Goal: Transaction & Acquisition: Purchase product/service

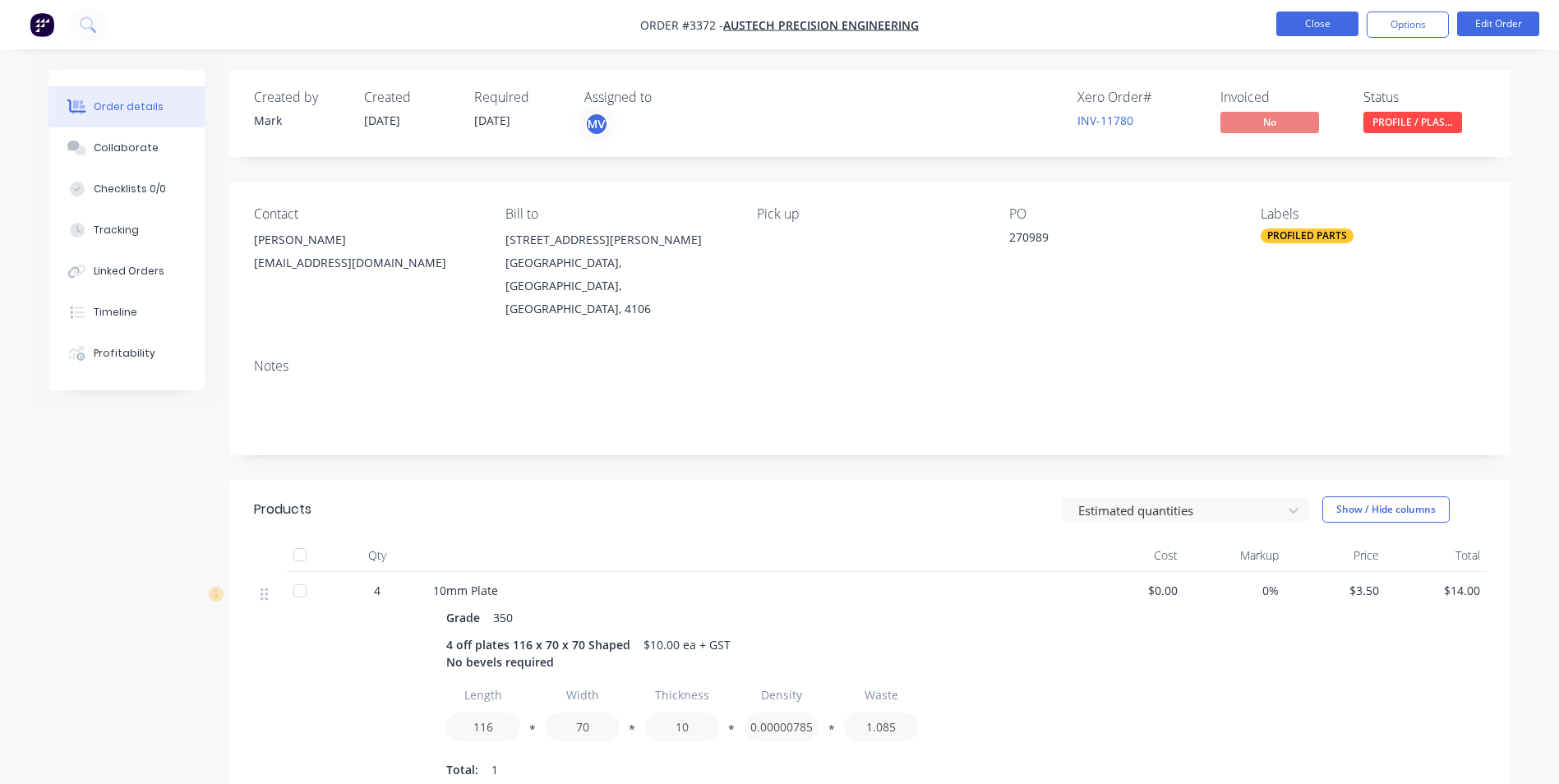
click at [1316, 20] on button "Close" at bounding box center [1317, 24] width 83 height 25
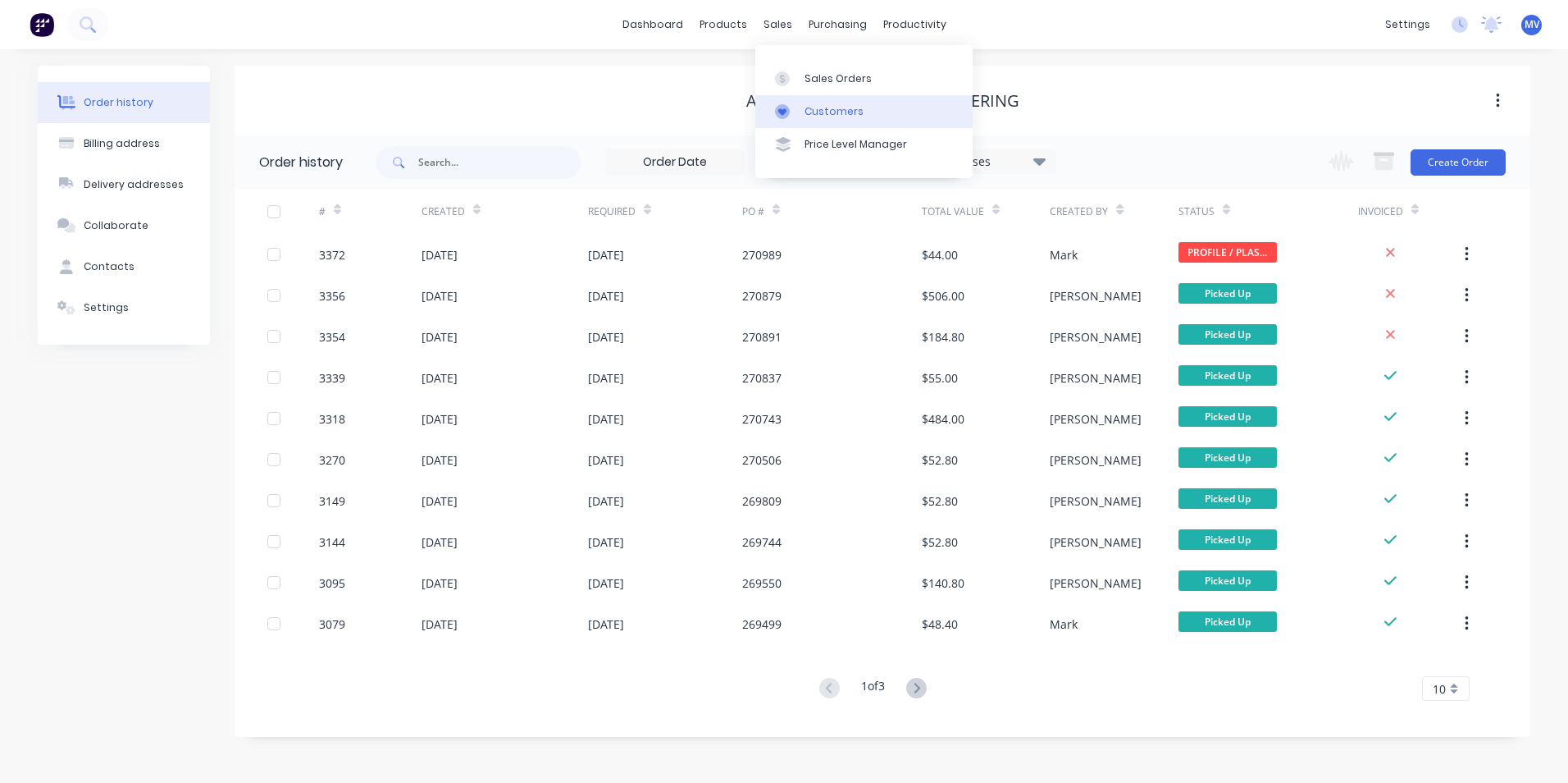
click at [816, 108] on div "Customers" at bounding box center [834, 111] width 59 height 15
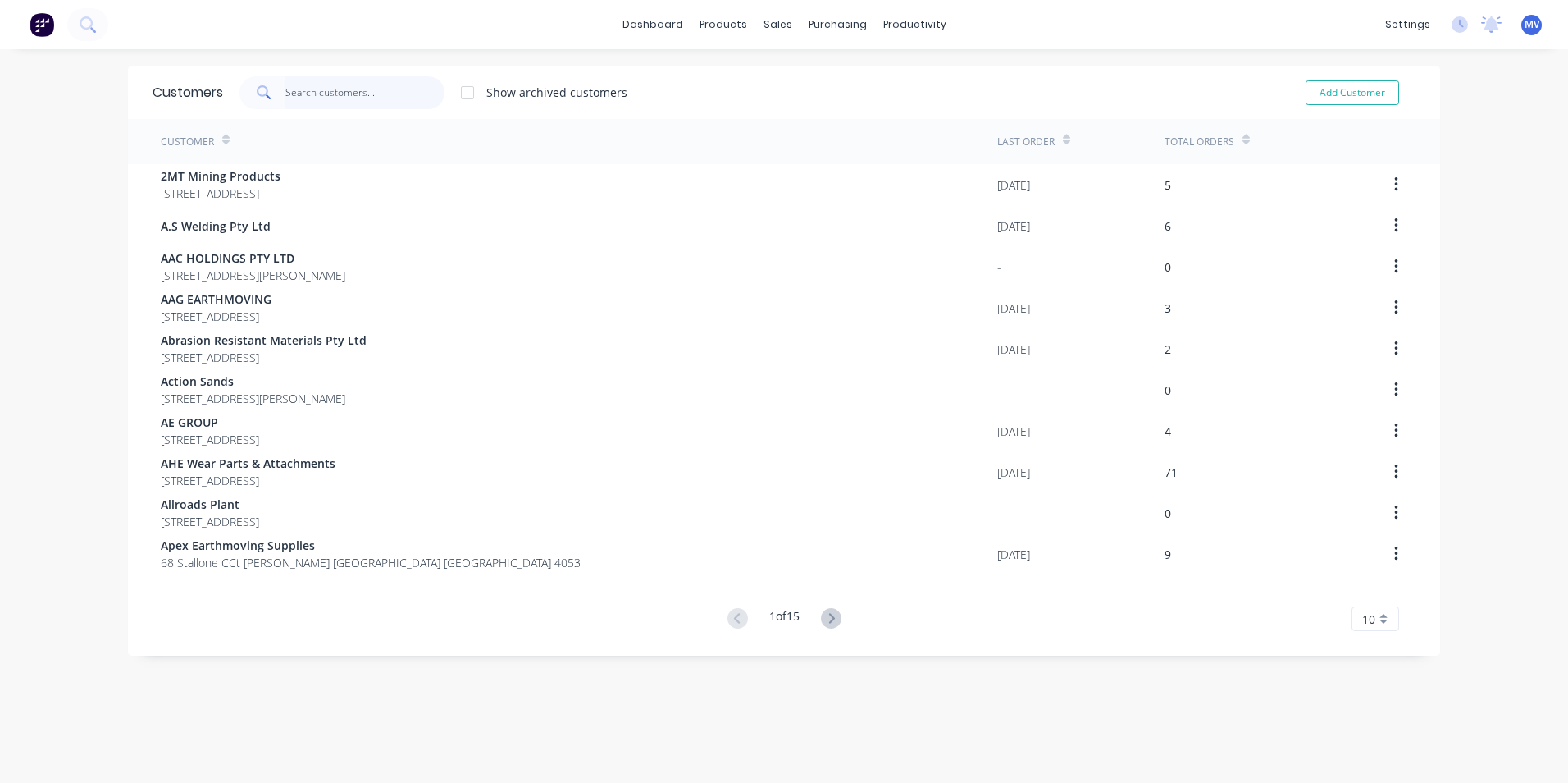
click at [301, 94] on input "text" at bounding box center [365, 92] width 160 height 33
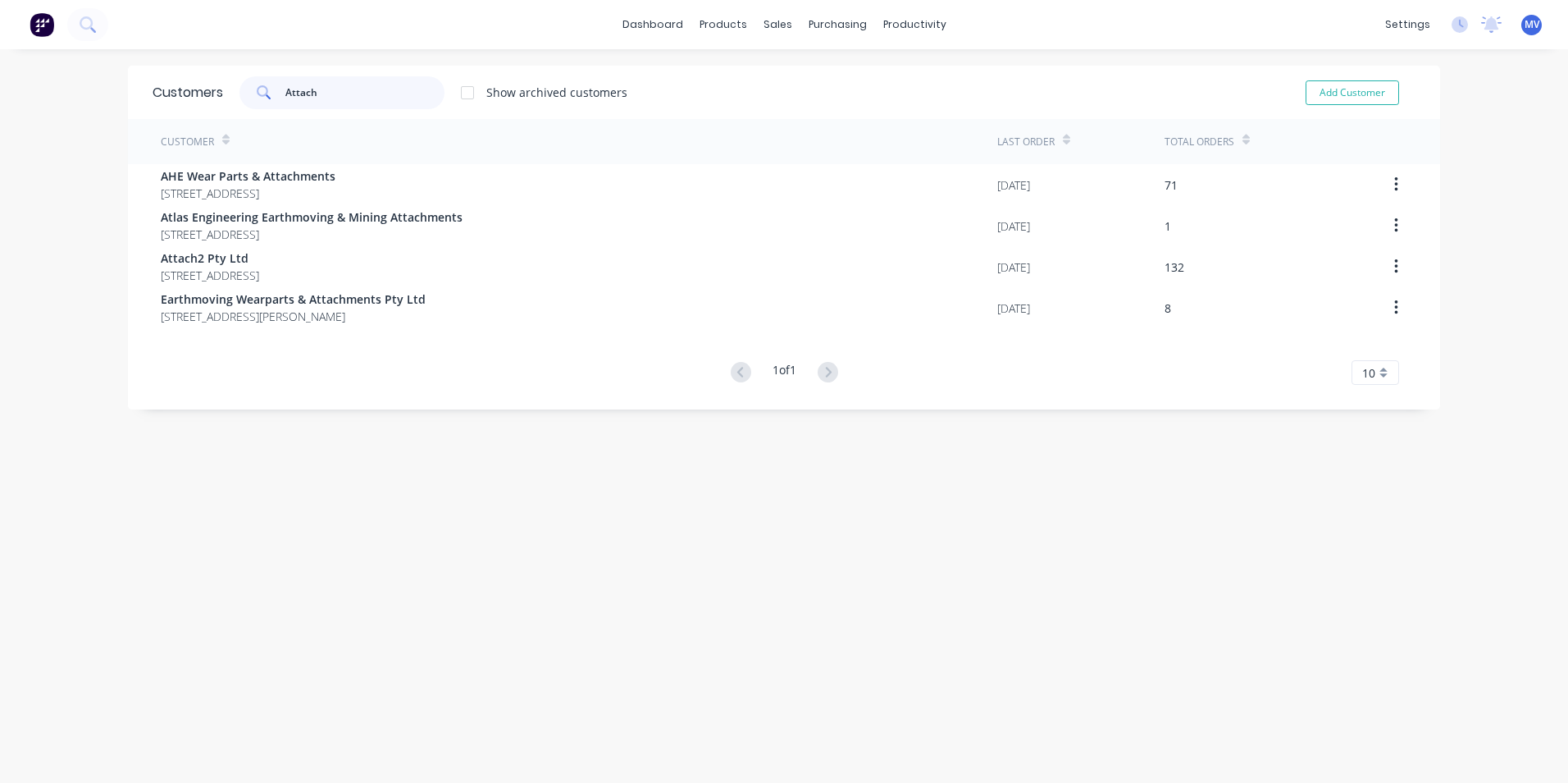
type input "Attach"
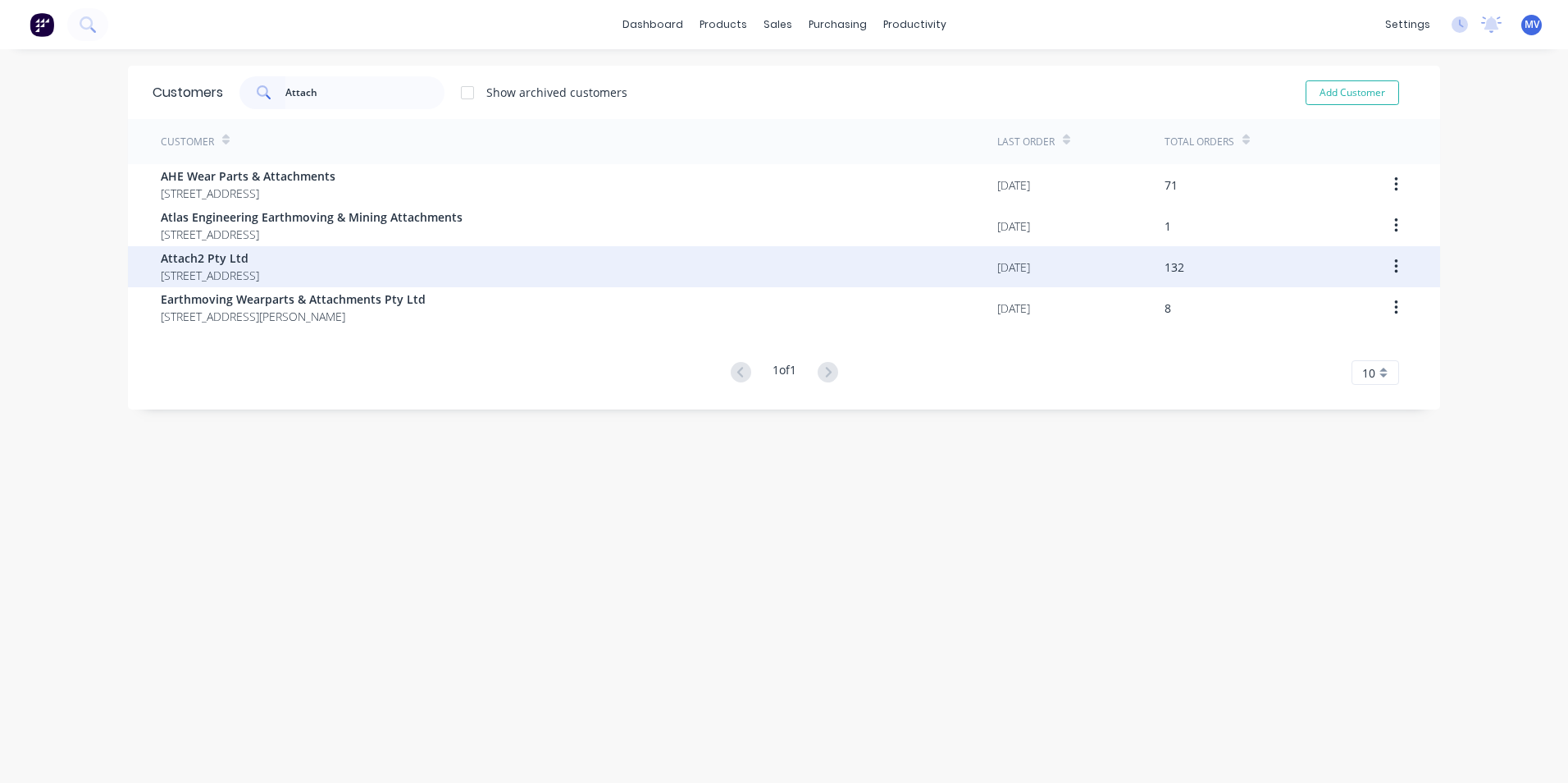
click at [212, 262] on span "Attach2 Pty Ltd" at bounding box center [209, 257] width 98 height 17
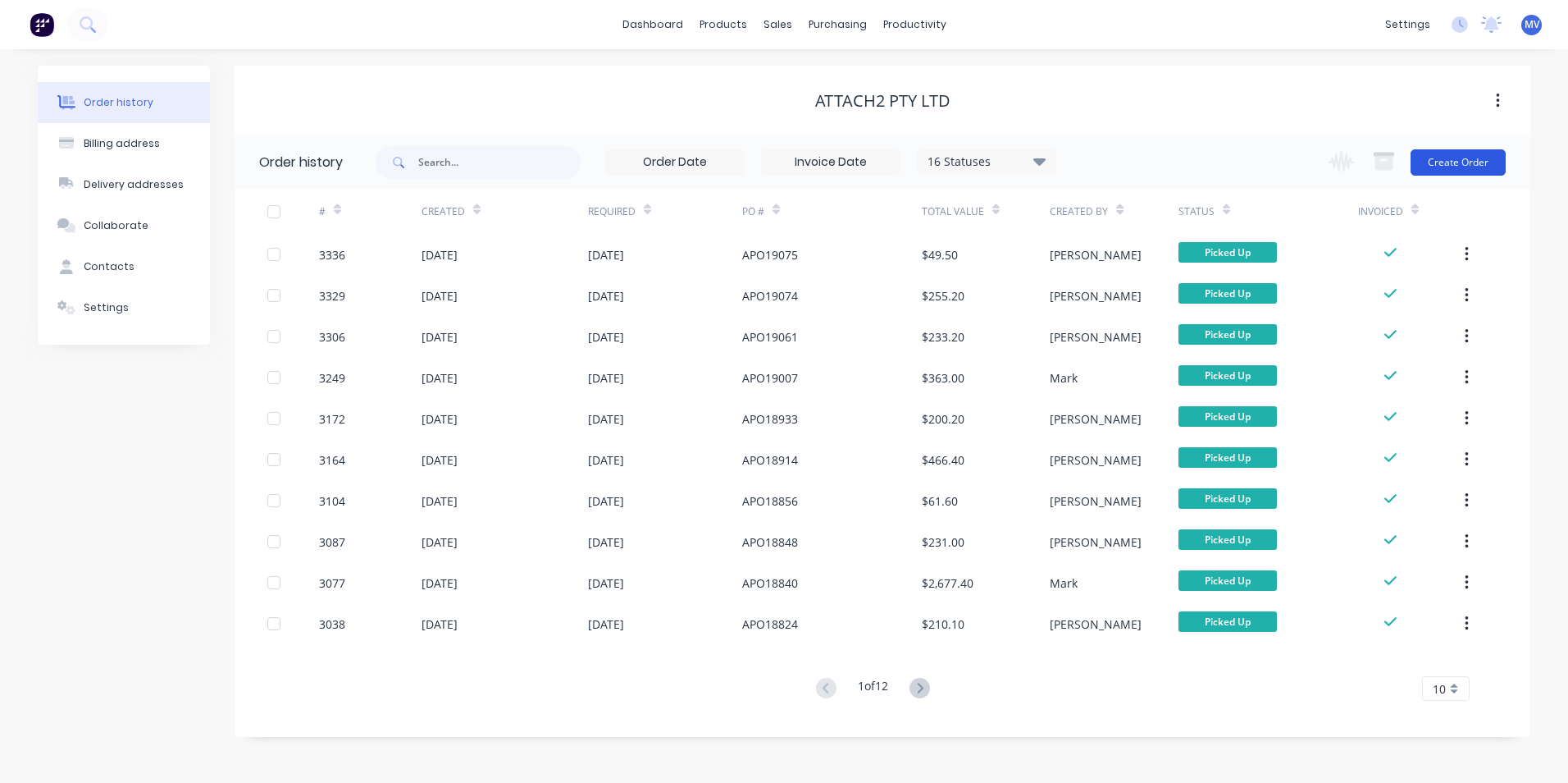
click at [1439, 158] on button "Create Order" at bounding box center [1457, 162] width 95 height 27
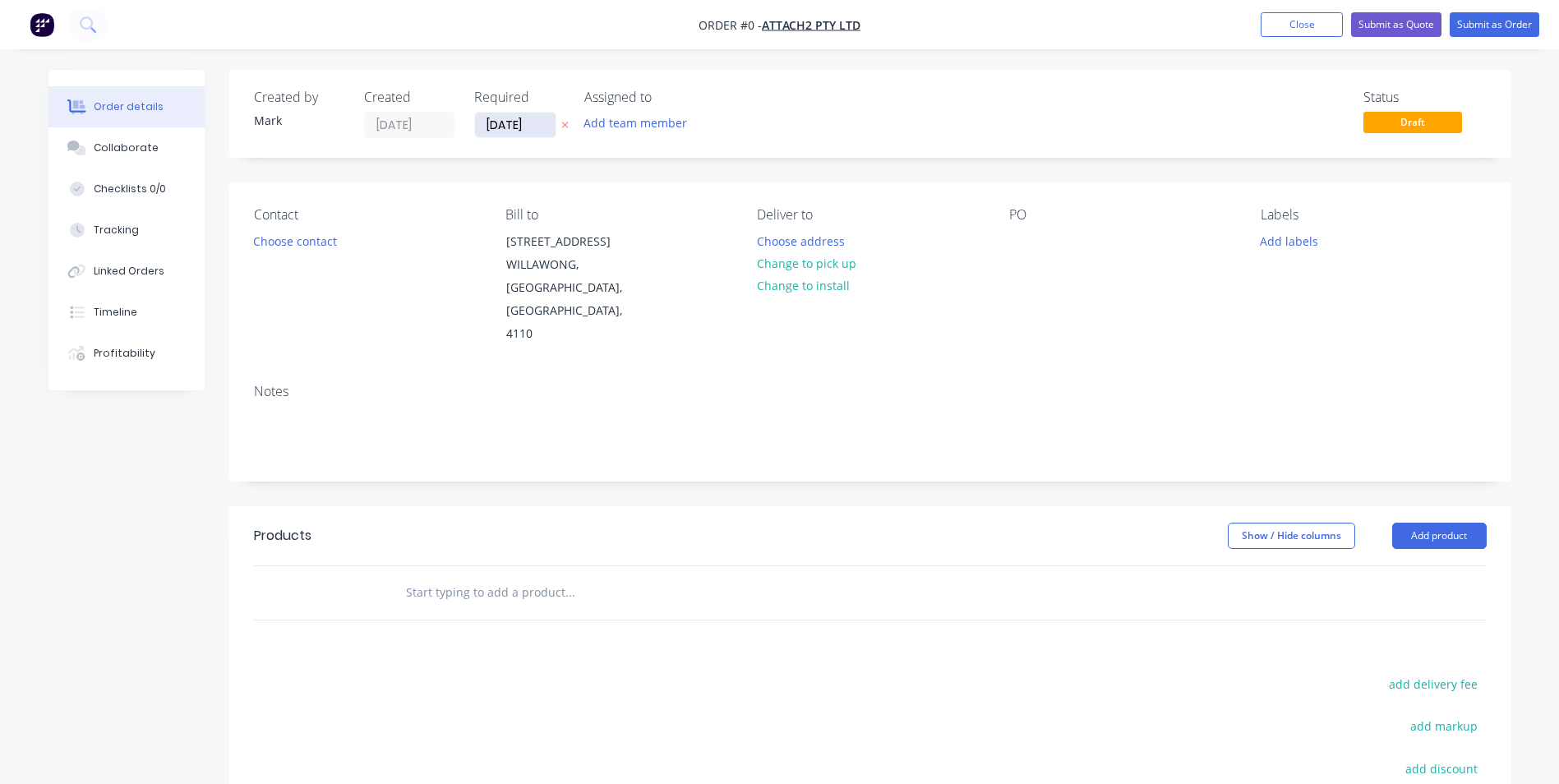
click at [520, 125] on input "[DATE]" at bounding box center [515, 125] width 81 height 25
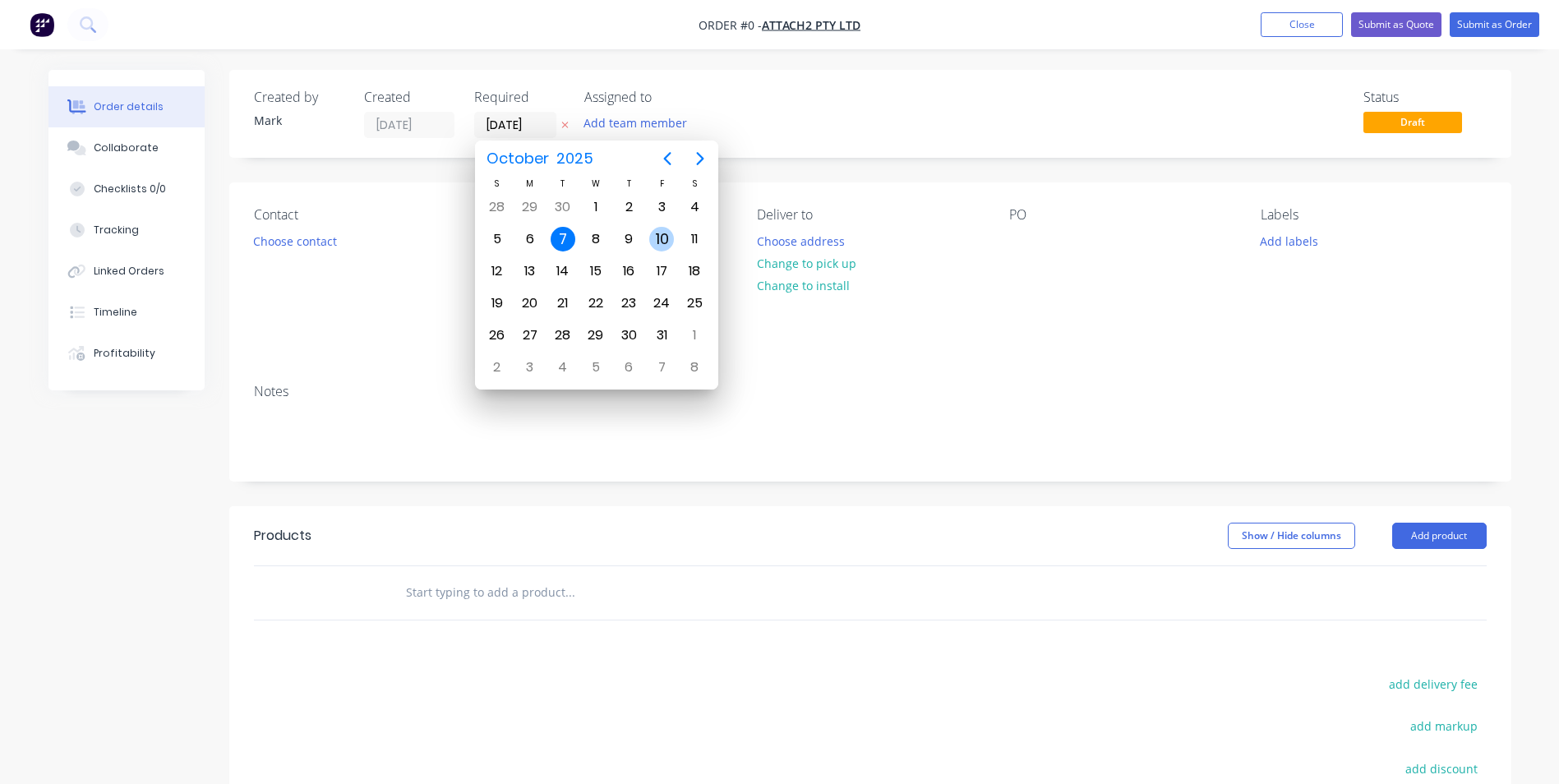
click at [661, 236] on div "10" at bounding box center [662, 239] width 25 height 25
type input "[DATE]"
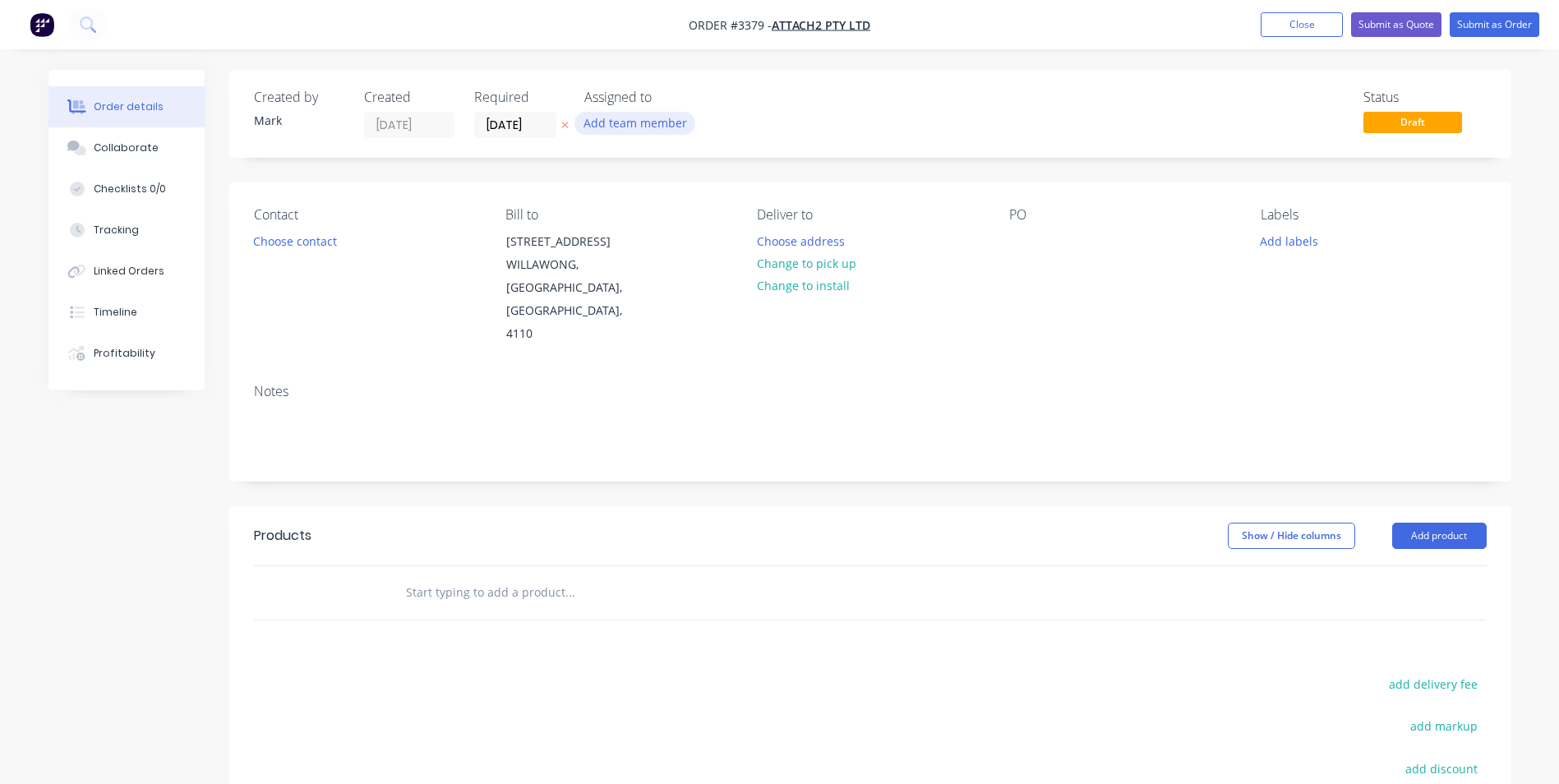
click at [621, 117] on button "Add team member" at bounding box center [635, 123] width 121 height 22
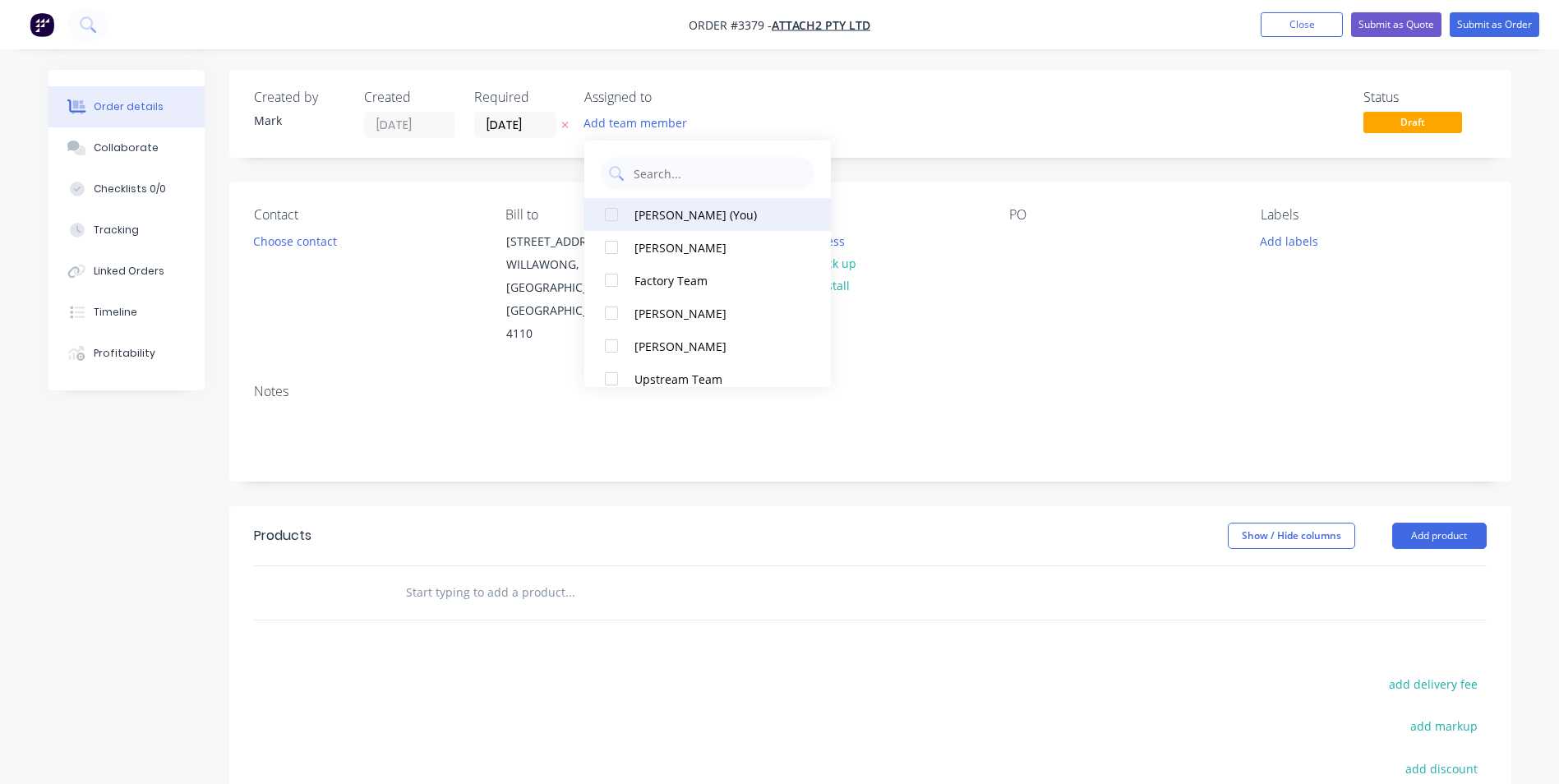
click at [654, 212] on div "[PERSON_NAME] (You)" at bounding box center [716, 214] width 164 height 17
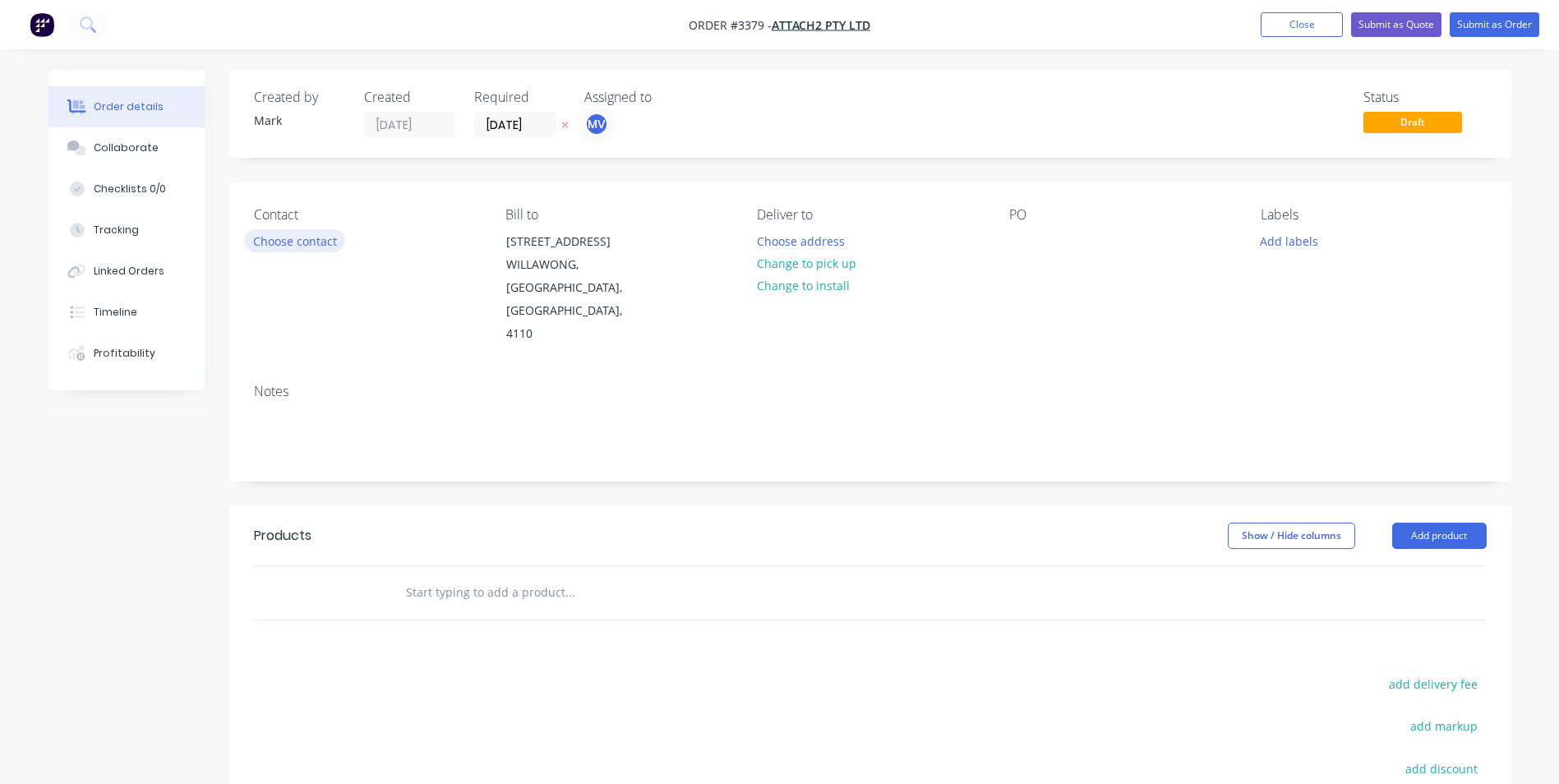
click at [283, 241] on button "Choose contact" at bounding box center [295, 240] width 101 height 22
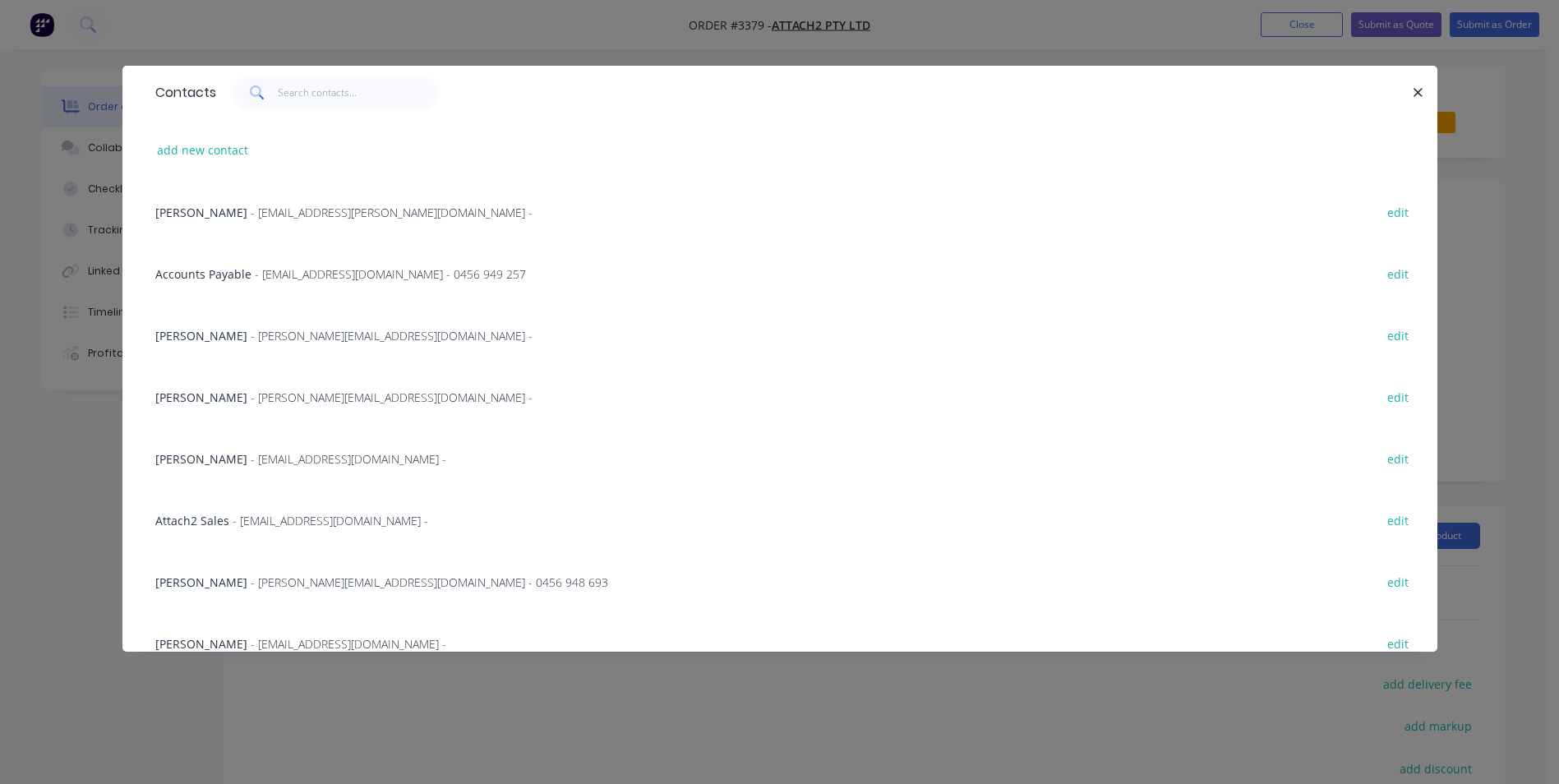
click at [198, 335] on span "[PERSON_NAME]" at bounding box center [202, 336] width 92 height 16
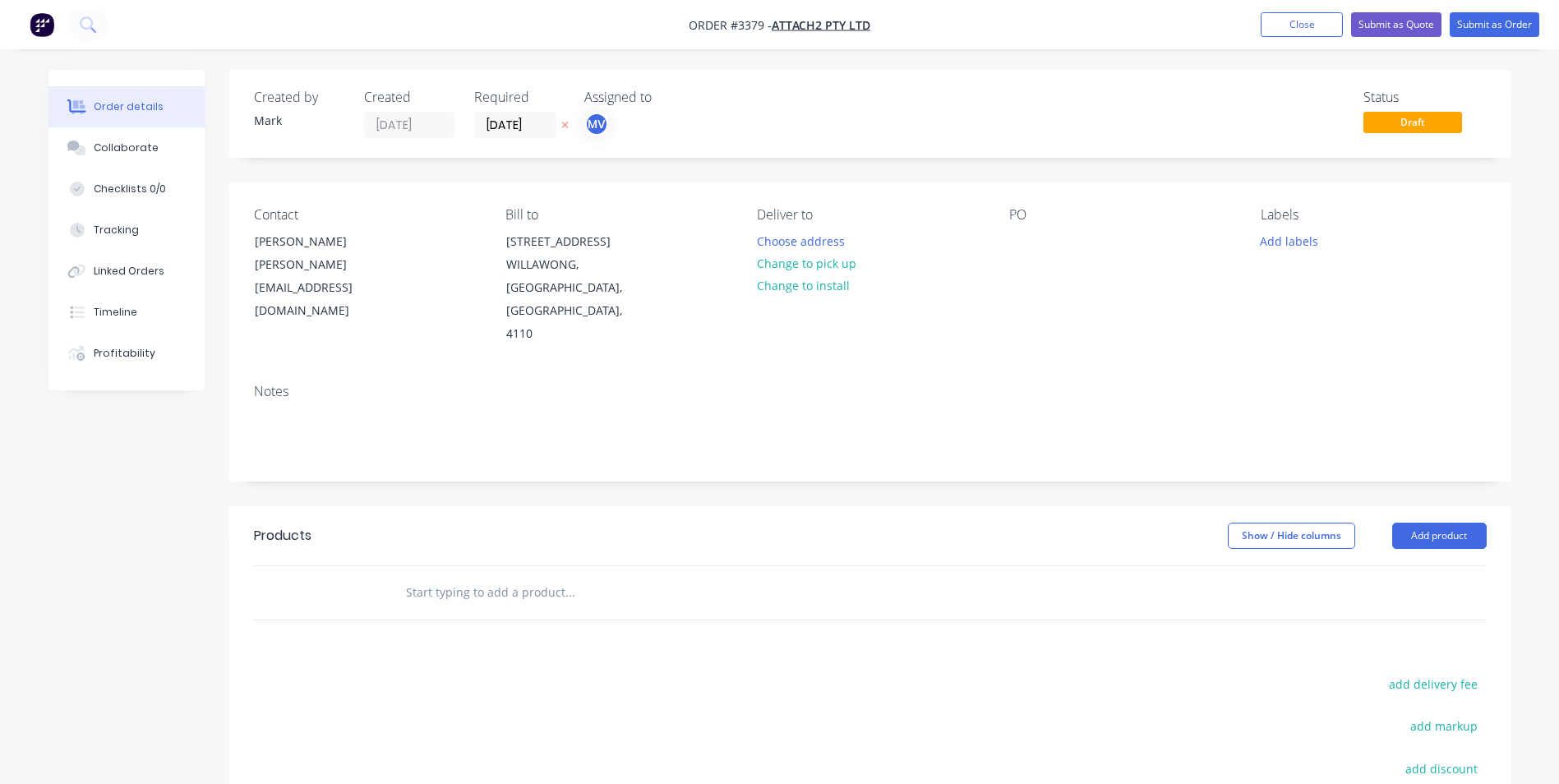
drag, startPoint x: 793, startPoint y: 264, endPoint x: 847, endPoint y: 249, distance: 56.0
click at [795, 263] on button "Change to pick up" at bounding box center [806, 263] width 116 height 22
click at [1026, 238] on div at bounding box center [1022, 241] width 27 height 24
click at [1288, 237] on button "Add labels" at bounding box center [1289, 240] width 76 height 22
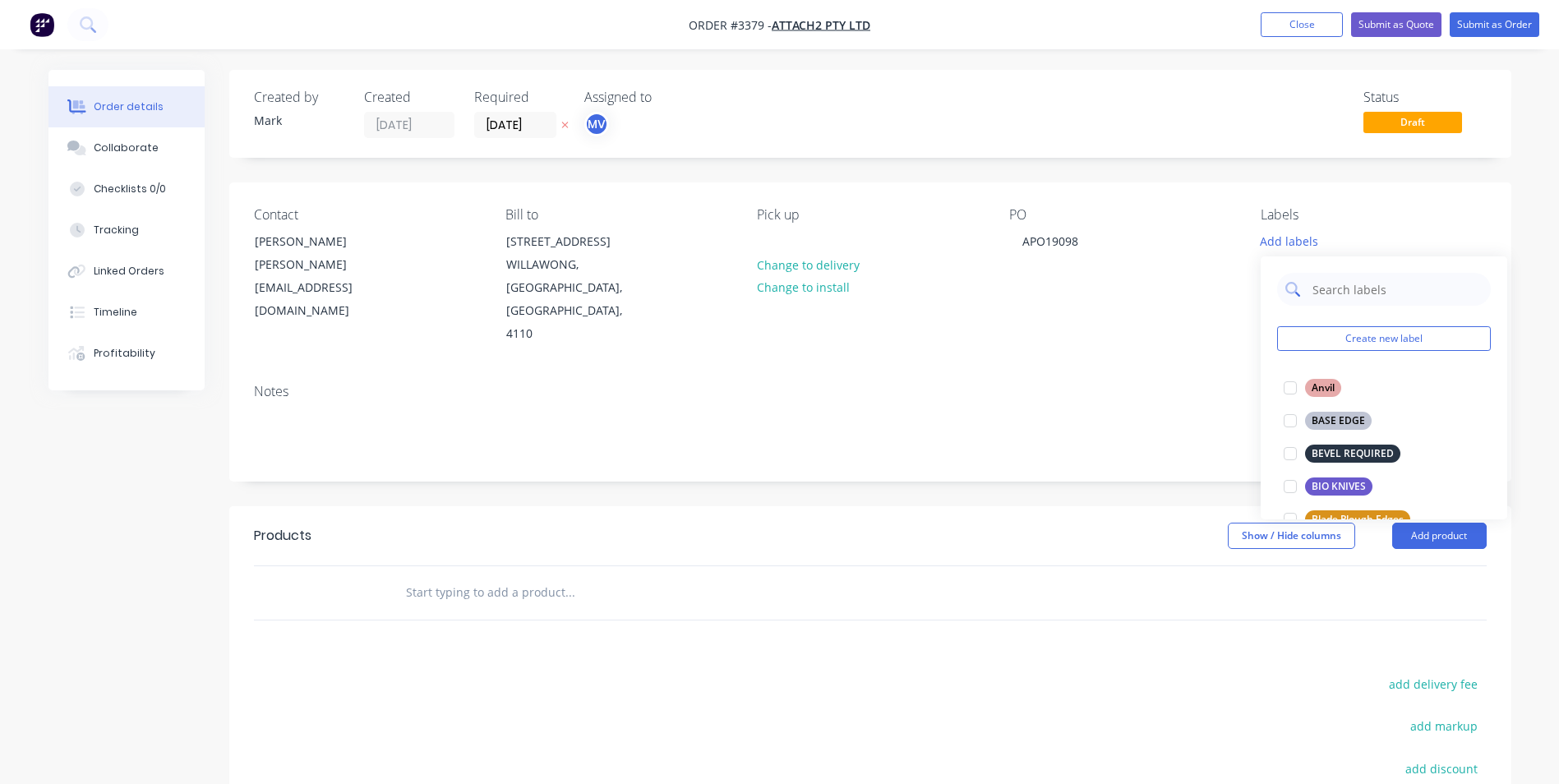
click at [1312, 285] on input "text" at bounding box center [1396, 289] width 171 height 33
type input "pro"
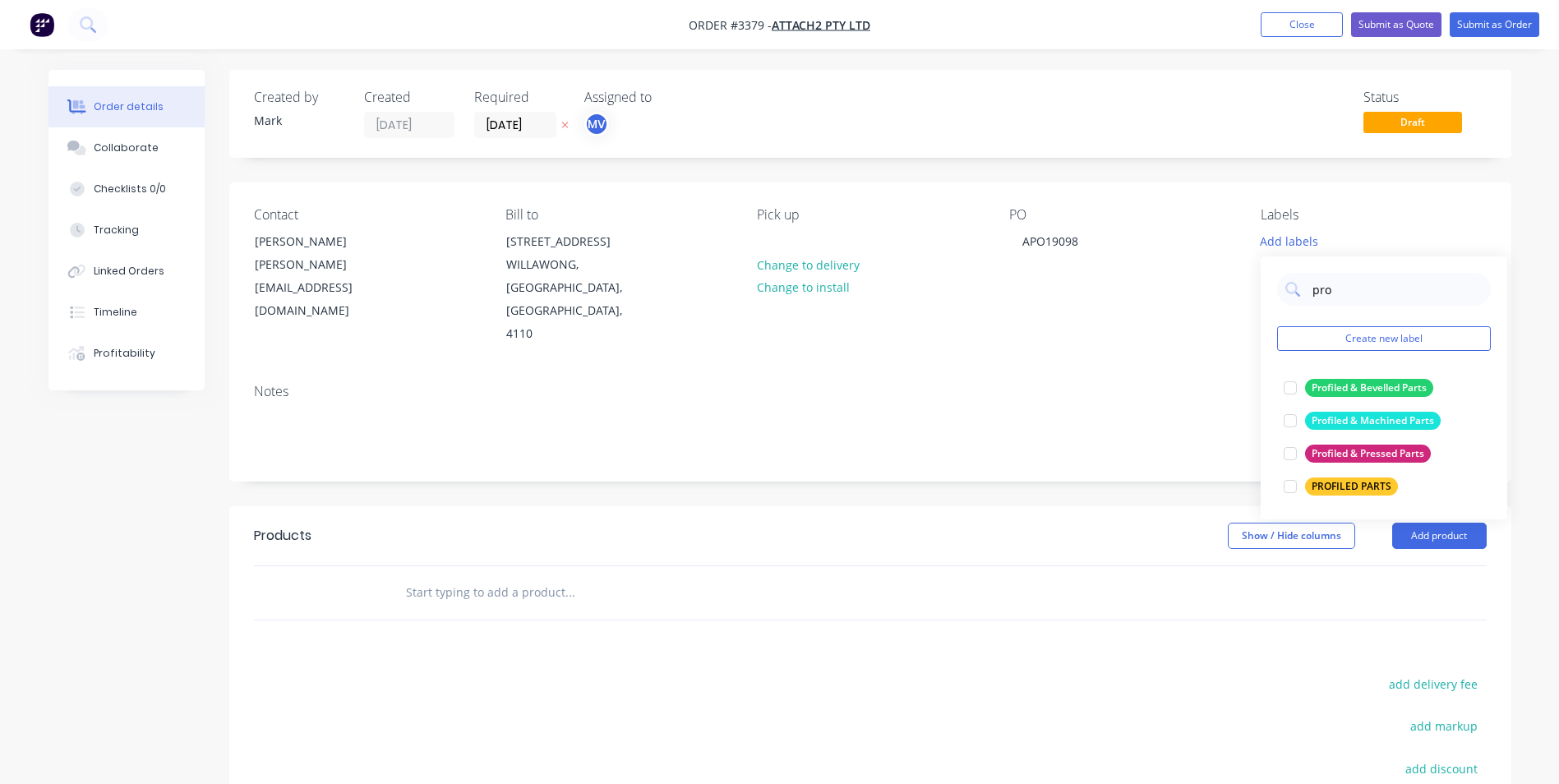
click at [1313, 638] on div "Products Show / Hide columns Add product add delivery fee add markup add discou…" at bounding box center [870, 760] width 1282 height 509
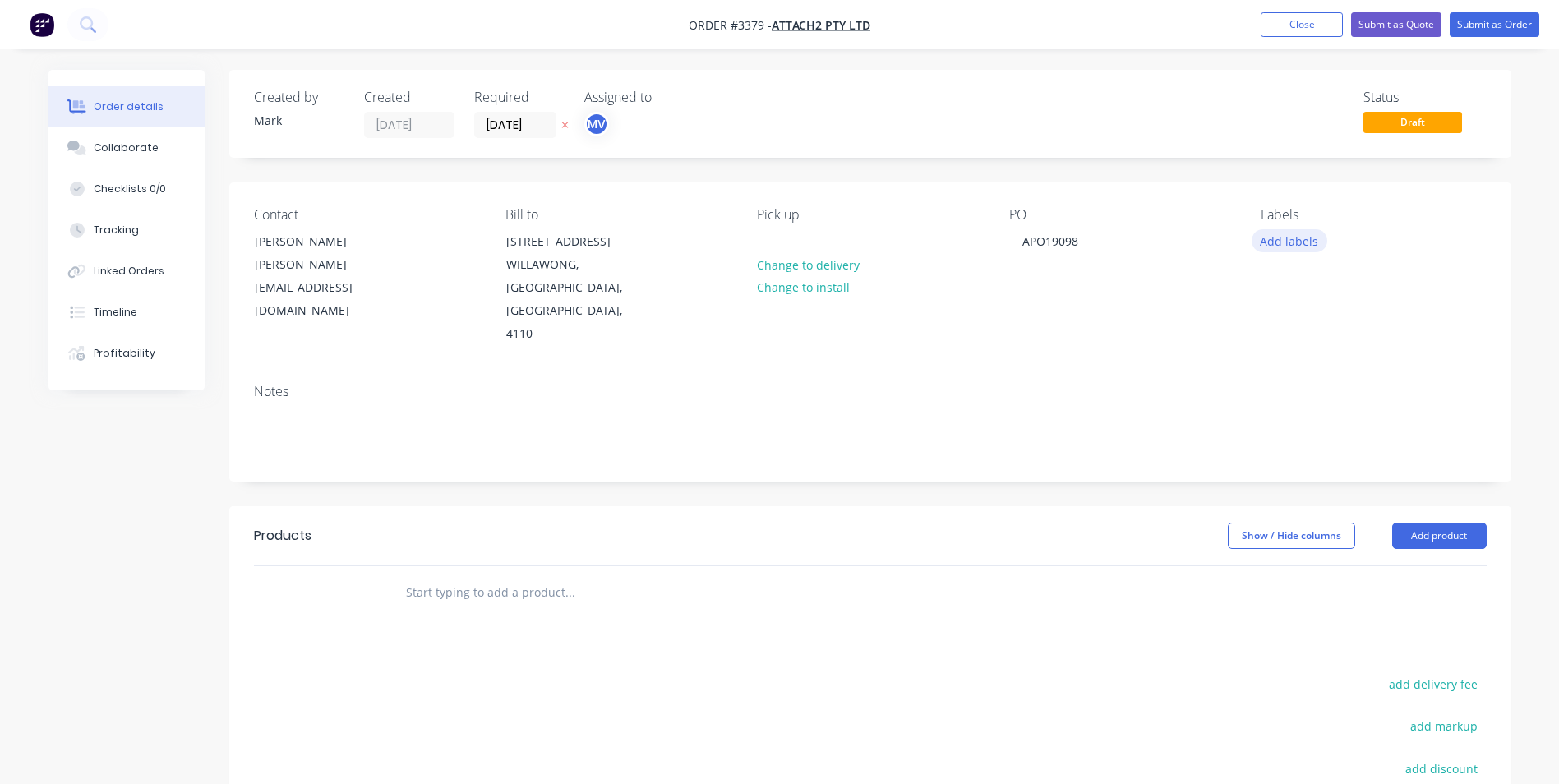
click at [1288, 244] on button "Add labels" at bounding box center [1289, 240] width 76 height 22
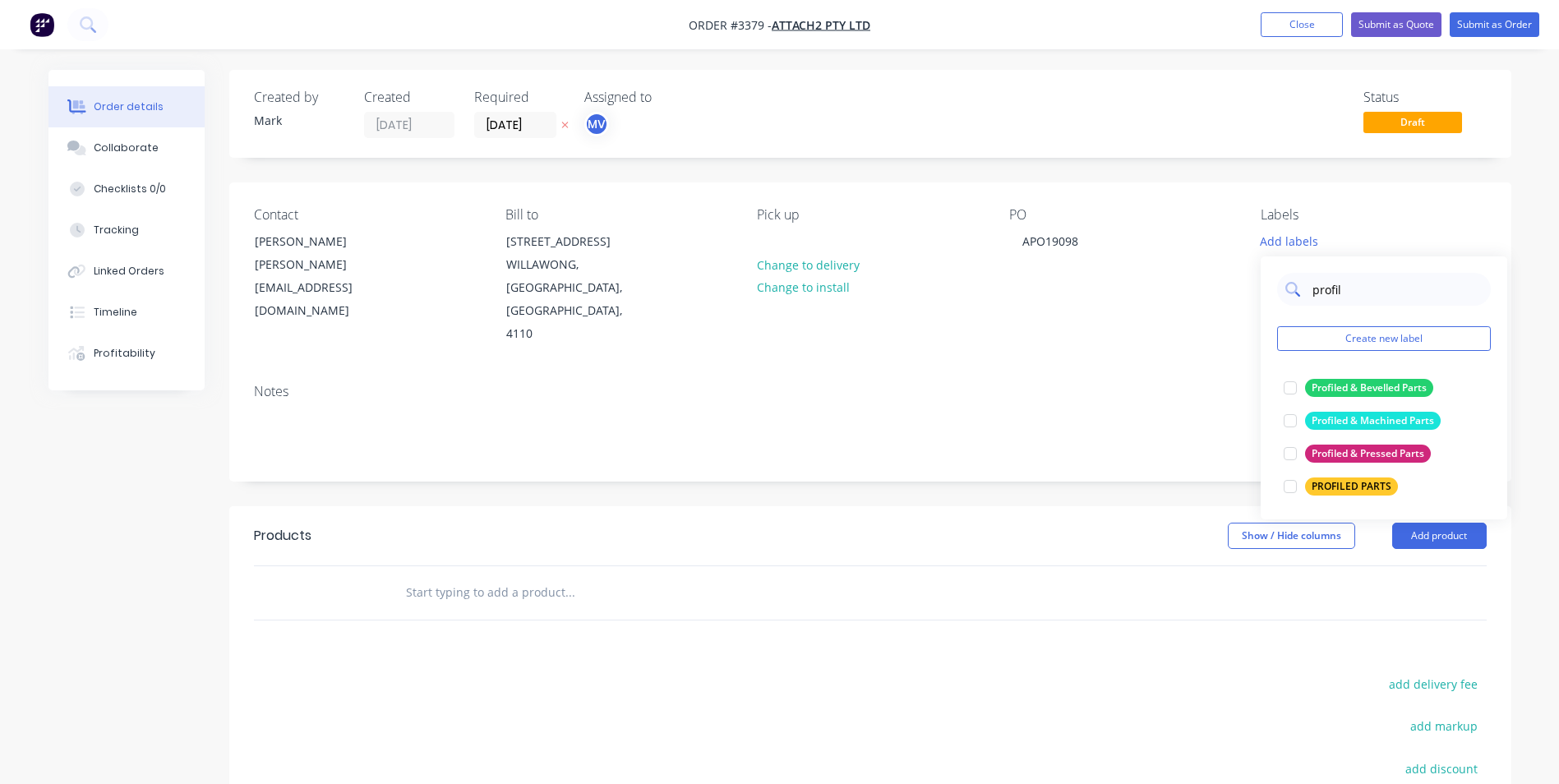
type input "profile"
click at [1290, 420] on div at bounding box center [1290, 420] width 33 height 33
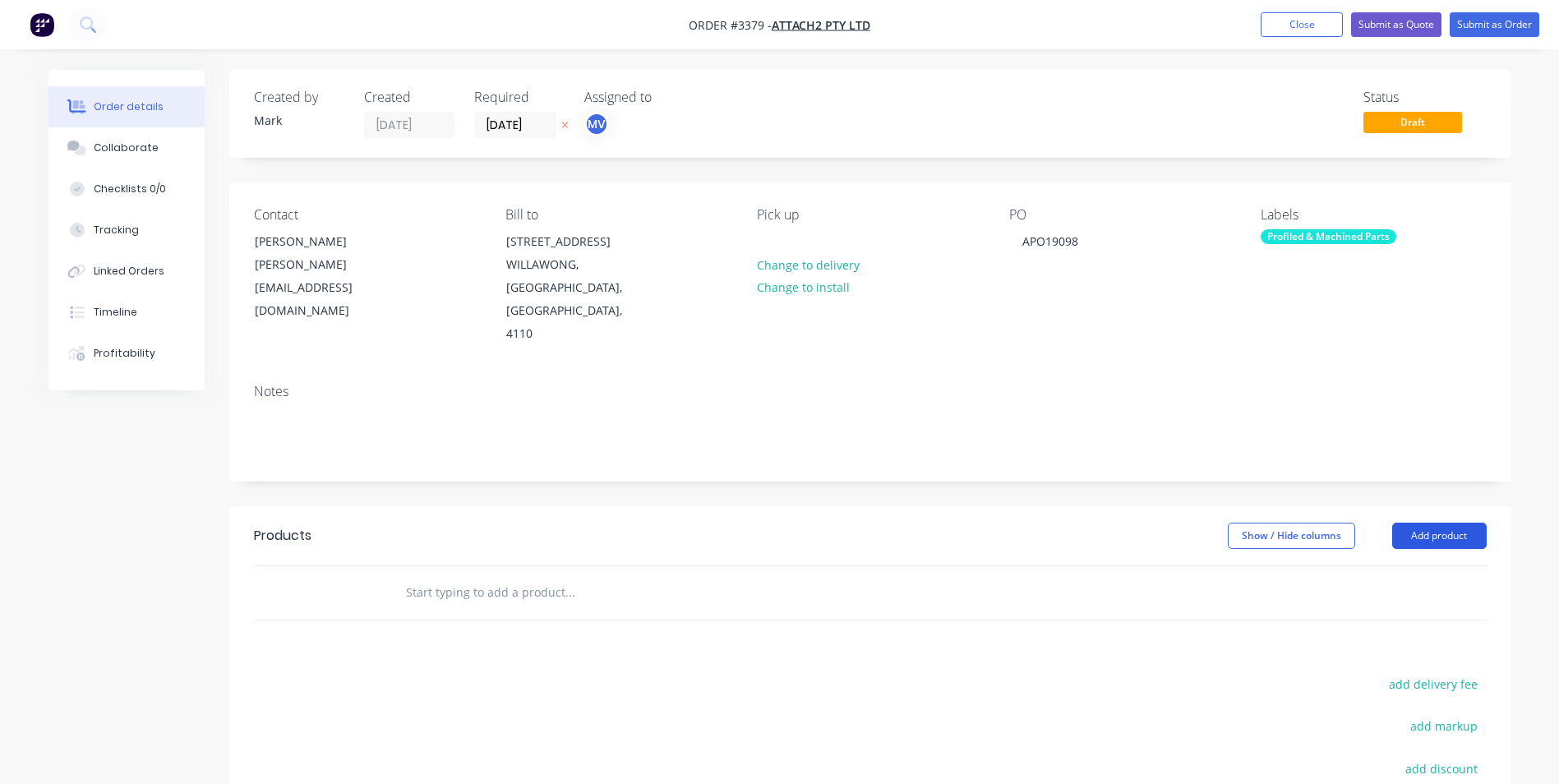
click at [1431, 522] on button "Add product" at bounding box center [1439, 535] width 94 height 27
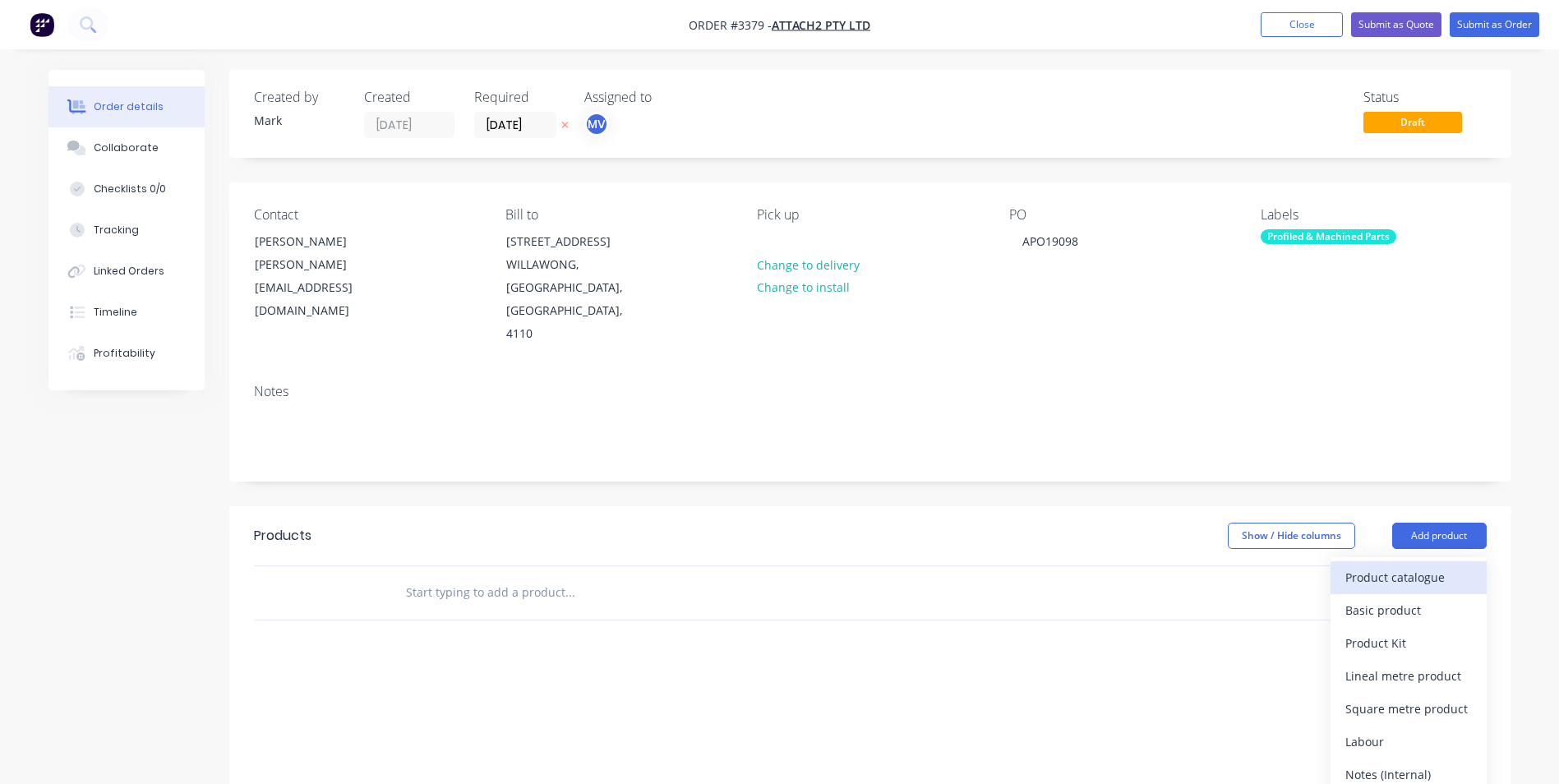
click at [1407, 566] on div "Product catalogue" at bounding box center [1409, 577] width 126 height 24
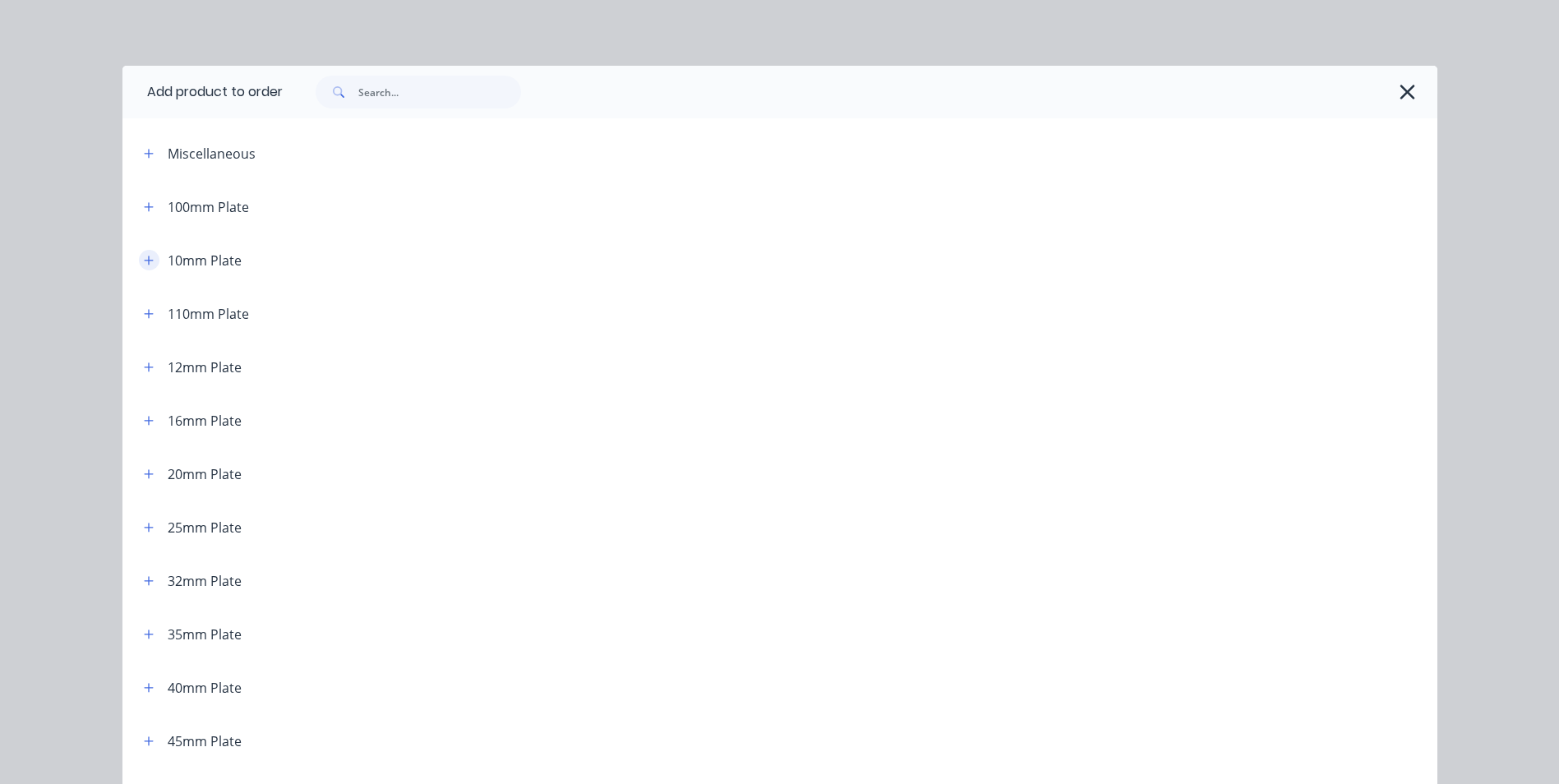
click at [145, 258] on icon "button" at bounding box center [148, 260] width 10 height 12
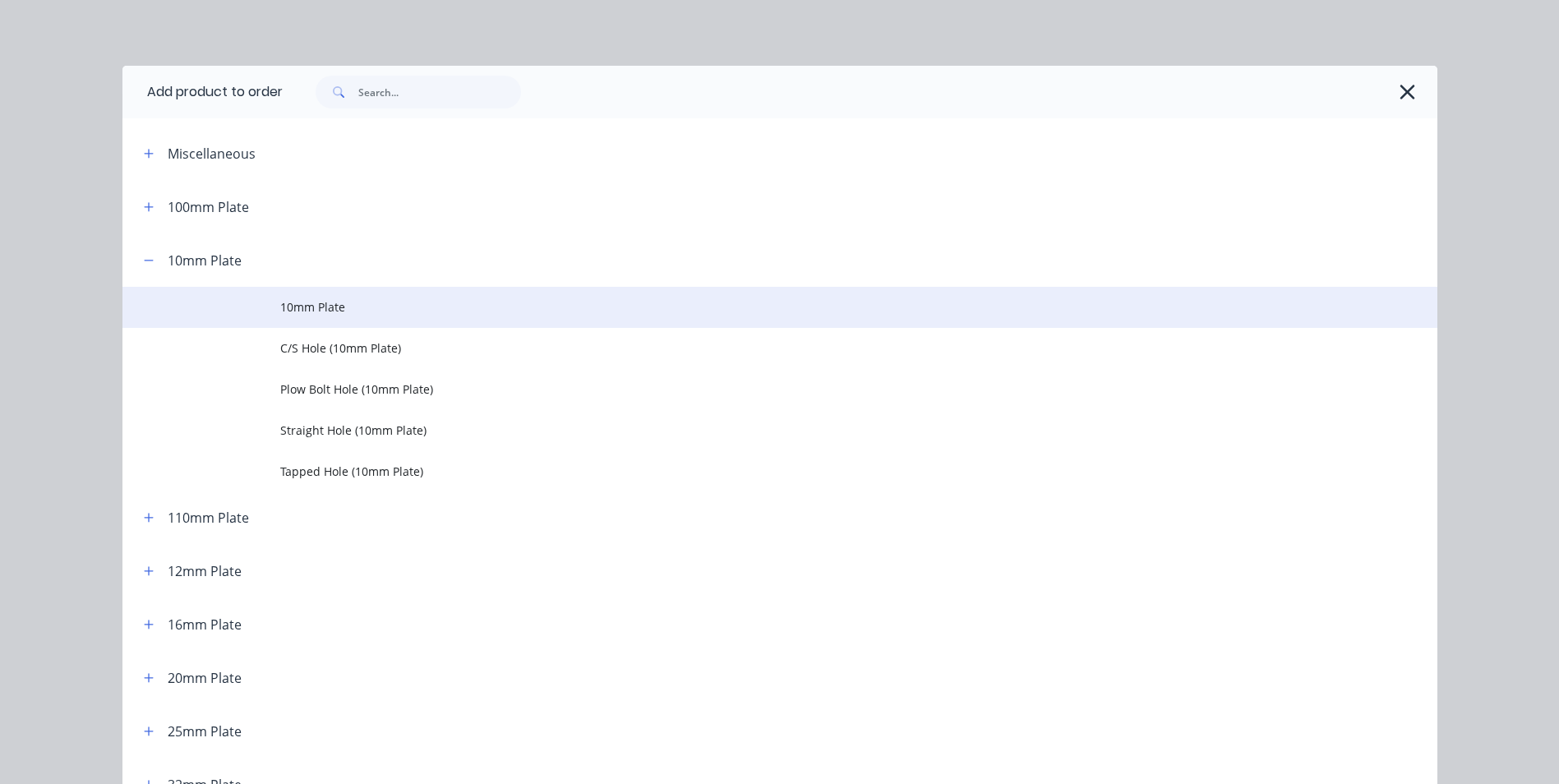
click at [398, 306] on span "10mm Plate" at bounding box center [743, 306] width 926 height 17
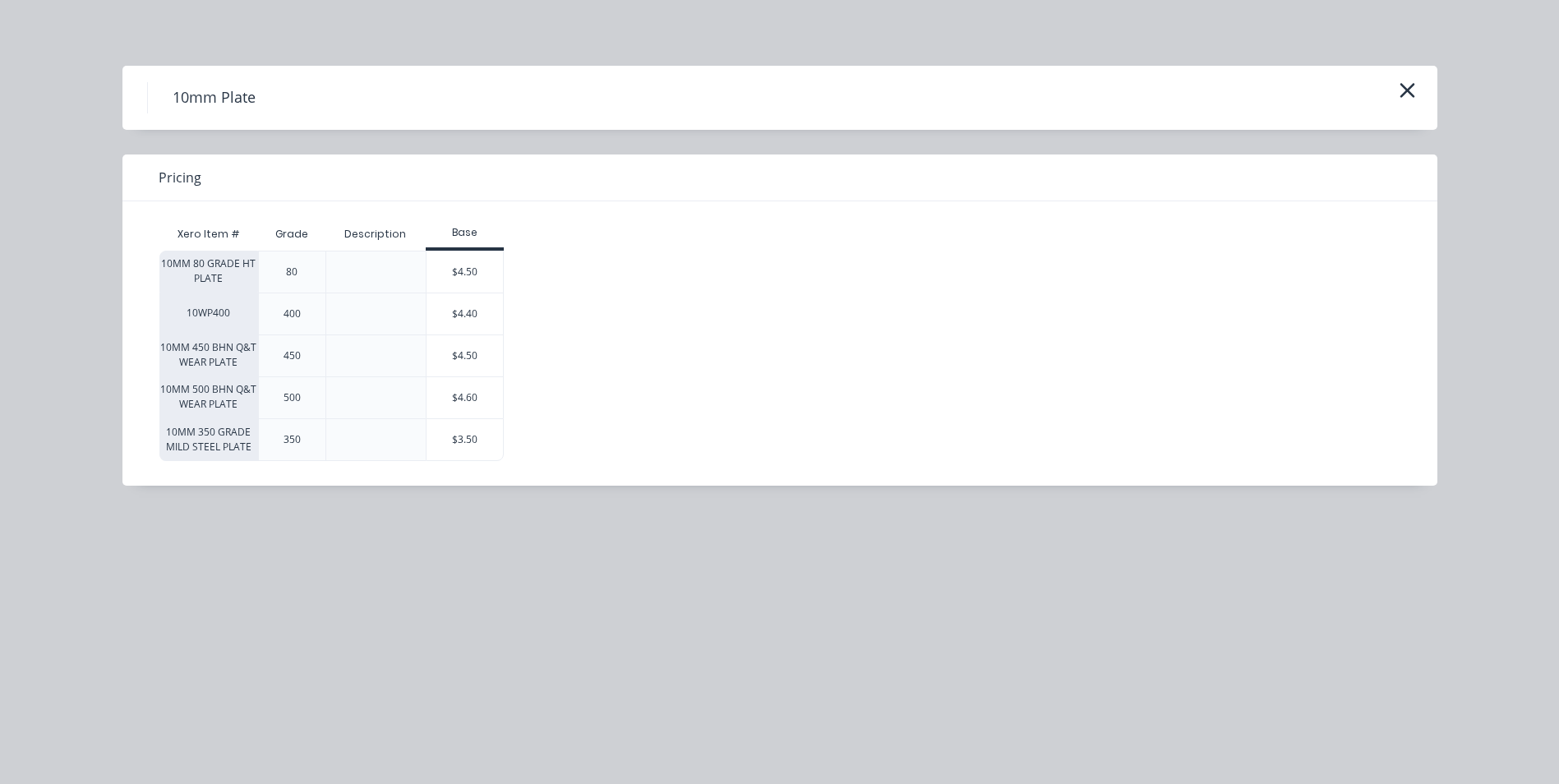
click at [482, 437] on div "$3.50" at bounding box center [465, 440] width 77 height 41
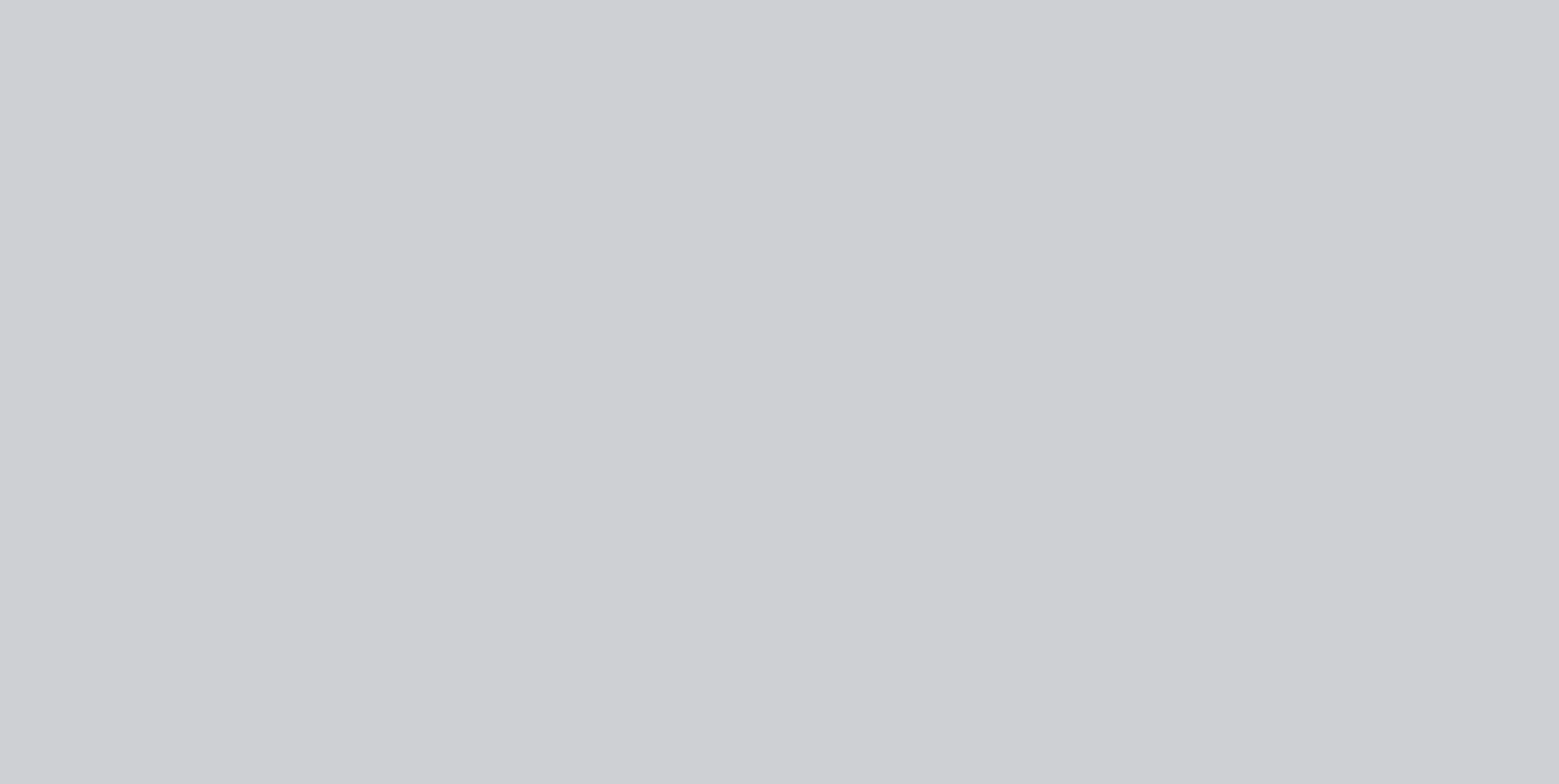
type input "$3.50"
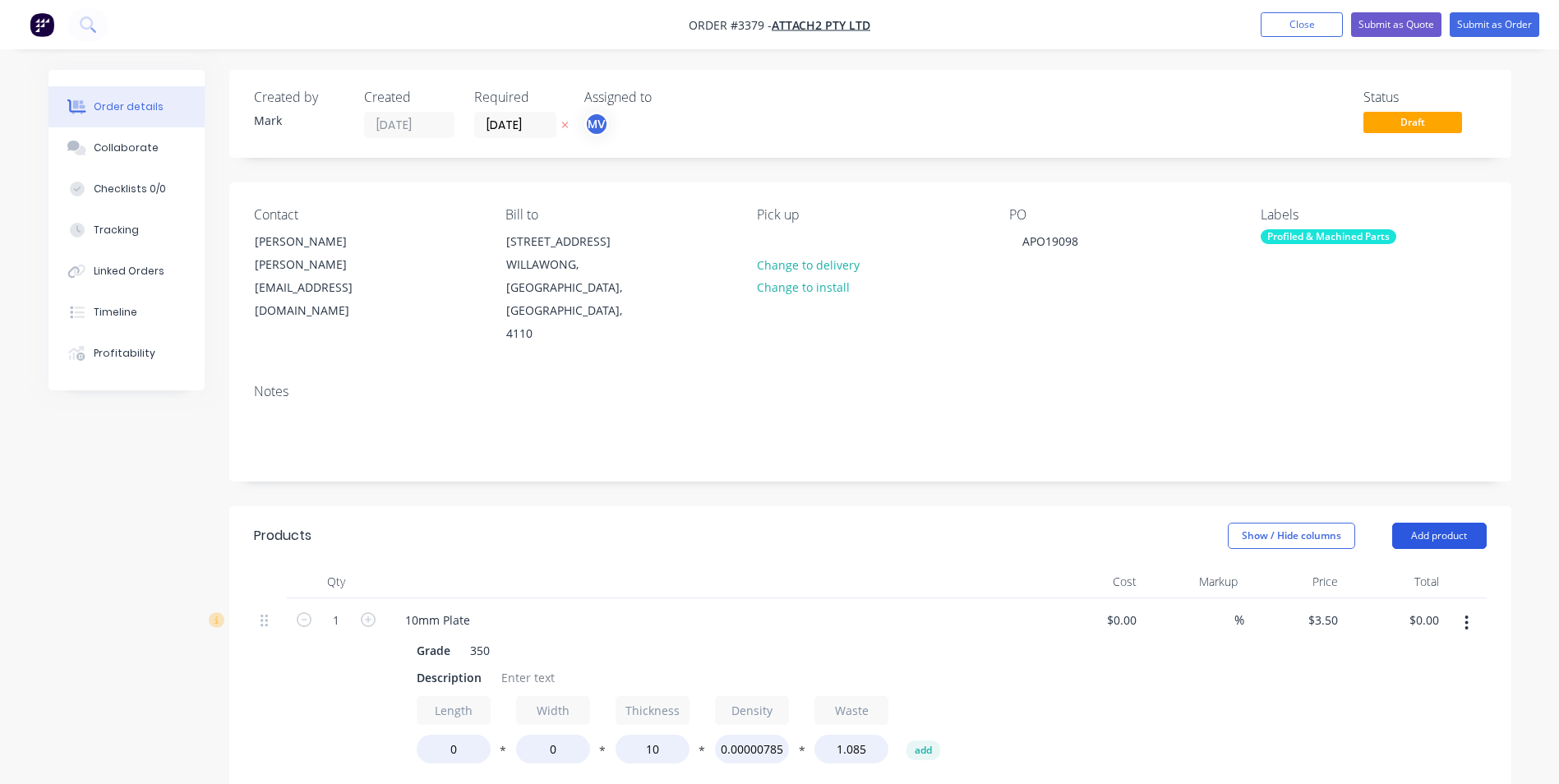
click at [1431, 522] on button "Add product" at bounding box center [1439, 535] width 94 height 27
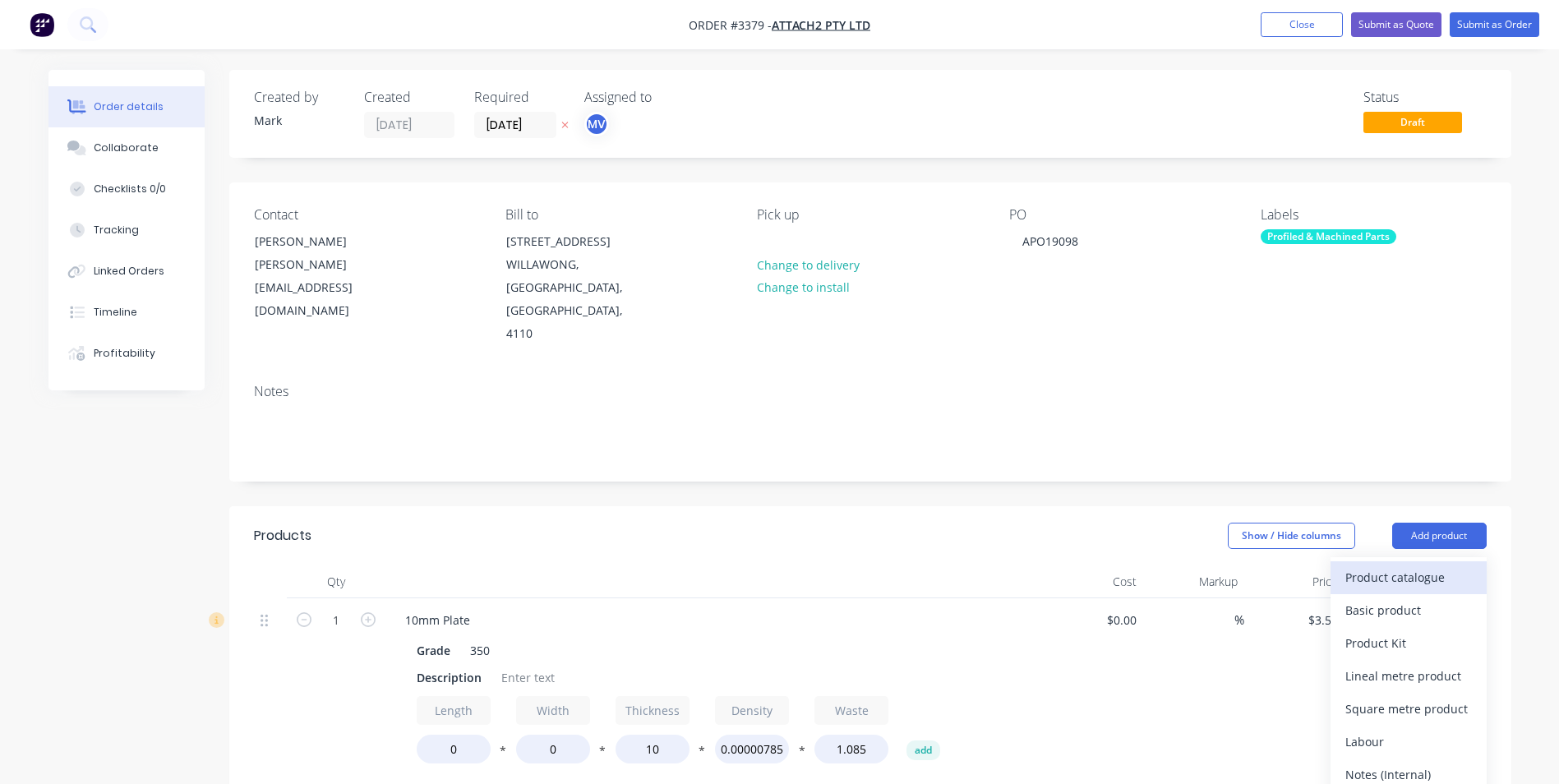
click at [1360, 566] on div "Product catalogue" at bounding box center [1409, 577] width 126 height 24
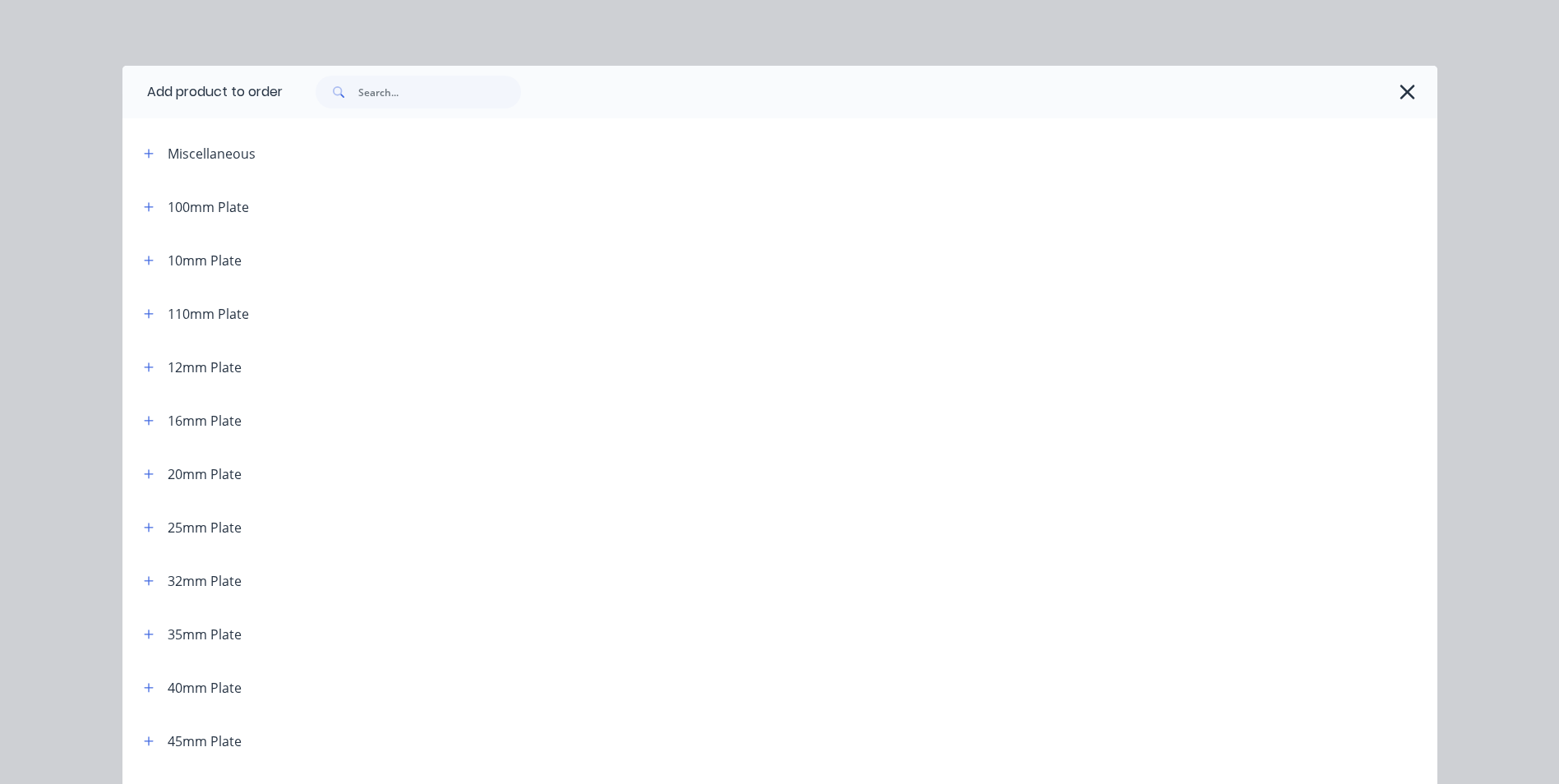
click at [1360, 550] on header "25mm Plate" at bounding box center [780, 527] width 1315 height 53
click at [144, 418] on icon "button" at bounding box center [148, 420] width 10 height 12
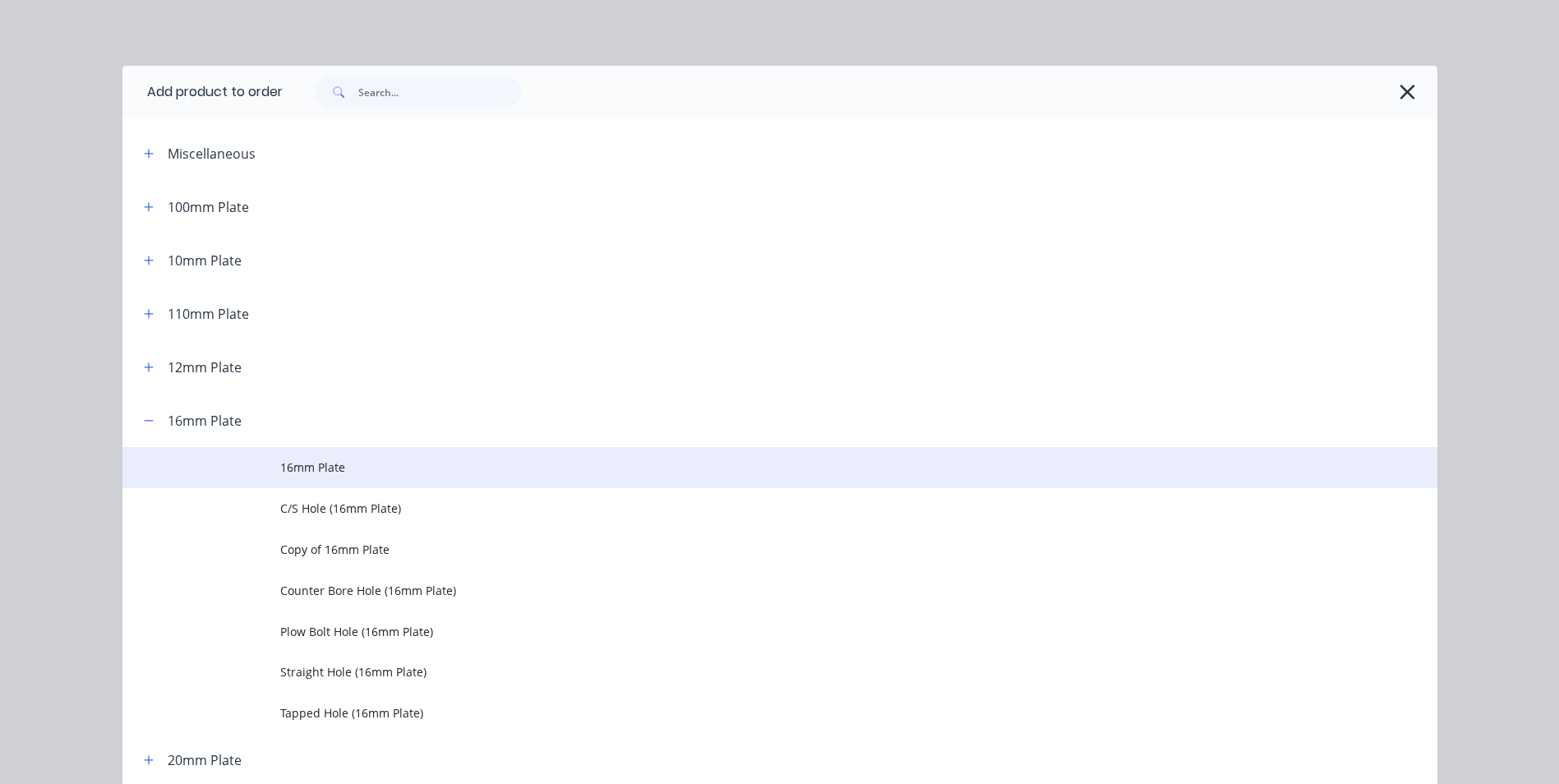
click at [379, 467] on span "16mm Plate" at bounding box center [743, 466] width 926 height 17
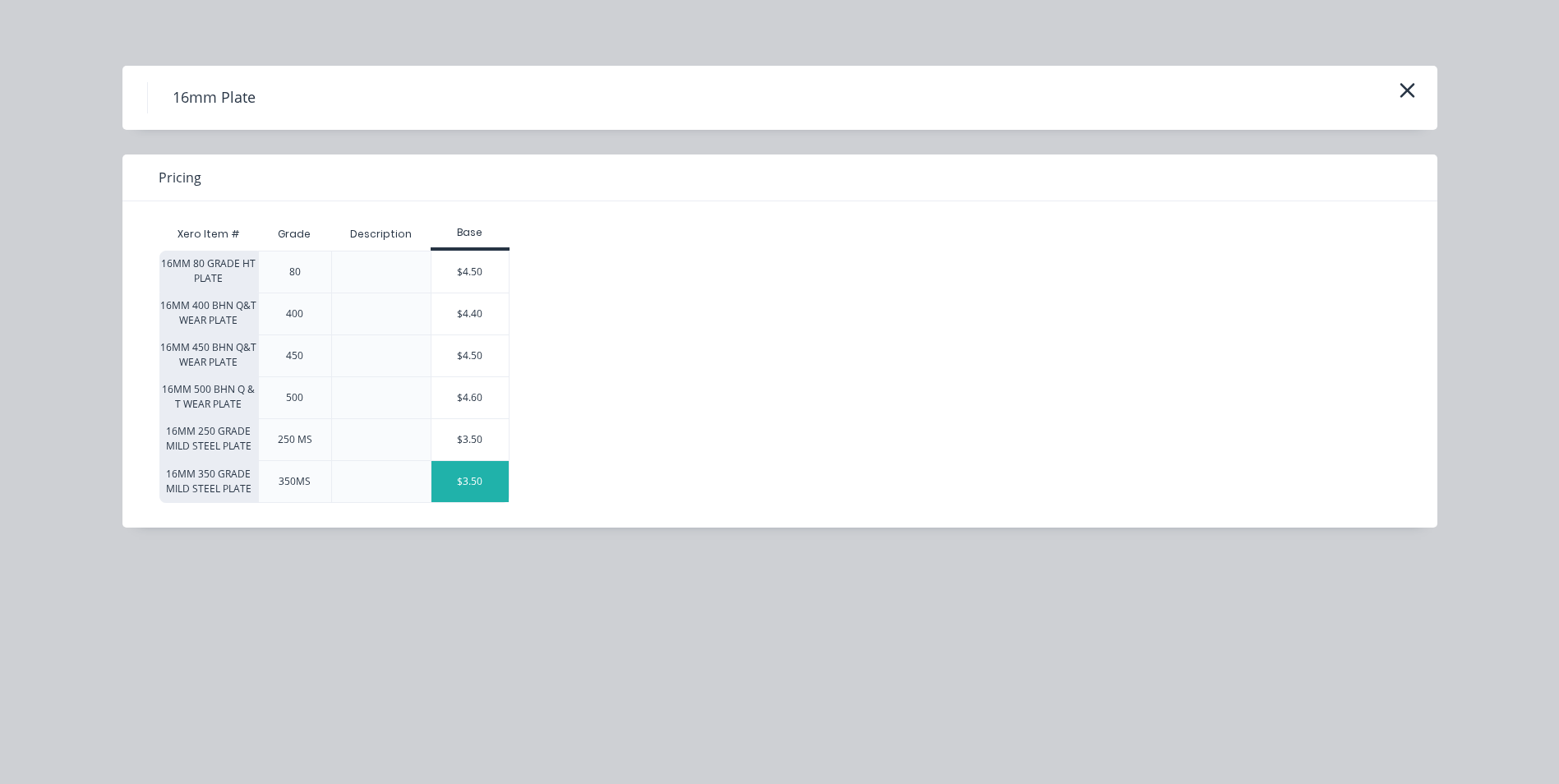
click at [496, 483] on div "$3.50" at bounding box center [470, 481] width 77 height 41
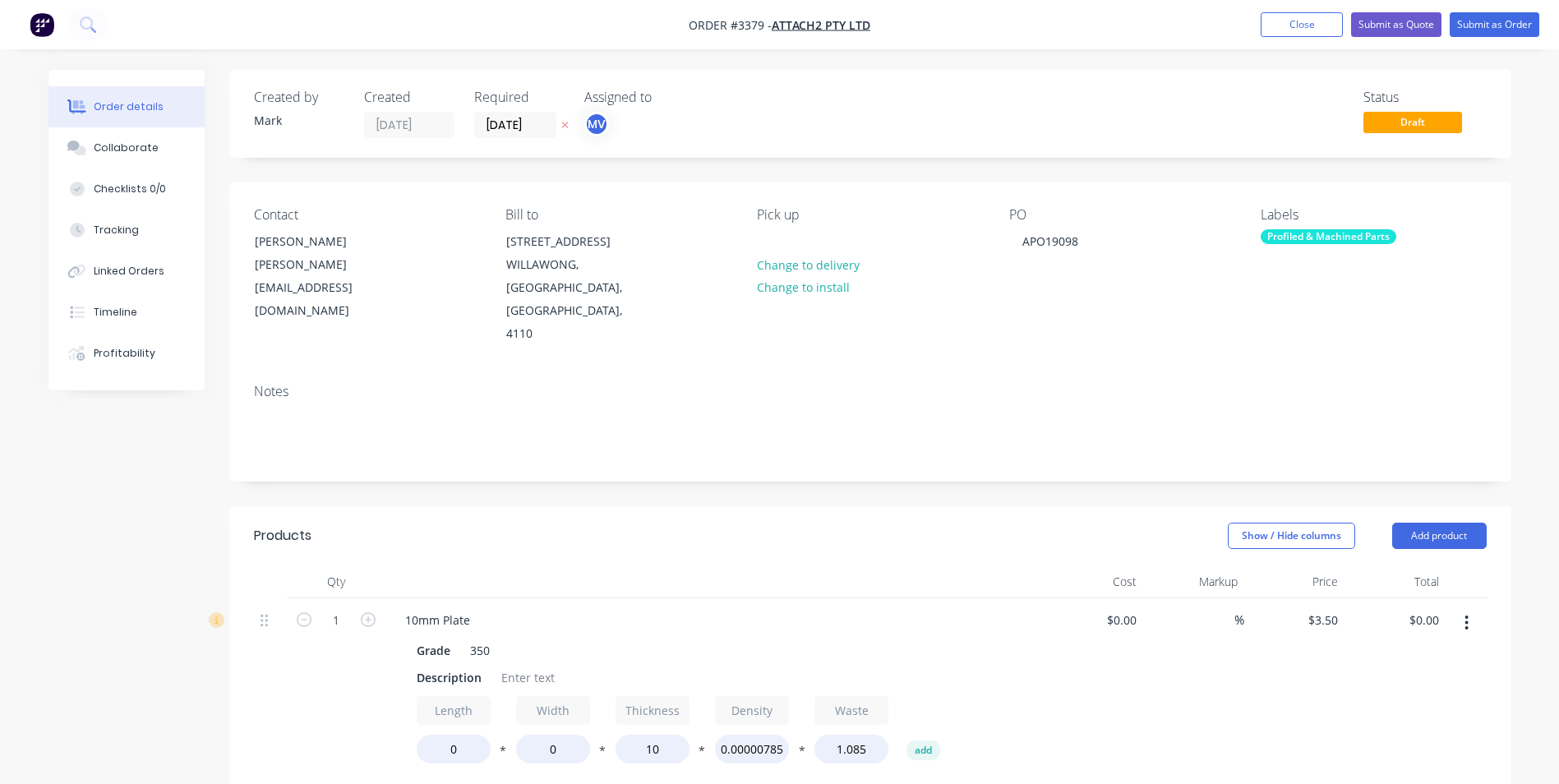
click at [1473, 608] on button "button" at bounding box center [1466, 622] width 38 height 29
click at [1358, 752] on div "Delete" at bounding box center [1409, 764] width 126 height 24
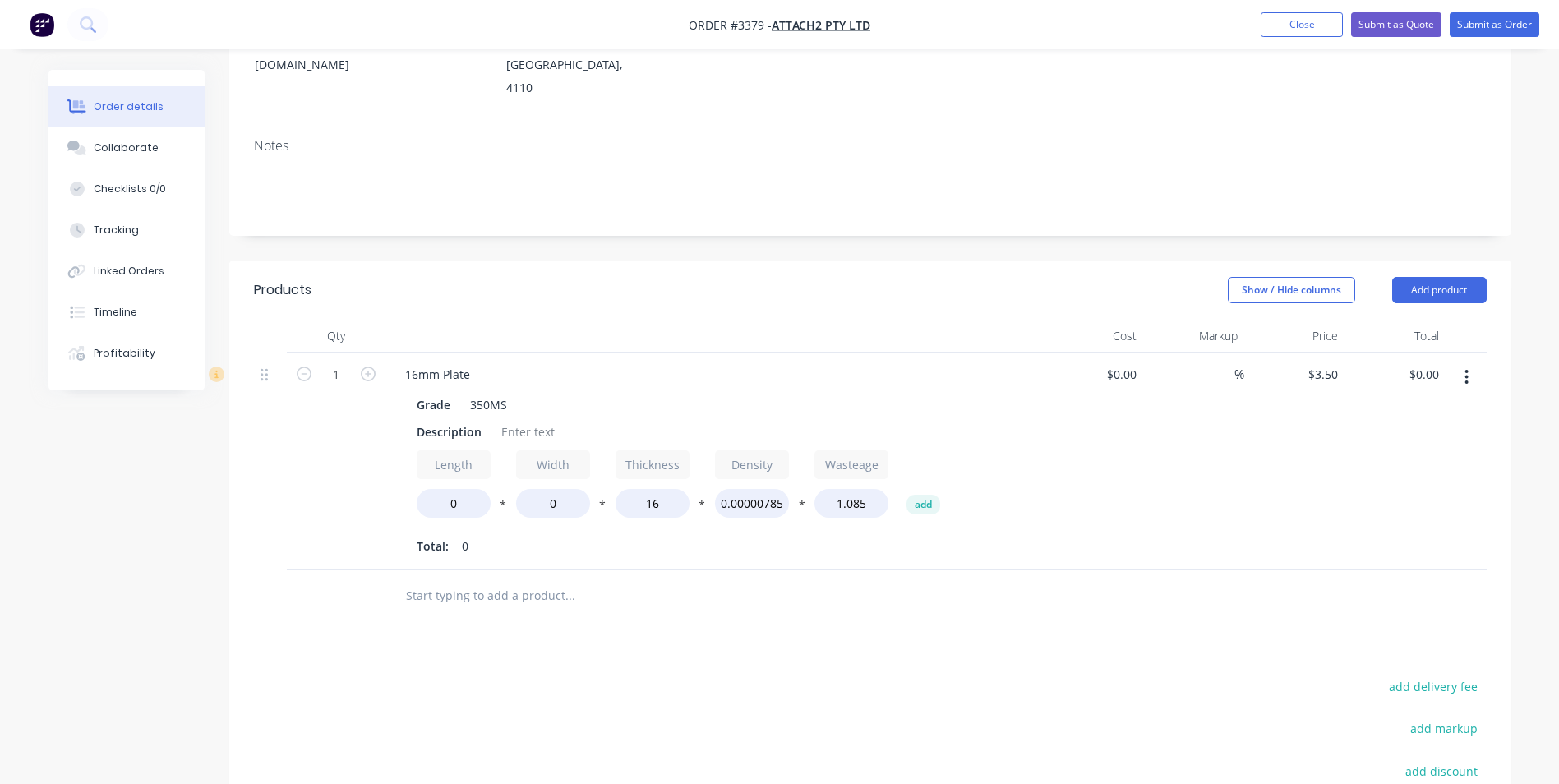
scroll to position [247, 0]
click at [1466, 368] on icon "button" at bounding box center [1467, 376] width 4 height 18
click at [1376, 440] on div "Duplicate" at bounding box center [1409, 452] width 126 height 24
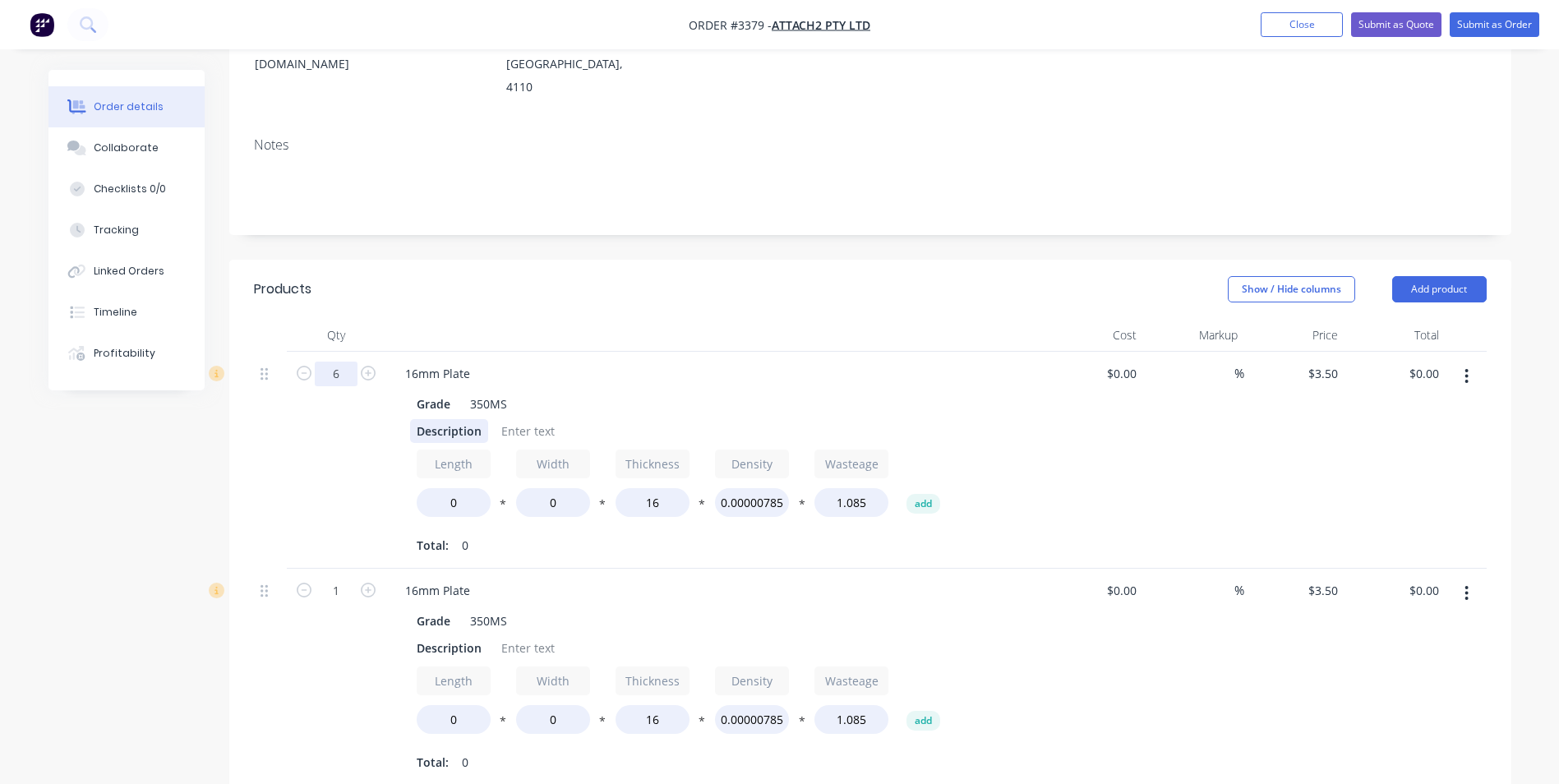
type input "6"
drag, startPoint x: 416, startPoint y: 405, endPoint x: 443, endPoint y: 405, distance: 27.0
click at [443, 419] on div "Description" at bounding box center [449, 431] width 78 height 24
drag, startPoint x: 417, startPoint y: 408, endPoint x: 471, endPoint y: 406, distance: 54.0
click at [471, 419] on div "escripD tion" at bounding box center [449, 431] width 78 height 24
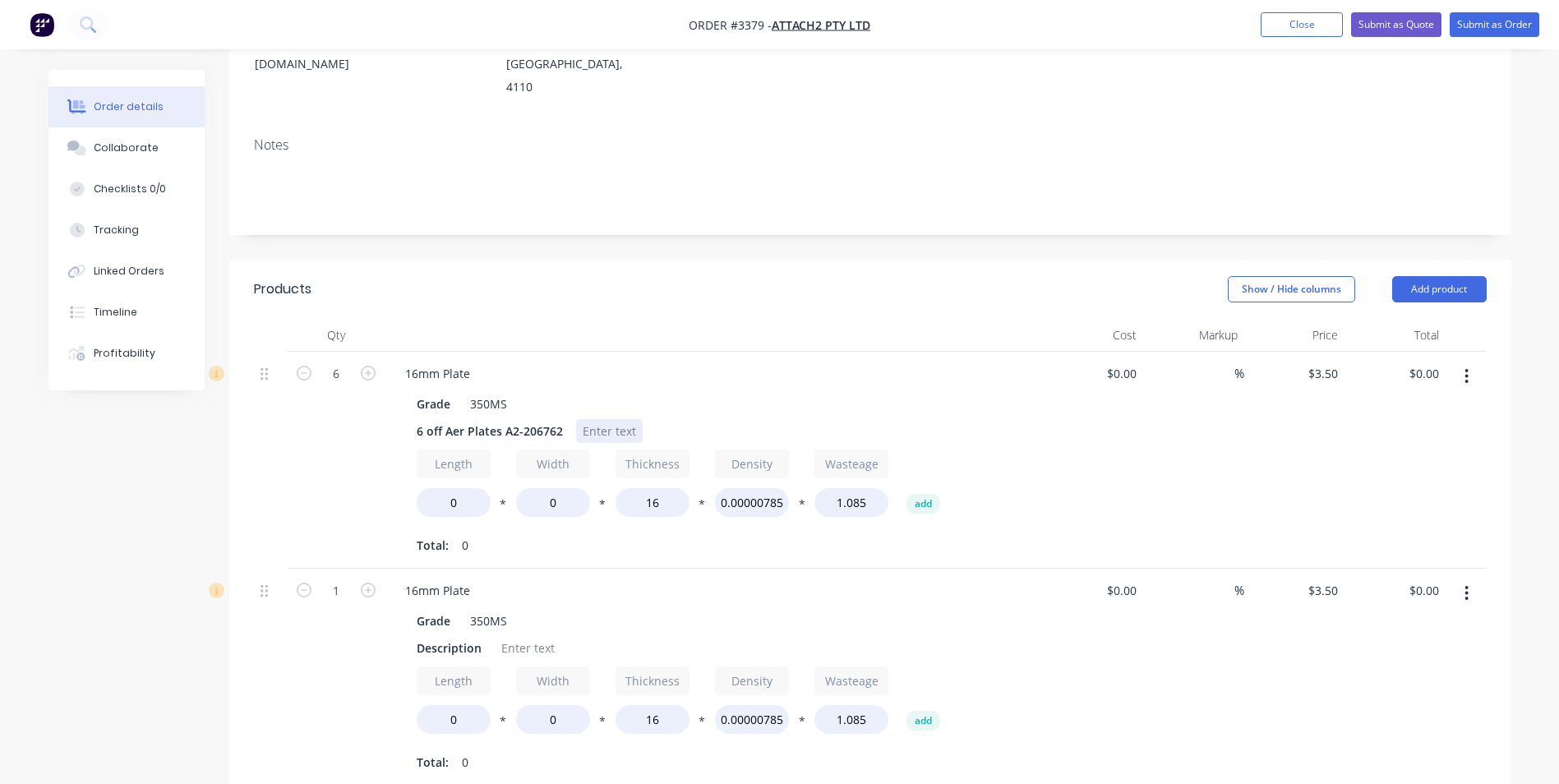
click at [601, 419] on div at bounding box center [609, 431] width 67 height 24
click at [454, 419] on div "6 off Aer Plates A2-206762" at bounding box center [489, 431] width 159 height 24
drag, startPoint x: 441, startPoint y: 485, endPoint x: 457, endPoint y: 482, distance: 16.3
click at [457, 488] on input "0" at bounding box center [453, 503] width 74 height 28
type input "333"
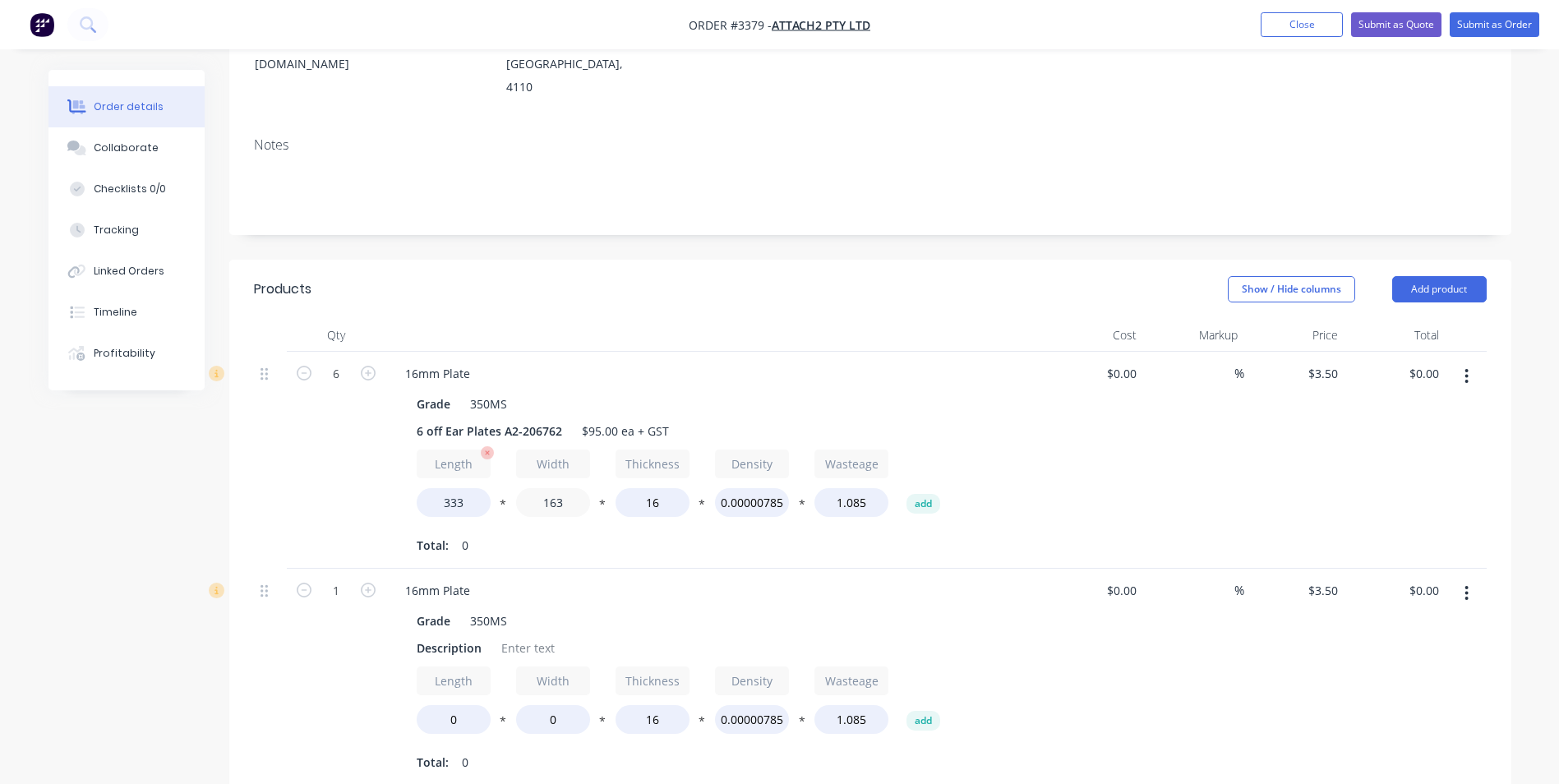
type input "163"
type input "$147.00"
click at [333, 578] on input "1" at bounding box center [336, 590] width 43 height 25
type input "4"
drag, startPoint x: 413, startPoint y: 624, endPoint x: 463, endPoint y: 623, distance: 50.0
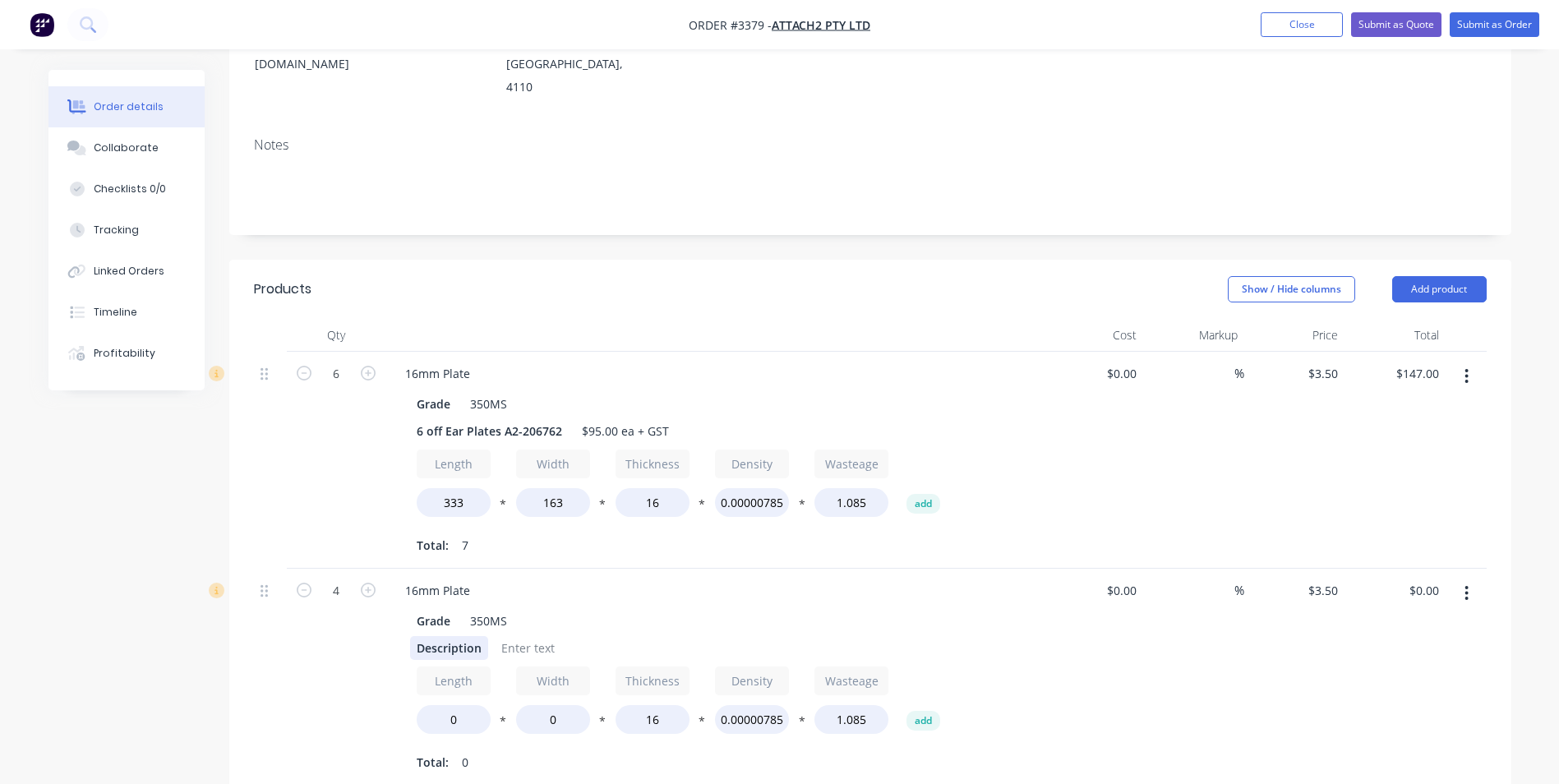
click at [463, 636] on div "Description" at bounding box center [449, 647] width 78 height 24
click at [414, 636] on div "Description" at bounding box center [449, 647] width 78 height 24
click at [591, 636] on div at bounding box center [608, 647] width 67 height 24
drag, startPoint x: 470, startPoint y: 697, endPoint x: 454, endPoint y: 697, distance: 16.0
click at [454, 705] on input "0" at bounding box center [453, 719] width 74 height 28
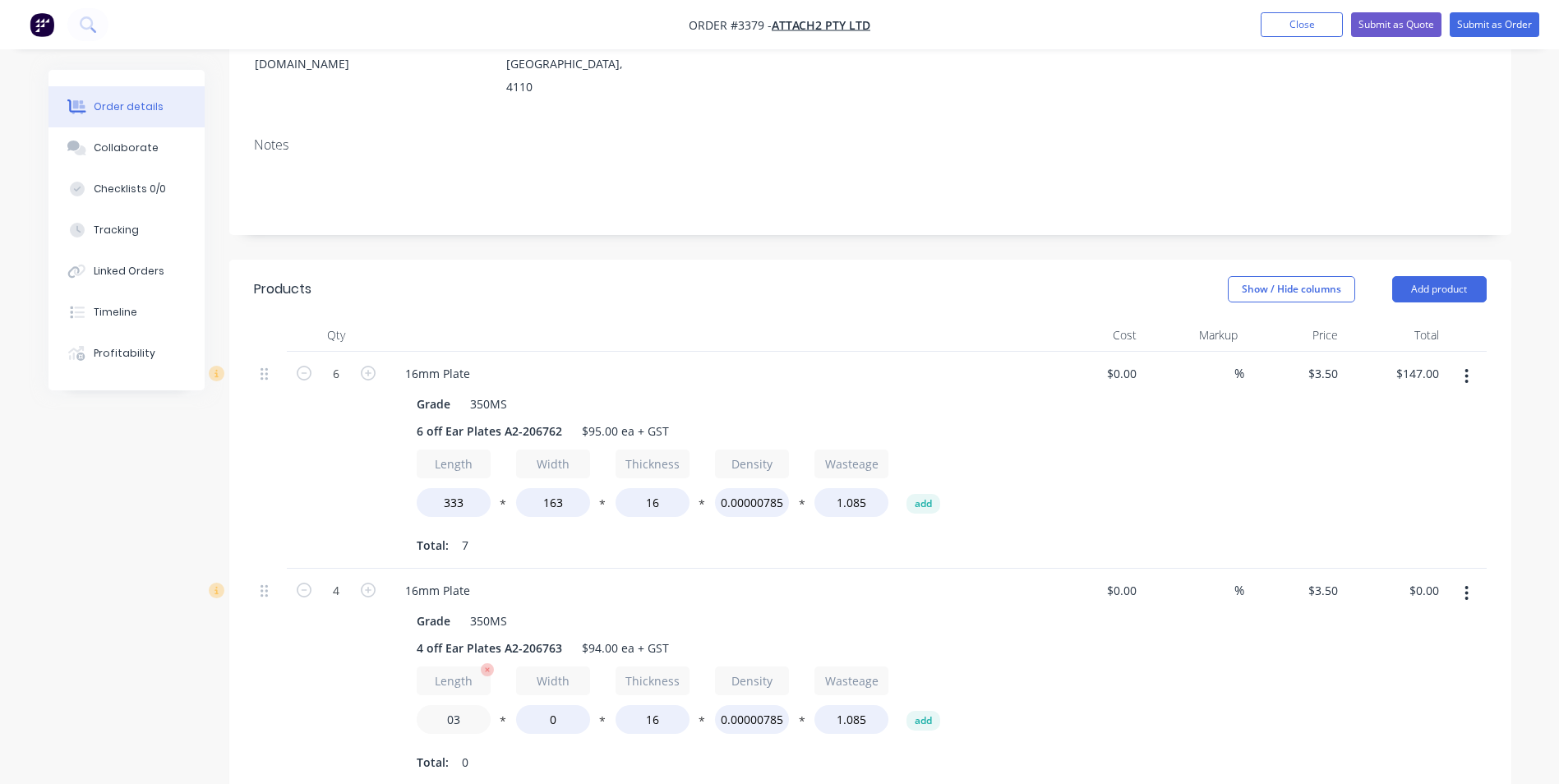
type input "0"
type input "322"
type input "170"
type input "$98.00"
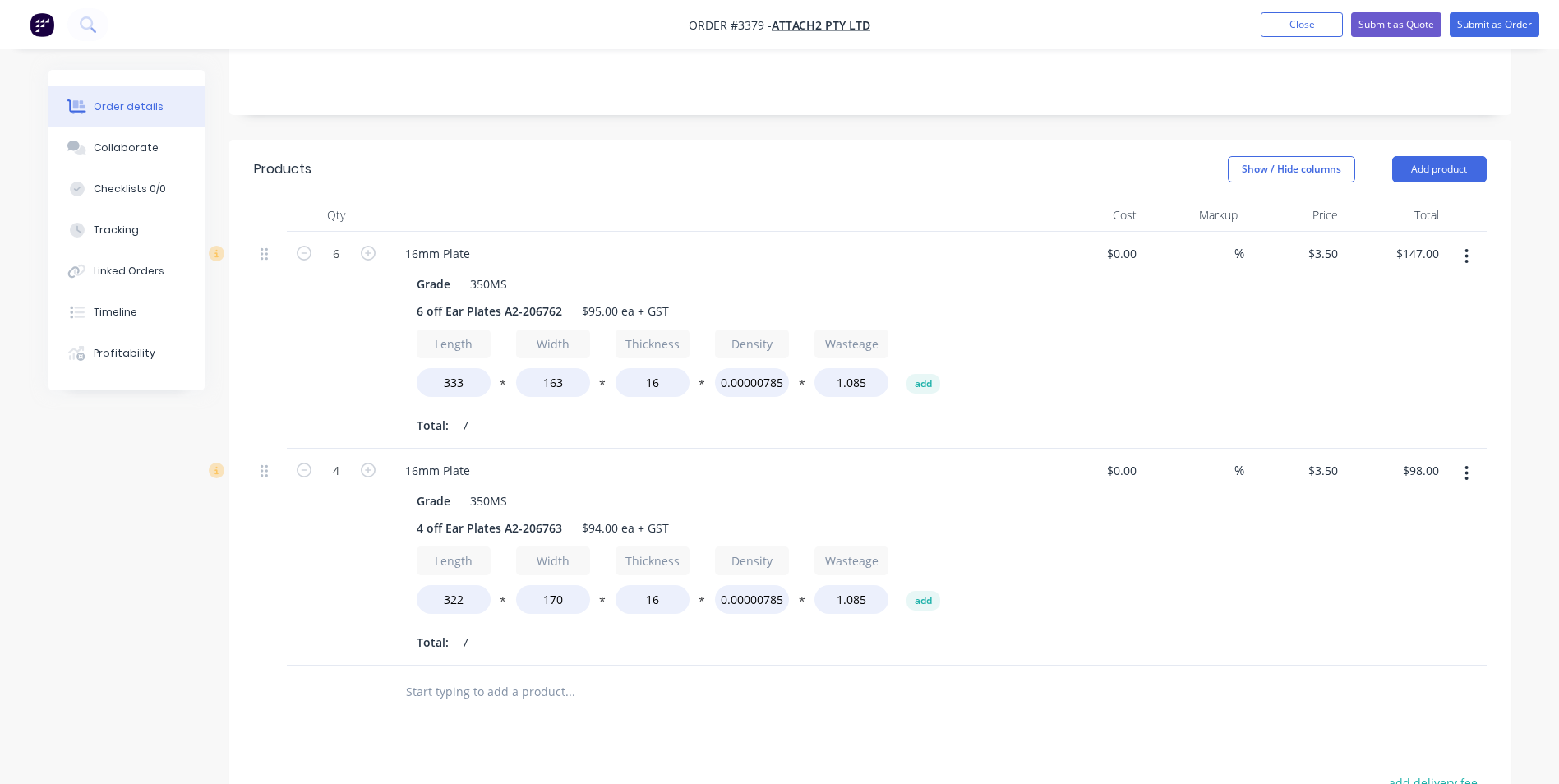
scroll to position [329, 0]
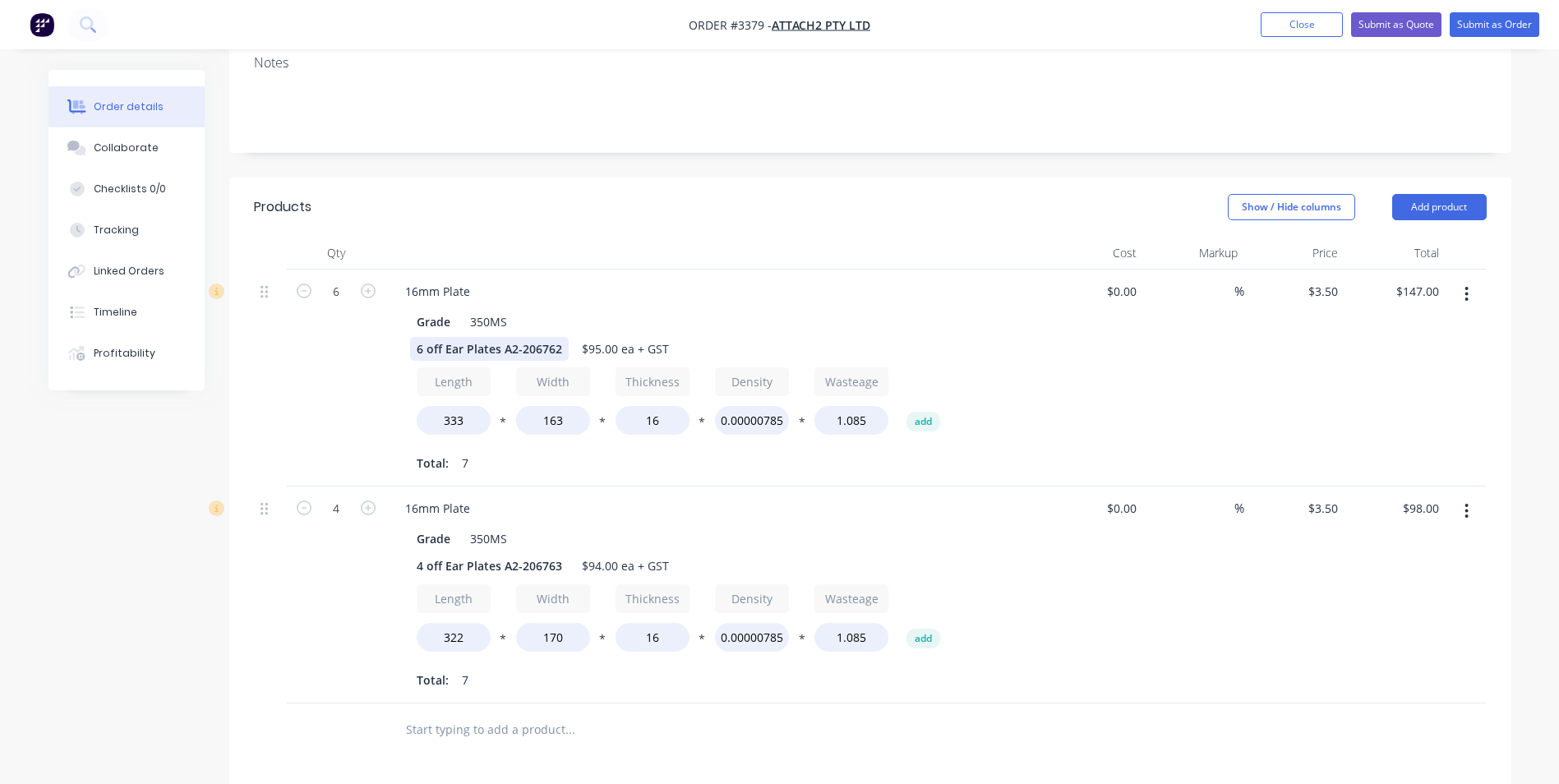
click at [560, 337] on div "6 off Ear Plates A2-206762" at bounding box center [489, 348] width 159 height 24
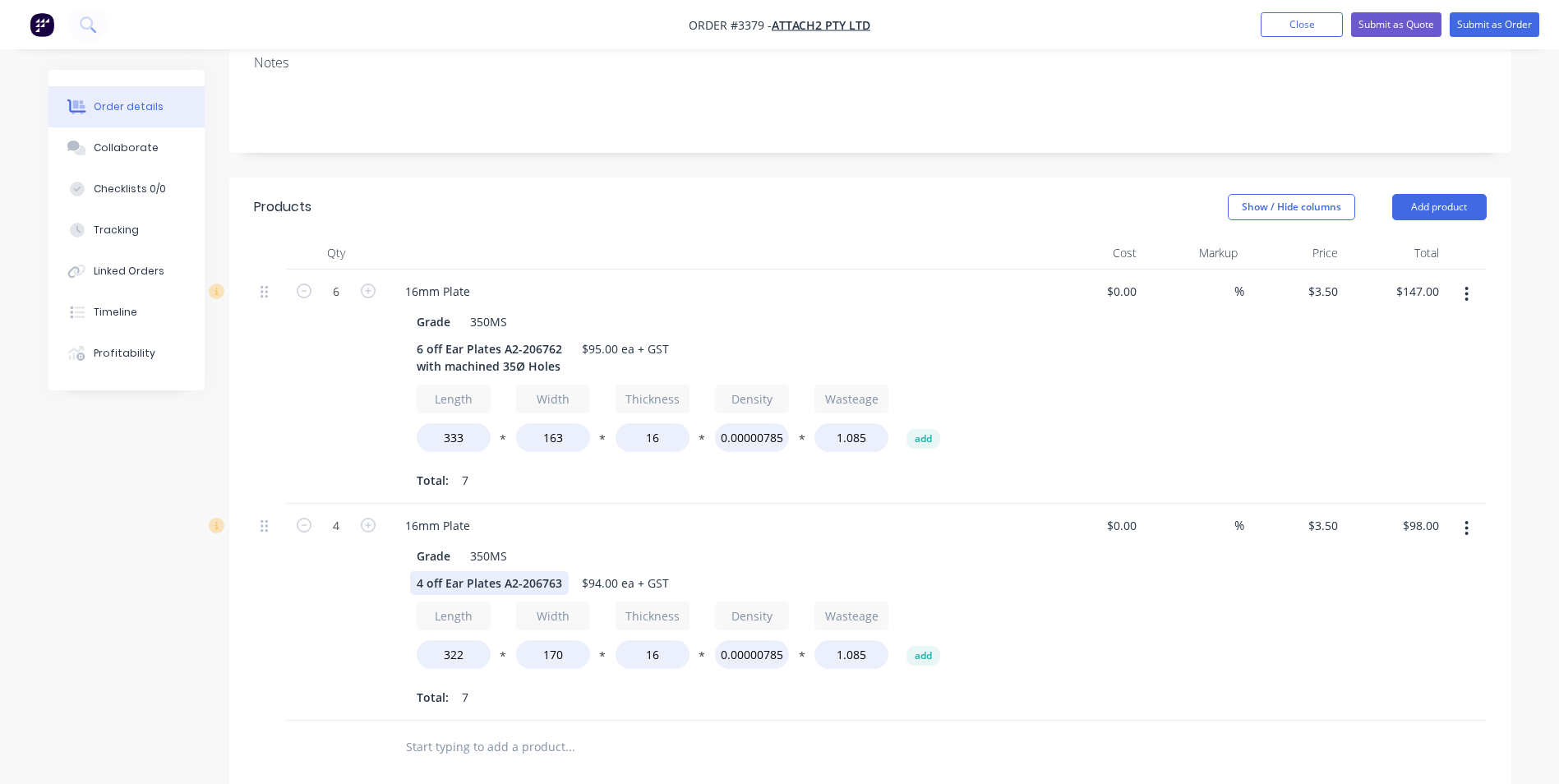
click at [563, 571] on div "4 off Ear Plates A2-206763" at bounding box center [489, 582] width 159 height 24
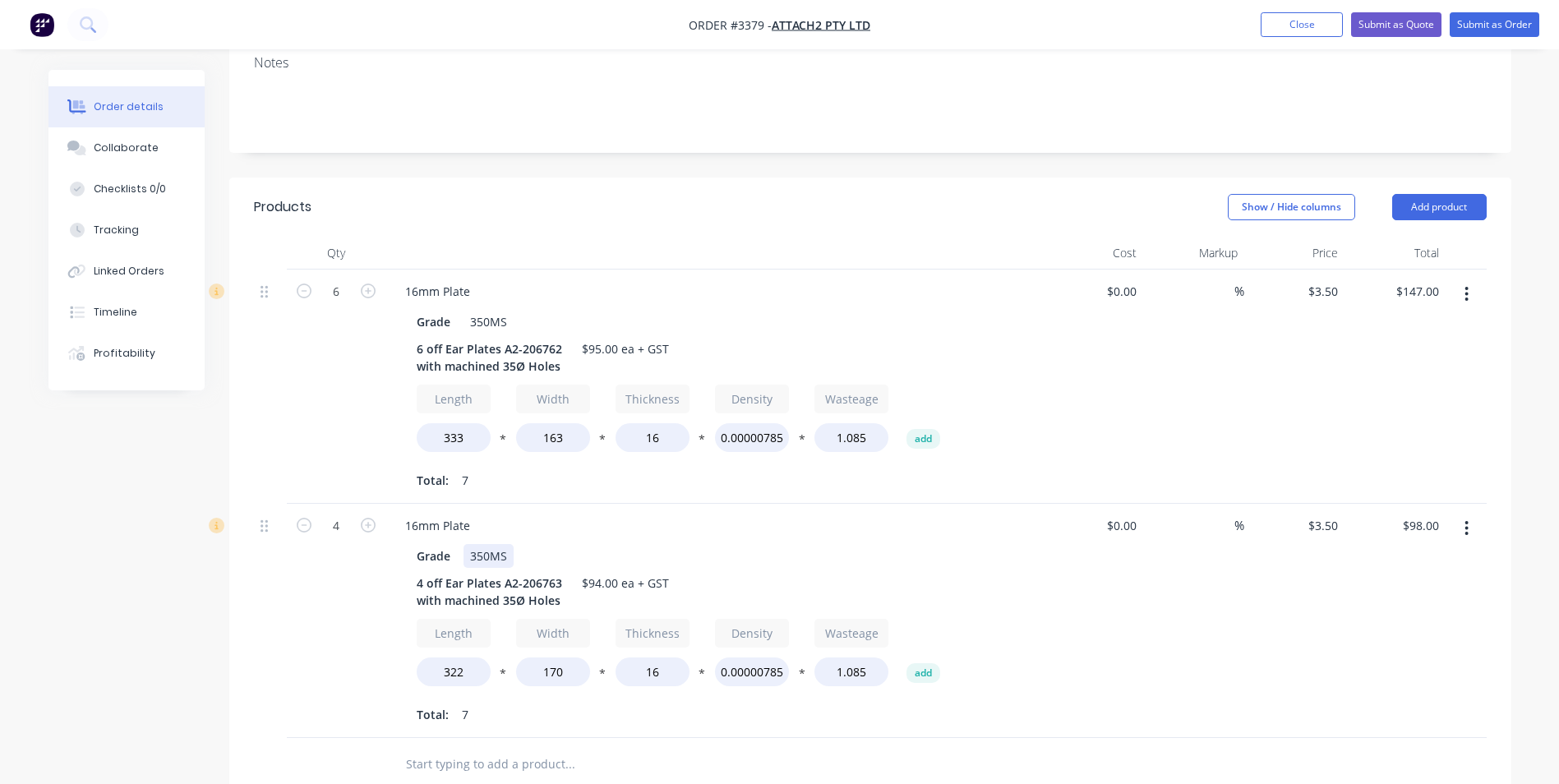
click at [773, 543] on div "Grade 350MS" at bounding box center [711, 555] width 601 height 24
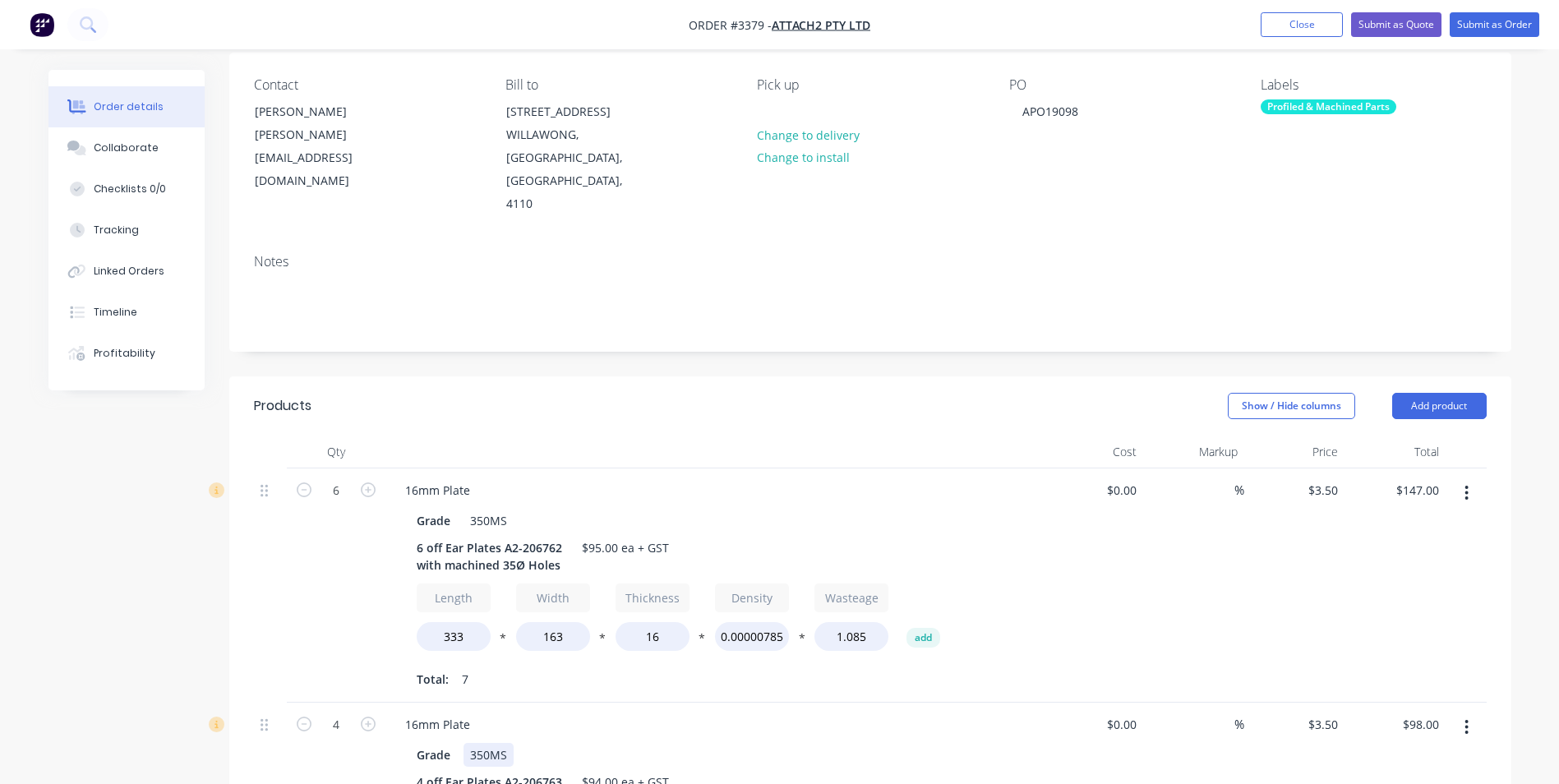
scroll to position [83, 0]
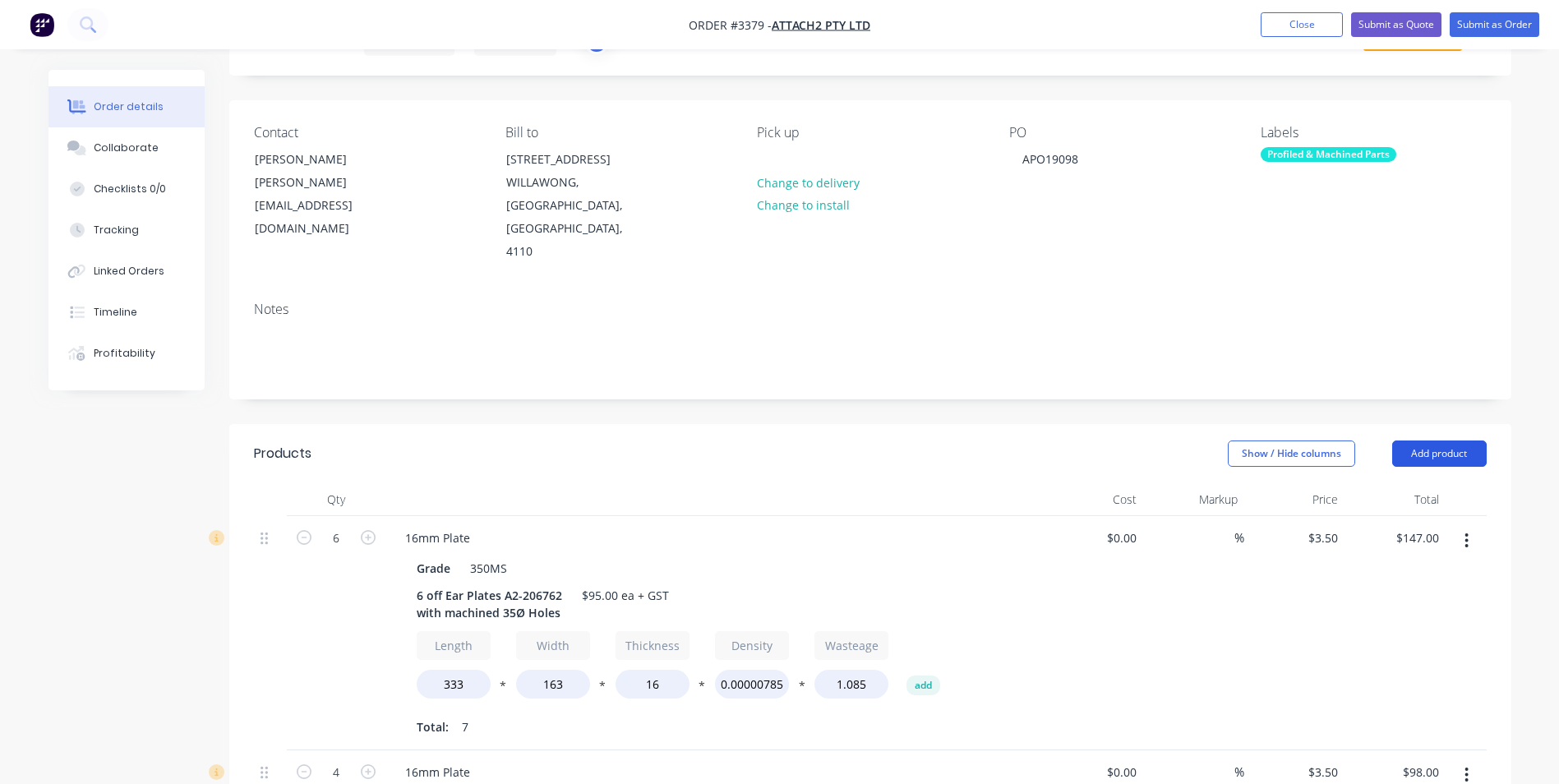
click at [1438, 440] on button "Add product" at bounding box center [1439, 454] width 94 height 27
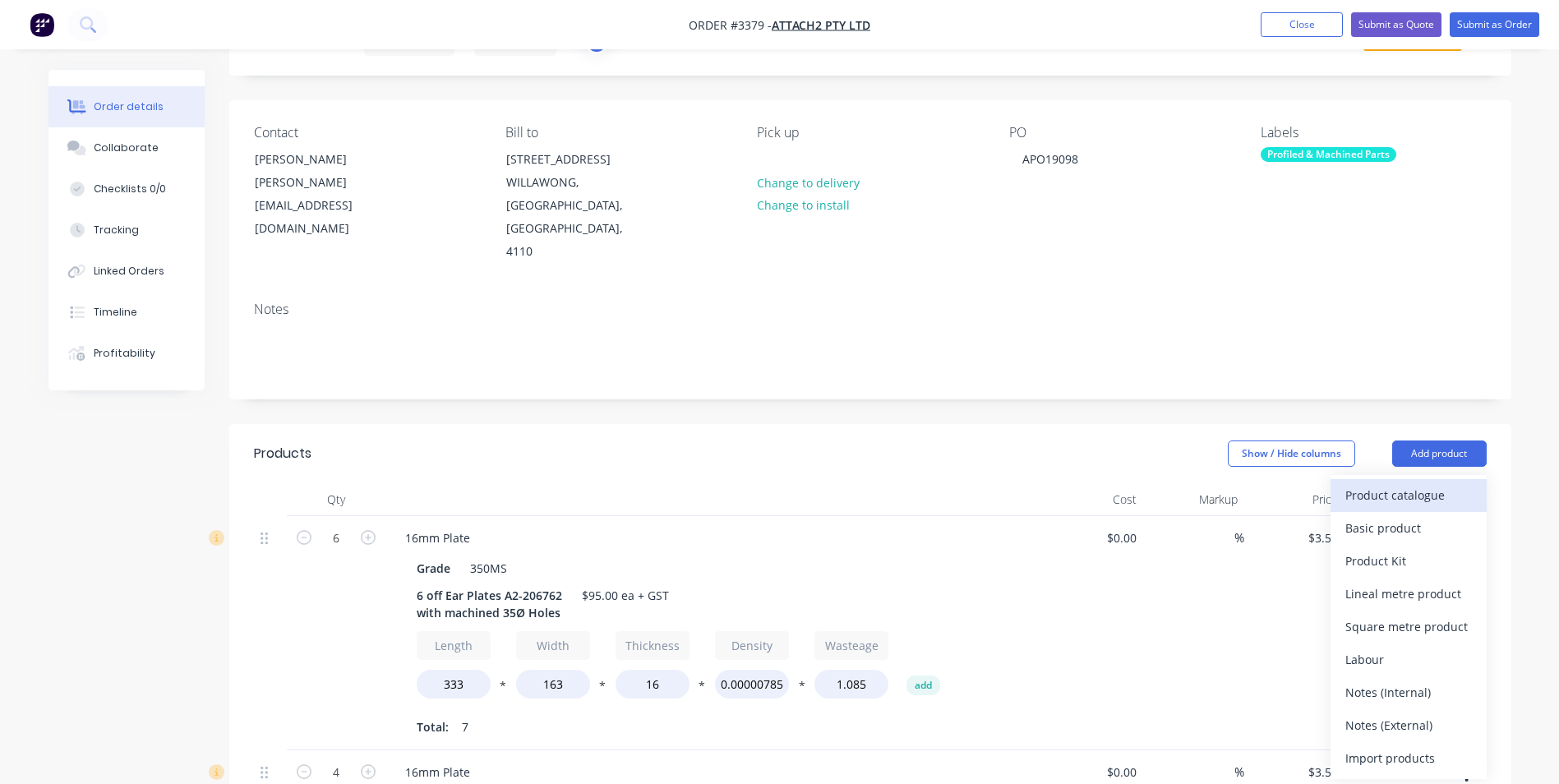
click at [1383, 483] on div "Product catalogue" at bounding box center [1409, 495] width 126 height 24
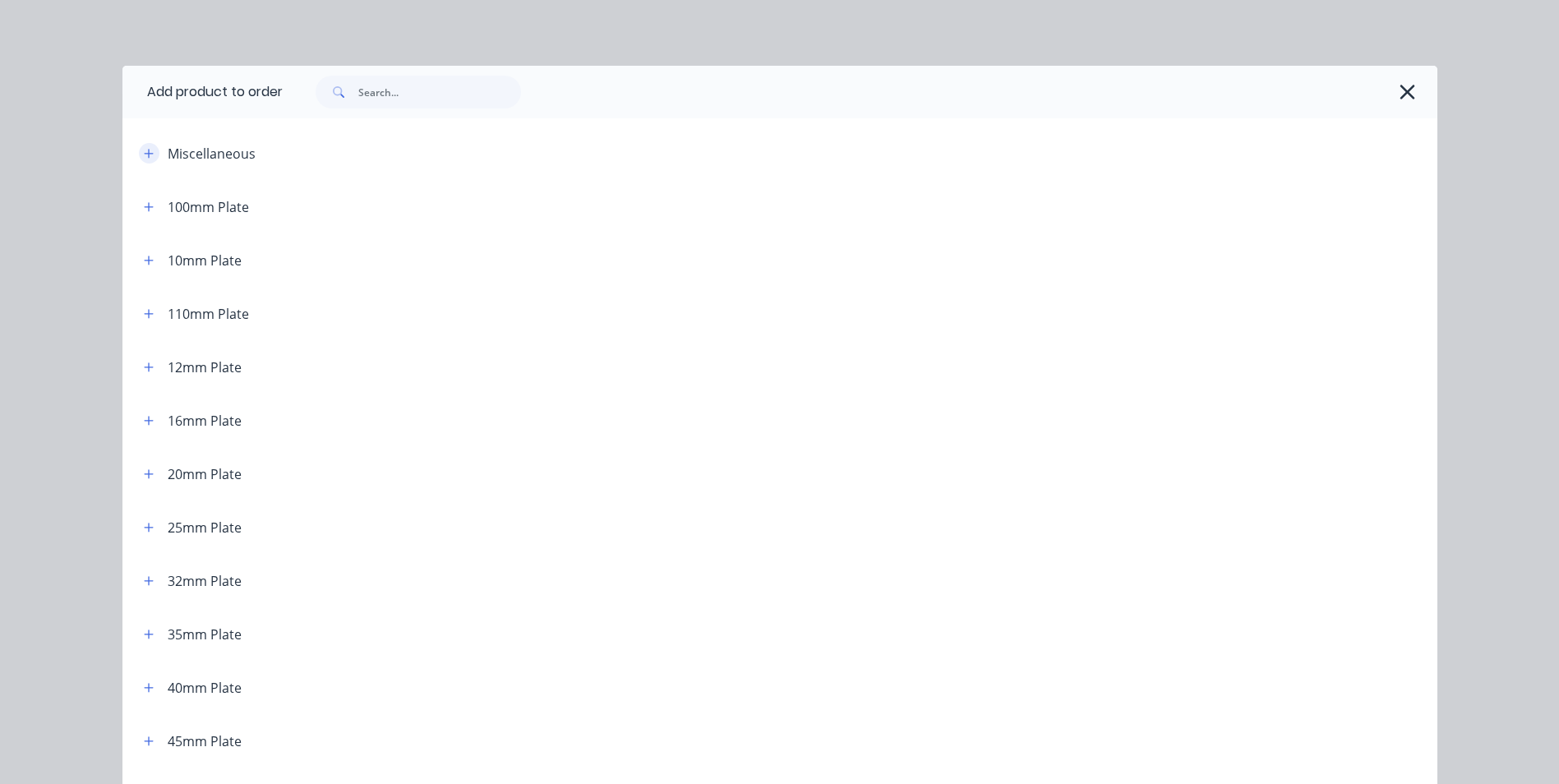
click at [144, 153] on icon "button" at bounding box center [148, 153] width 9 height 9
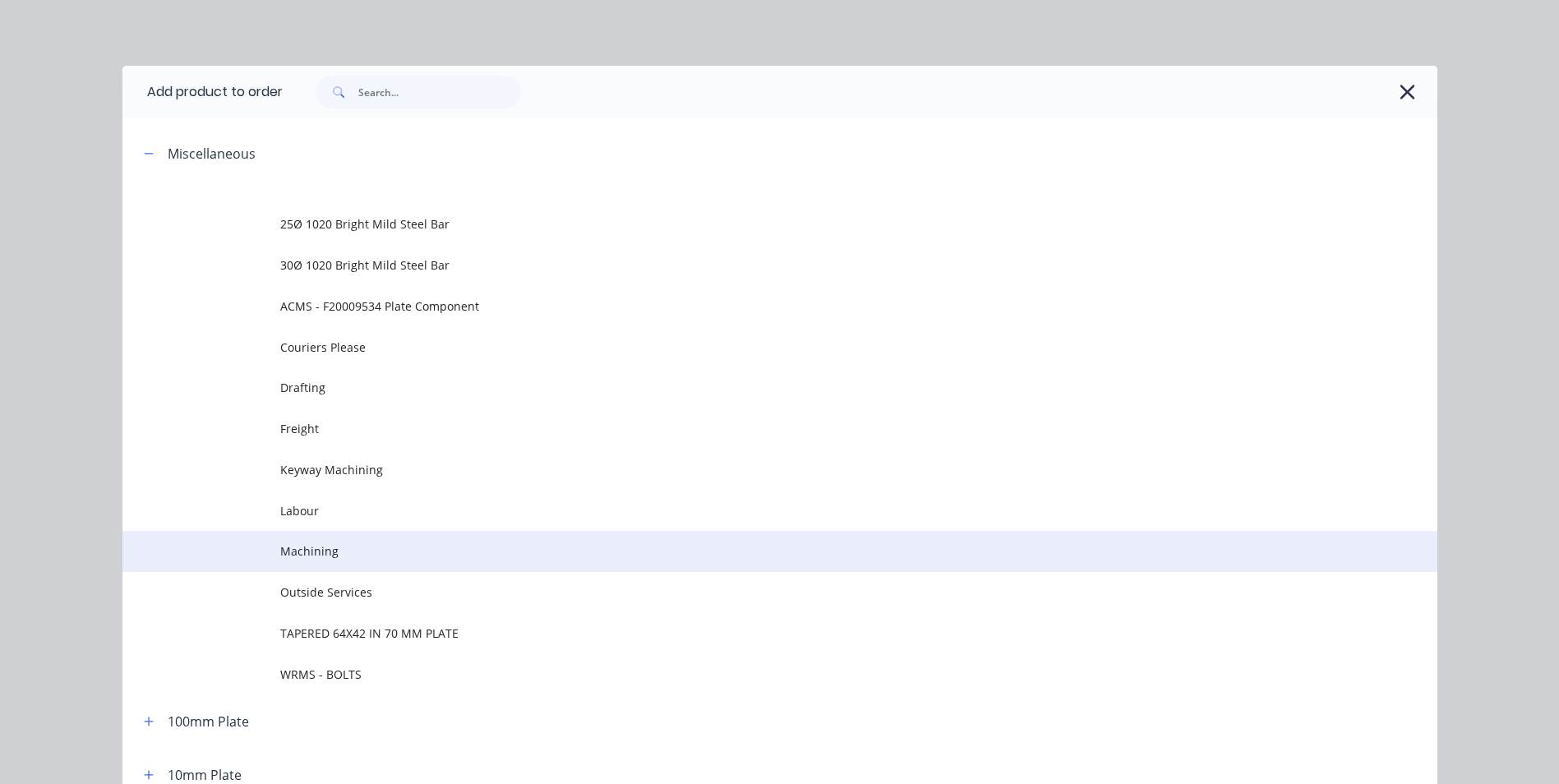
click at [327, 550] on span "Machining" at bounding box center [743, 550] width 926 height 17
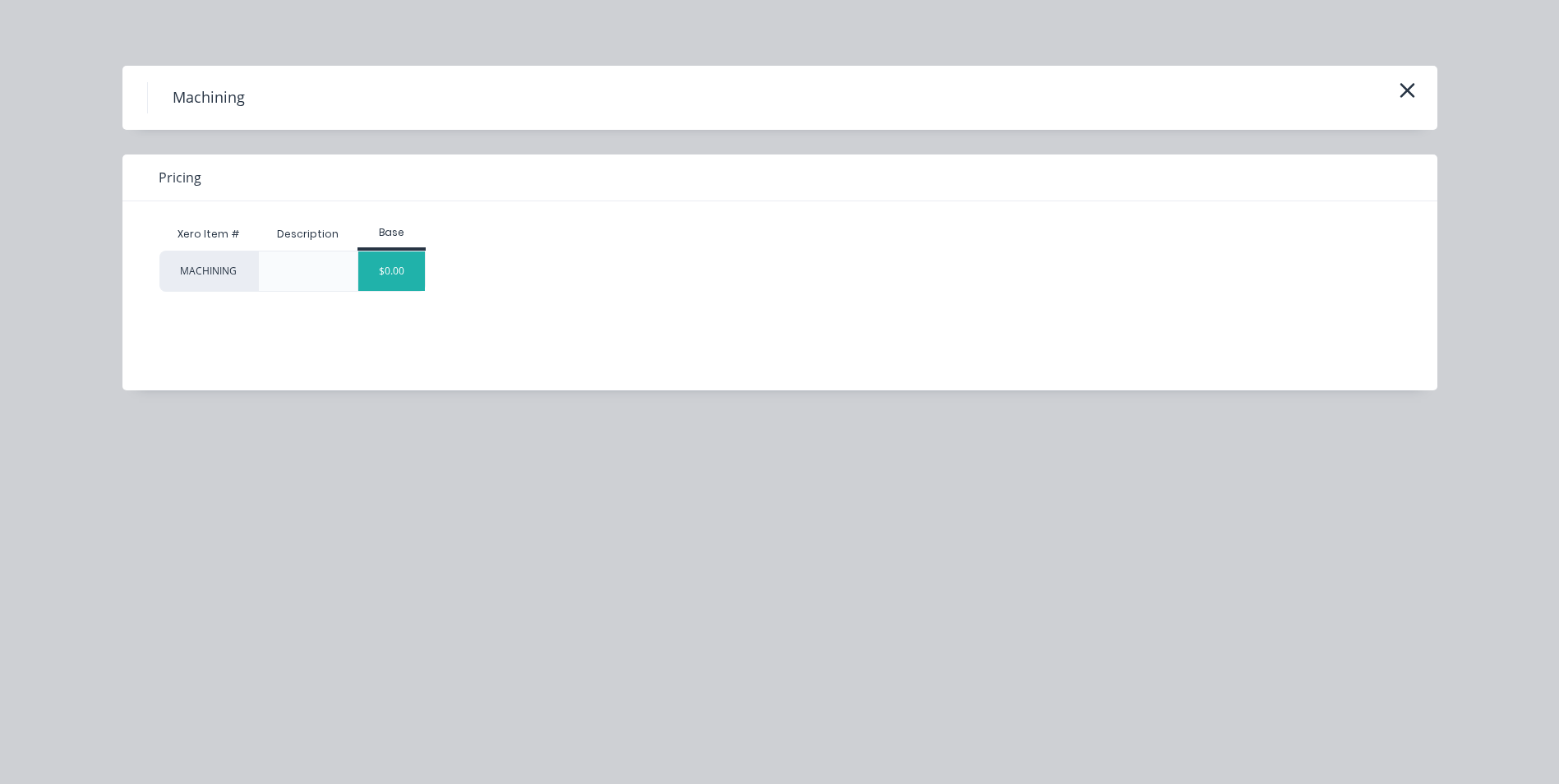
click at [411, 278] on div "$0.00" at bounding box center [391, 271] width 67 height 39
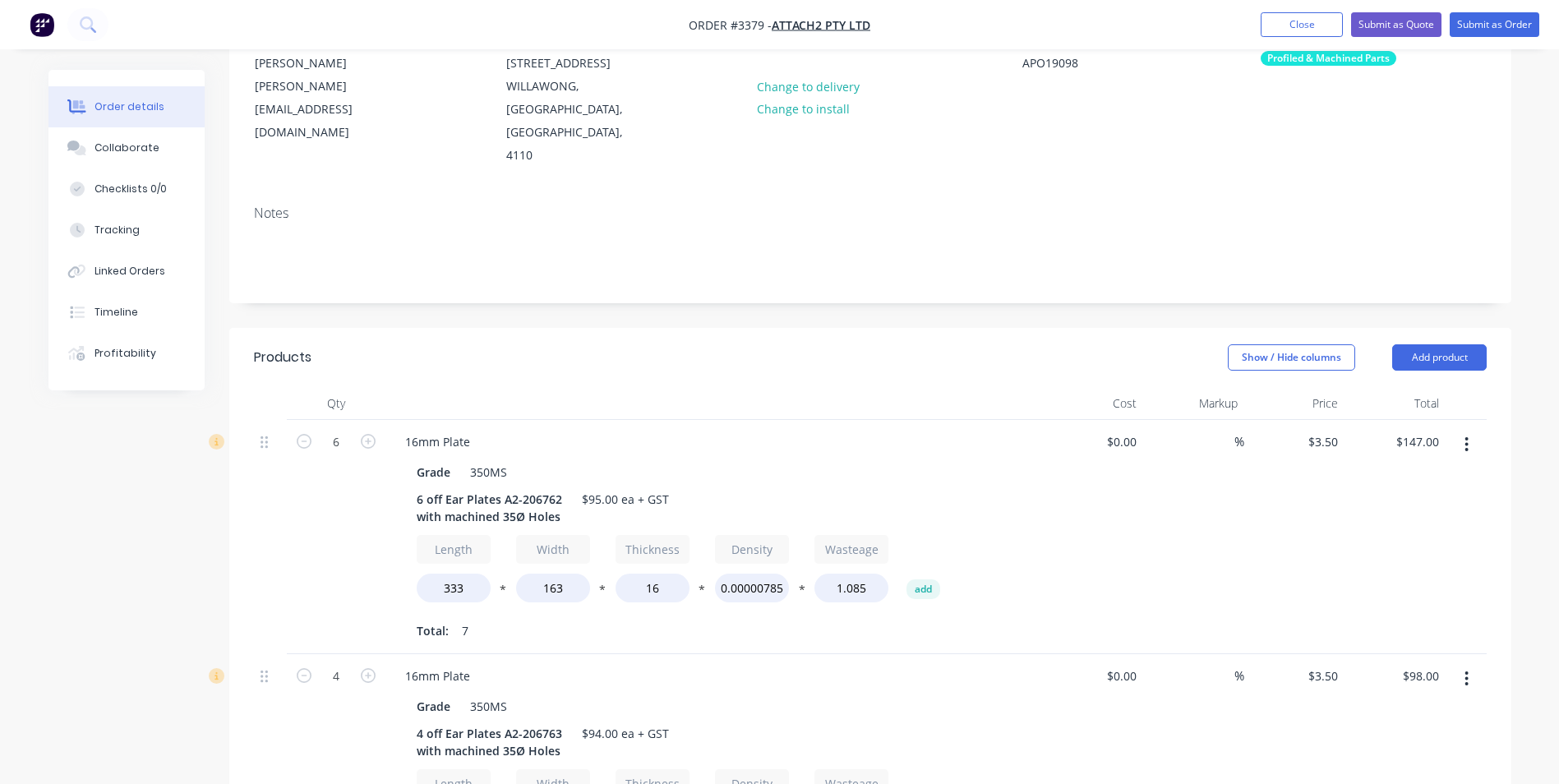
scroll to position [493, 0]
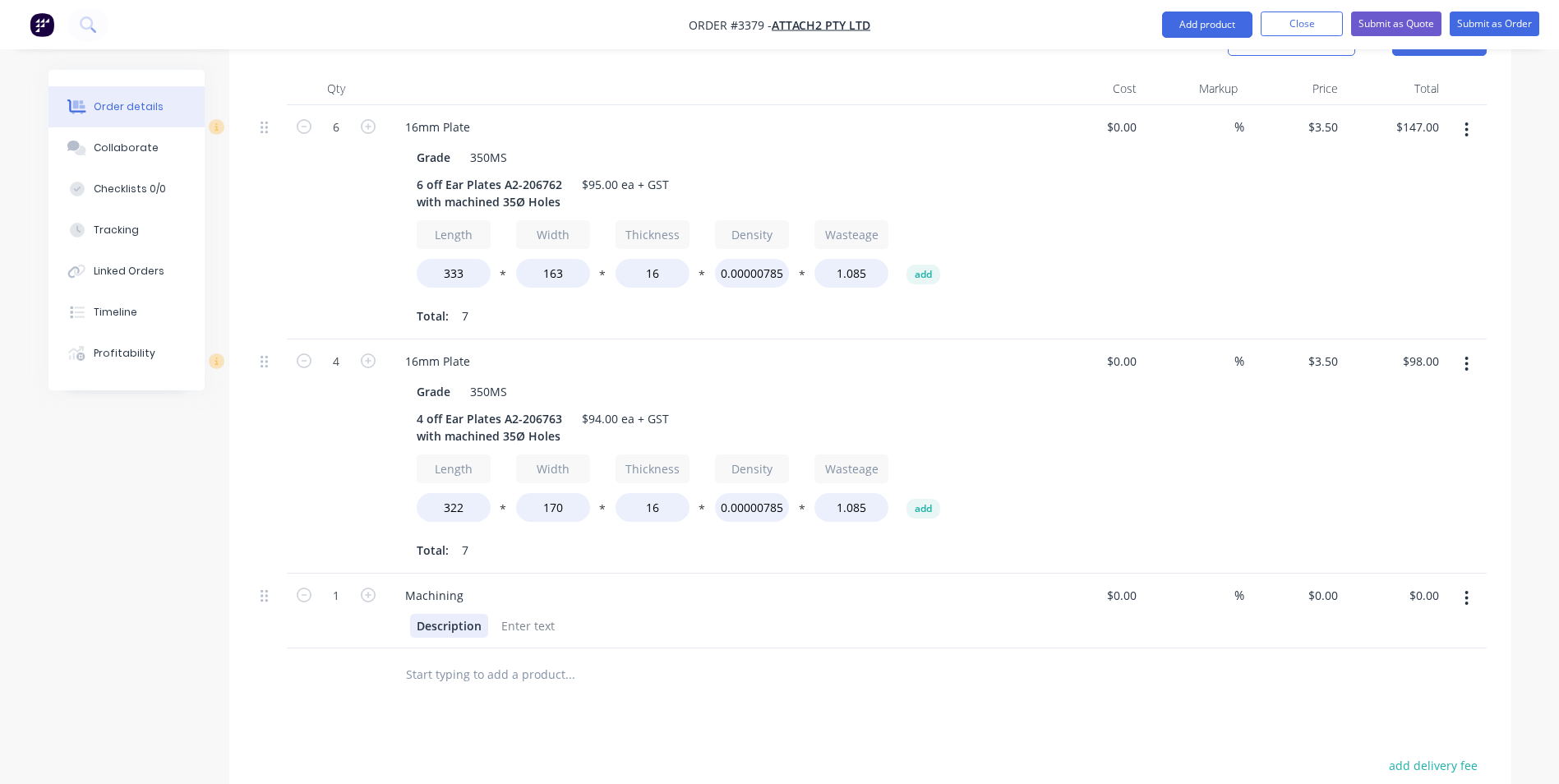
click at [413, 614] on div "Description" at bounding box center [449, 625] width 78 height 24
click at [331, 583] on input "1" at bounding box center [336, 596] width 43 height 25
type input "20"
click at [417, 614] on div "Description" at bounding box center [449, 625] width 78 height 24
drag, startPoint x: 415, startPoint y: 602, endPoint x: 480, endPoint y: 604, distance: 65.0
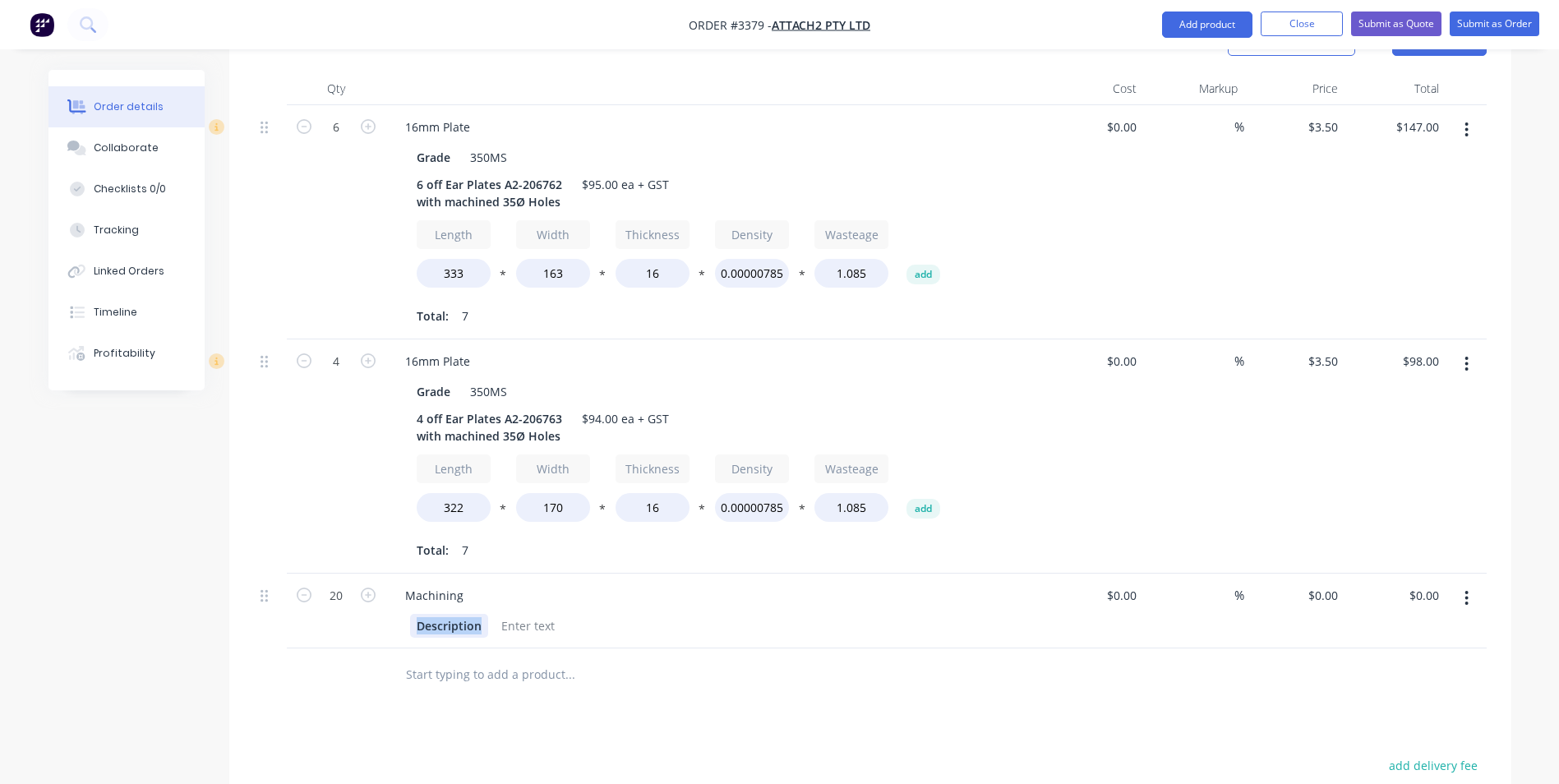
click at [480, 614] on div "Description" at bounding box center [449, 625] width 78 height 24
click at [474, 619] on div "20 off Holes machined to 35Ø Tolerance =.11" at bounding box center [500, 634] width 180 height 41
click at [498, 623] on div "20 off Holes machined to 35Ø Tolerance +.11" at bounding box center [500, 634] width 180 height 41
click at [860, 683] on div at bounding box center [638, 691] width 493 height 33
click at [1317, 574] on div "0 $0.00" at bounding box center [1295, 620] width 101 height 92
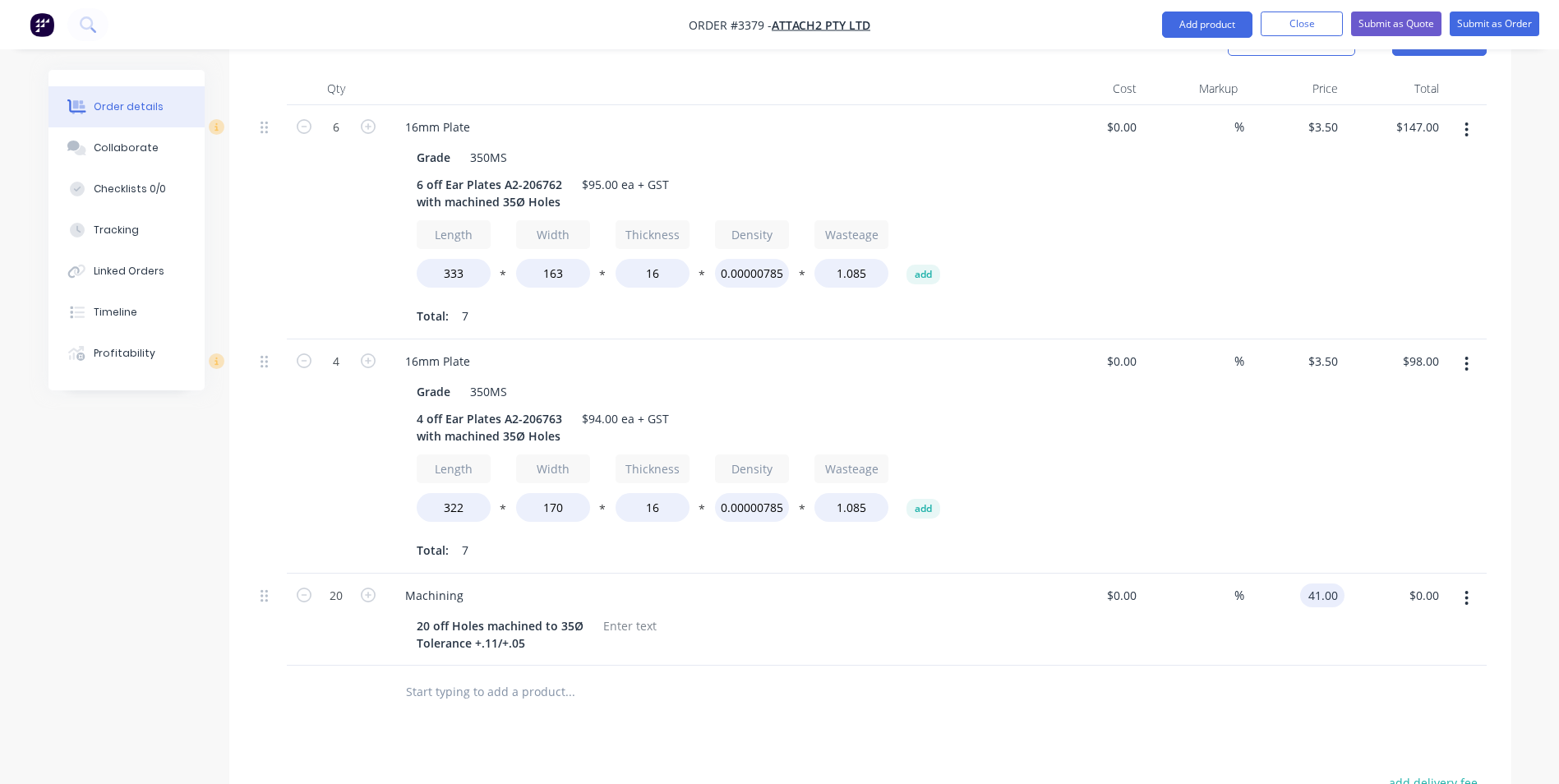
type input "$41.00"
type input "$820.00"
click at [1368, 665] on div at bounding box center [871, 692] width 1233 height 53
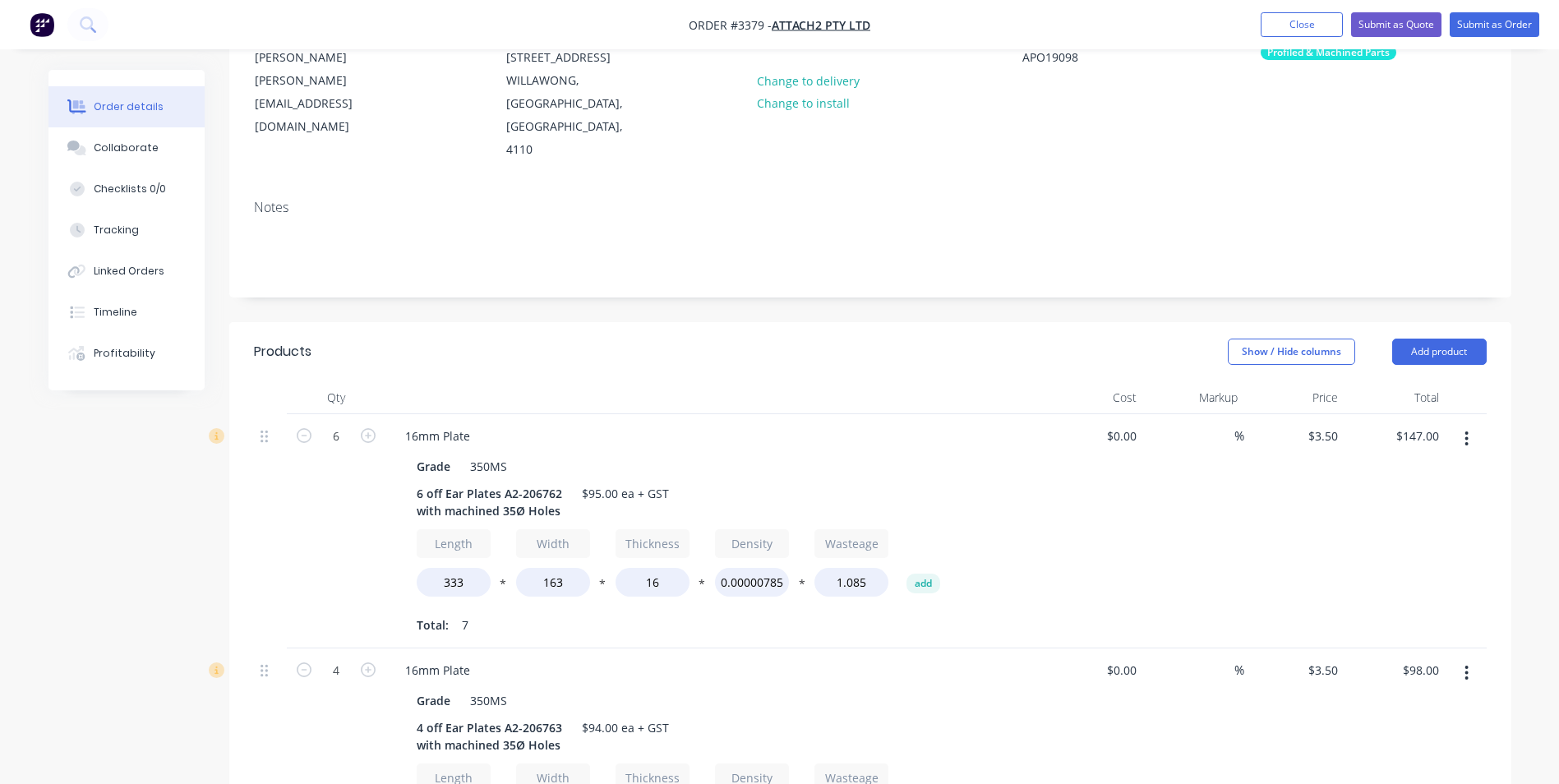
scroll to position [164, 0]
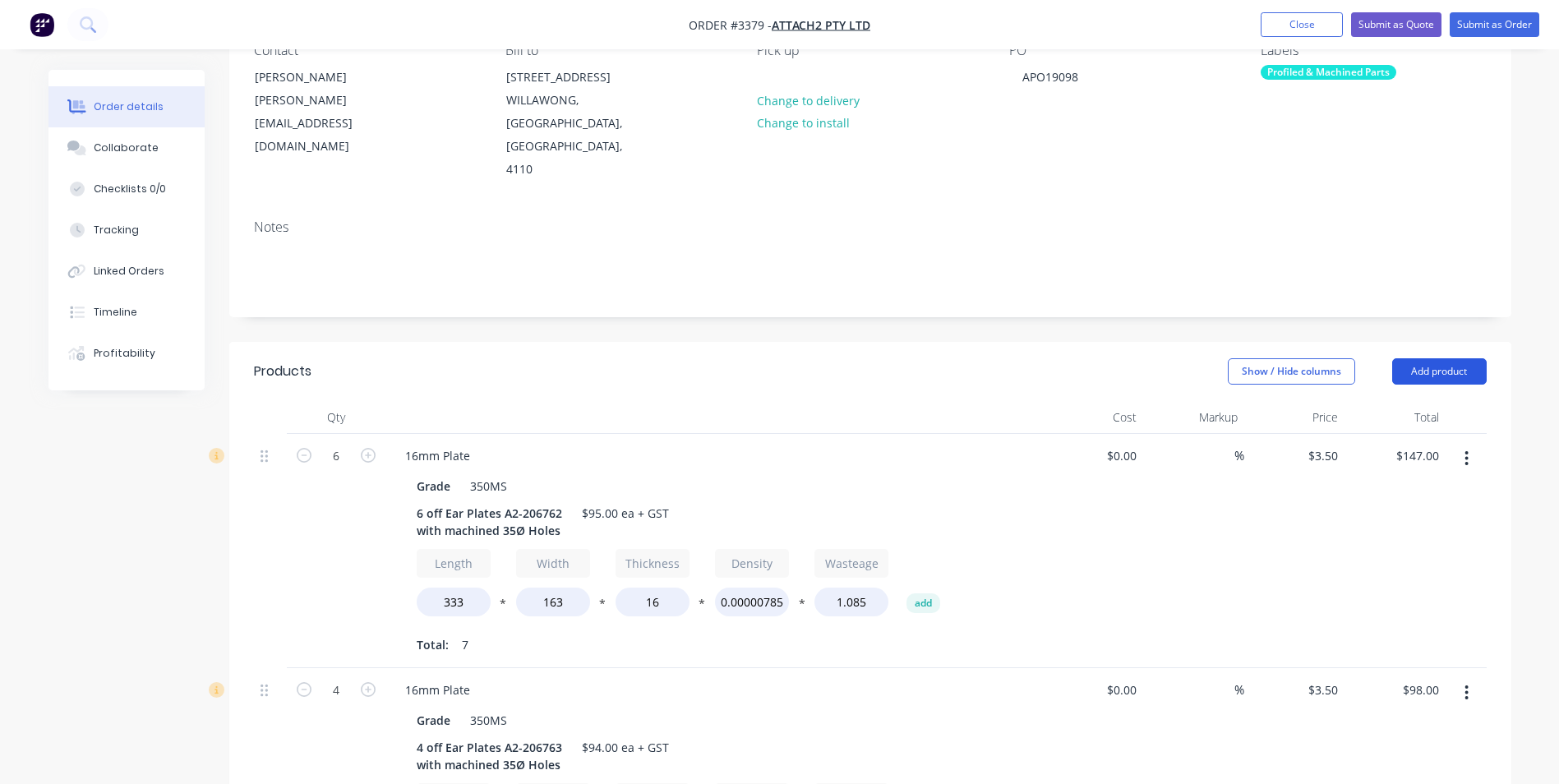
click at [1446, 358] on button "Add product" at bounding box center [1439, 371] width 94 height 27
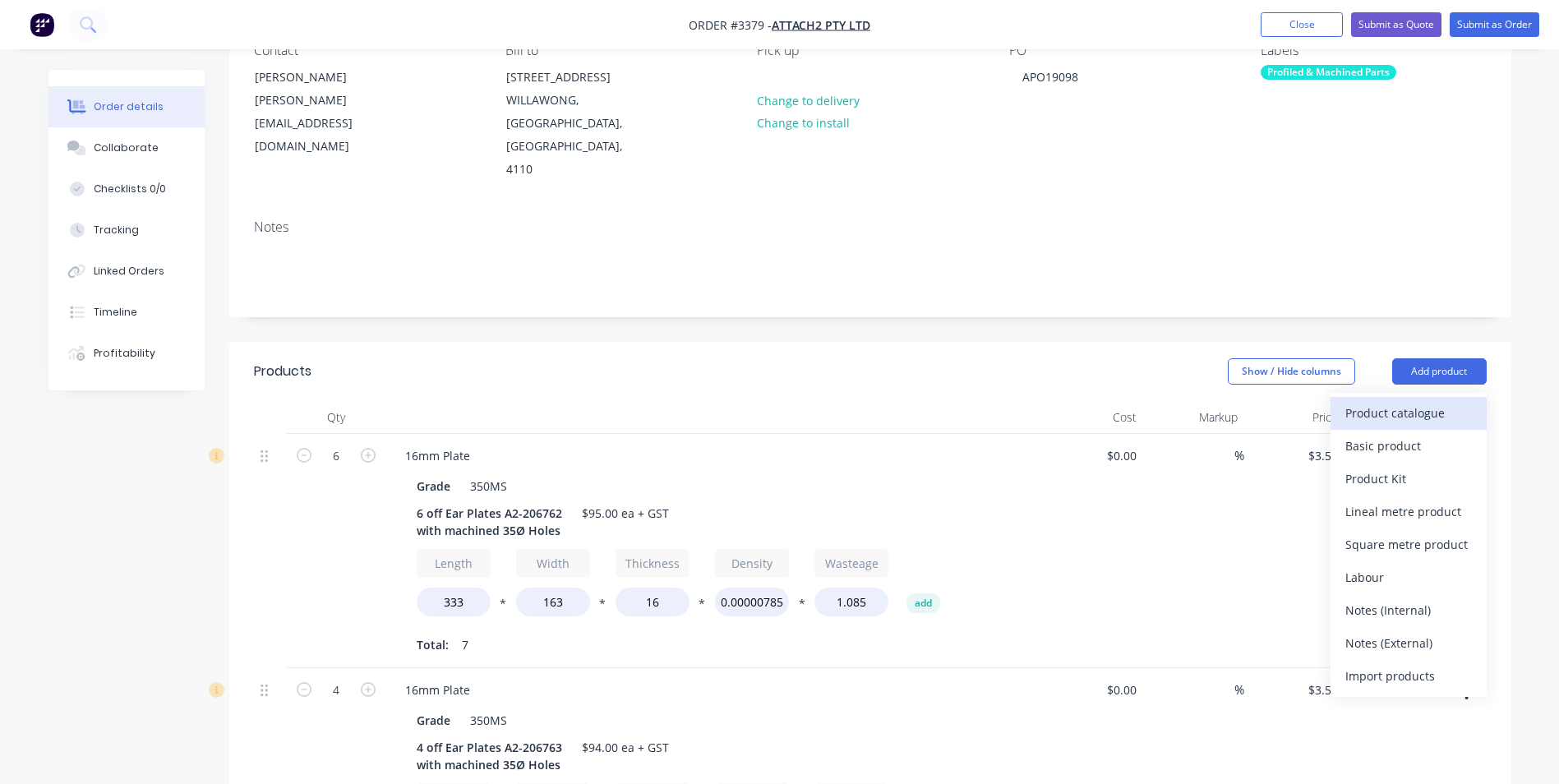
click at [1430, 400] on div "Product catalogue" at bounding box center [1409, 412] width 126 height 24
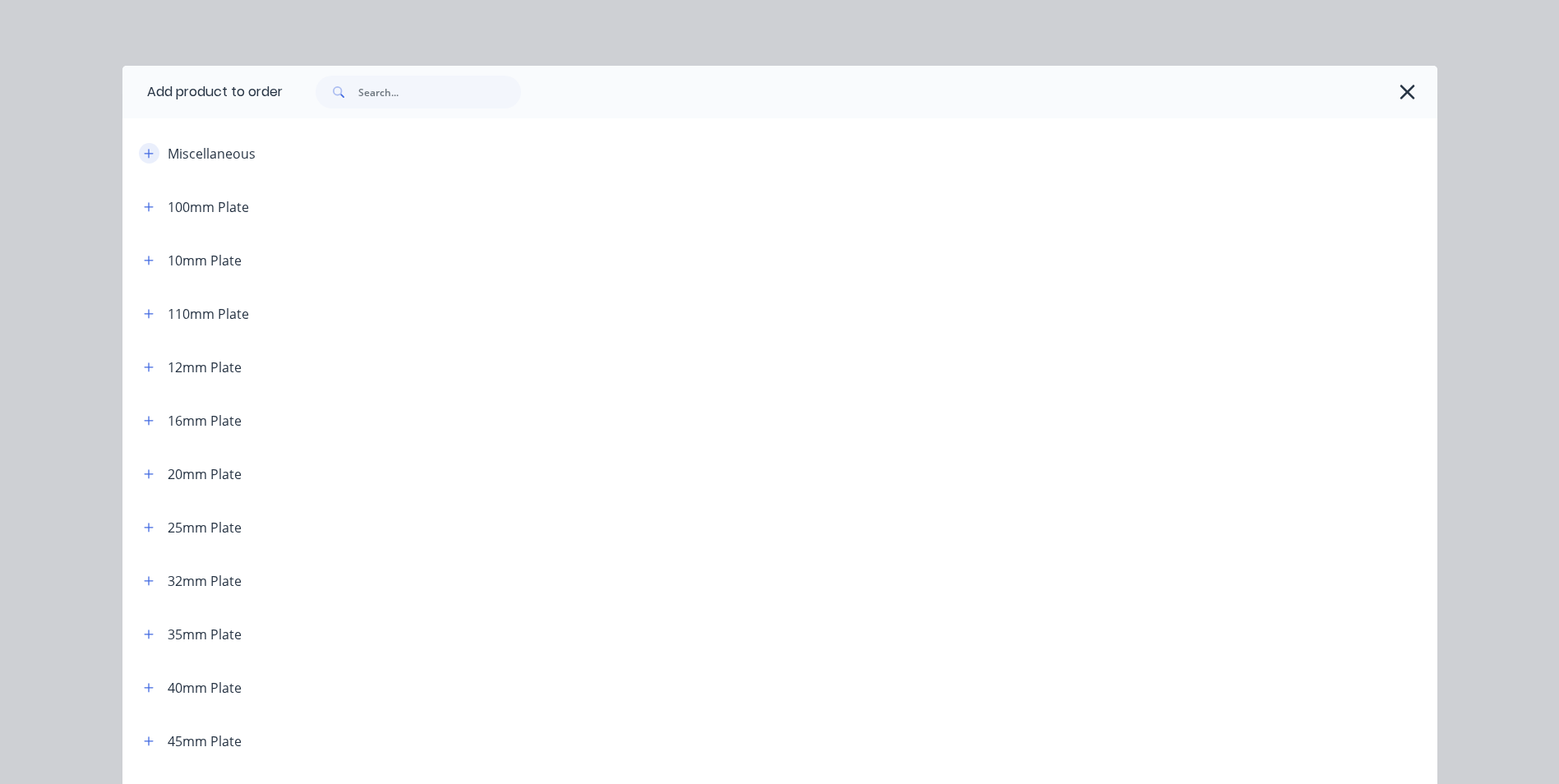
click at [144, 149] on icon "button" at bounding box center [148, 154] width 10 height 12
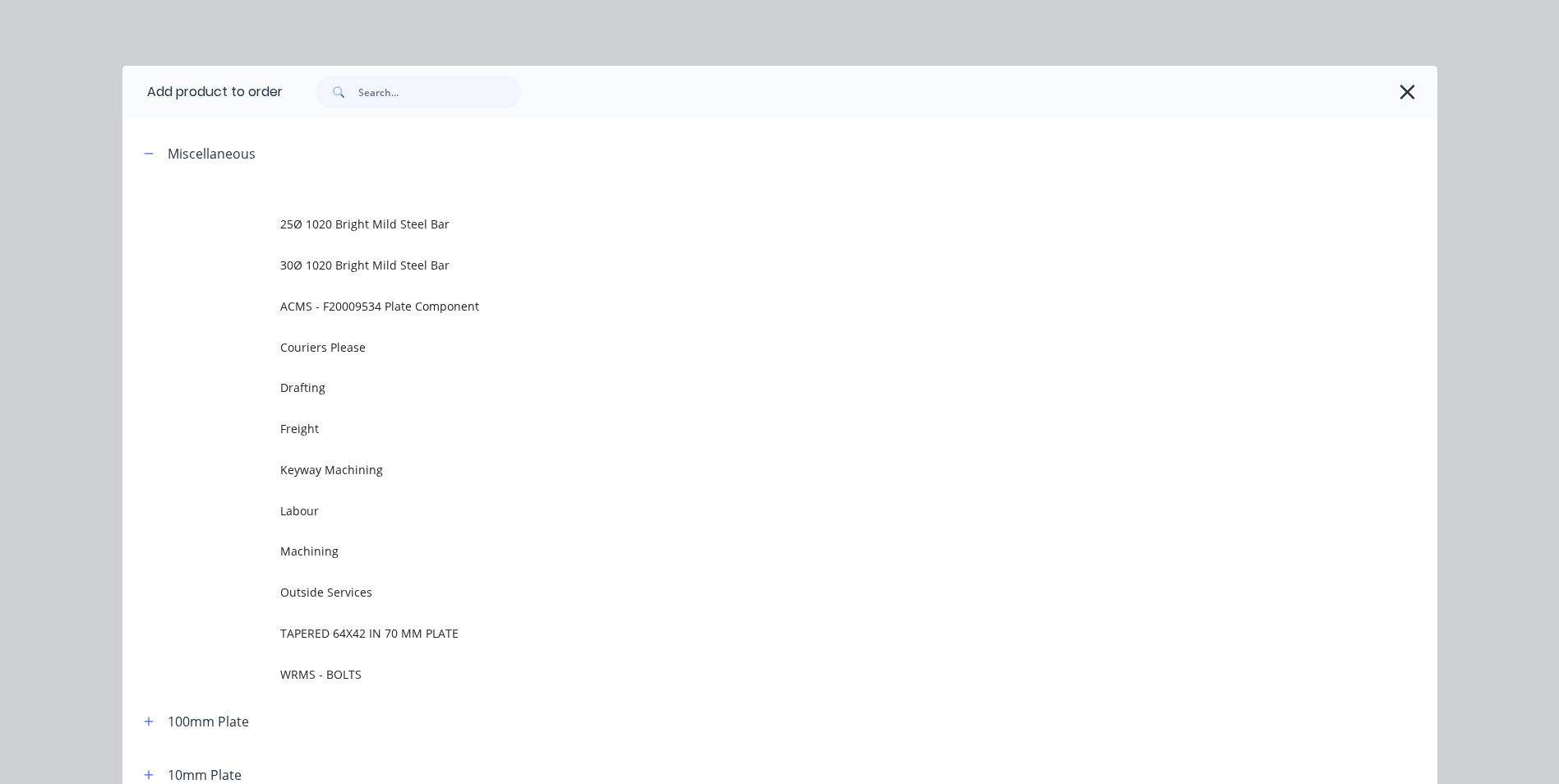
click at [381, 509] on span "Labour" at bounding box center [743, 510] width 926 height 17
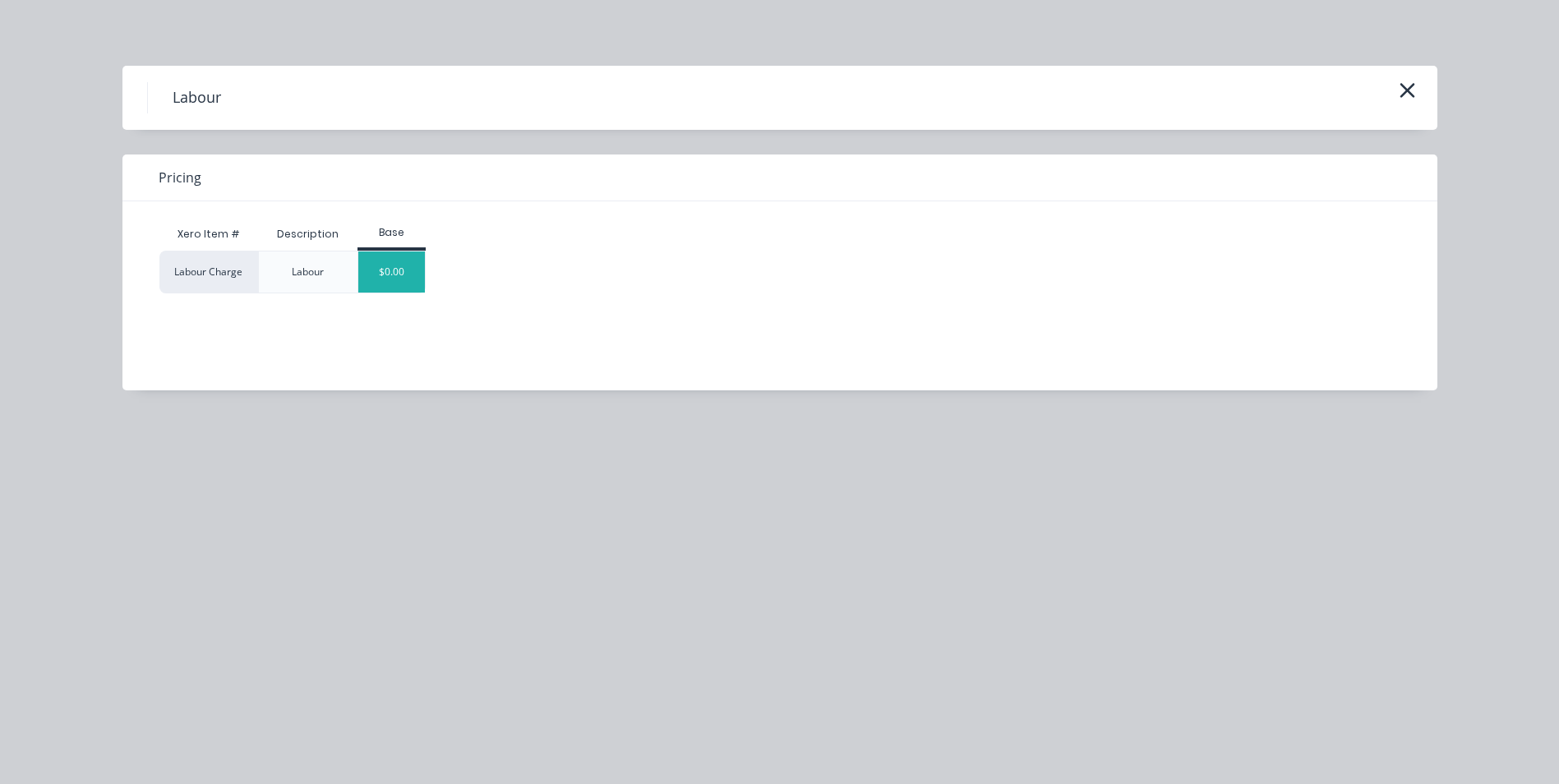
click at [410, 282] on div "$0.00" at bounding box center [391, 272] width 67 height 41
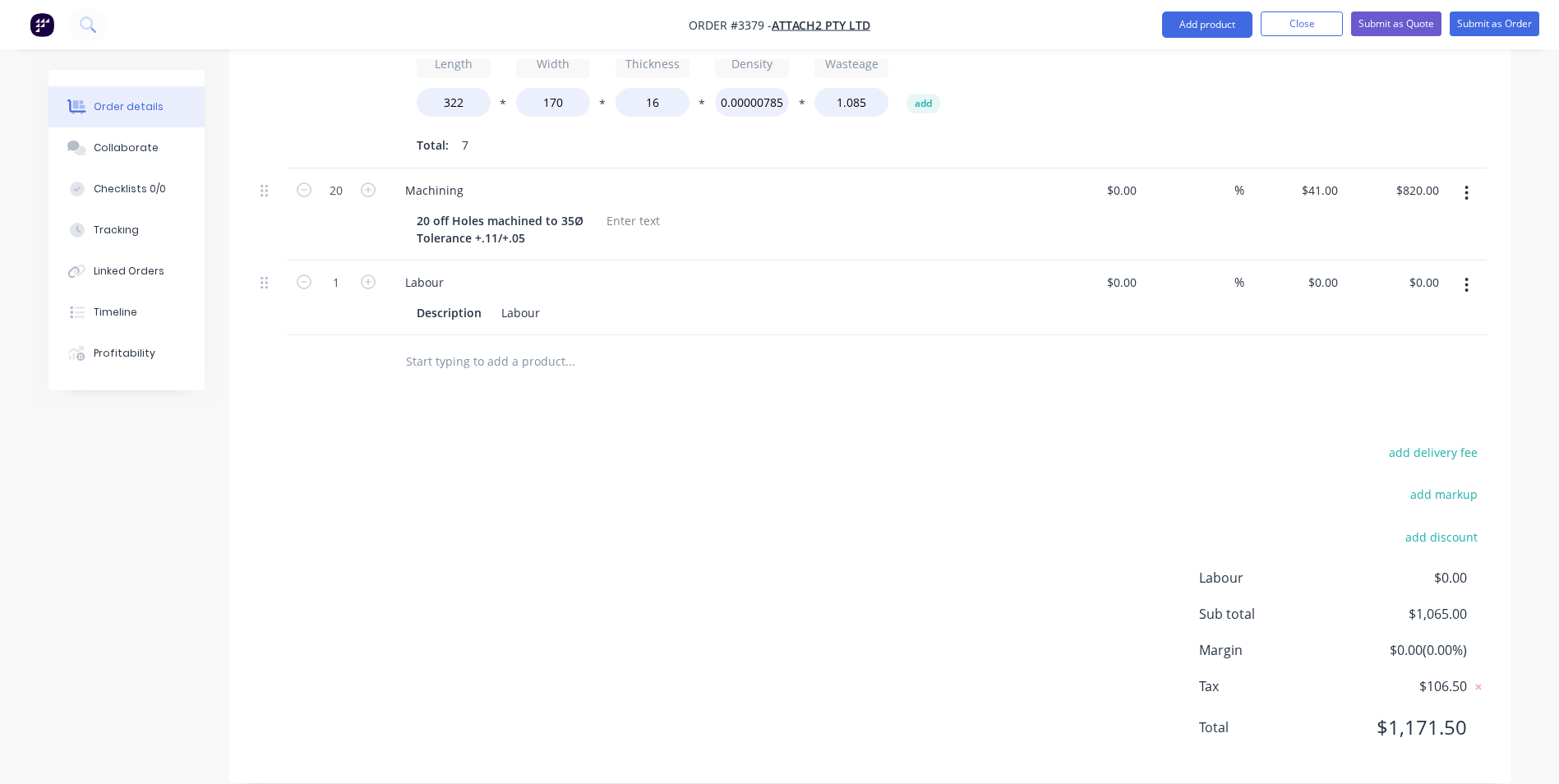
scroll to position [899, 0]
click at [1326, 269] on input "0" at bounding box center [1334, 281] width 19 height 24
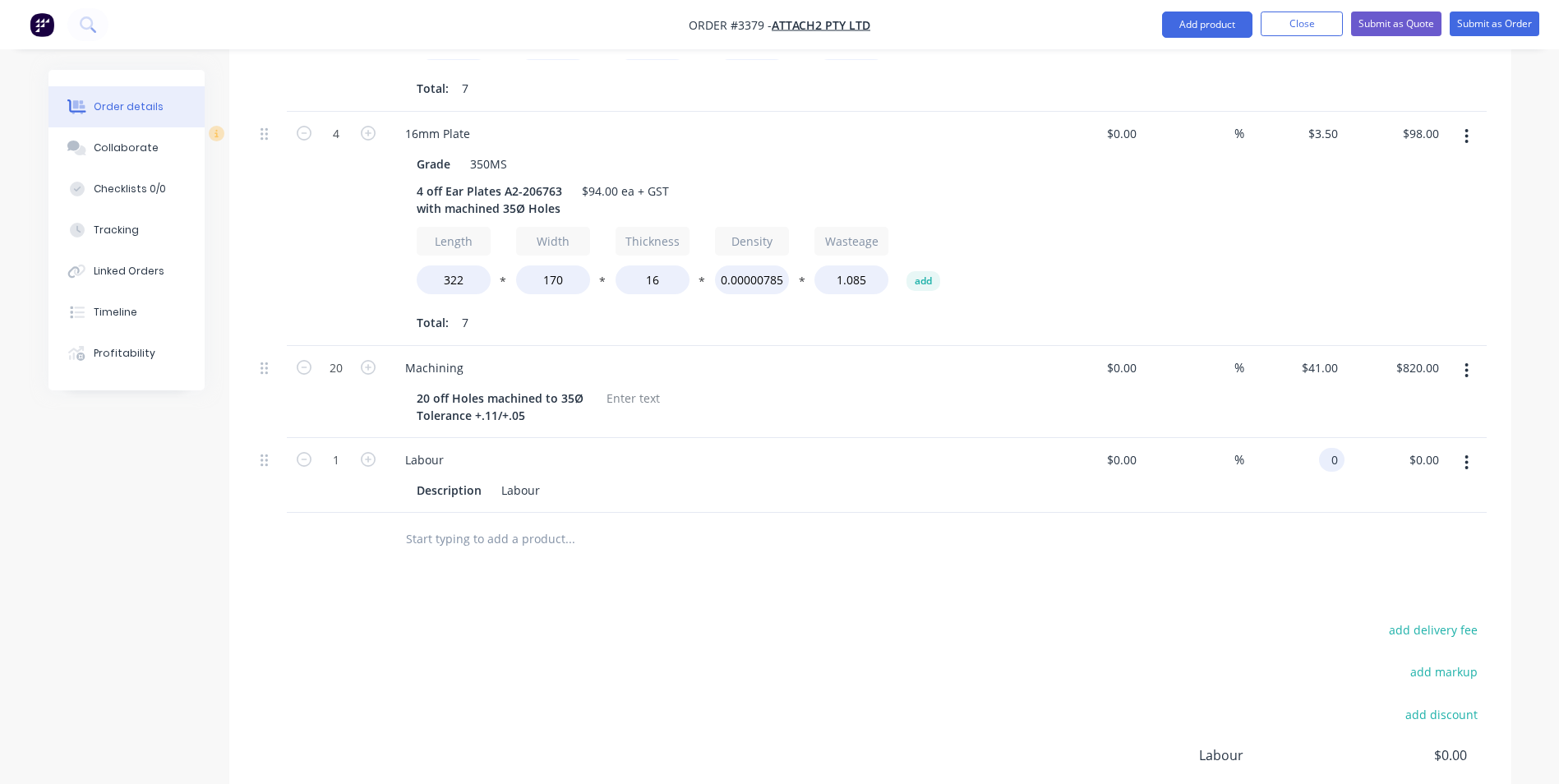
scroll to position [734, 0]
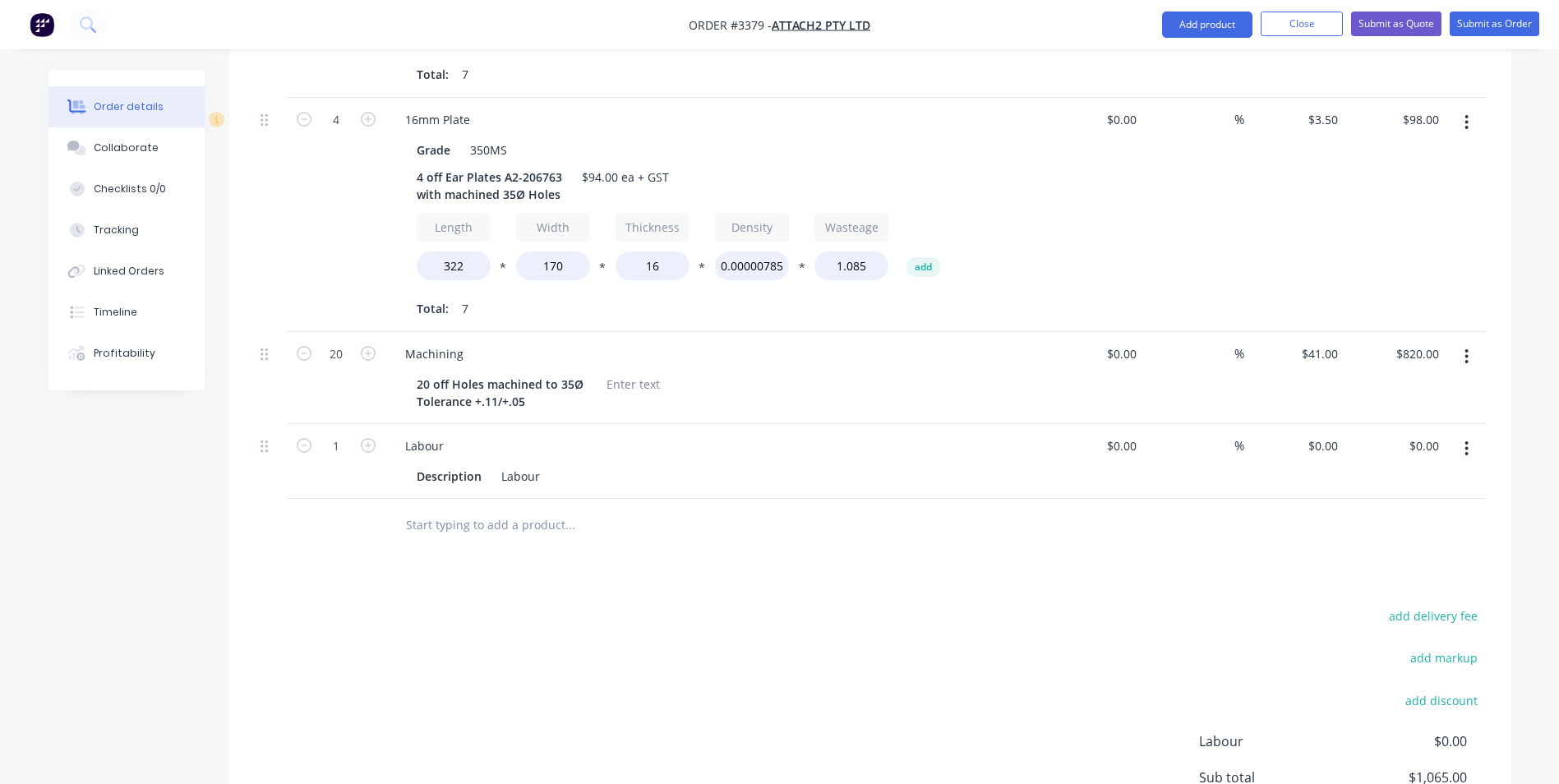
type input "0"
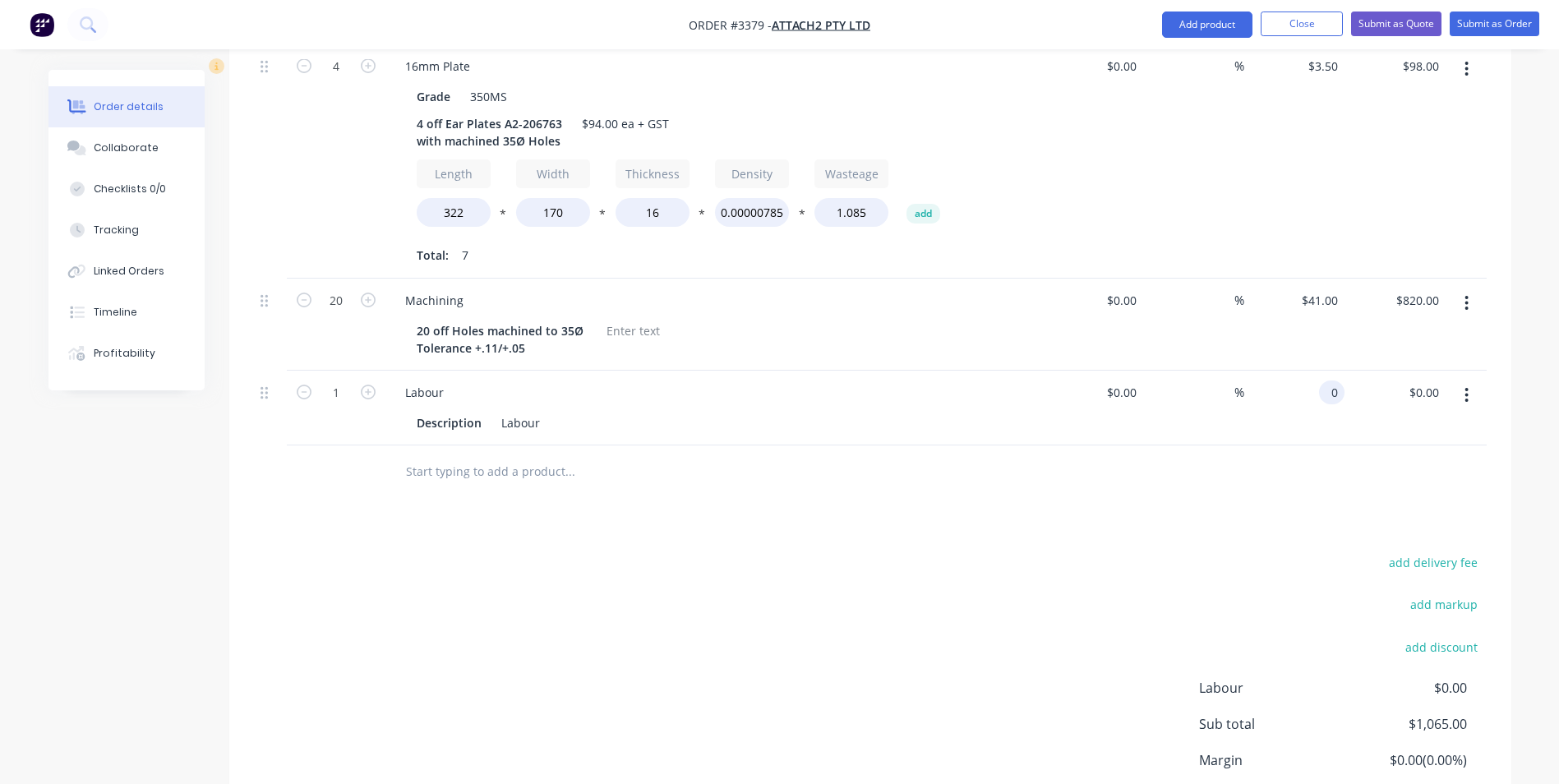
scroll to position [817, 0]
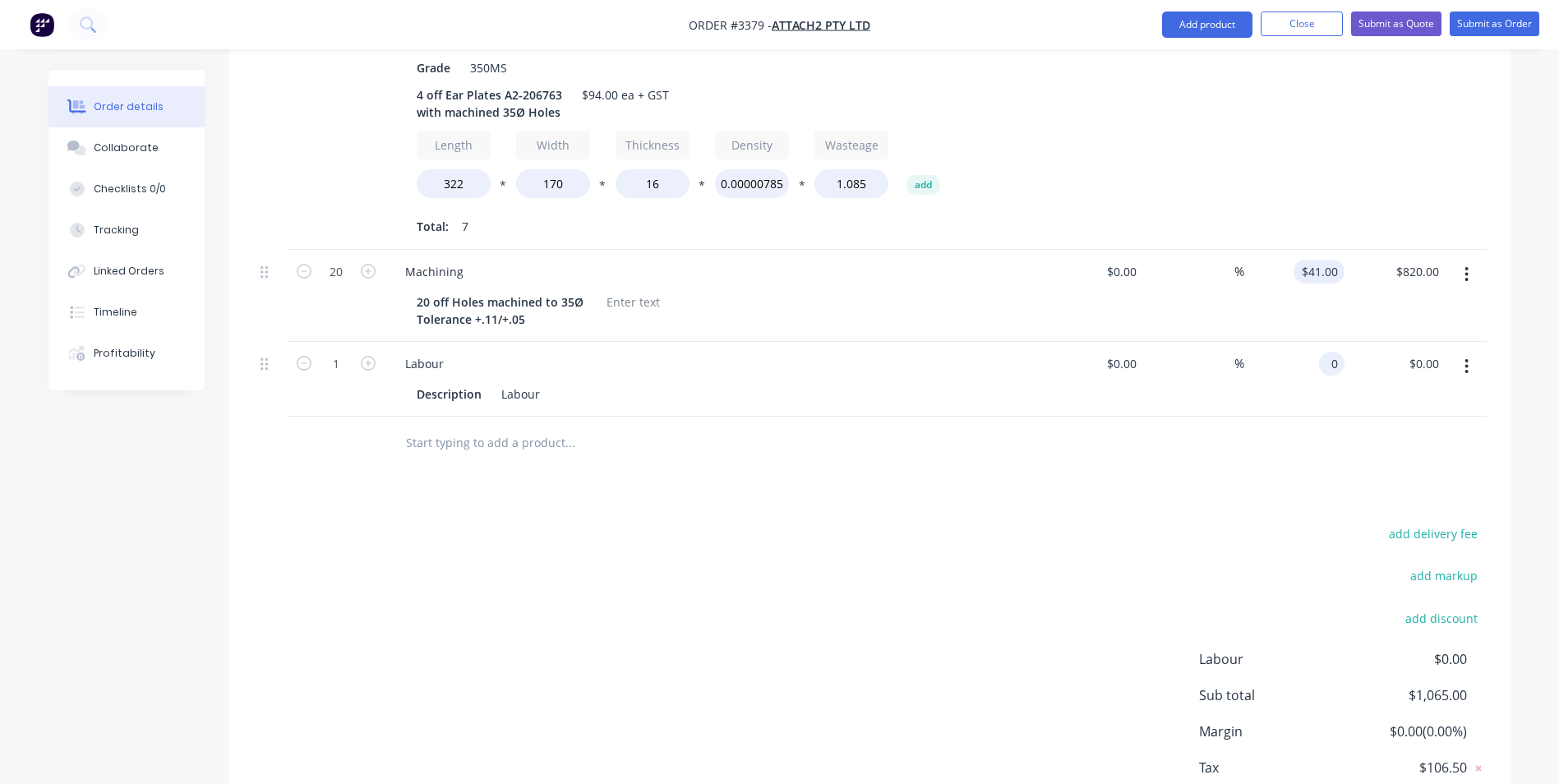
type input "41"
type input "$0.00"
click at [1308, 249] on div "41 41" at bounding box center [1295, 296] width 101 height 92
click at [1334, 259] on input "41" at bounding box center [1334, 271] width 21 height 24
type input "$58.00"
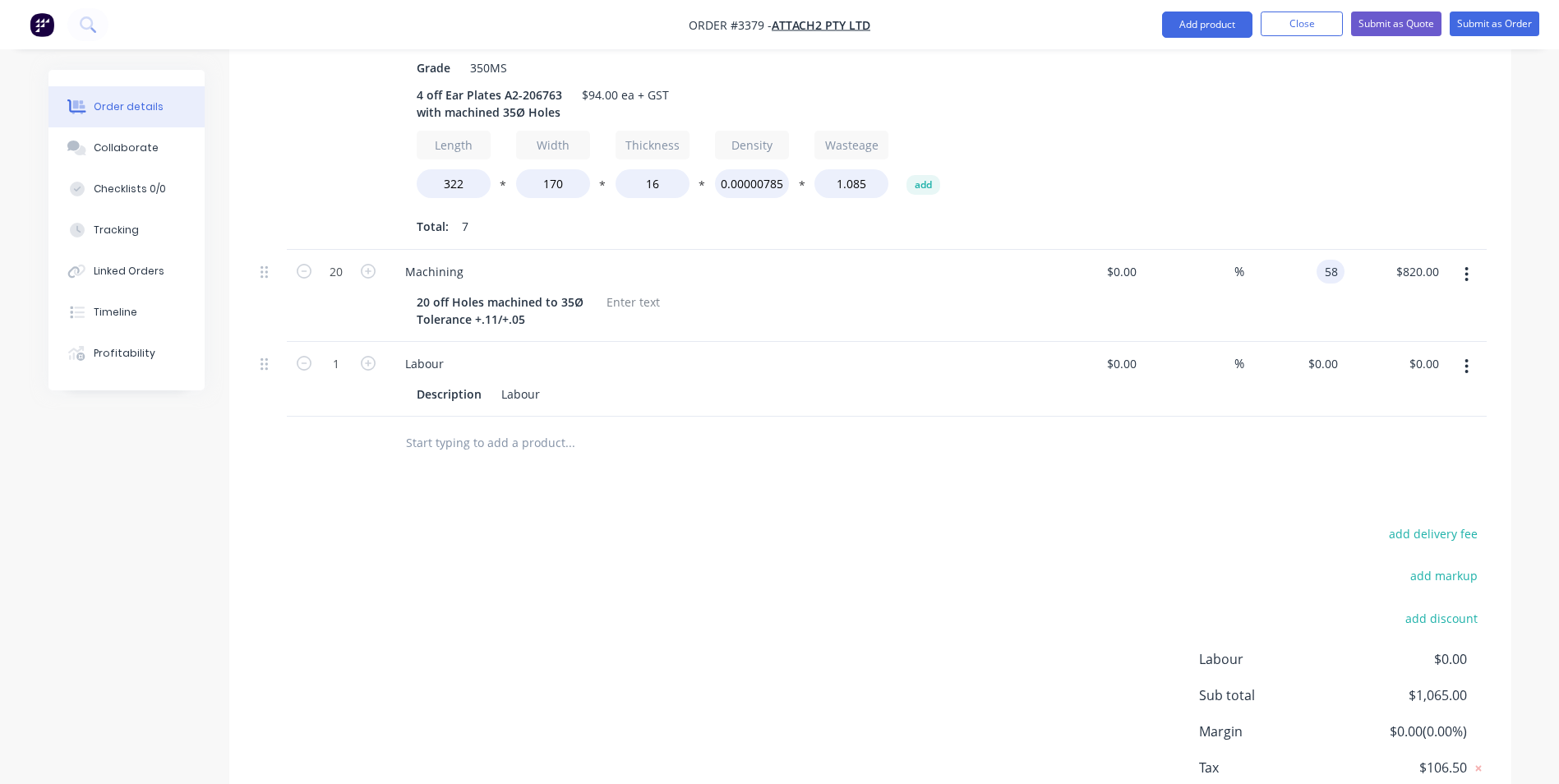
type input "$1,160.00"
click at [1220, 522] on div "add delivery fee add markup add discount Labour $0.00 Sub total $1,405.00 Margi…" at bounding box center [871, 680] width 1233 height 317
click at [1320, 352] on div "0 0" at bounding box center [1332, 363] width 26 height 24
click at [1323, 352] on div "0 $0.00" at bounding box center [1323, 363] width 44 height 24
type input "$131.00"
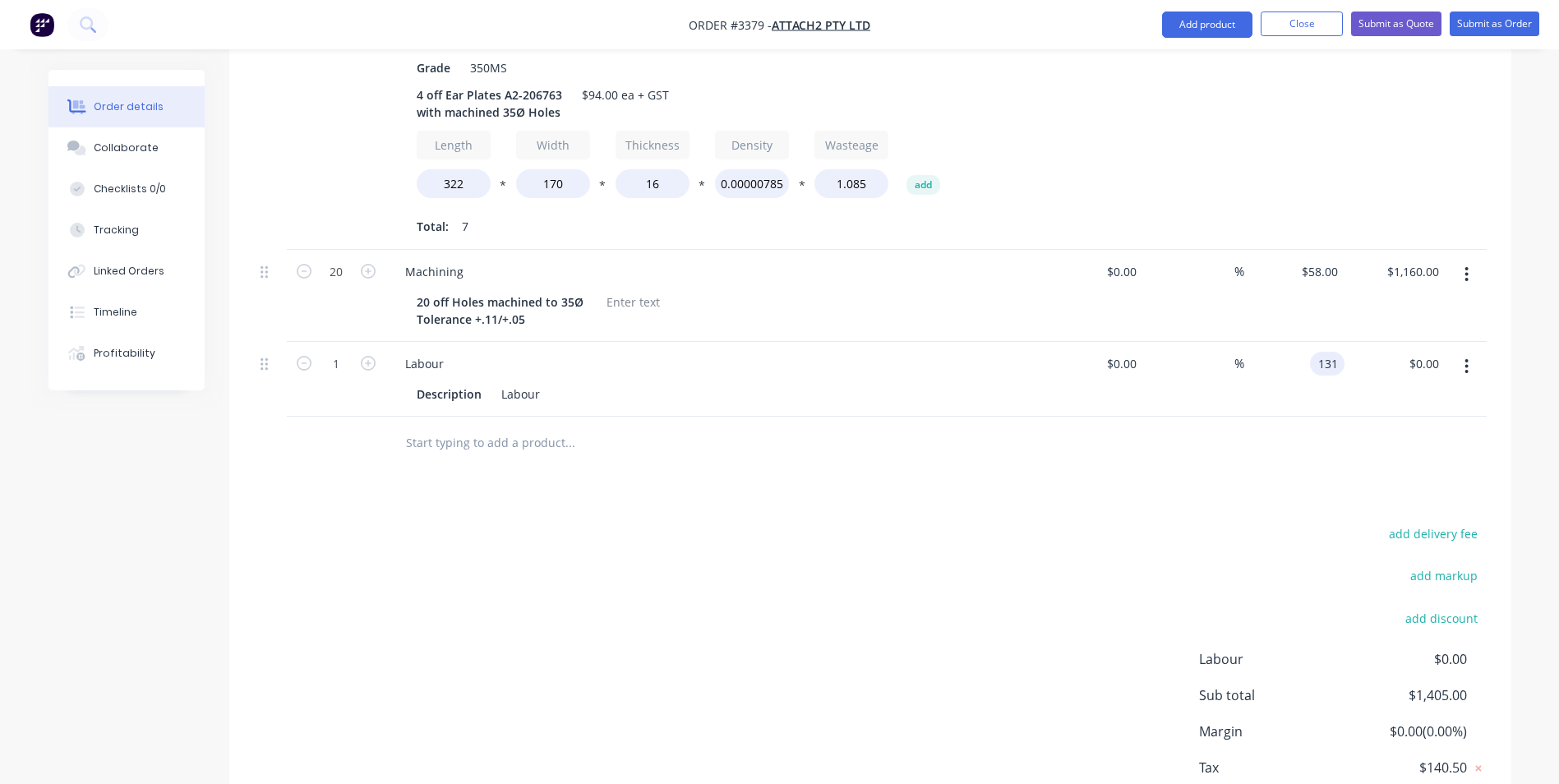
type input "$131.00"
click at [1276, 416] on div at bounding box center [871, 443] width 1233 height 53
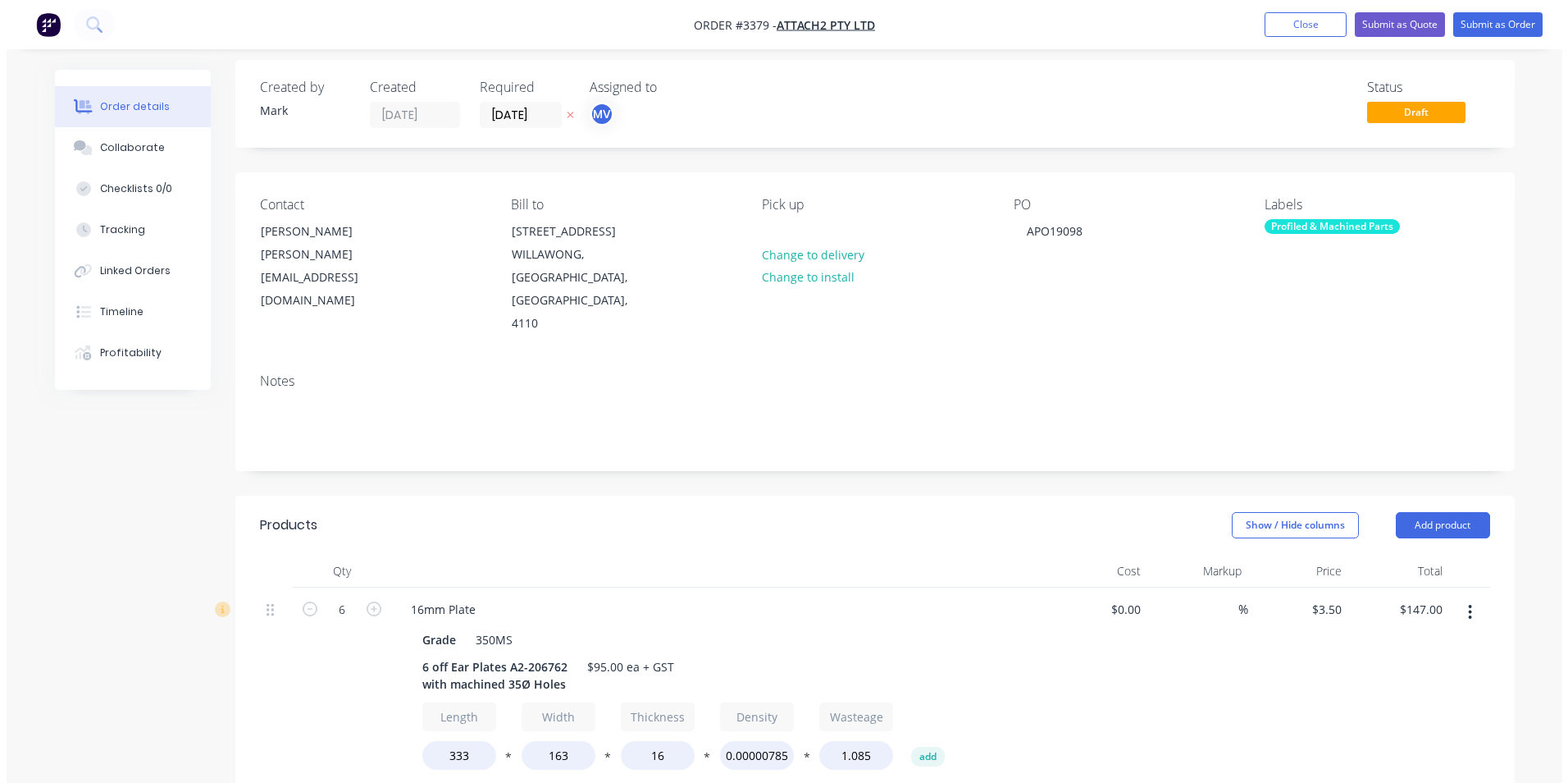
scroll to position [0, 0]
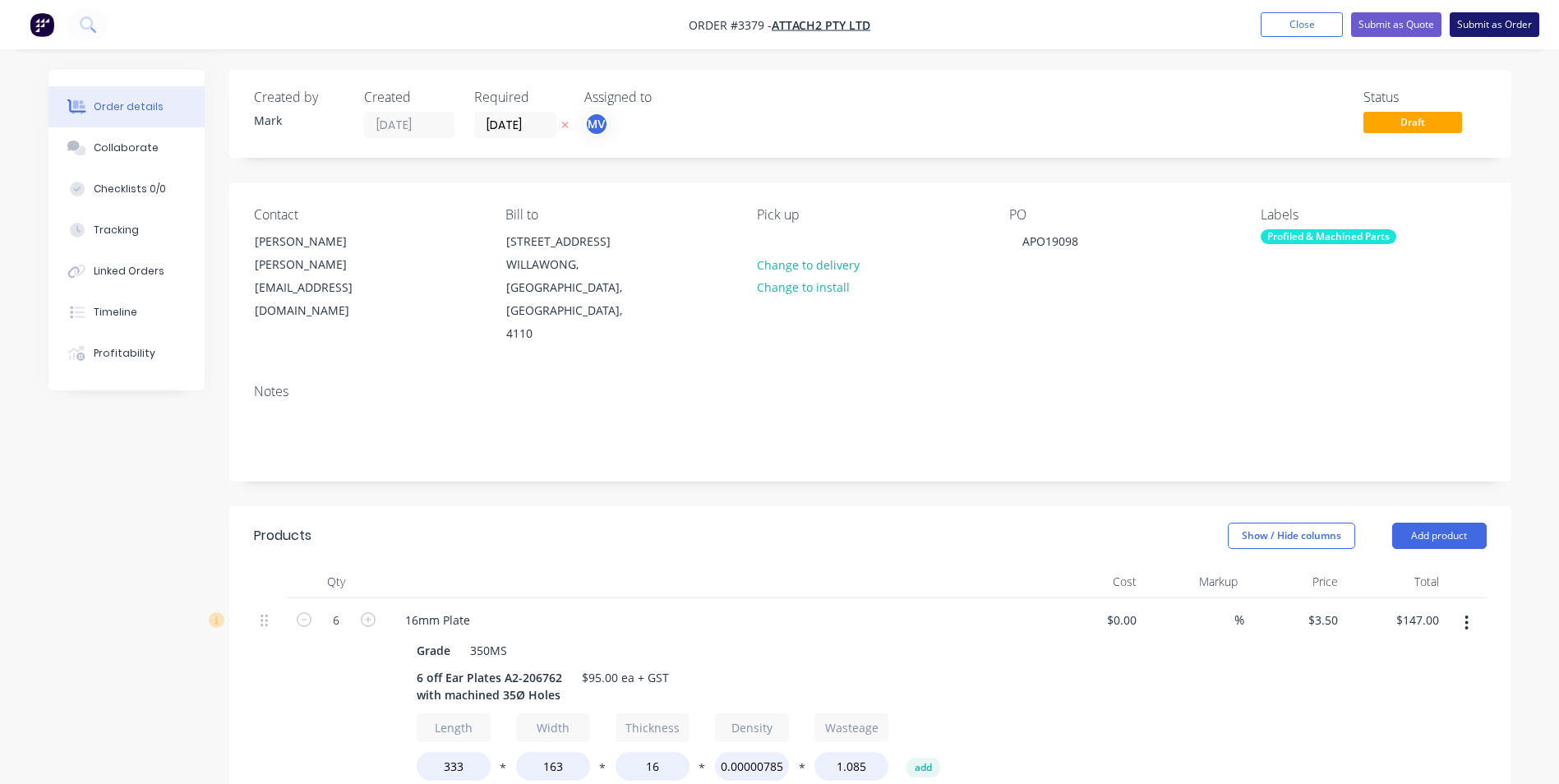
click at [1498, 23] on button "Submit as Order" at bounding box center [1494, 25] width 90 height 25
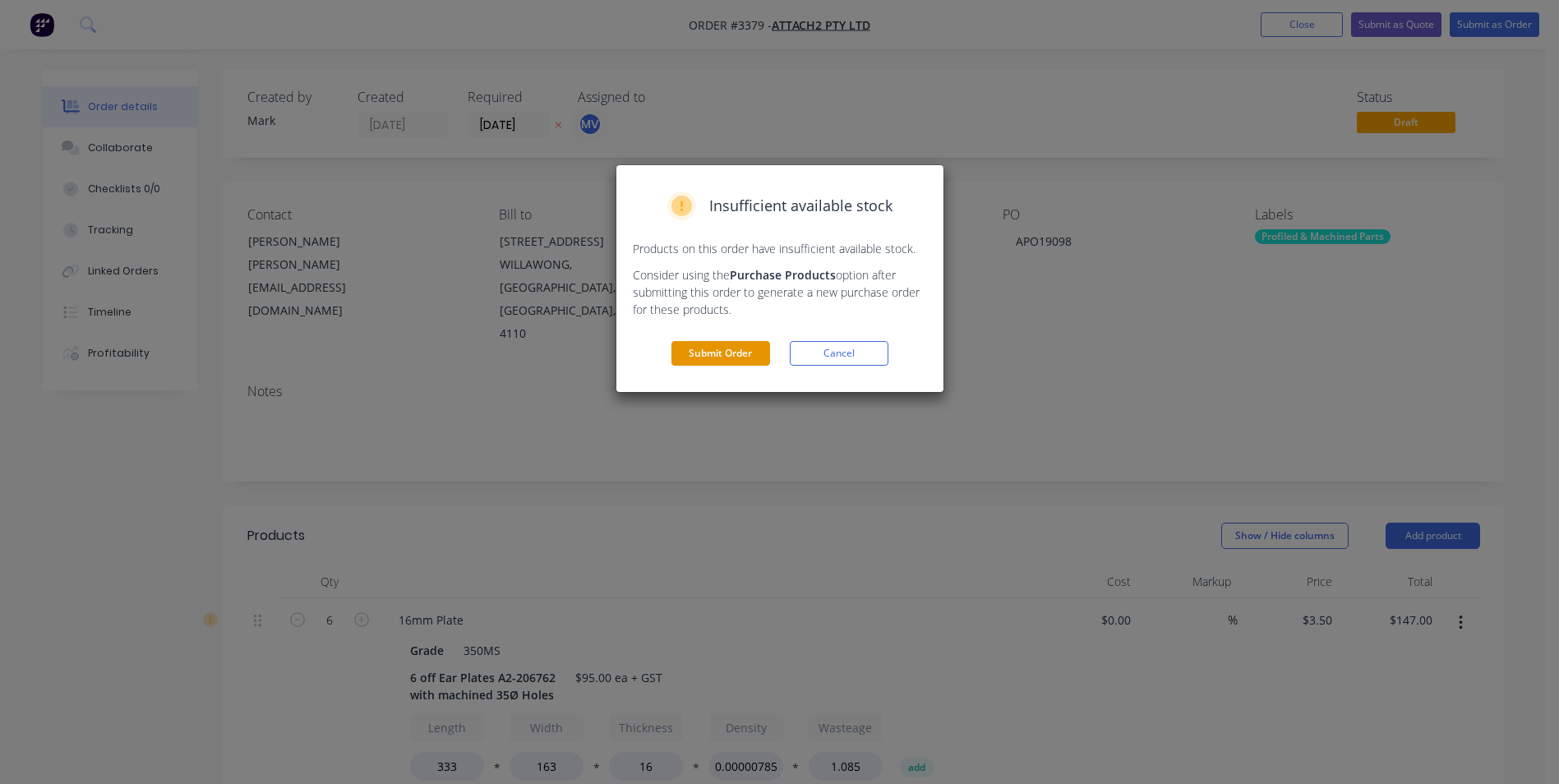
click at [716, 353] on button "Submit Order" at bounding box center [720, 353] width 99 height 25
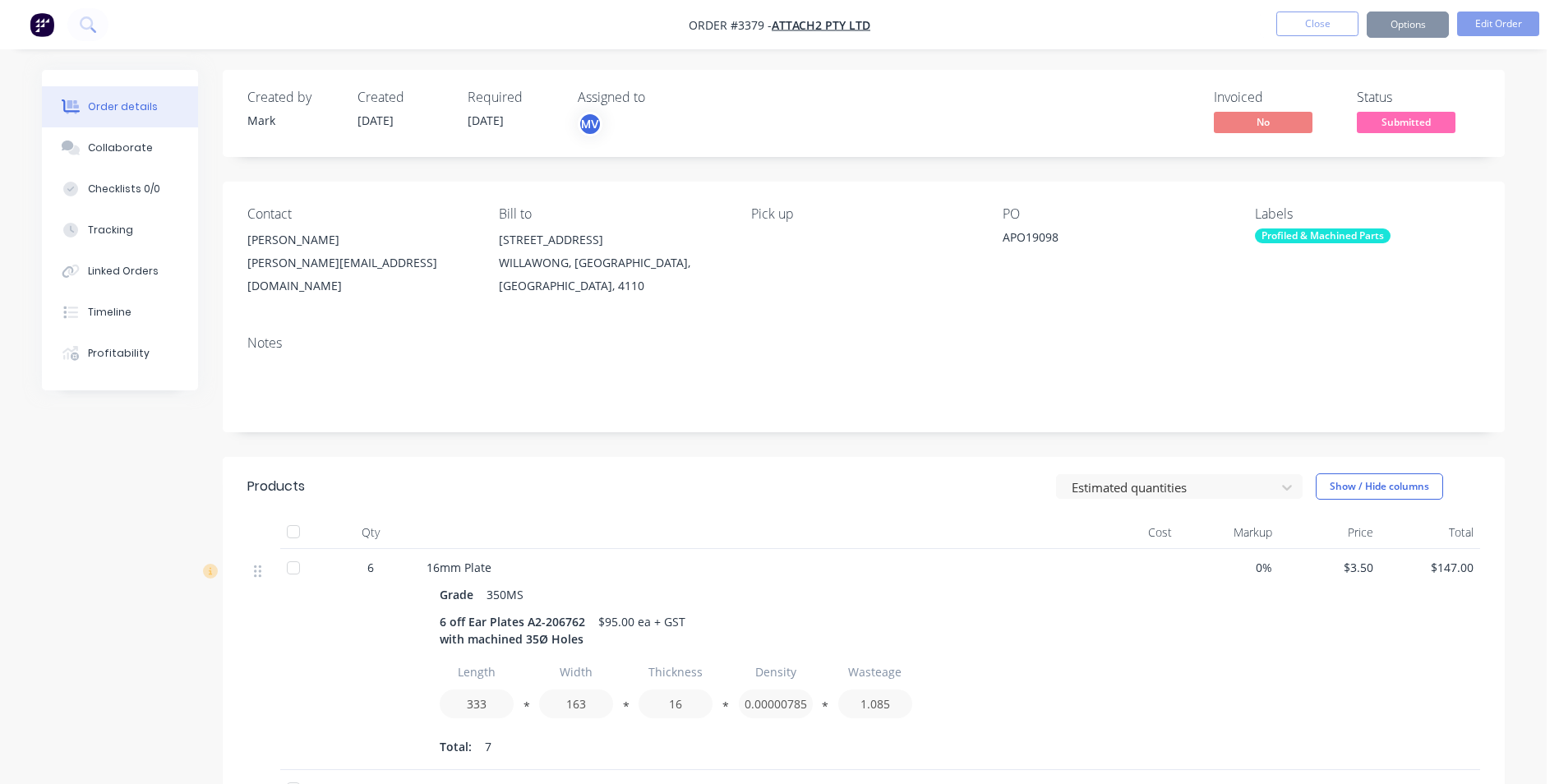
click at [716, 353] on div "Loading..." at bounding box center [780, 341] width 319 height 39
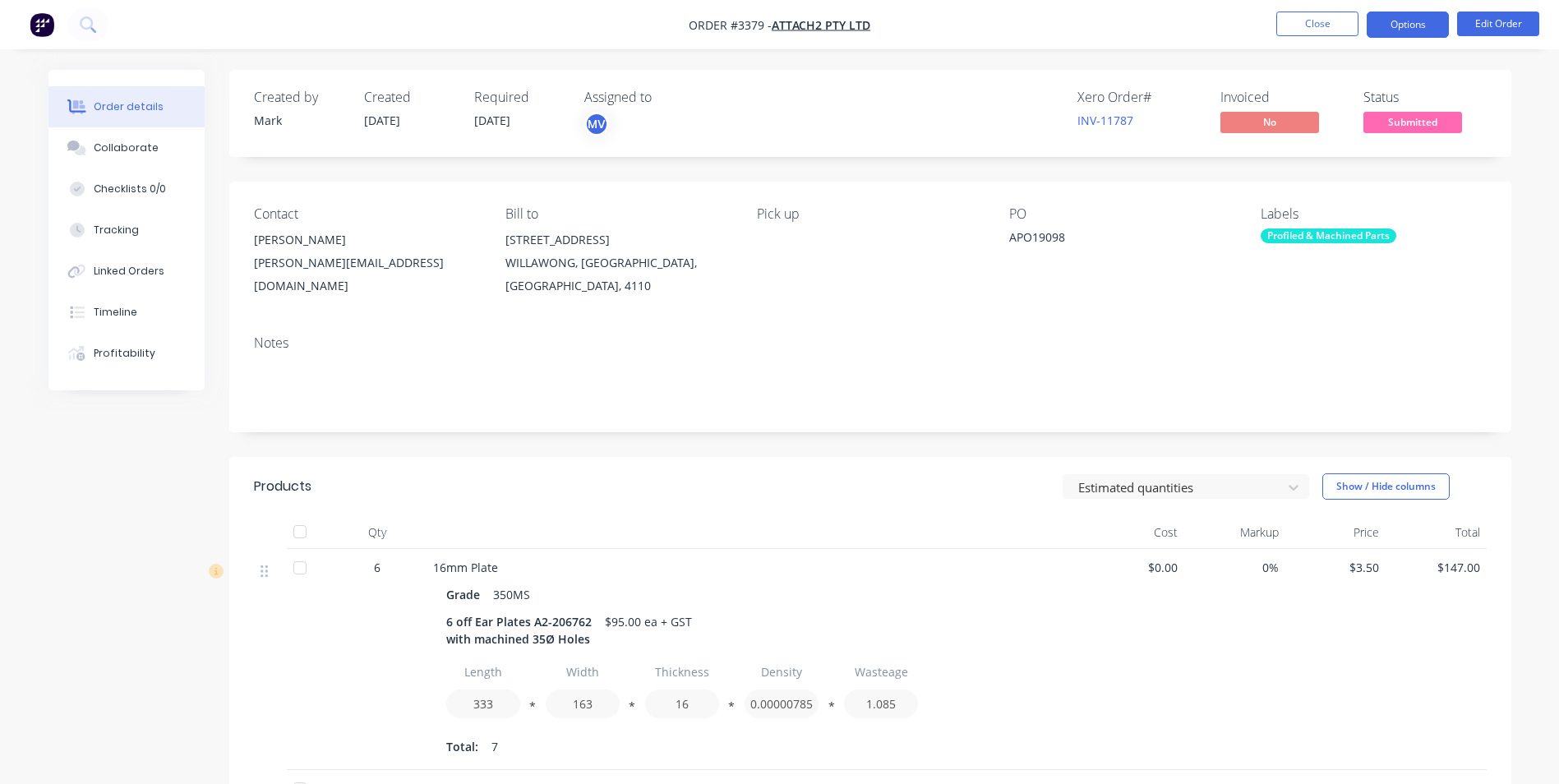
click at [1407, 17] on button "Options" at bounding box center [1408, 25] width 83 height 27
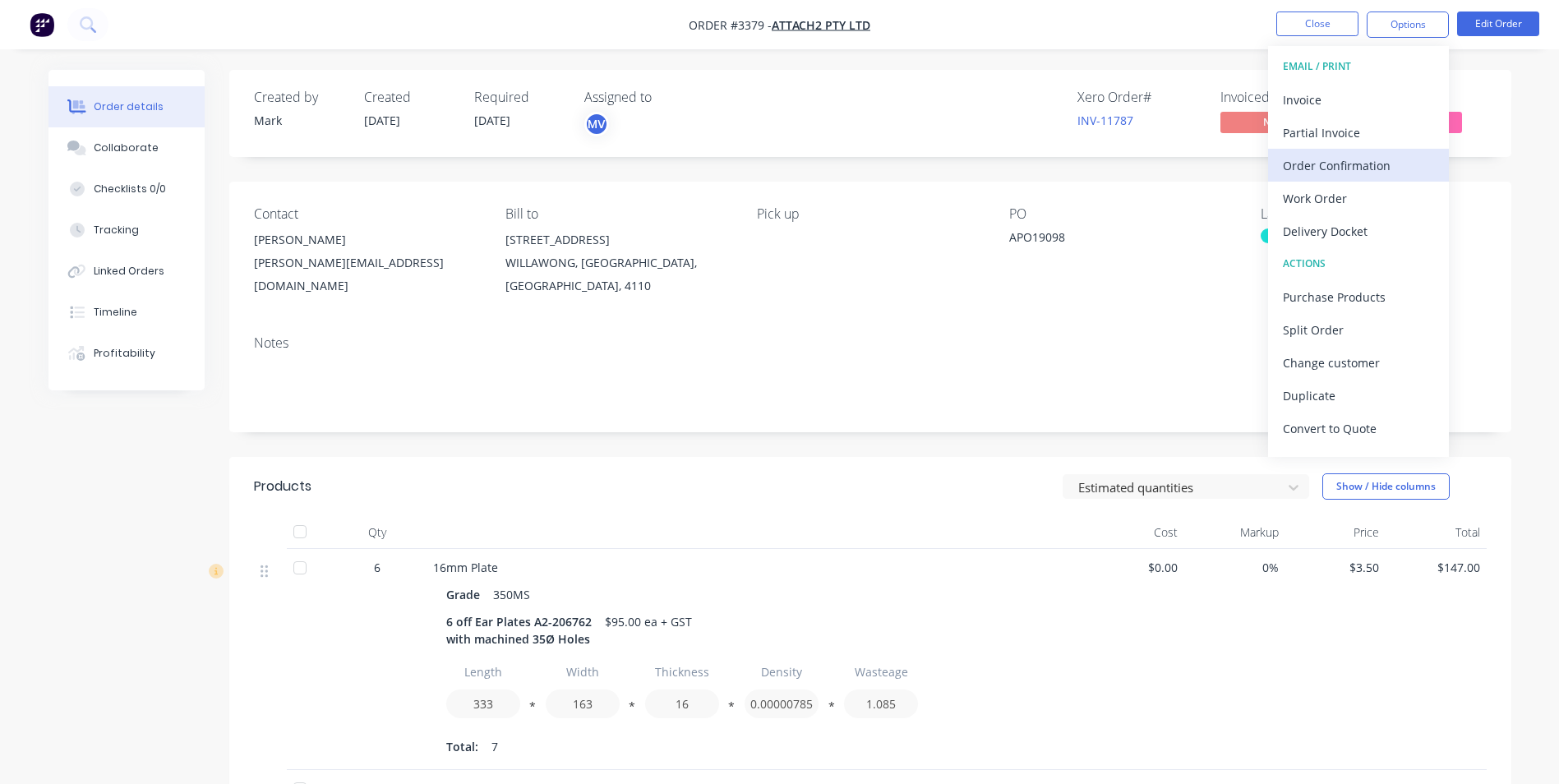
click at [1308, 162] on div "Order Confirmation" at bounding box center [1358, 165] width 151 height 24
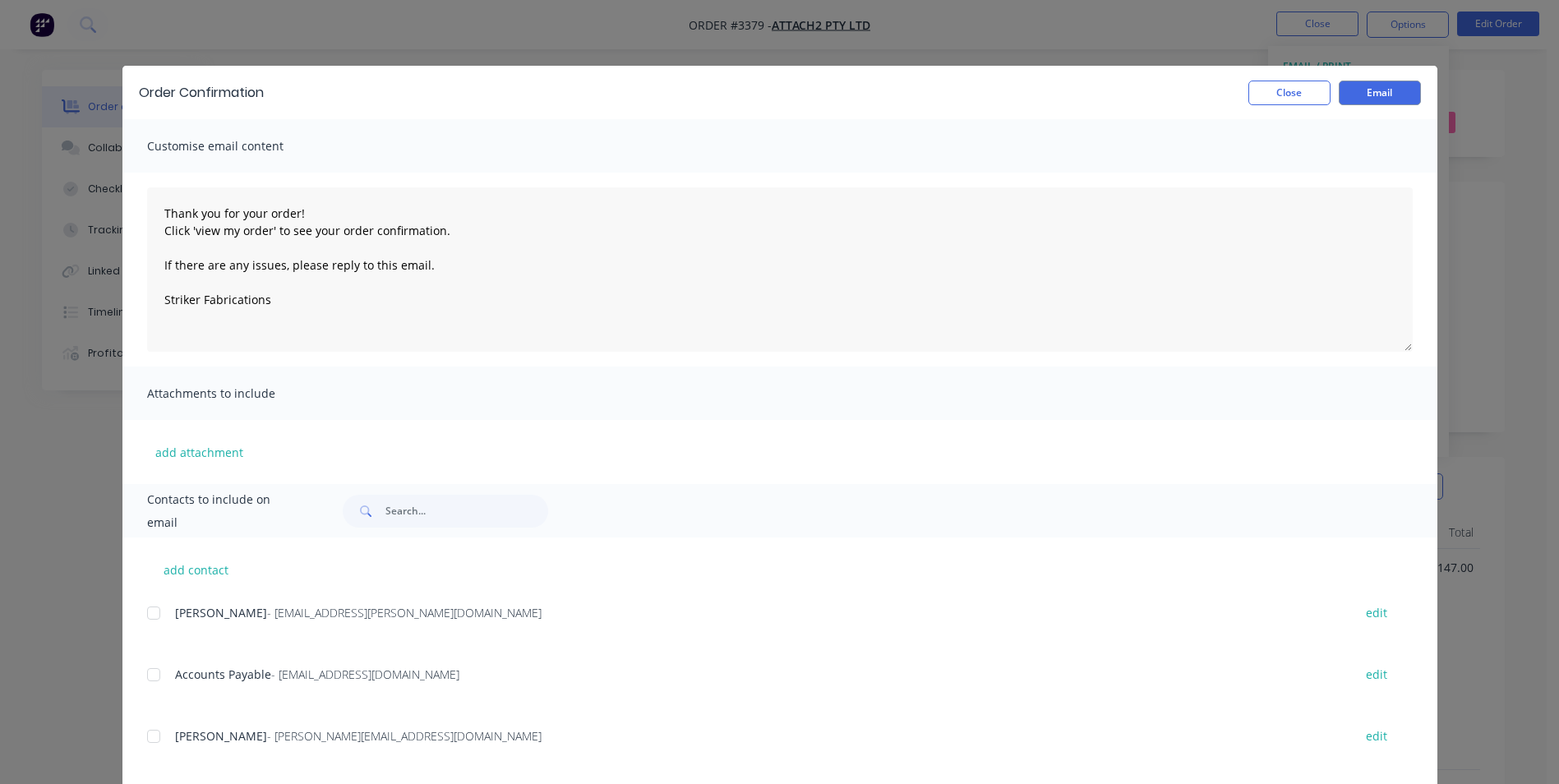
click at [198, 737] on span "[PERSON_NAME]" at bounding box center [221, 736] width 92 height 16
click at [148, 739] on div at bounding box center [154, 735] width 33 height 33
type textarea "Thank you for your order! Click 'view my order' to see your order confirmation.…"
click at [1372, 90] on button "Email" at bounding box center [1380, 93] width 83 height 25
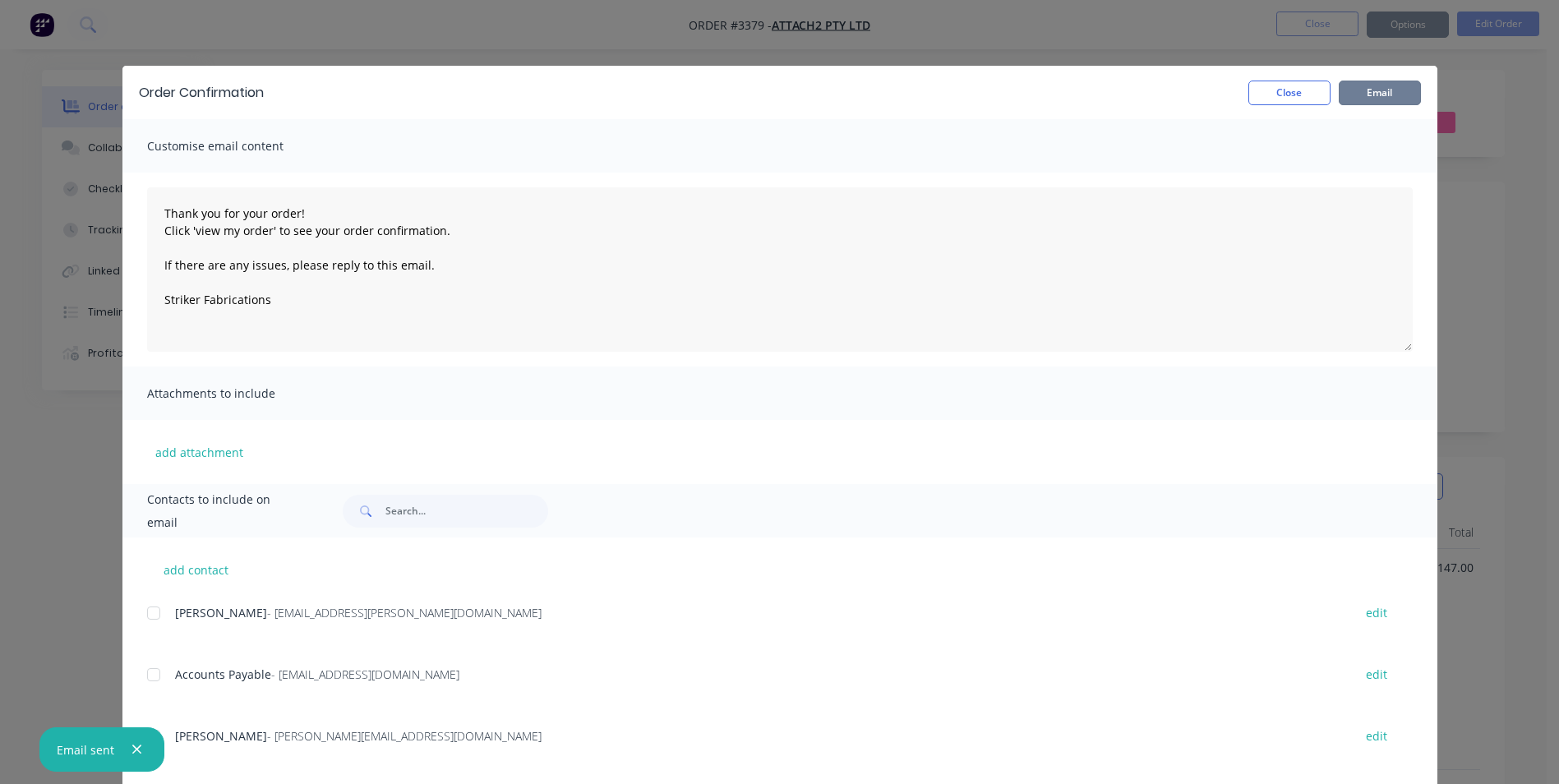
type textarea "Thank you for your order! Click 'view my order' to see your order confirmation.…"
drag, startPoint x: 1267, startPoint y: 91, endPoint x: 1279, endPoint y: 85, distance: 13.4
click at [1269, 91] on button "Close" at bounding box center [1289, 93] width 83 height 25
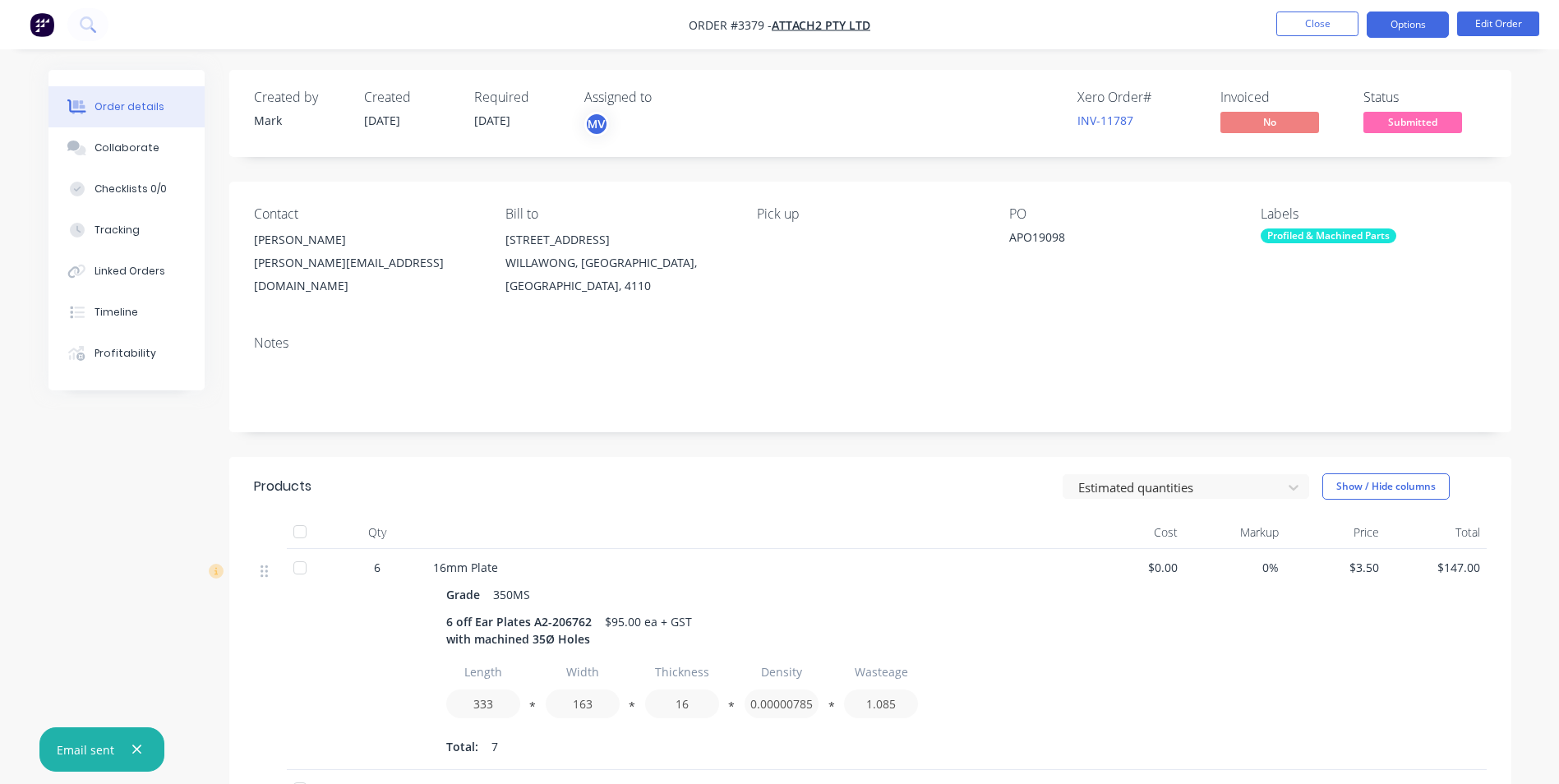
click at [1388, 26] on button "Options" at bounding box center [1408, 25] width 83 height 27
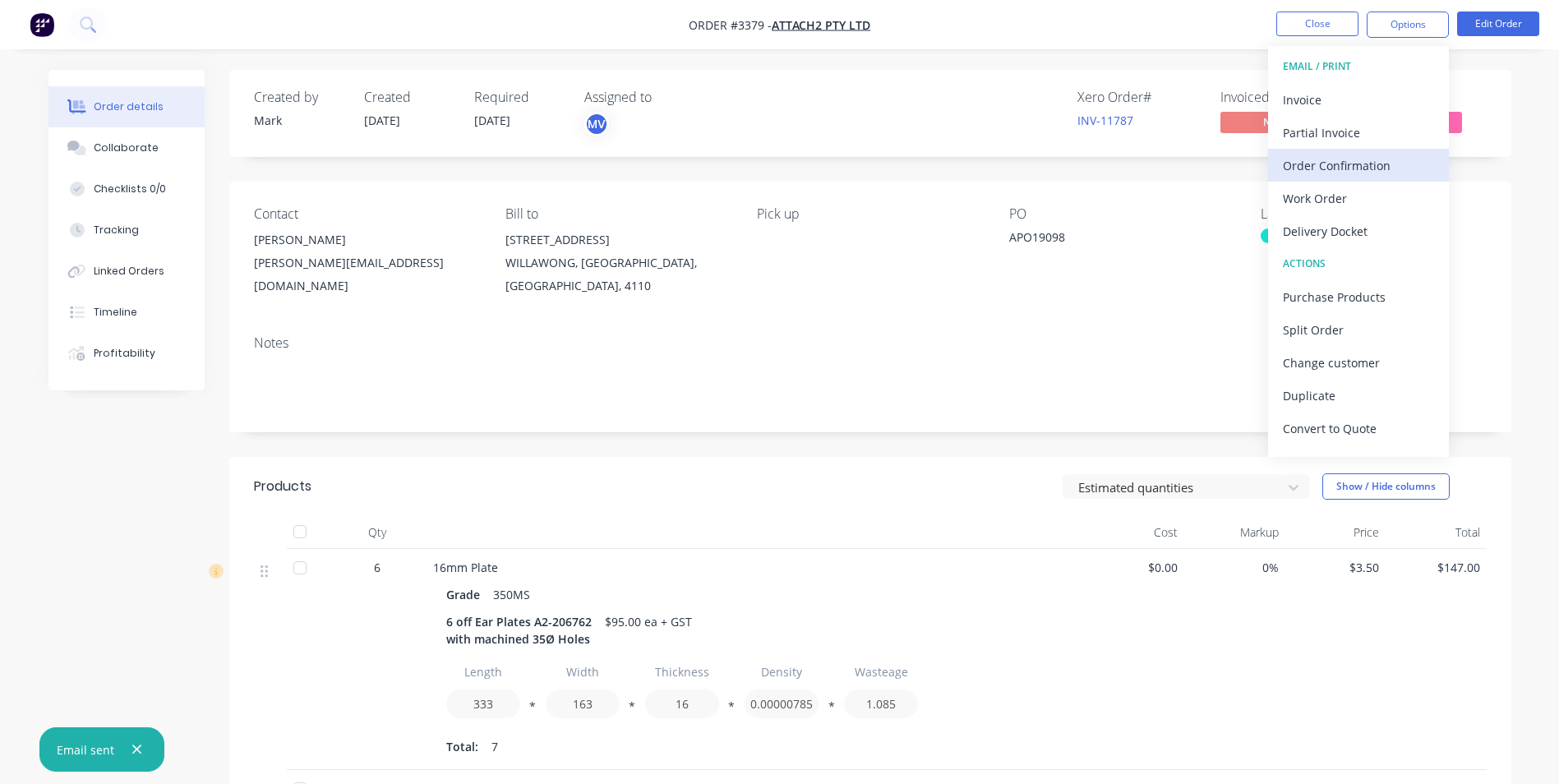
click at [1348, 162] on div "Order Confirmation" at bounding box center [1358, 165] width 151 height 24
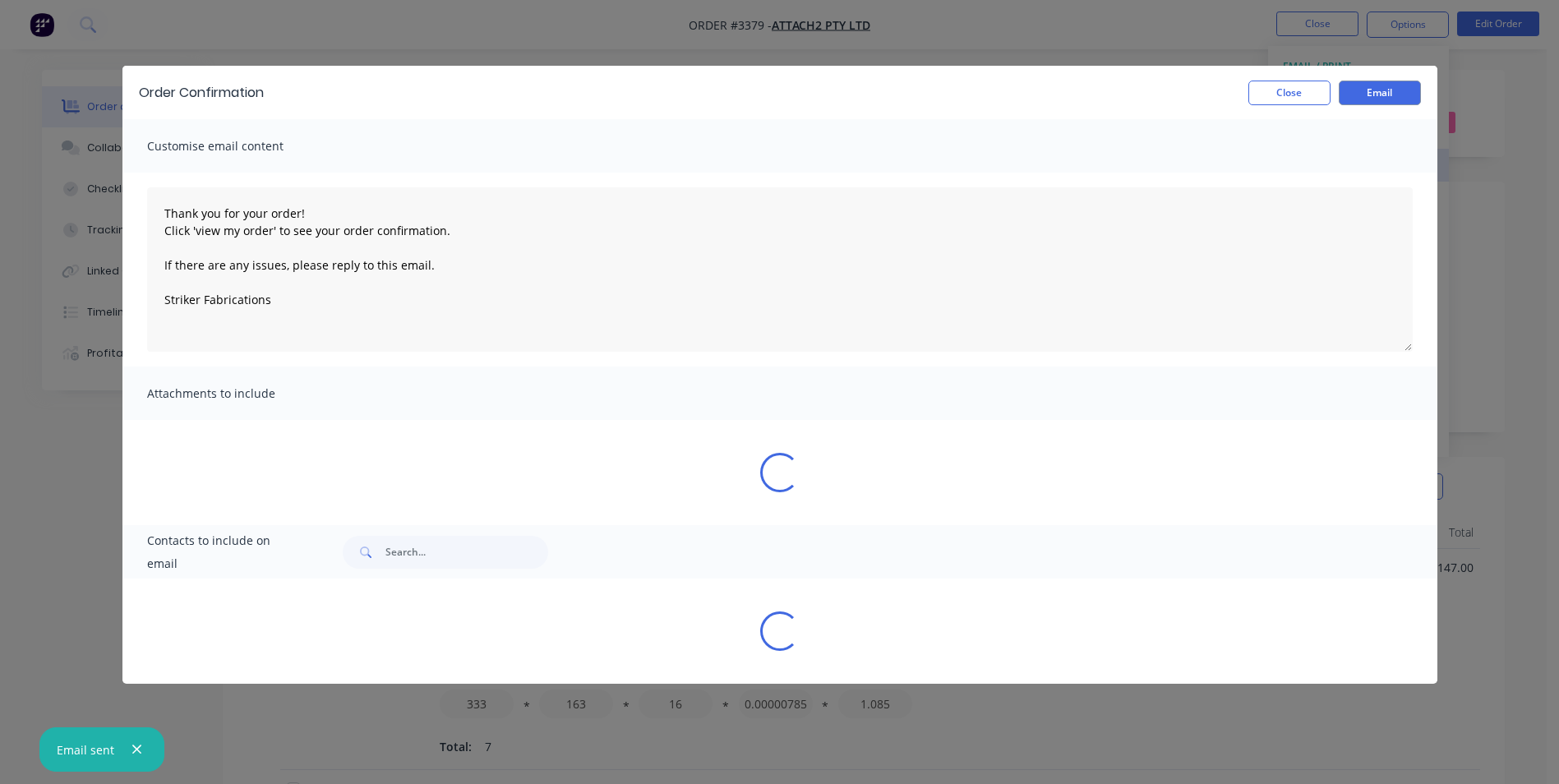
type textarea "Thank you for your order! Click 'view my order' to see your order confirmation.…"
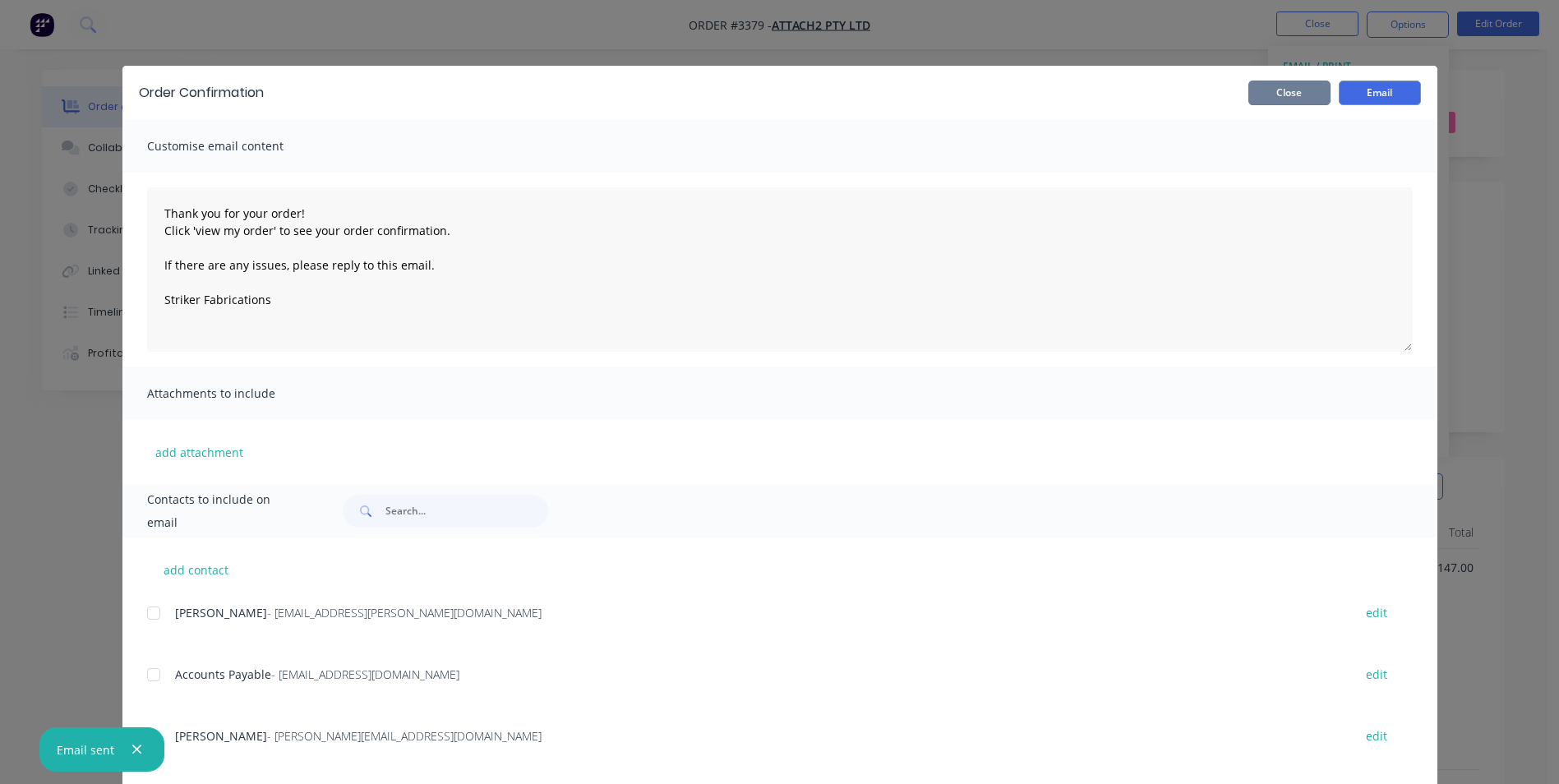
drag, startPoint x: 1300, startPoint y: 95, endPoint x: 1316, endPoint y: 84, distance: 19.4
click at [1300, 93] on button "Close" at bounding box center [1289, 93] width 83 height 25
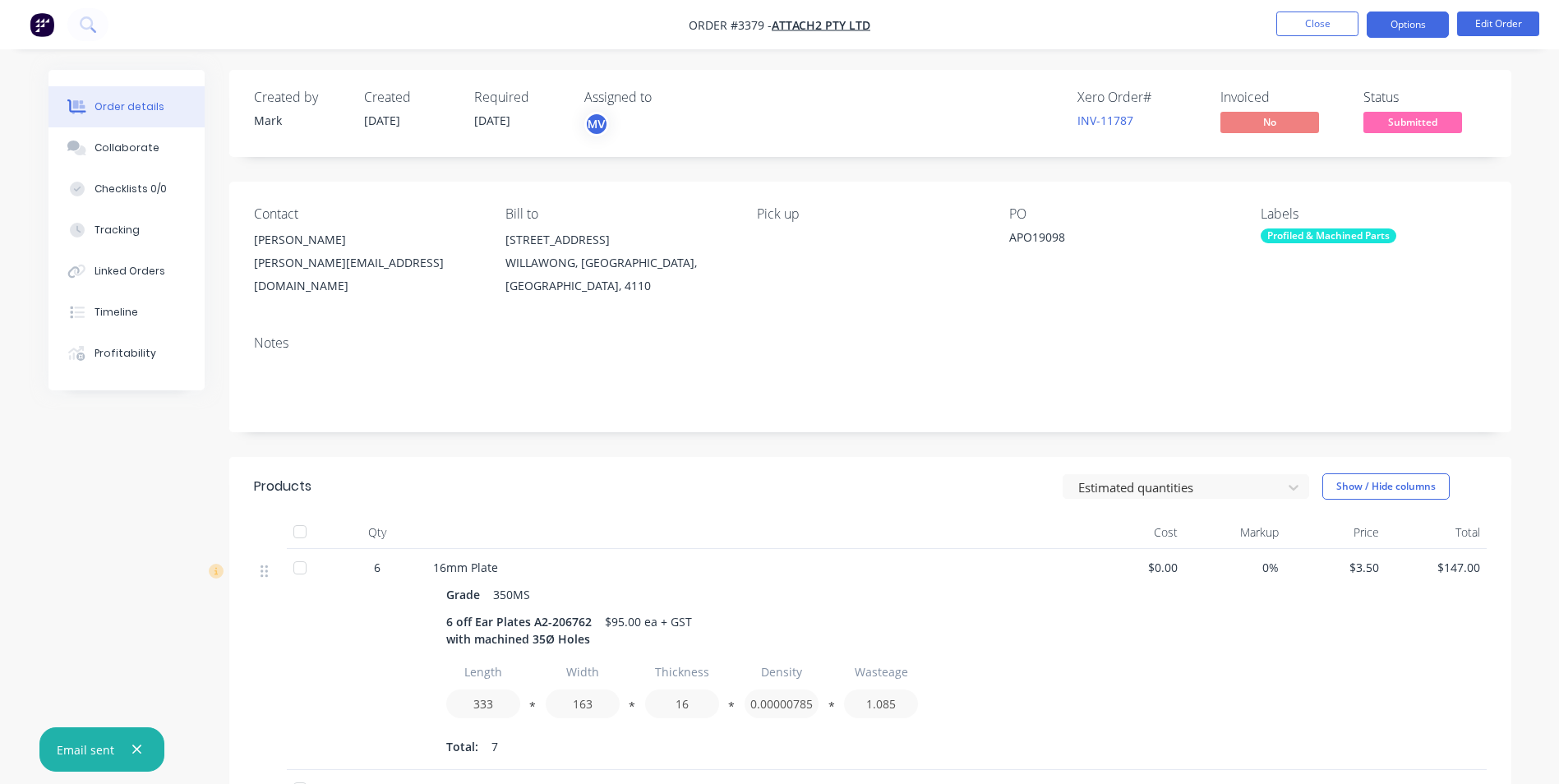
click at [1399, 21] on button "Options" at bounding box center [1408, 25] width 83 height 27
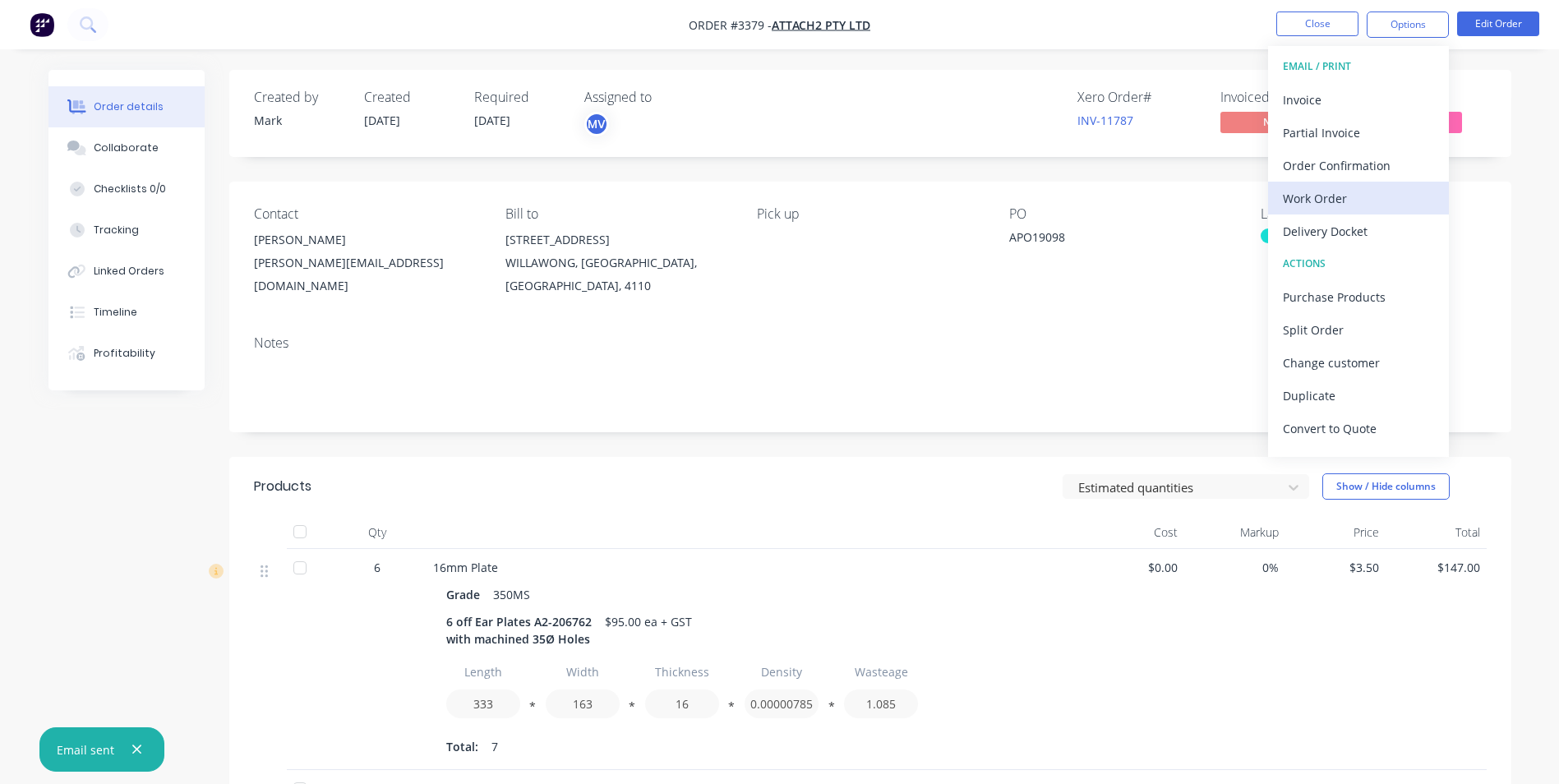
click at [1327, 189] on div "Work Order" at bounding box center [1358, 198] width 151 height 24
click at [1327, 188] on div "Custom" at bounding box center [1358, 198] width 151 height 24
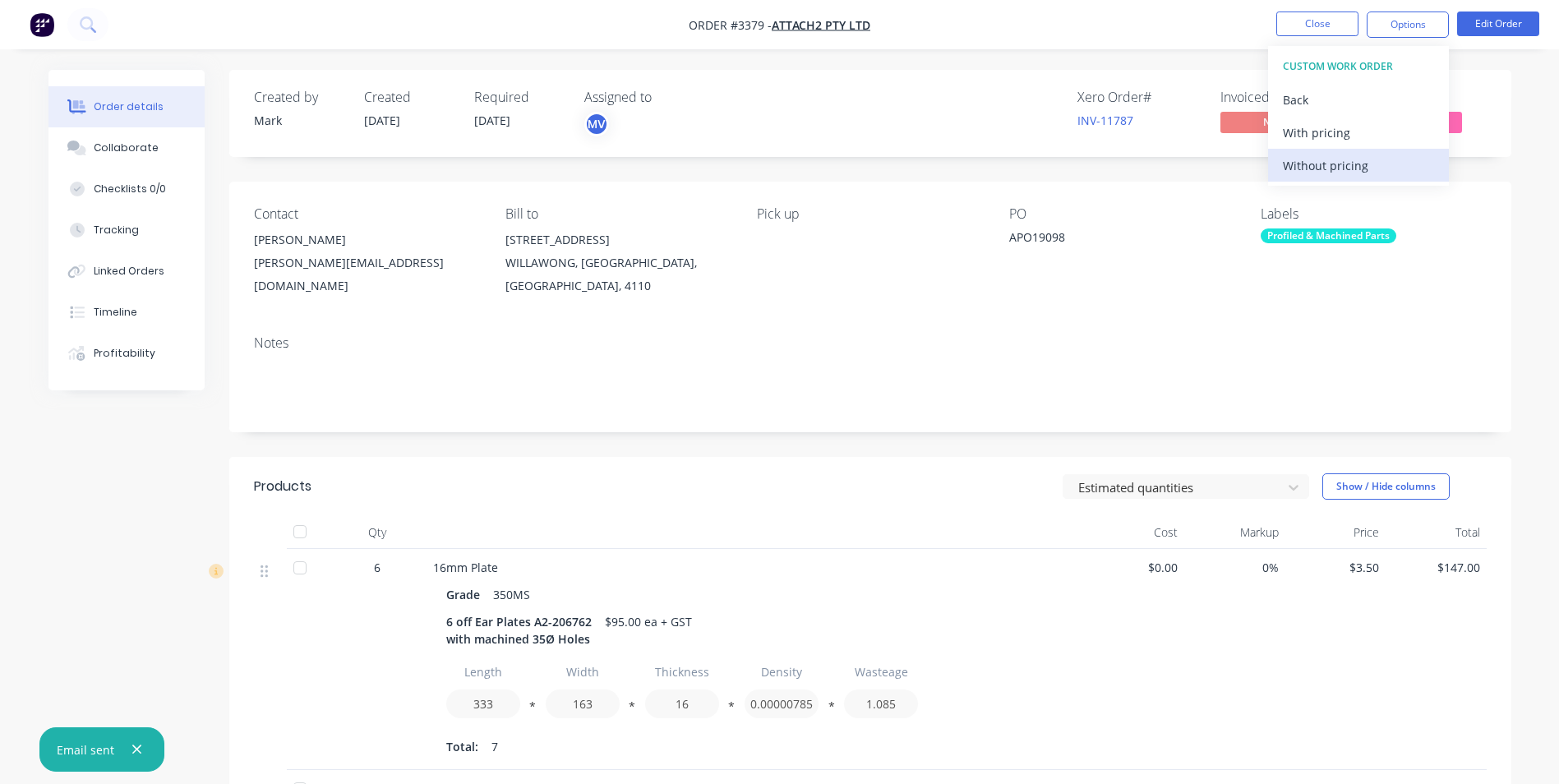
click at [1333, 160] on div "Without pricing" at bounding box center [1358, 165] width 151 height 24
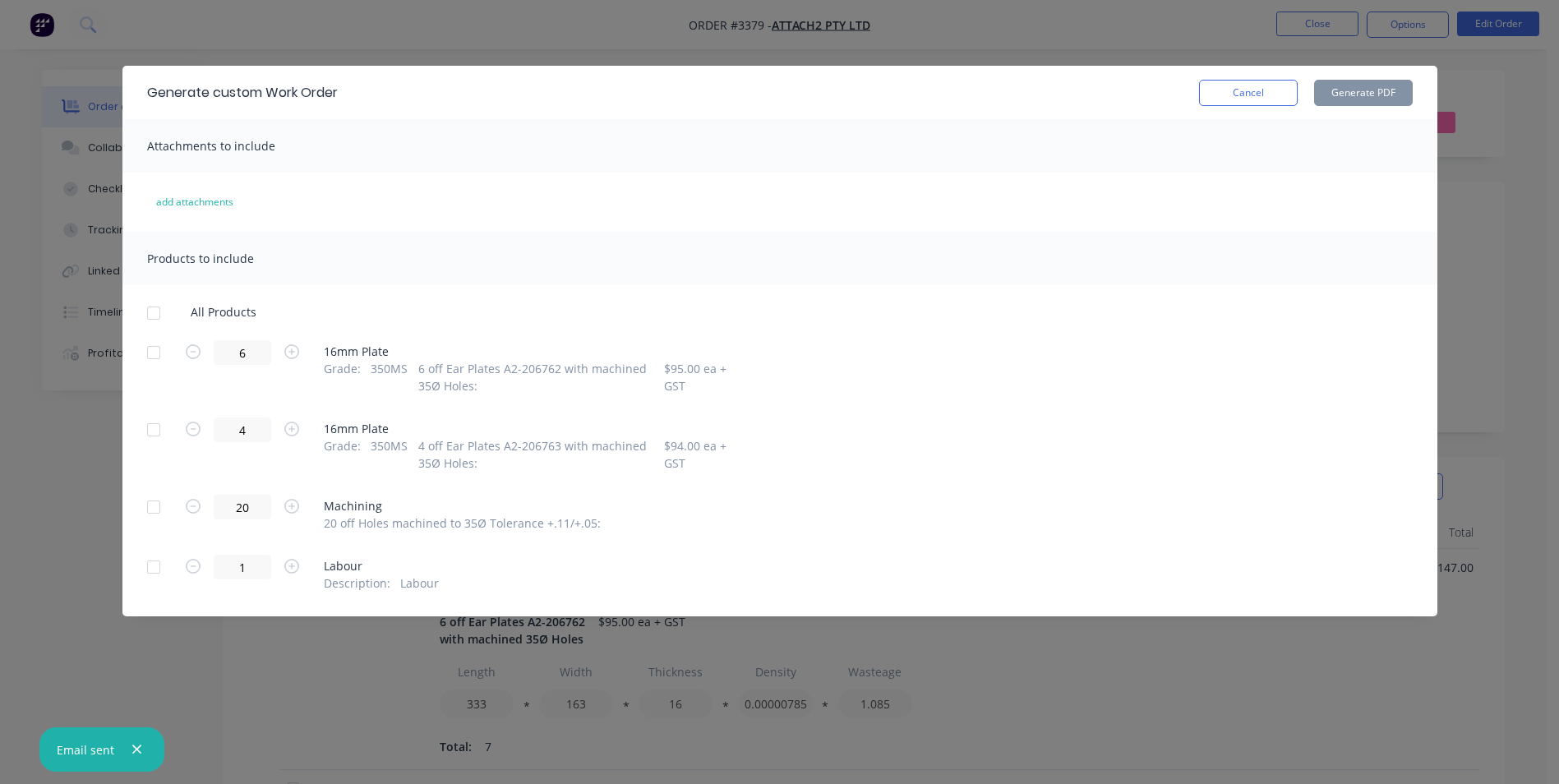
click at [150, 352] on div at bounding box center [154, 352] width 33 height 33
click at [155, 432] on div at bounding box center [154, 429] width 33 height 33
click at [1350, 91] on button "Generate PDF" at bounding box center [1363, 93] width 99 height 27
drag, startPoint x: 1222, startPoint y: 93, endPoint x: 1324, endPoint y: 35, distance: 117.3
click at [1225, 92] on button "Cancel" at bounding box center [1248, 93] width 99 height 27
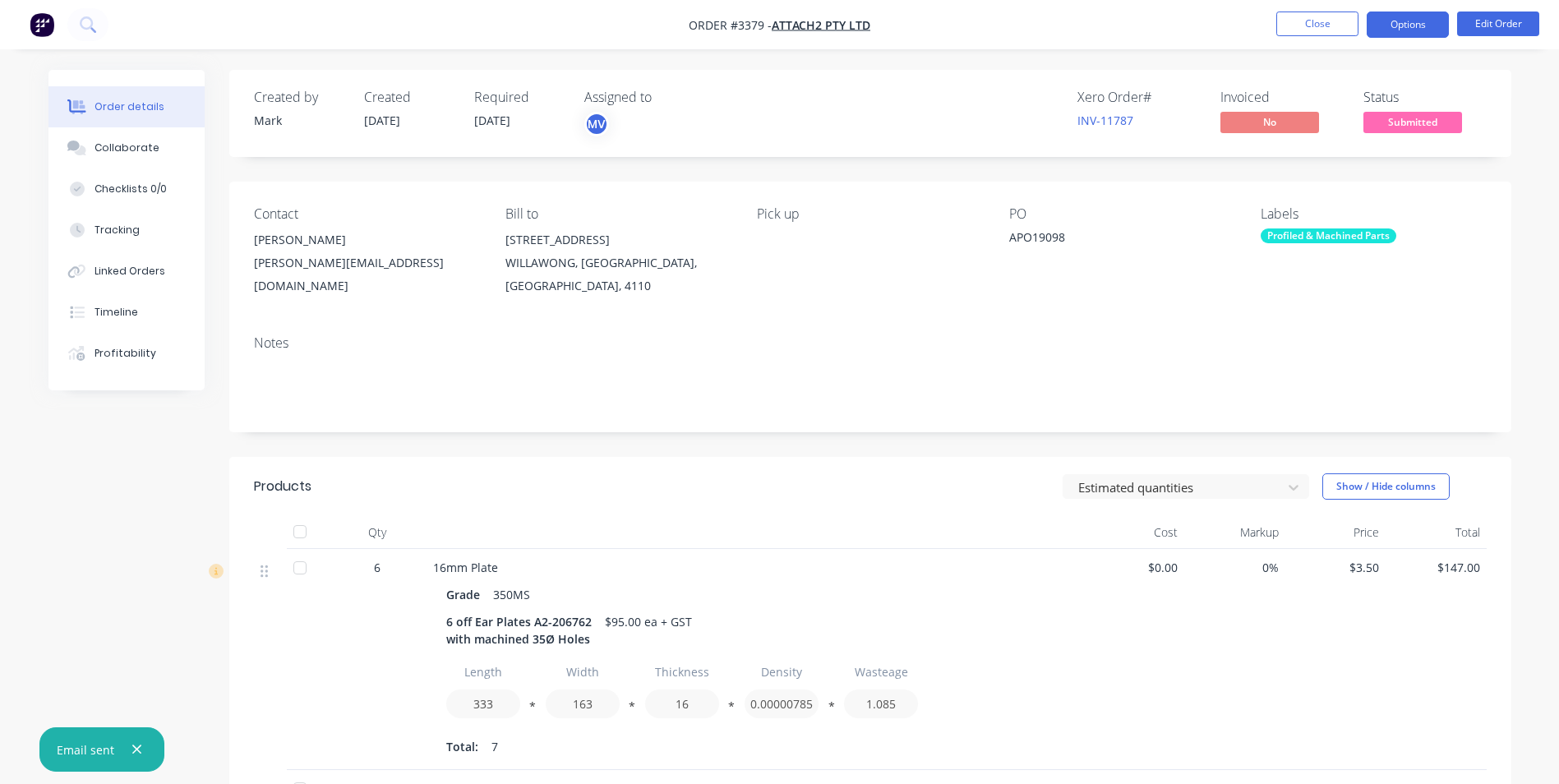
click at [1386, 19] on button "Options" at bounding box center [1408, 25] width 83 height 27
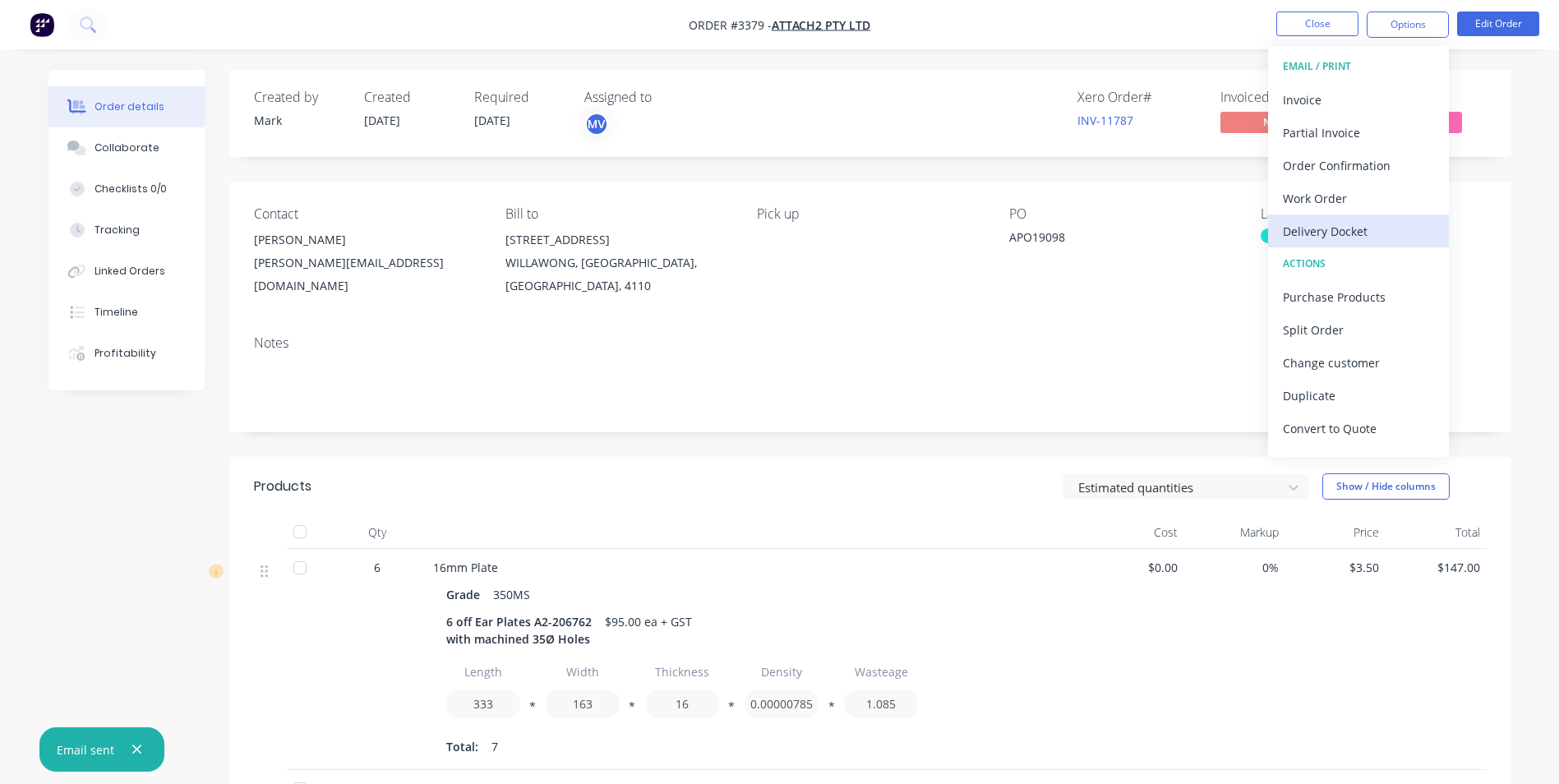
click at [1339, 230] on div "Delivery Docket" at bounding box center [1358, 231] width 151 height 24
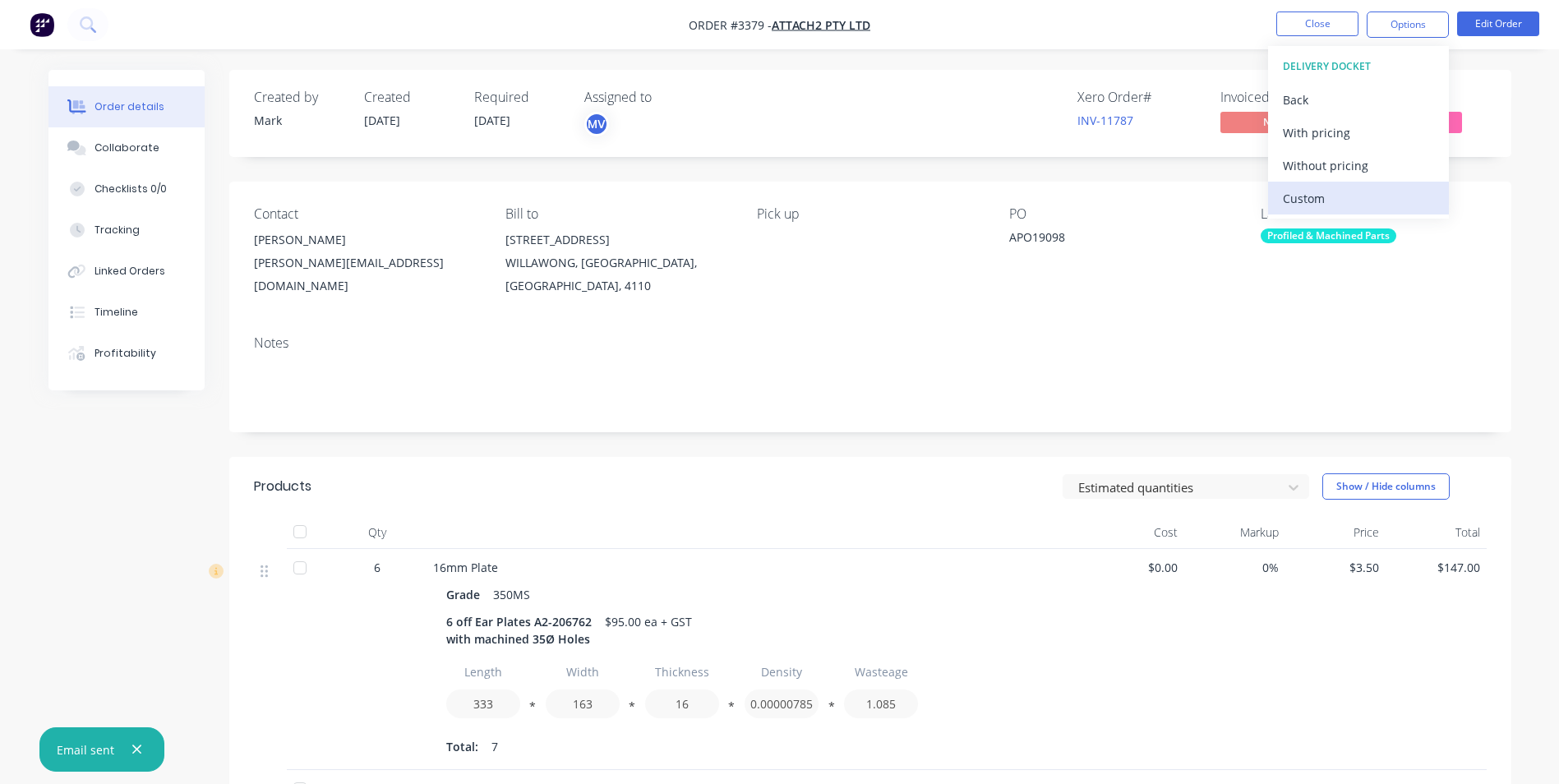
click at [1316, 194] on div "Custom" at bounding box center [1358, 198] width 151 height 24
click at [1316, 170] on div "Without pricing" at bounding box center [1358, 165] width 151 height 24
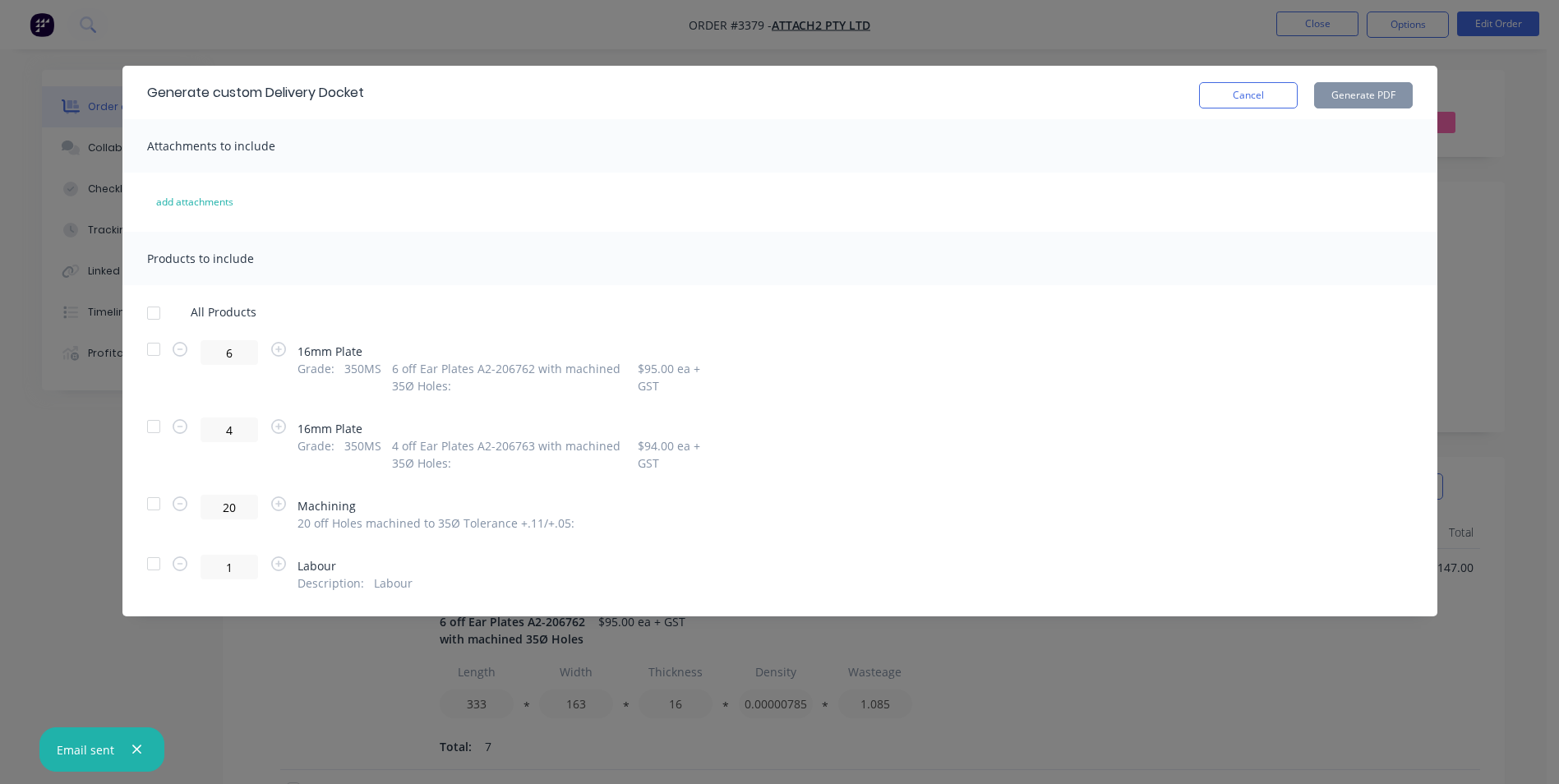
click at [149, 346] on div at bounding box center [154, 349] width 33 height 33
click at [155, 425] on div at bounding box center [154, 426] width 33 height 33
click at [1367, 91] on button "Generate PDF" at bounding box center [1363, 96] width 99 height 27
click at [1253, 89] on button "Cancel" at bounding box center [1248, 96] width 99 height 27
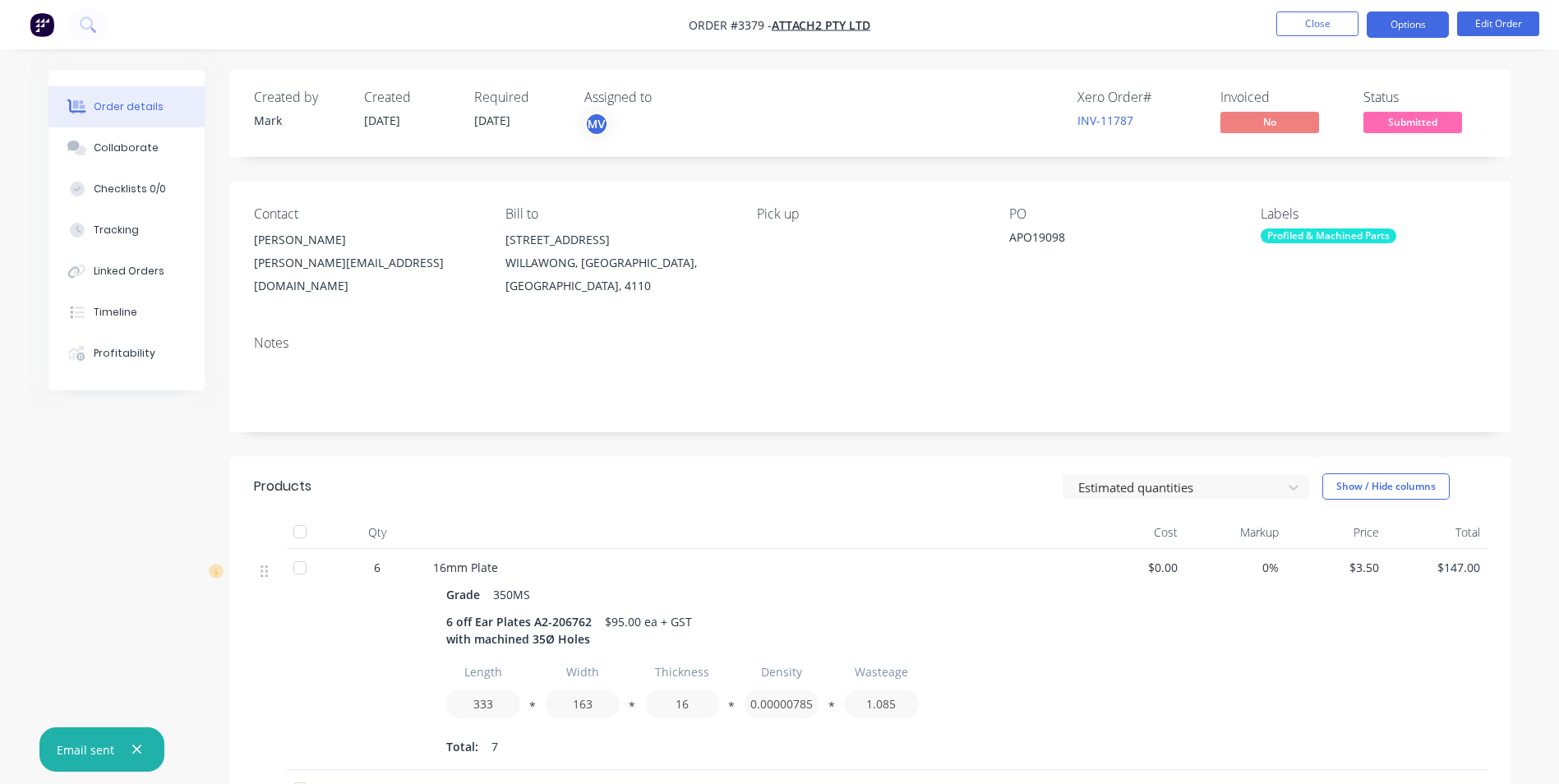
click at [1419, 20] on button "Options" at bounding box center [1408, 25] width 83 height 27
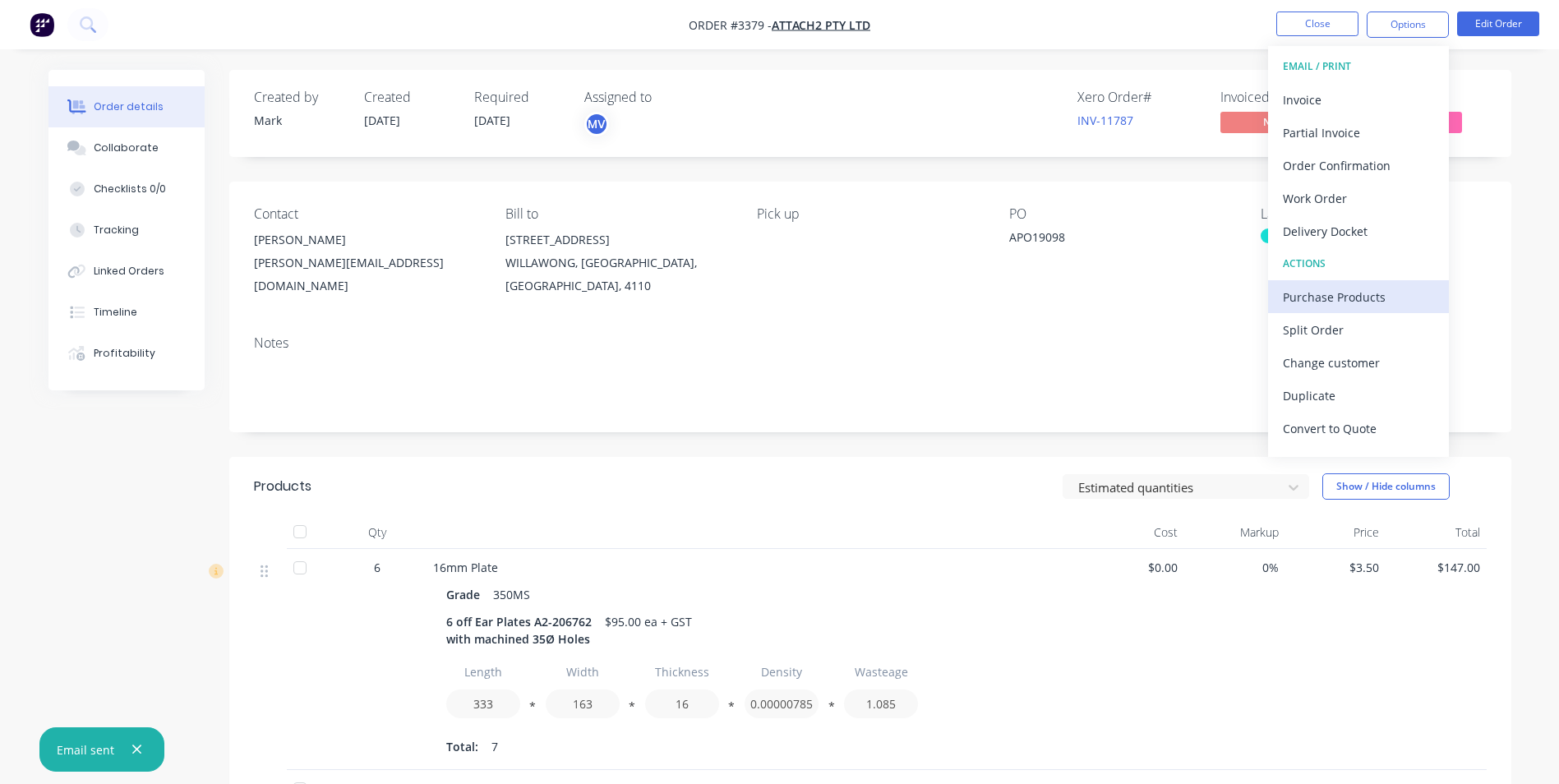
click at [1310, 297] on div "Purchase Products" at bounding box center [1358, 297] width 151 height 24
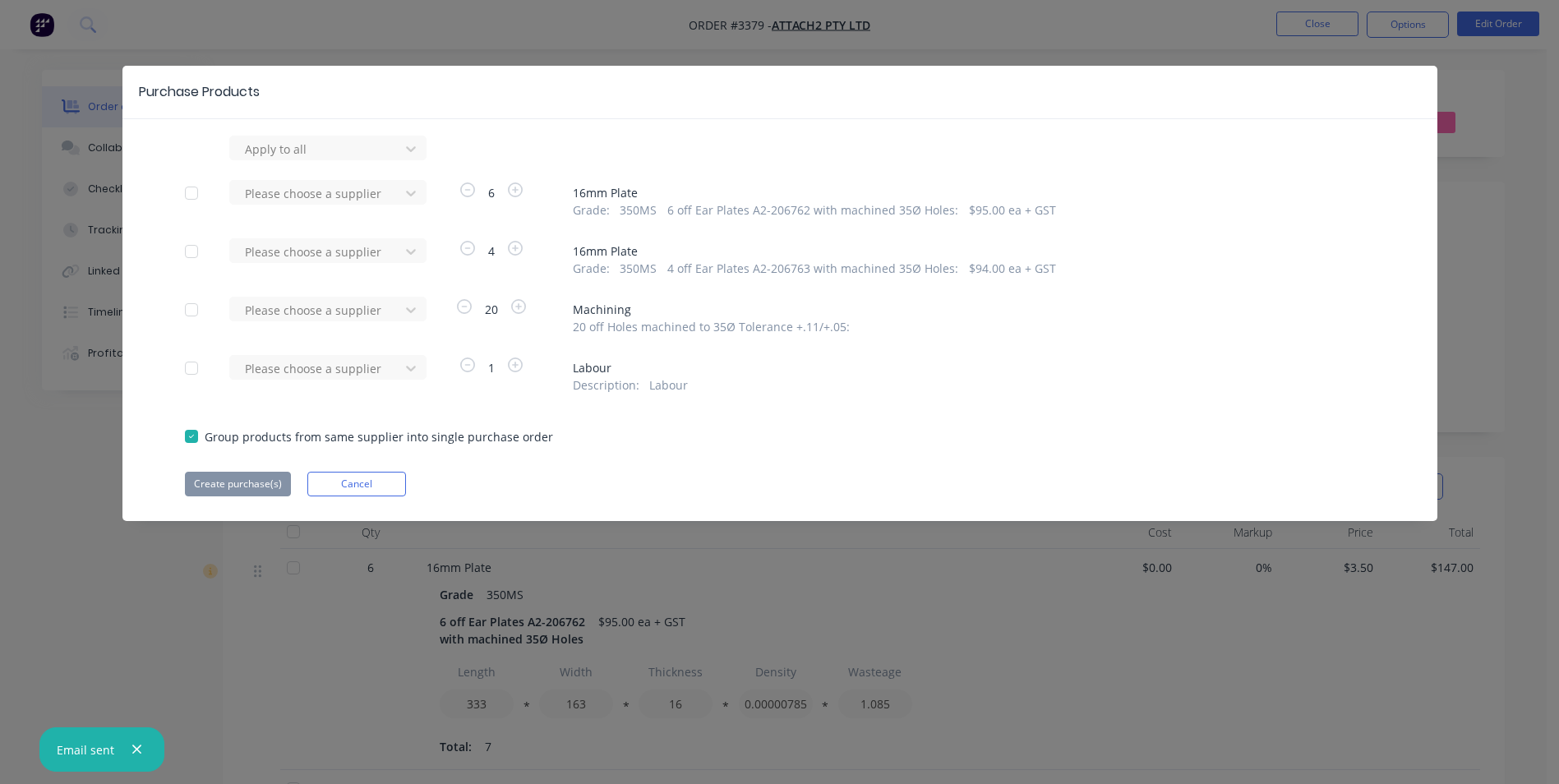
click at [193, 312] on div at bounding box center [191, 309] width 33 height 33
click at [290, 313] on div at bounding box center [317, 310] width 148 height 20
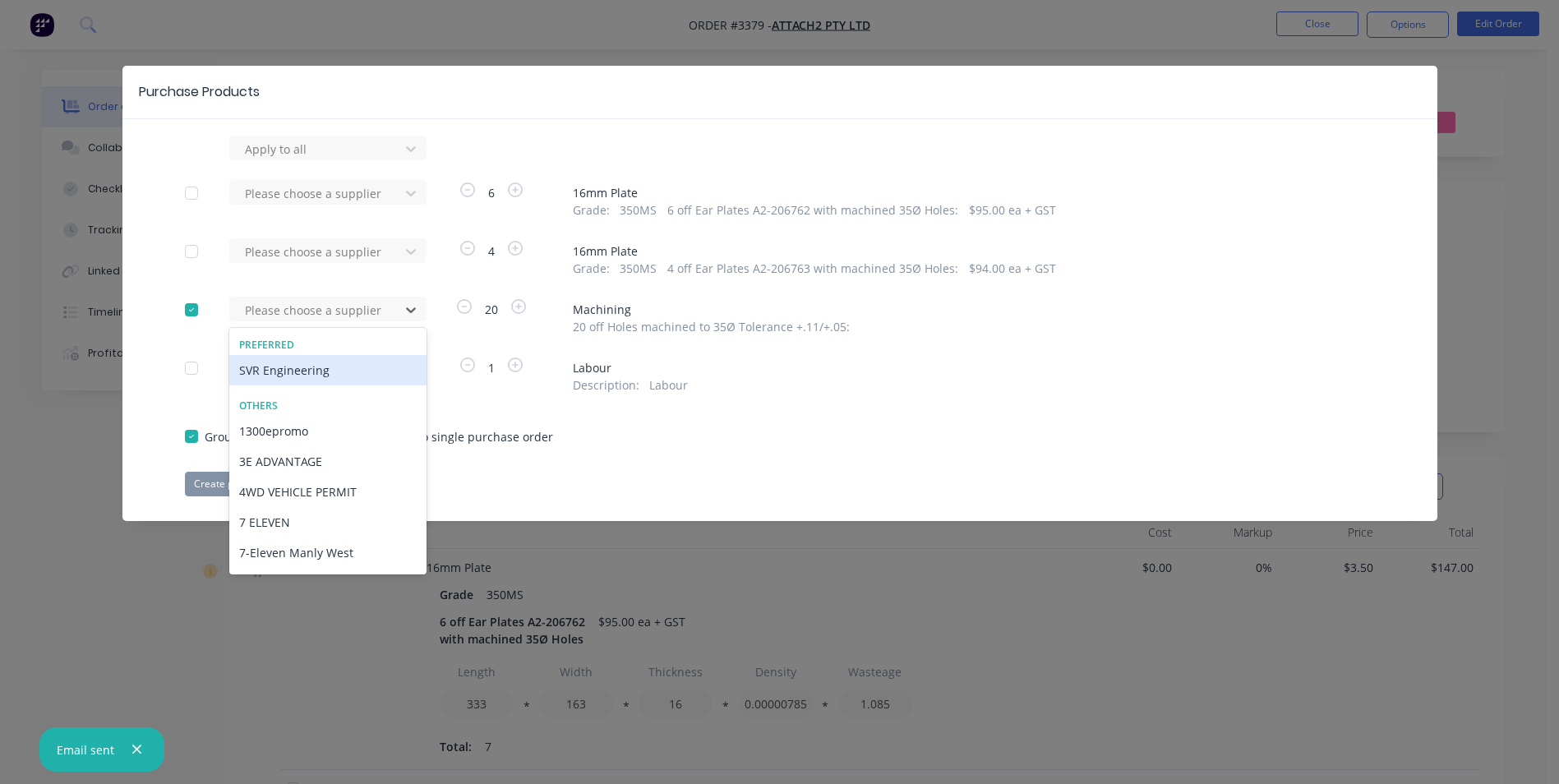
click at [278, 372] on div "SVR Engineering" at bounding box center [328, 370] width 197 height 30
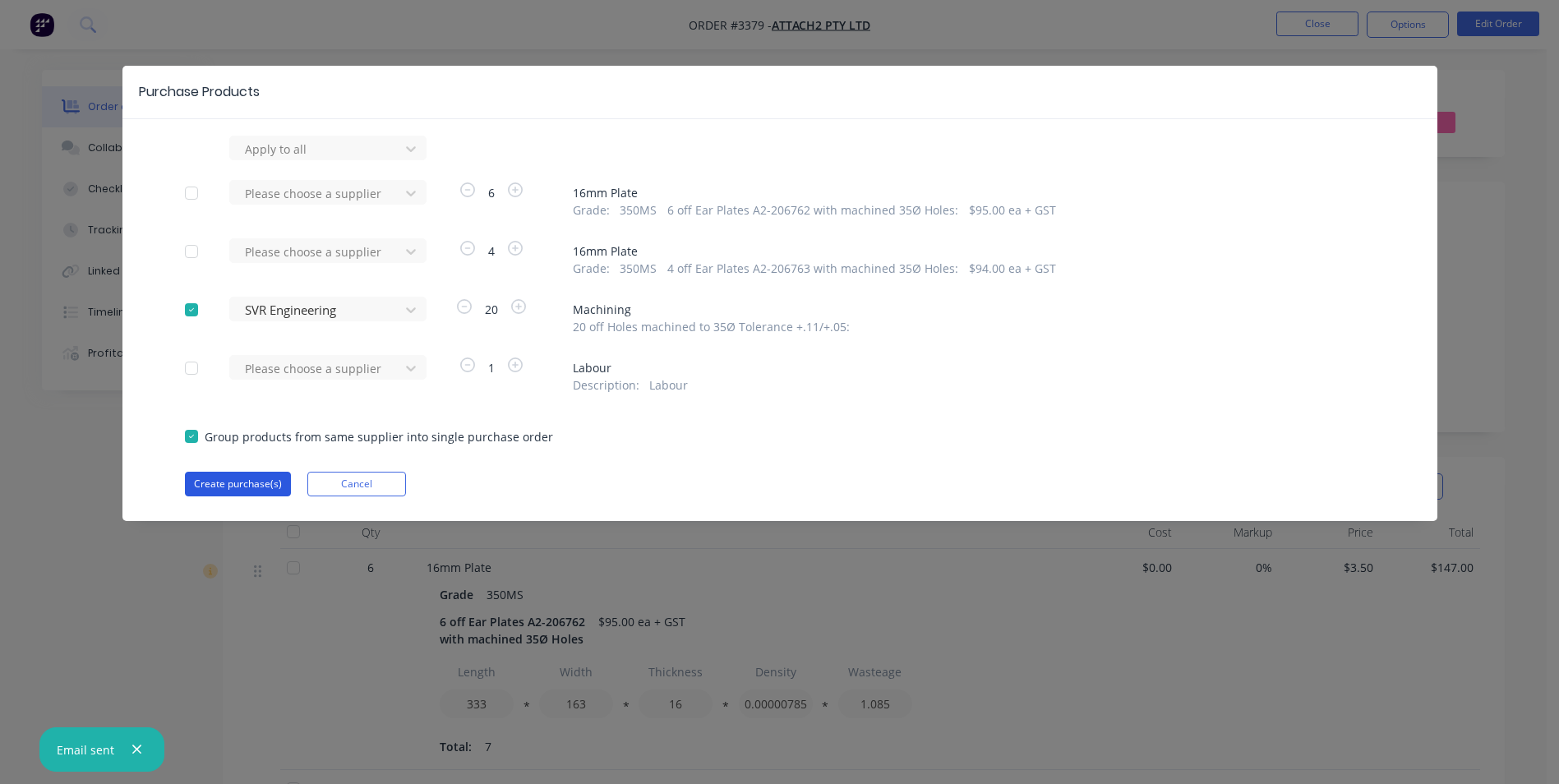
click at [227, 479] on button "Create purchase(s)" at bounding box center [237, 484] width 106 height 25
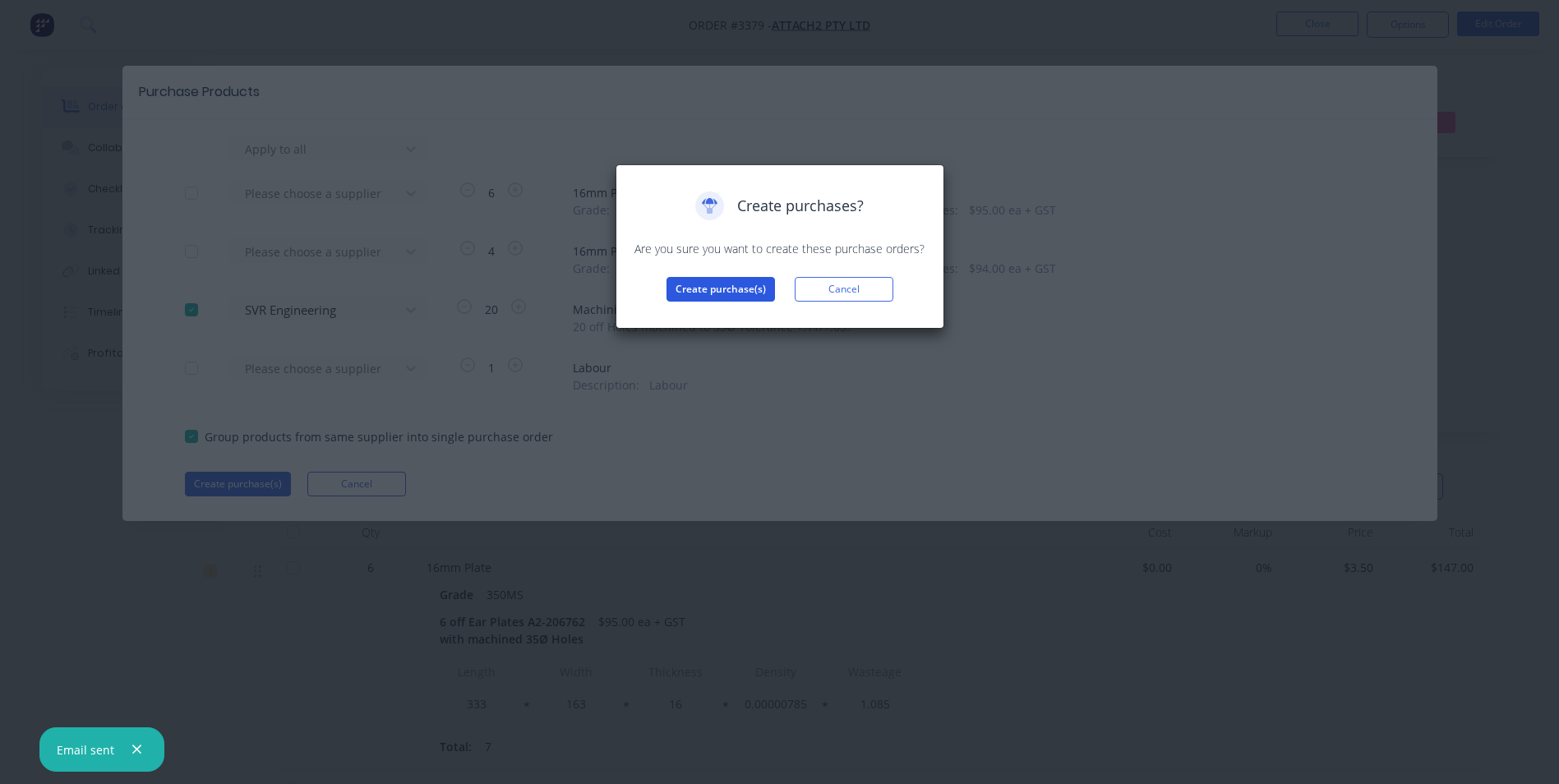
click at [713, 287] on button "Create purchase(s)" at bounding box center [720, 289] width 108 height 25
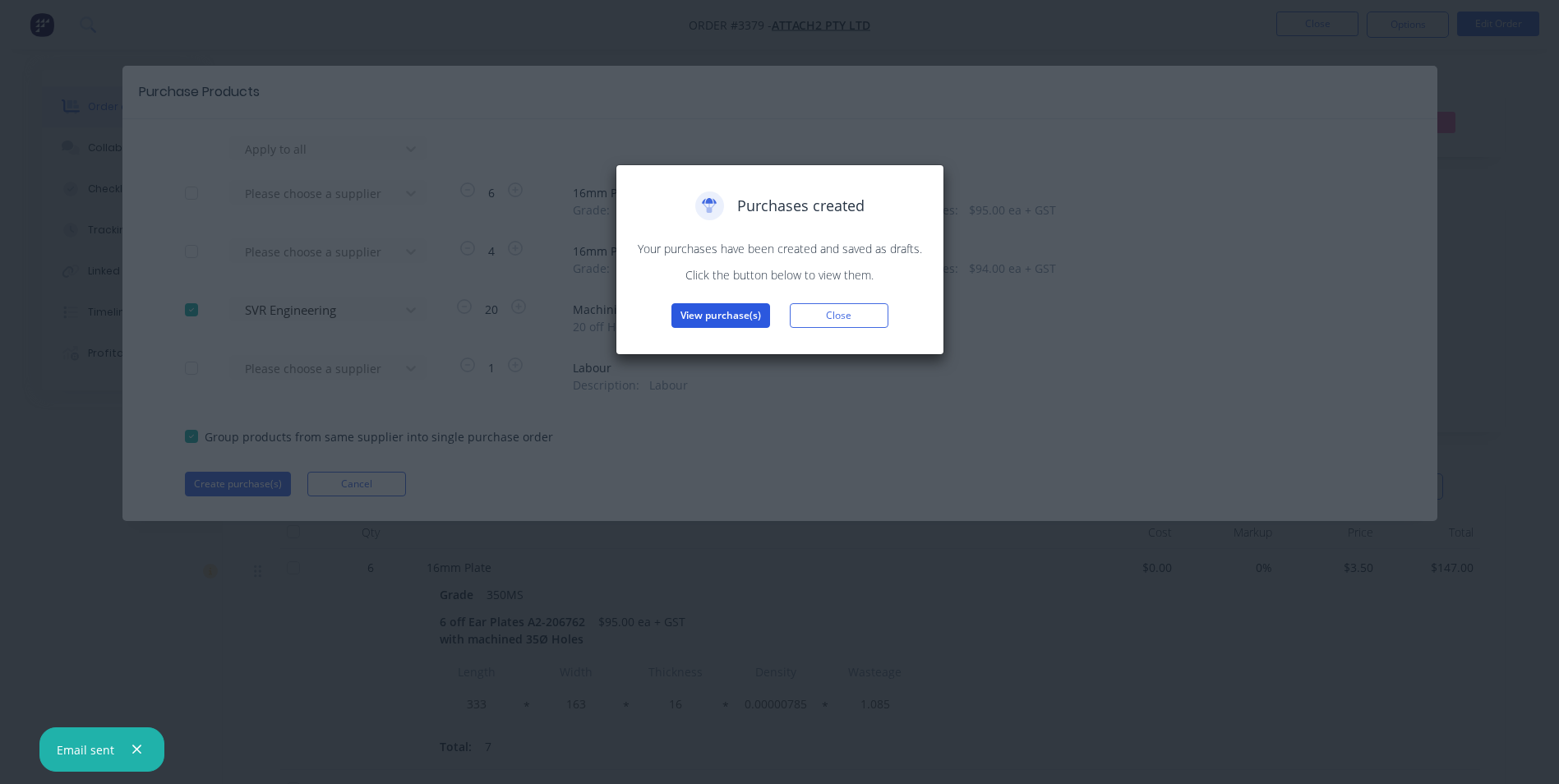
click at [717, 313] on button "View purchase(s)" at bounding box center [720, 315] width 99 height 25
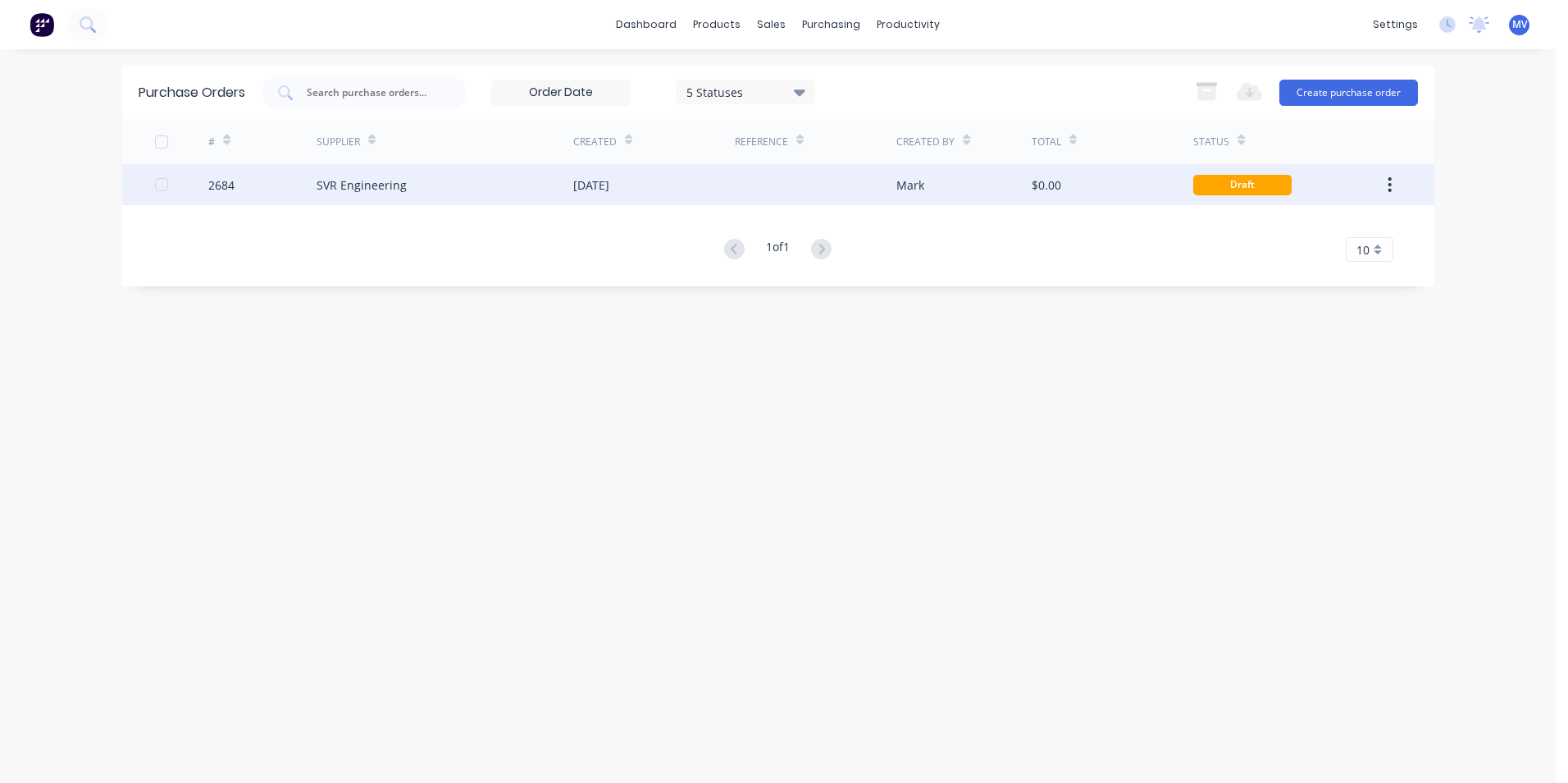
click at [361, 183] on div "SVR Engineering" at bounding box center [362, 184] width 90 height 17
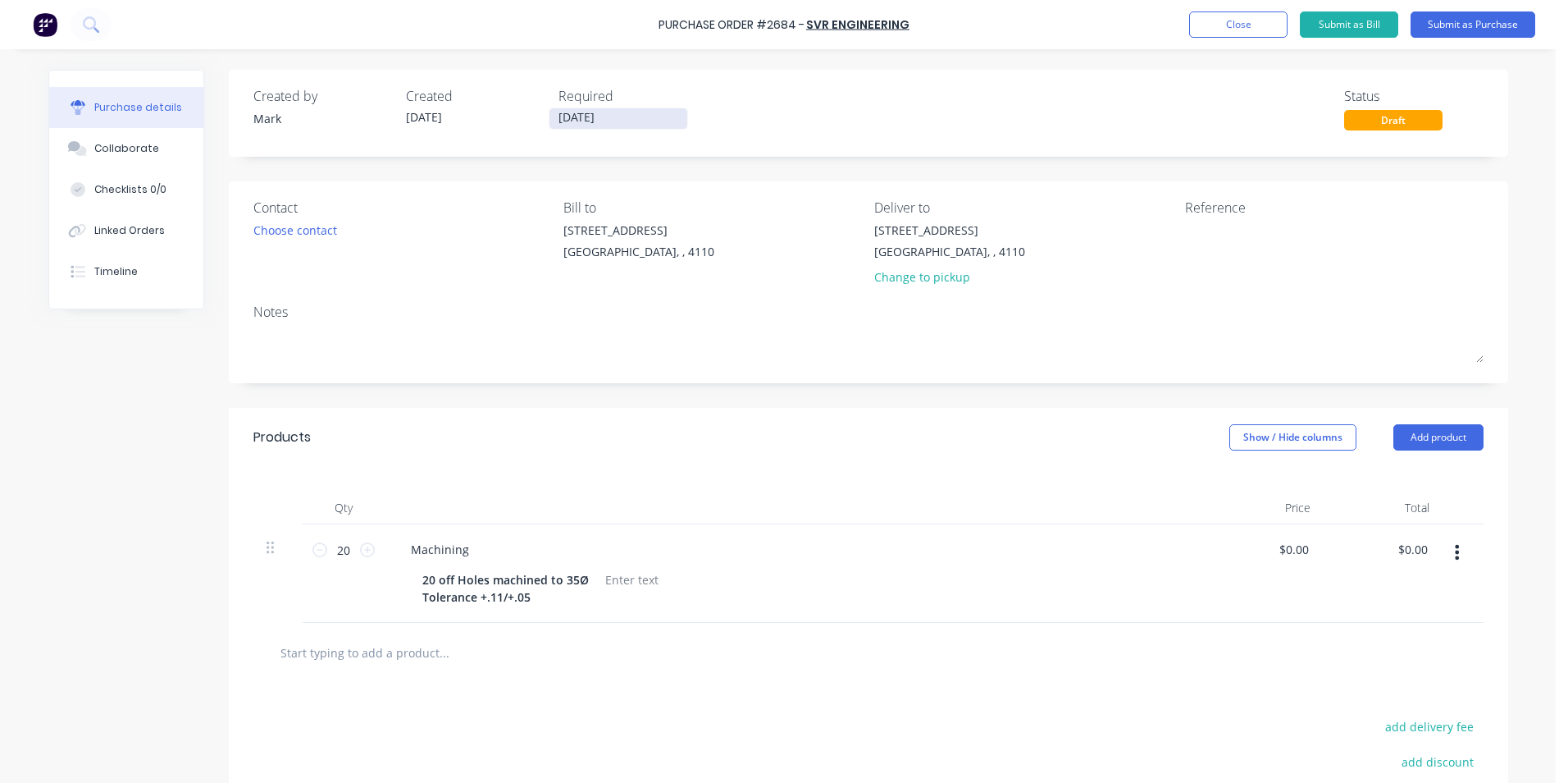
click at [598, 120] on input "[DATE]" at bounding box center [618, 118] width 137 height 20
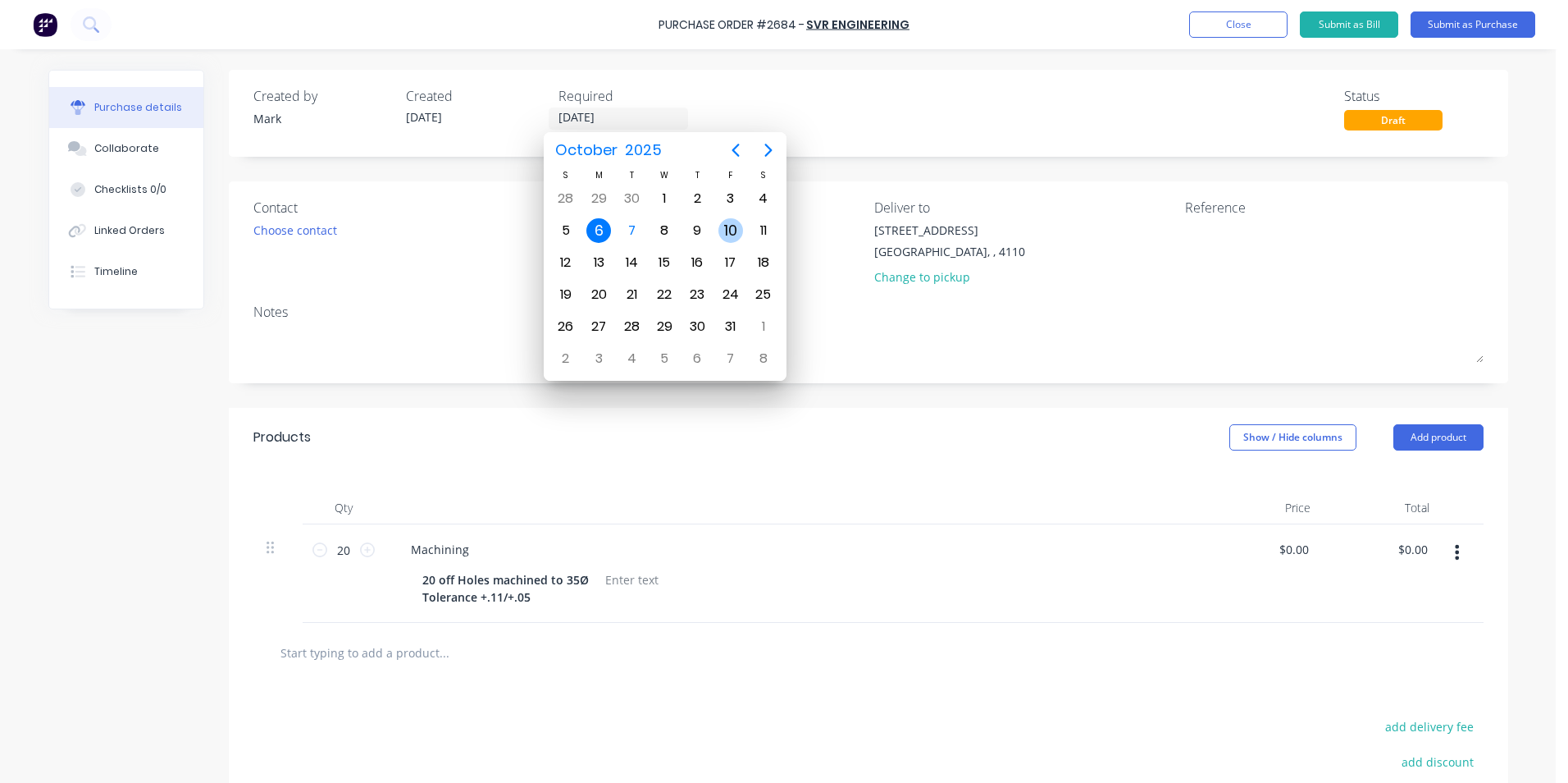
click at [729, 224] on div "10" at bounding box center [730, 231] width 25 height 25
type input "[DATE]"
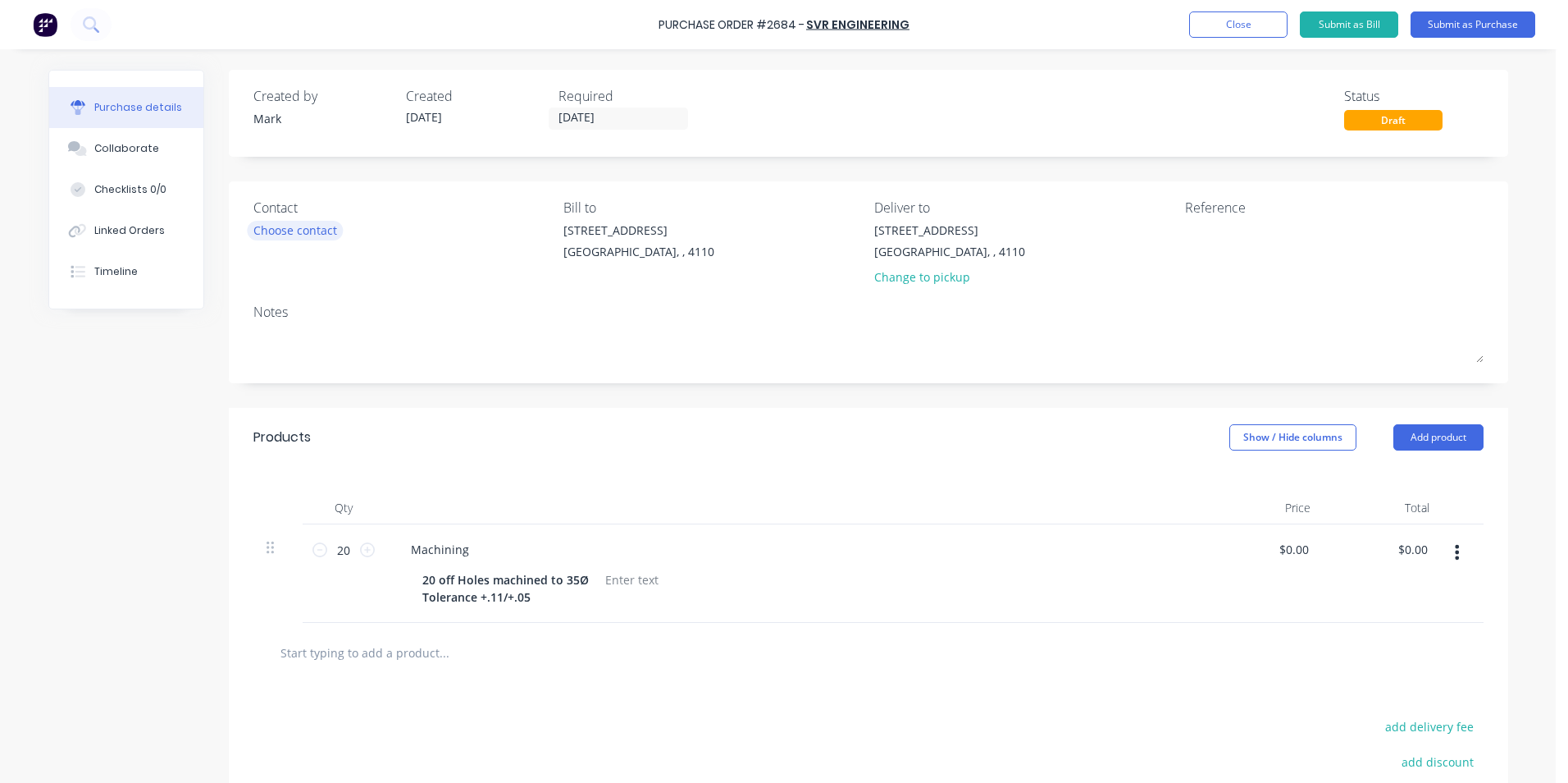
click at [275, 229] on div "Choose contact" at bounding box center [295, 230] width 83 height 17
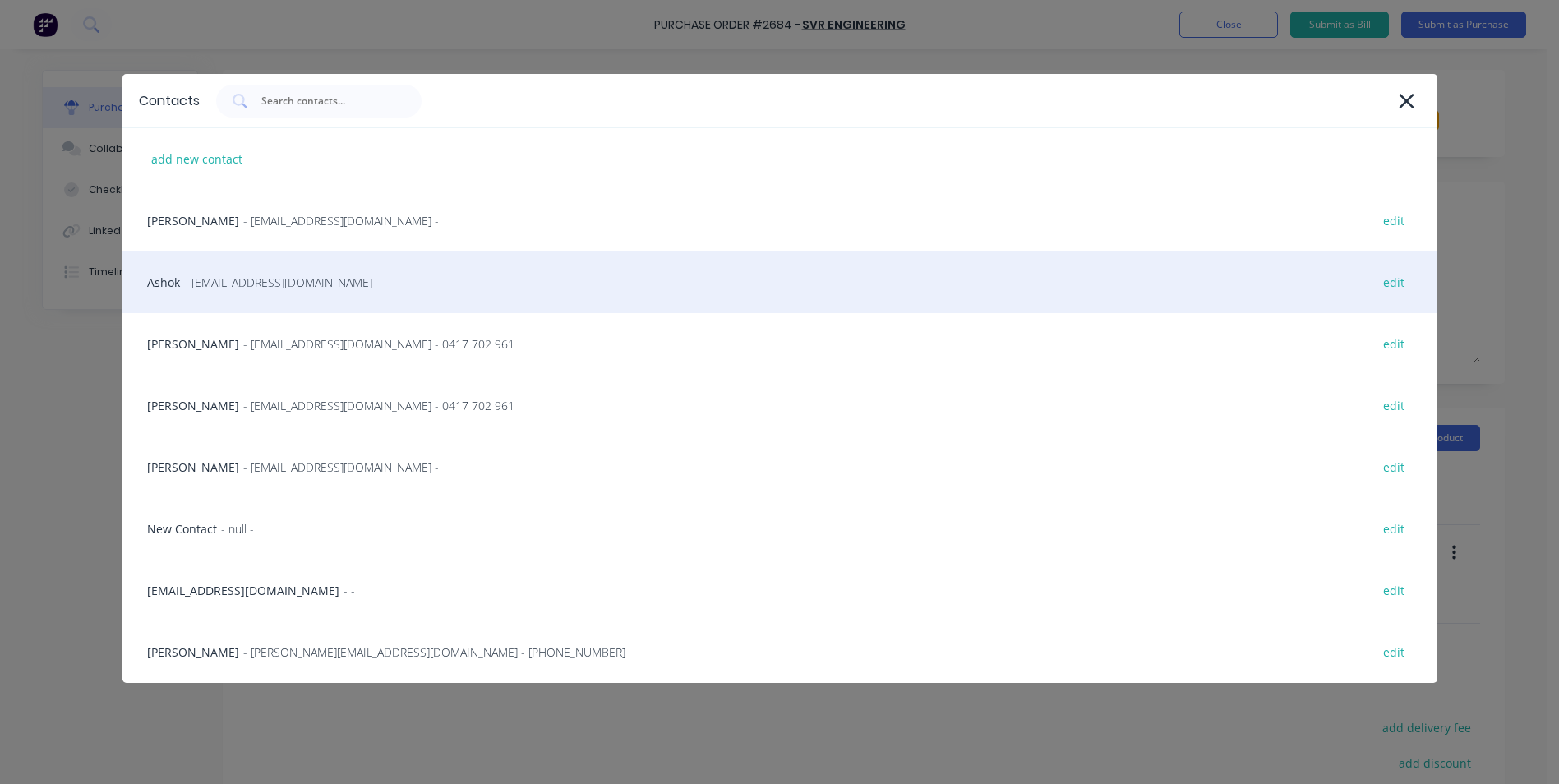
click at [182, 287] on div "Ashok - [EMAIL_ADDRESS][DOMAIN_NAME] - edit" at bounding box center [780, 281] width 1315 height 61
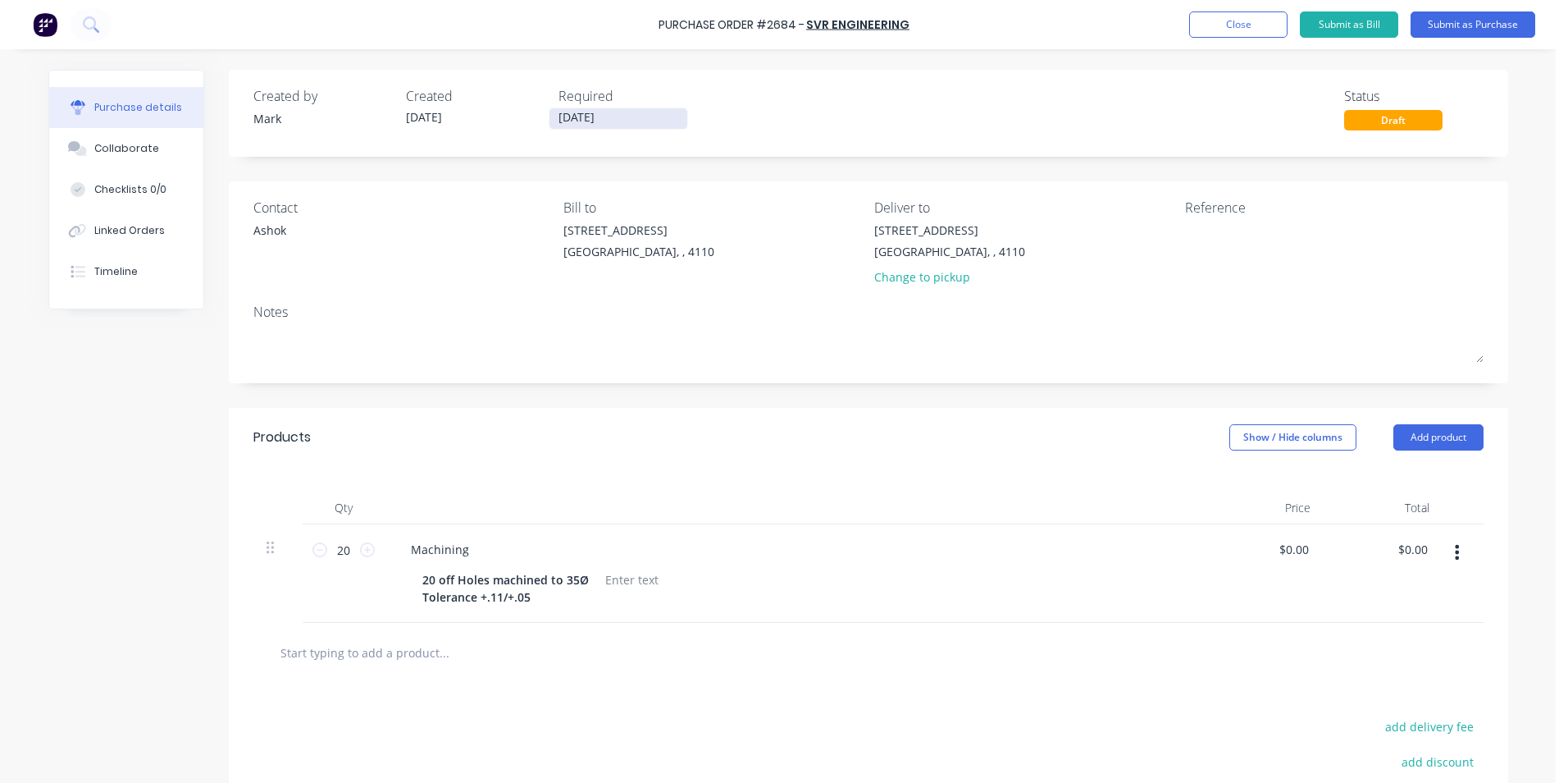
click at [563, 115] on input "[DATE]" at bounding box center [618, 118] width 137 height 20
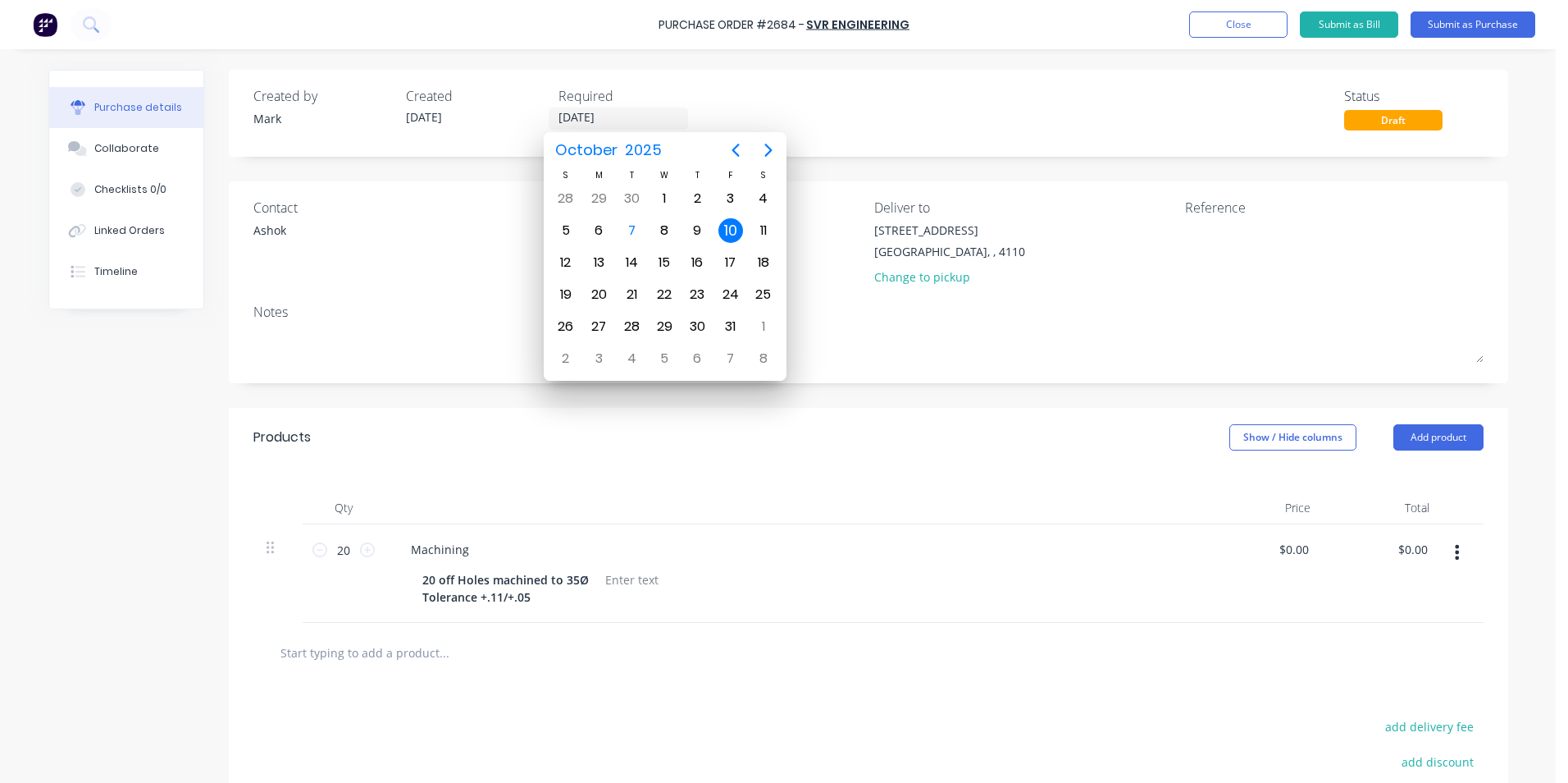
click at [363, 261] on div "Contact [PERSON_NAME]" at bounding box center [402, 246] width 299 height 96
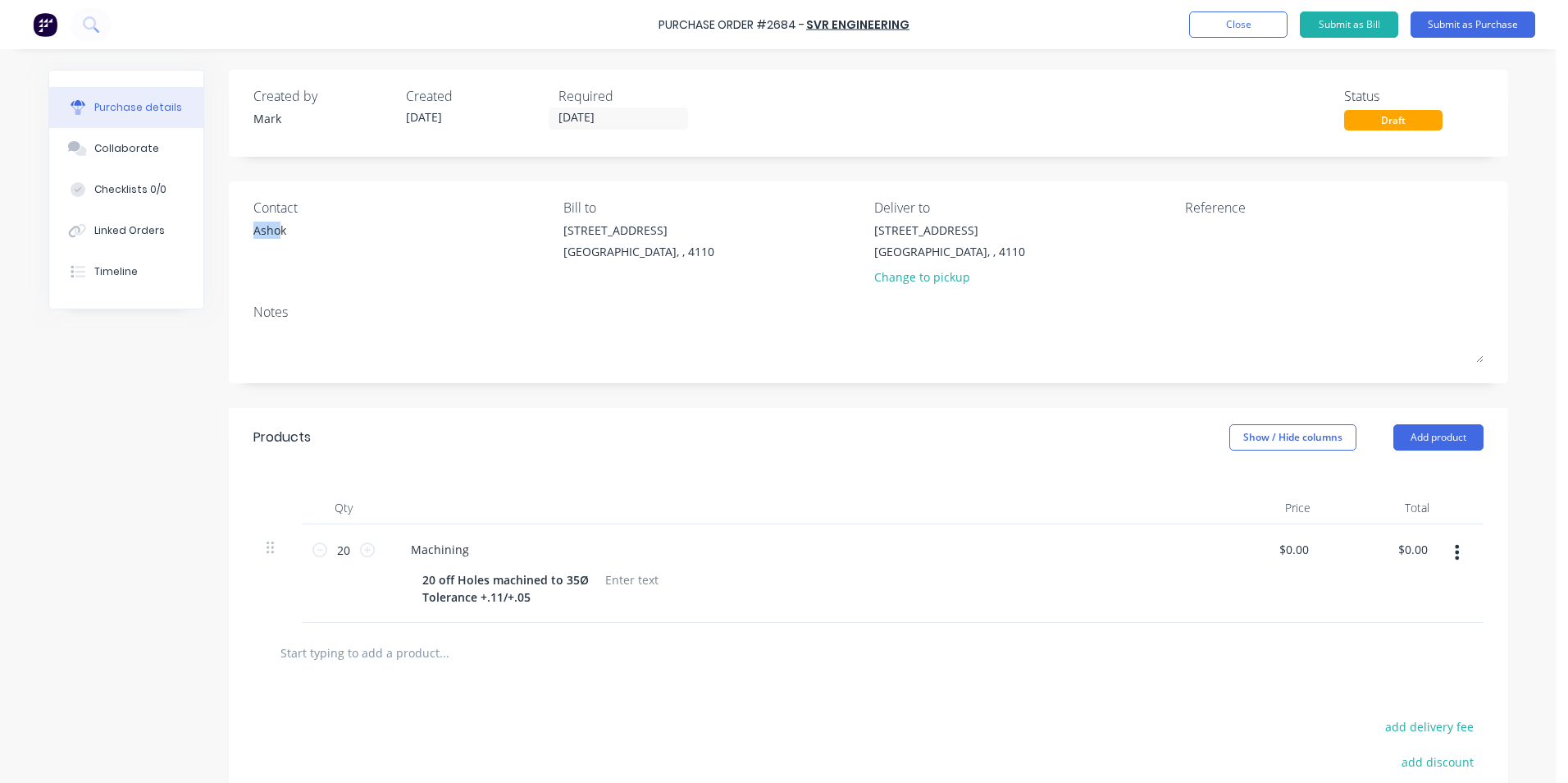
drag, startPoint x: 277, startPoint y: 229, endPoint x: 224, endPoint y: 231, distance: 53.0
click at [229, 231] on div "Contact Ashok Bill to [STREET_ADDRESS] Deliver to [STREET_ADDRESS] Change to pi…" at bounding box center [868, 282] width 1279 height 202
drag, startPoint x: 224, startPoint y: 231, endPoint x: 258, endPoint y: 229, distance: 34.1
click at [245, 228] on div "Contact Ashok Bill to [STREET_ADDRESS] Deliver to [STREET_ADDRESS] Change to pi…" at bounding box center [868, 282] width 1279 height 202
drag, startPoint x: 310, startPoint y: 237, endPoint x: 240, endPoint y: 231, distance: 70.3
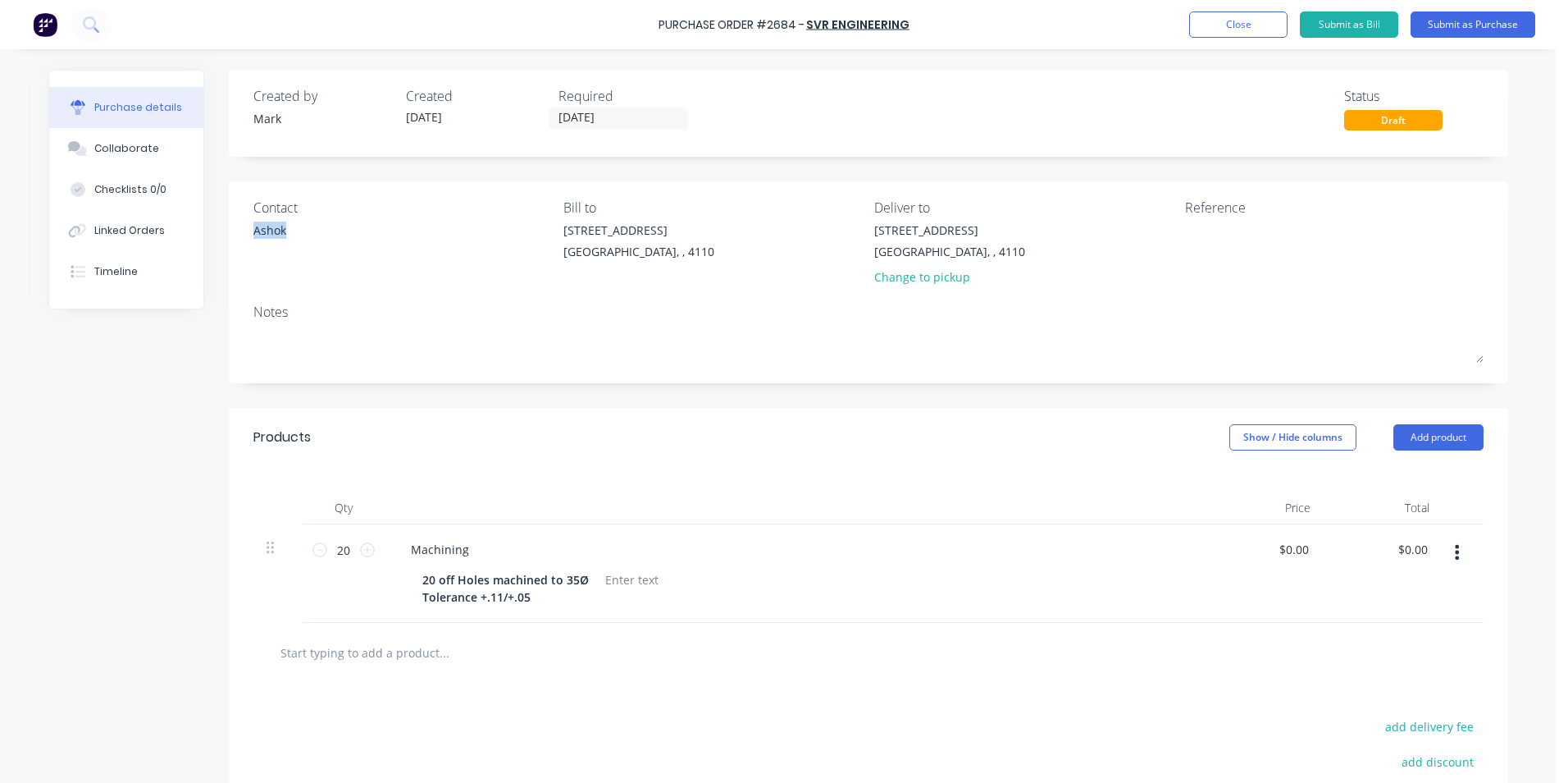
click at [240, 231] on div "Contact Ashok Bill to [STREET_ADDRESS] Deliver to [STREET_ADDRESS] Change to pi…" at bounding box center [868, 282] width 1279 height 202
drag, startPoint x: 240, startPoint y: 231, endPoint x: 258, endPoint y: 231, distance: 18.0
drag, startPoint x: 258, startPoint y: 231, endPoint x: 477, endPoint y: 204, distance: 220.7
click at [477, 205] on div "Contact" at bounding box center [402, 207] width 299 height 20
click at [574, 117] on input "[DATE]" at bounding box center [618, 118] width 137 height 20
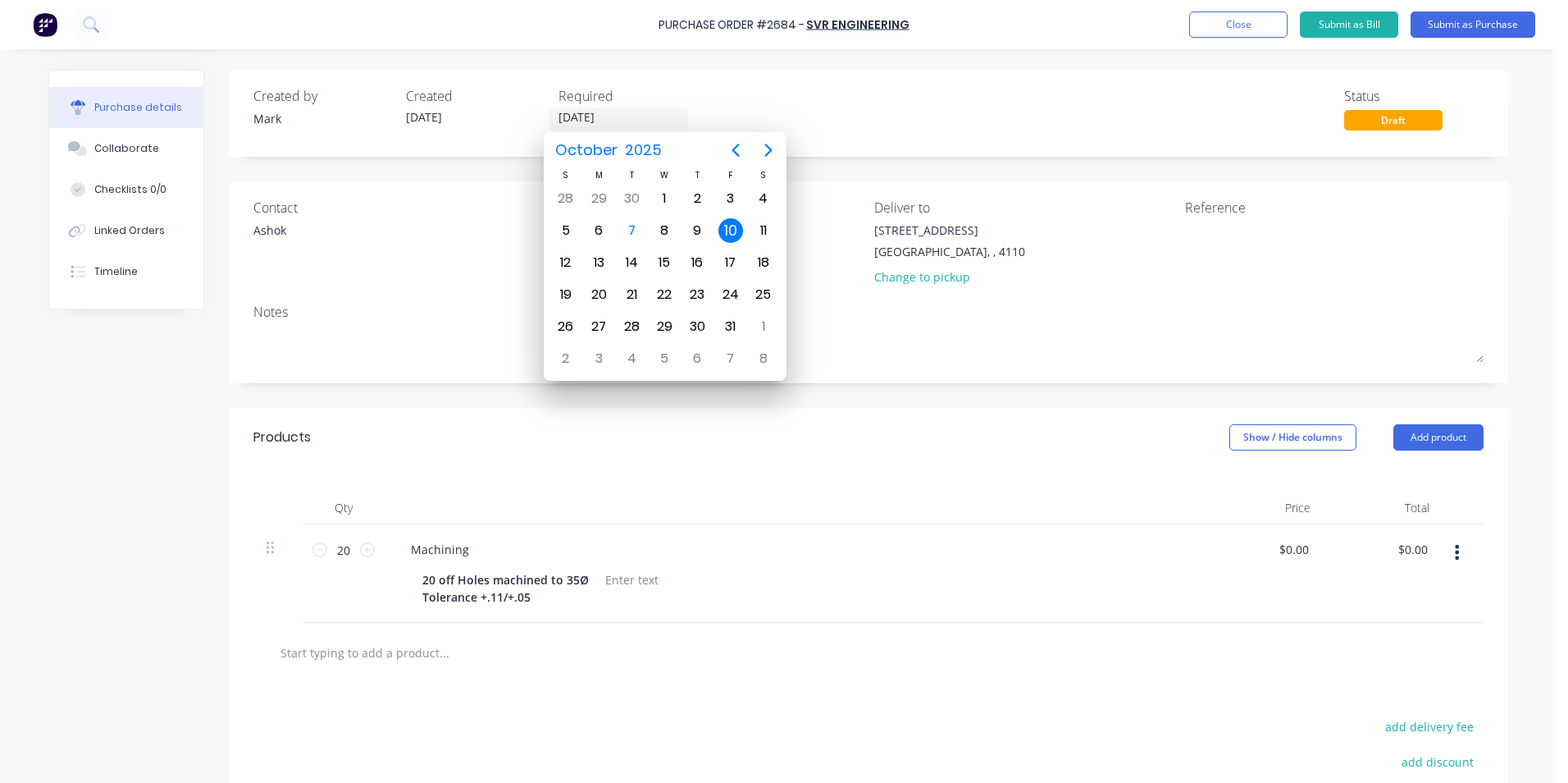
click at [499, 268] on div "Contact [PERSON_NAME]" at bounding box center [402, 246] width 299 height 96
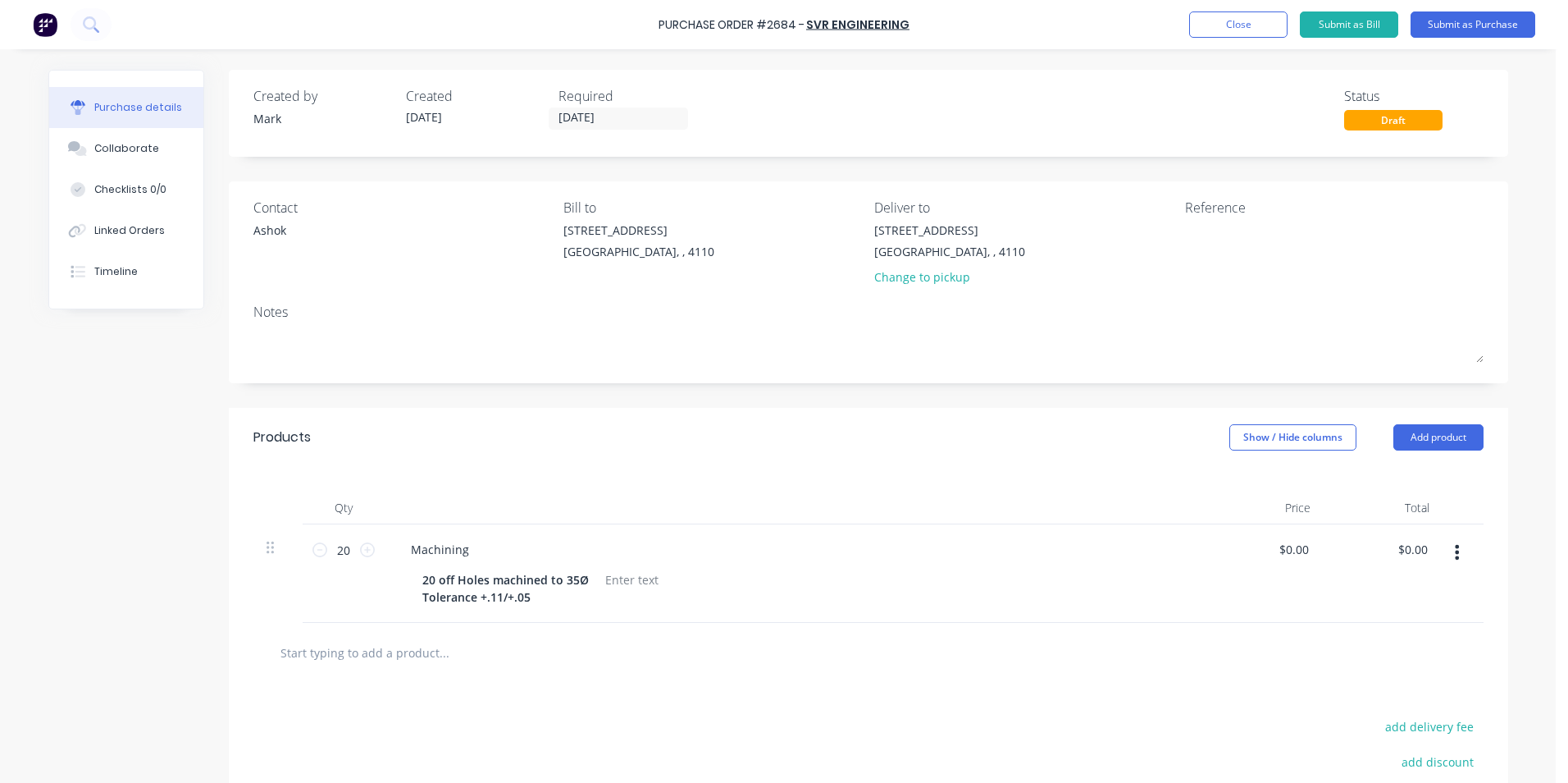
click at [277, 212] on div "Contact" at bounding box center [402, 207] width 299 height 20
click at [279, 200] on div "Contact" at bounding box center [402, 207] width 299 height 20
drag, startPoint x: 293, startPoint y: 233, endPoint x: 231, endPoint y: 231, distance: 62.0
click at [231, 231] on div "Contact Ashok Bill to [STREET_ADDRESS] Deliver to [STREET_ADDRESS] Change to pi…" at bounding box center [868, 282] width 1279 height 202
drag, startPoint x: 231, startPoint y: 231, endPoint x: 722, endPoint y: 455, distance: 539.7
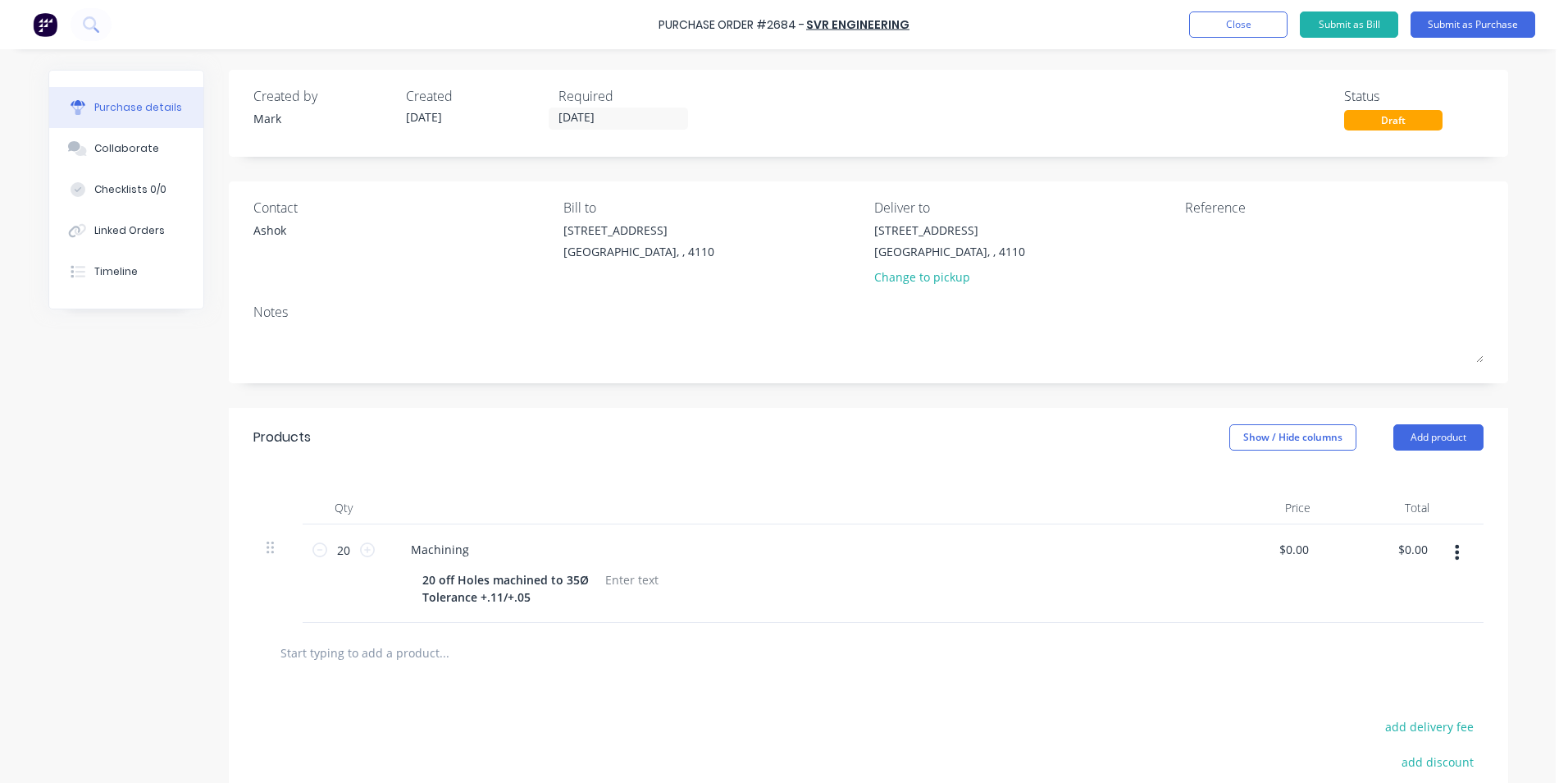
click at [722, 456] on div "Products Show / Hide columns Add product" at bounding box center [868, 437] width 1279 height 59
drag, startPoint x: 279, startPoint y: 234, endPoint x: 269, endPoint y: 235, distance: 10.0
click at [269, 235] on div "Ashok" at bounding box center [269, 234] width 33 height 26
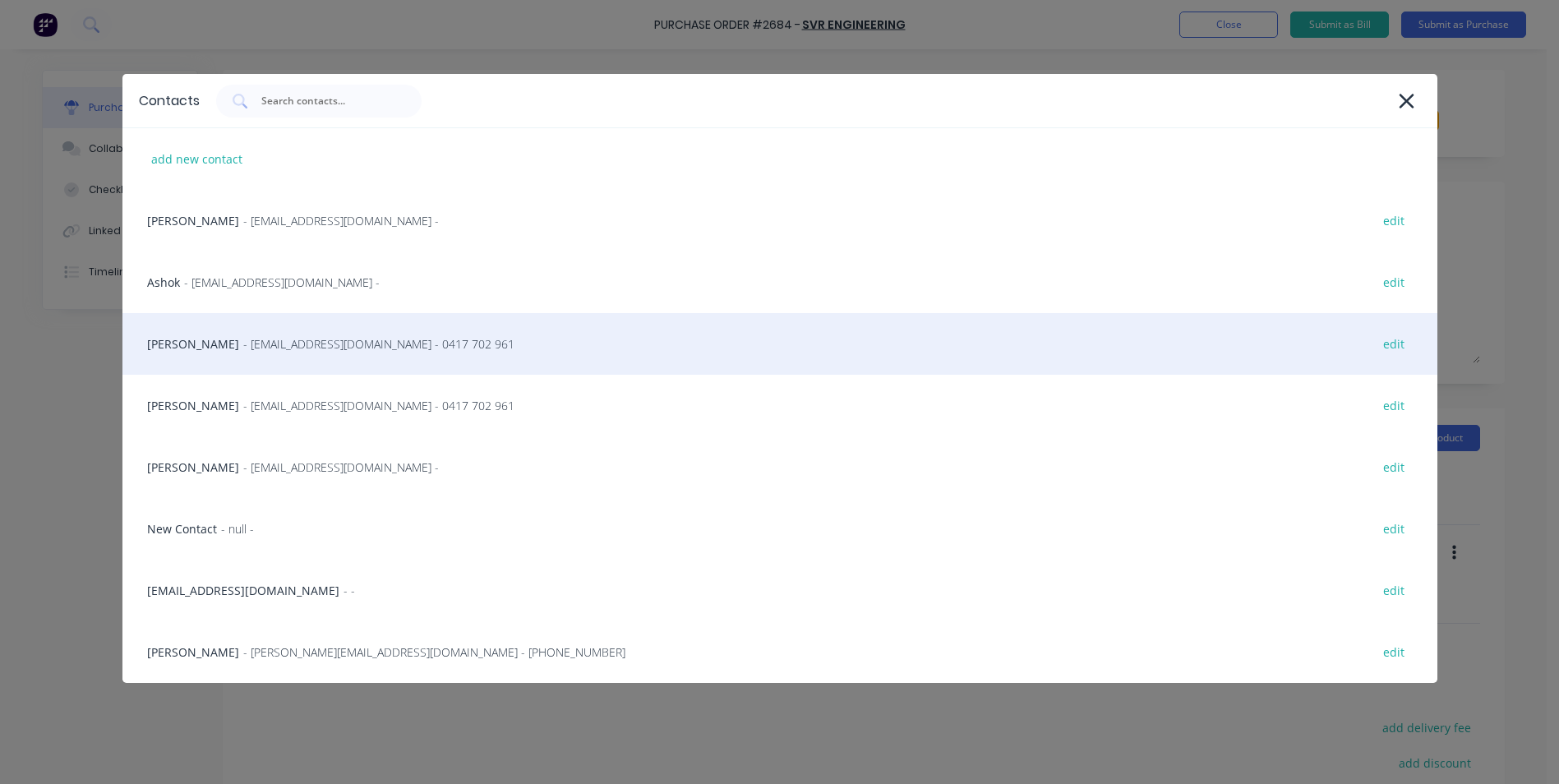
drag, startPoint x: 270, startPoint y: 235, endPoint x: 187, endPoint y: 342, distance: 135.4
click at [187, 342] on div "[PERSON_NAME] - [EMAIL_ADDRESS][DOMAIN_NAME] - 0417 702 961 edit" at bounding box center [780, 343] width 1315 height 61
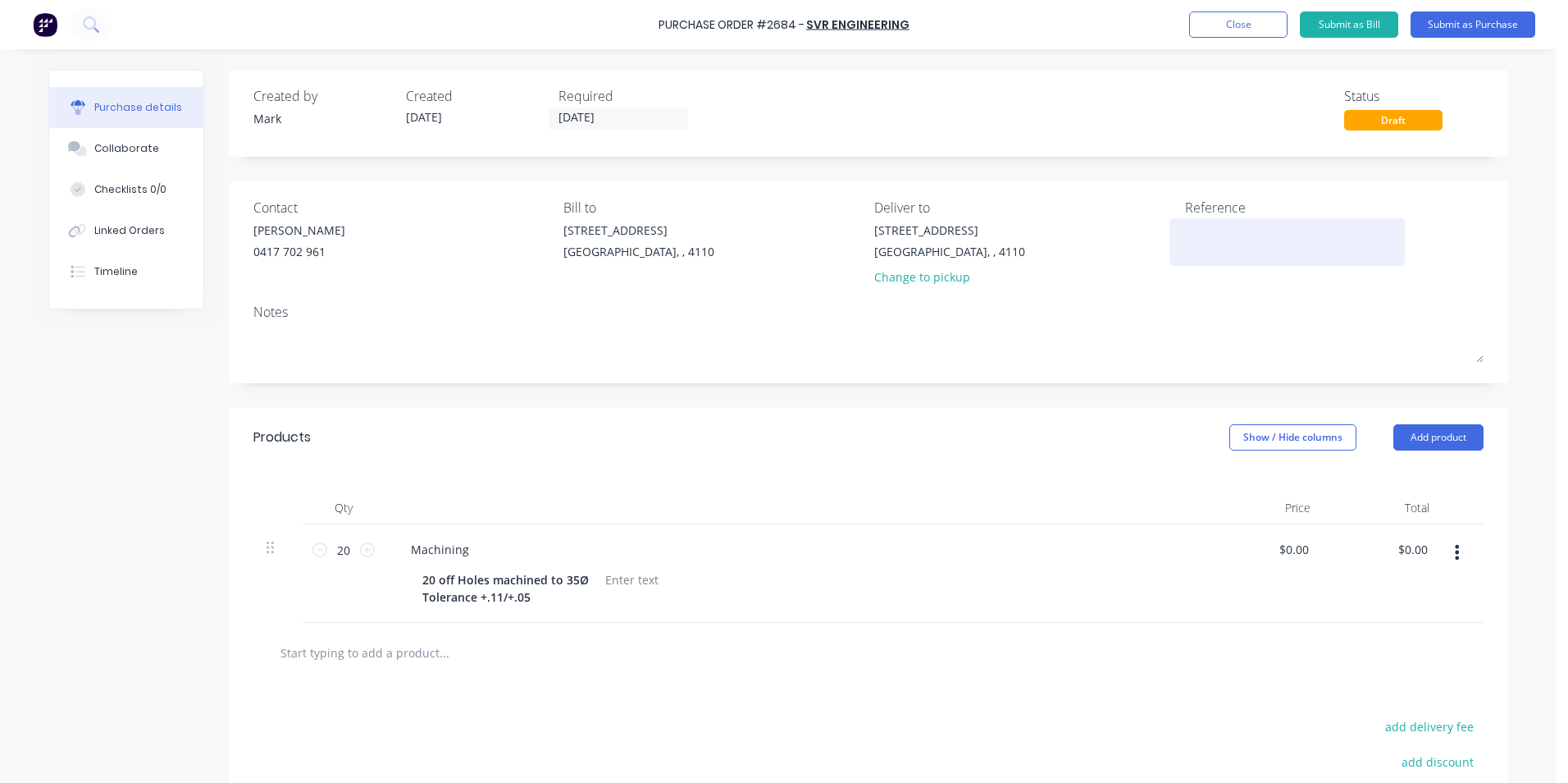
click at [1199, 224] on textarea at bounding box center [1287, 240] width 205 height 37
type textarea "m"
type textarea "Attach2"
type textarea "x"
type textarea "Attach2"
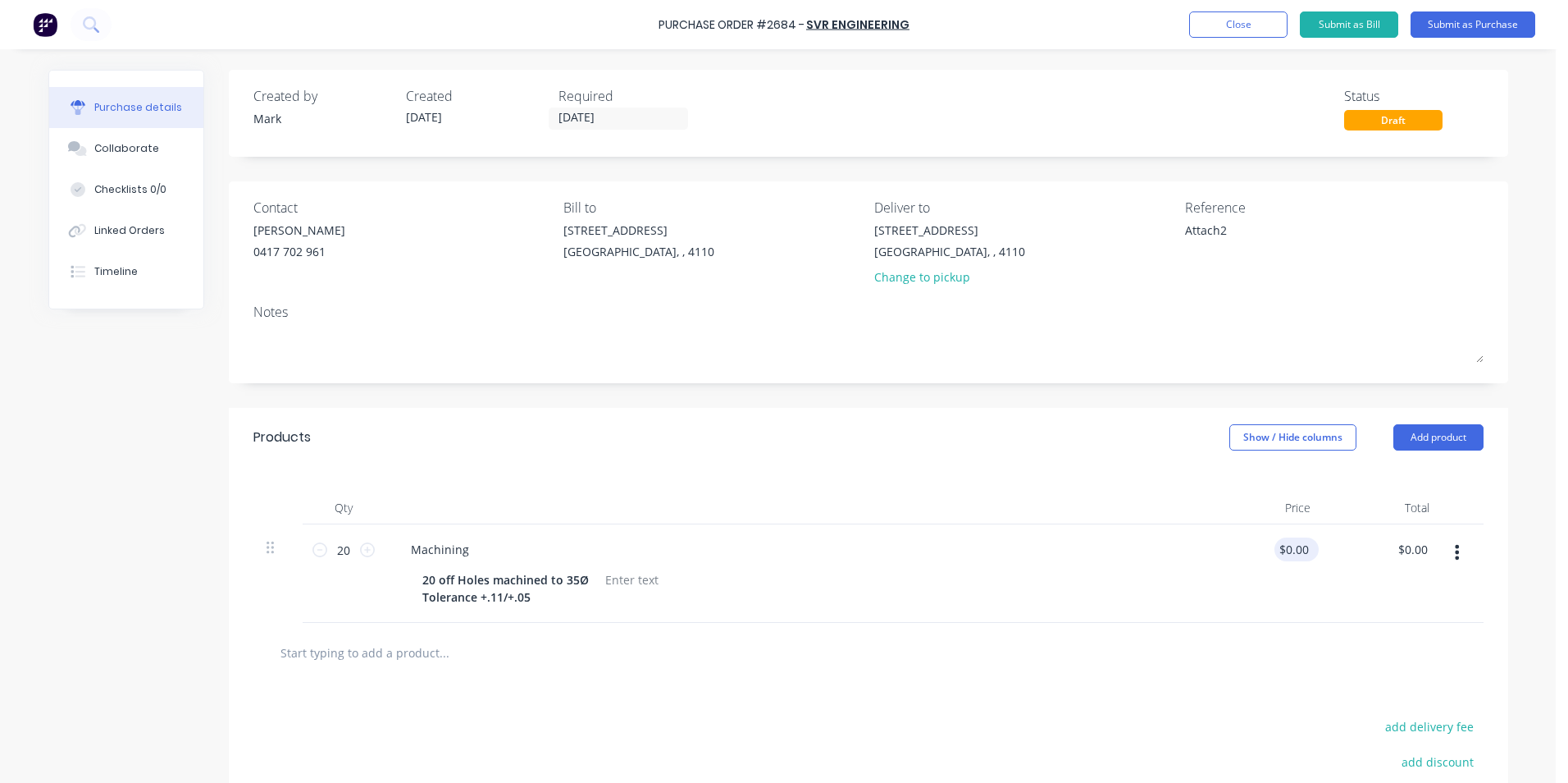
type input "0.00"
drag, startPoint x: 1278, startPoint y: 548, endPoint x: 1295, endPoint y: 546, distance: 17.1
click at [1295, 546] on input "0.00" at bounding box center [1296, 549] width 31 height 24
type textarea "x"
type input "$0.00"
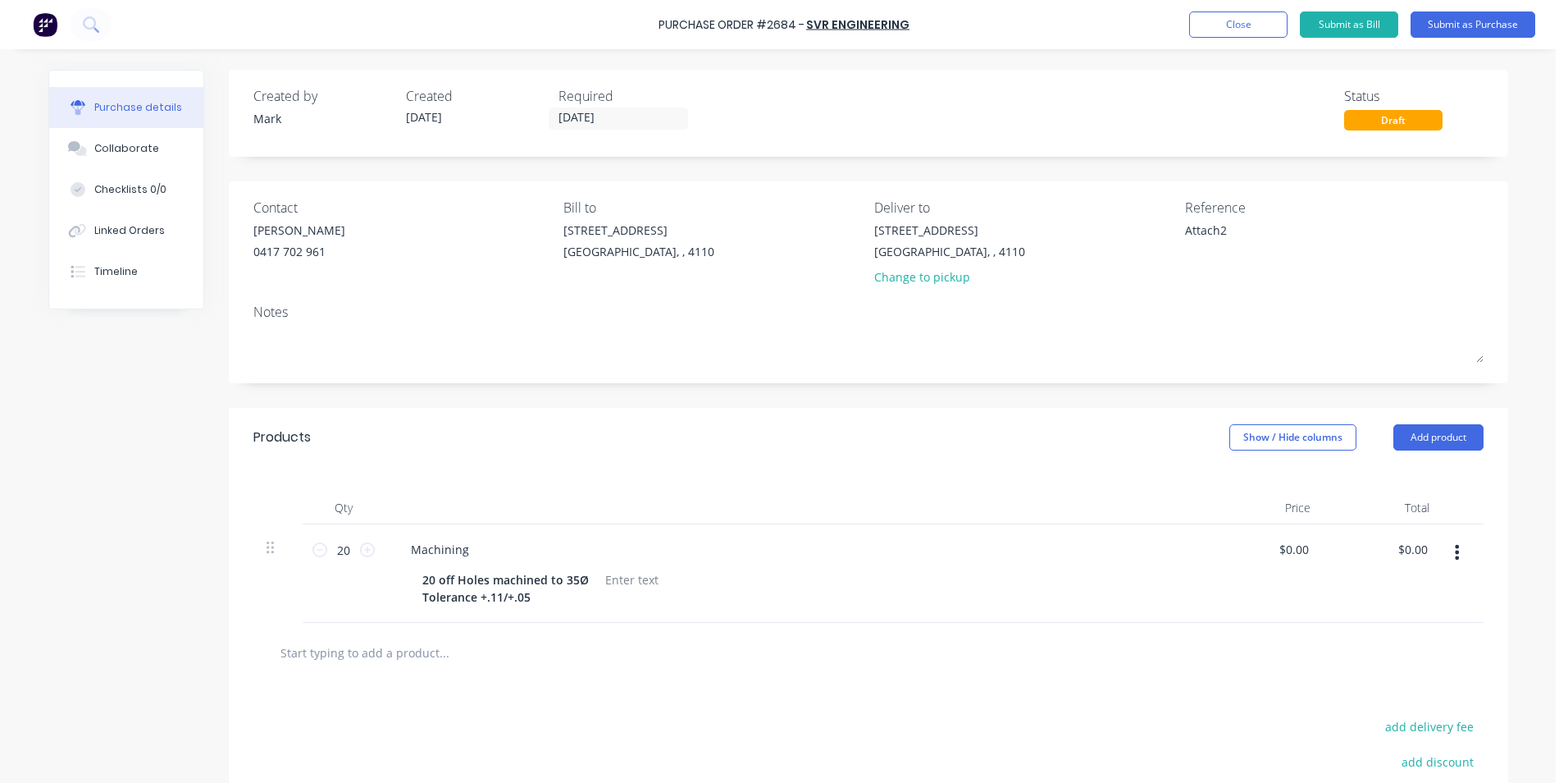
click at [1315, 546] on div "$0.00 $0.00" at bounding box center [1264, 573] width 119 height 98
drag, startPoint x: 1315, startPoint y: 546, endPoint x: 1266, endPoint y: 546, distance: 49.0
click at [1266, 546] on div "$0.00 $0.00" at bounding box center [1264, 573] width 119 height 98
type textarea "x"
drag, startPoint x: 1266, startPoint y: 546, endPoint x: 1304, endPoint y: 554, distance: 38.8
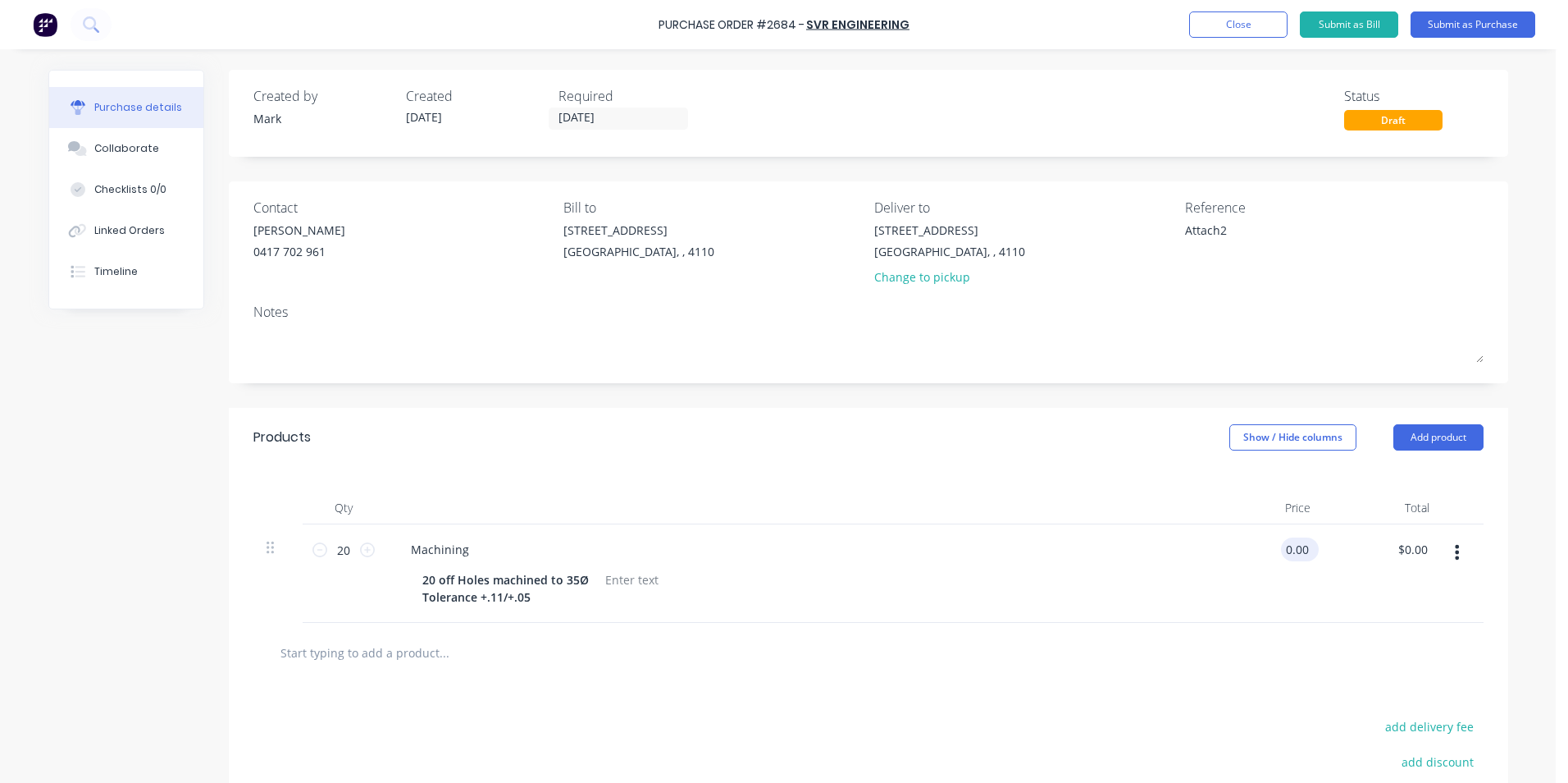
click at [1304, 554] on input "0.00" at bounding box center [1296, 549] width 31 height 24
type input "0.0041.00"
type textarea "x"
drag, startPoint x: 1338, startPoint y: 545, endPoint x: 1135, endPoint y: 536, distance: 203.2
click at [1135, 536] on div "20 20 Machining 20 off Holes machined to 35Ø Tolerance +.11/+.05 $0.00 $0.00 $0…" at bounding box center [869, 573] width 1230 height 98
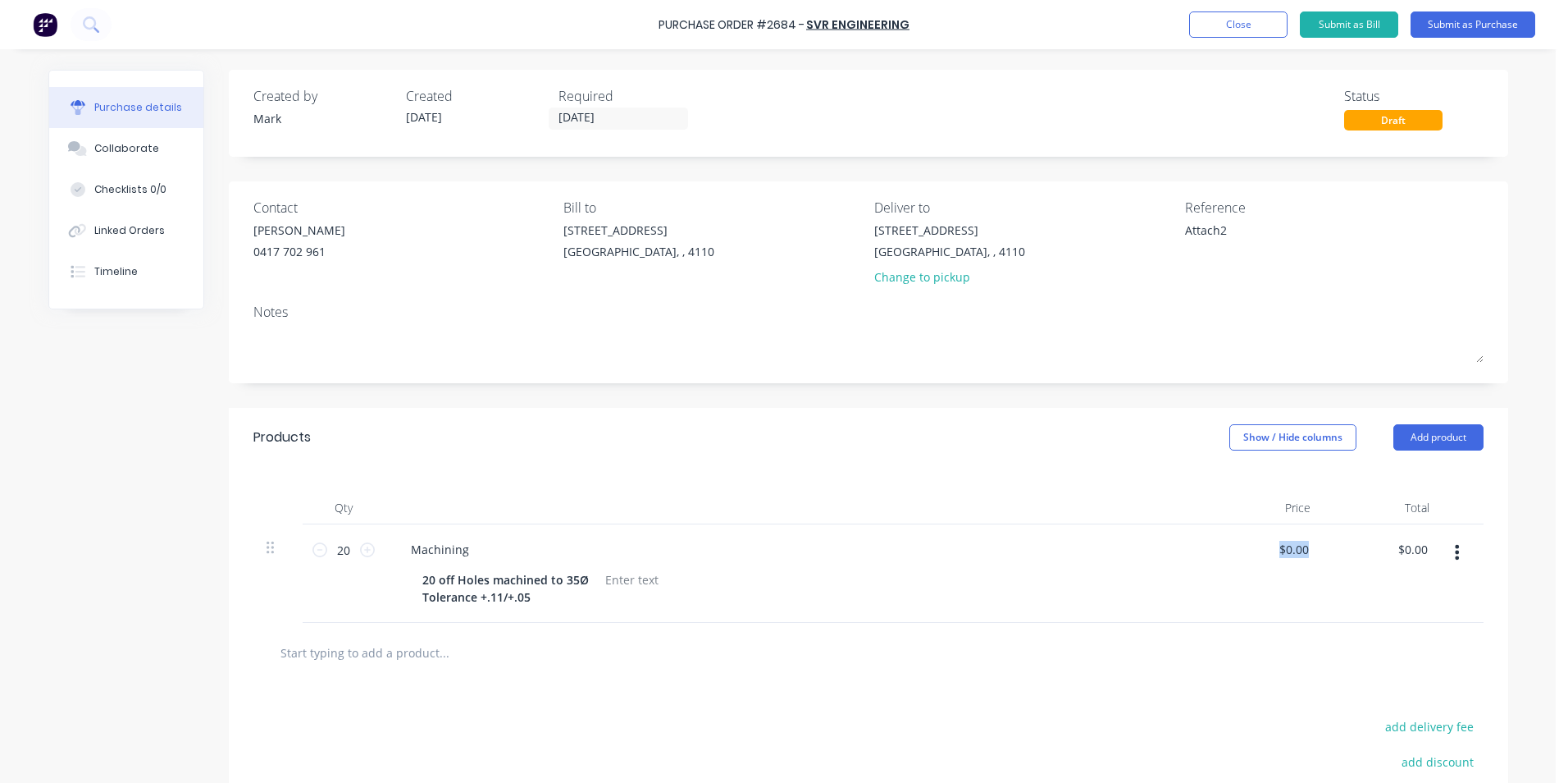
click at [1296, 572] on div "$0.00 $0.00" at bounding box center [1264, 573] width 119 height 98
click at [1281, 549] on input "0.00" at bounding box center [1296, 549] width 31 height 24
type input "0"
type input "$41.00"
type input "$820.00"
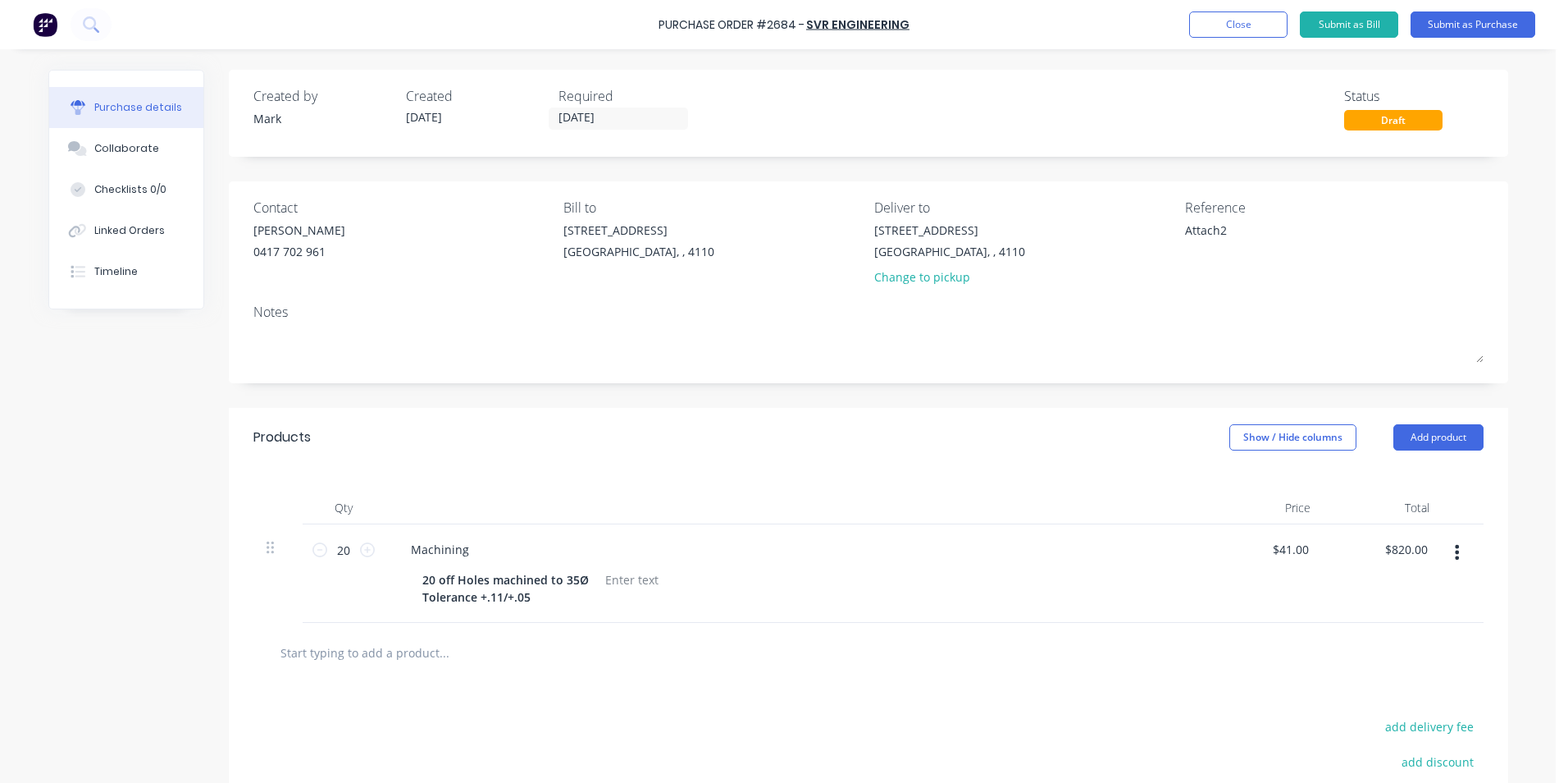
click at [1231, 615] on div "$41.00 $41.00" at bounding box center [1264, 573] width 119 height 98
click at [1459, 20] on button "Submit as Purchase" at bounding box center [1472, 25] width 125 height 27
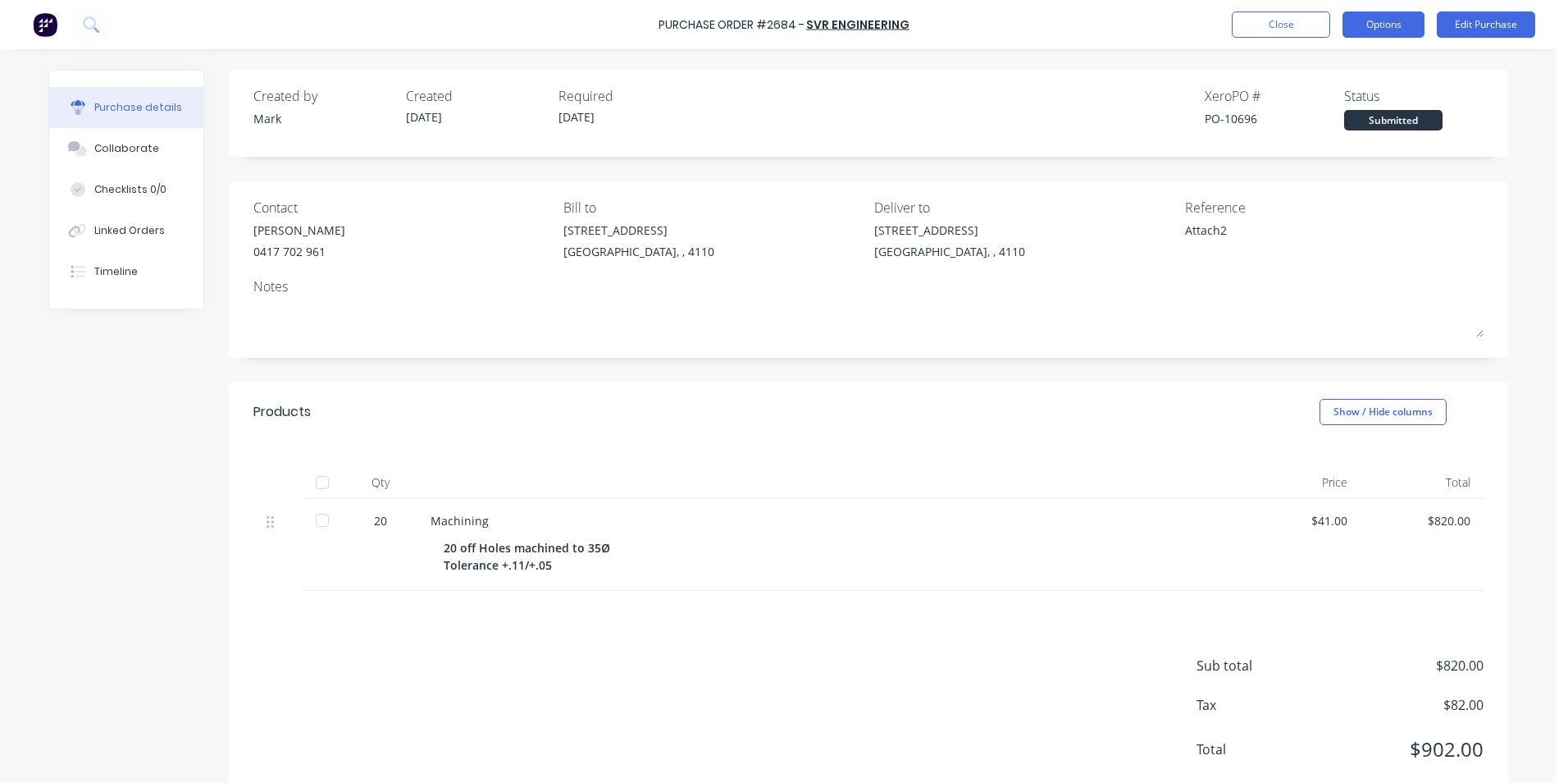
click at [1372, 17] on button "Options" at bounding box center [1384, 25] width 82 height 27
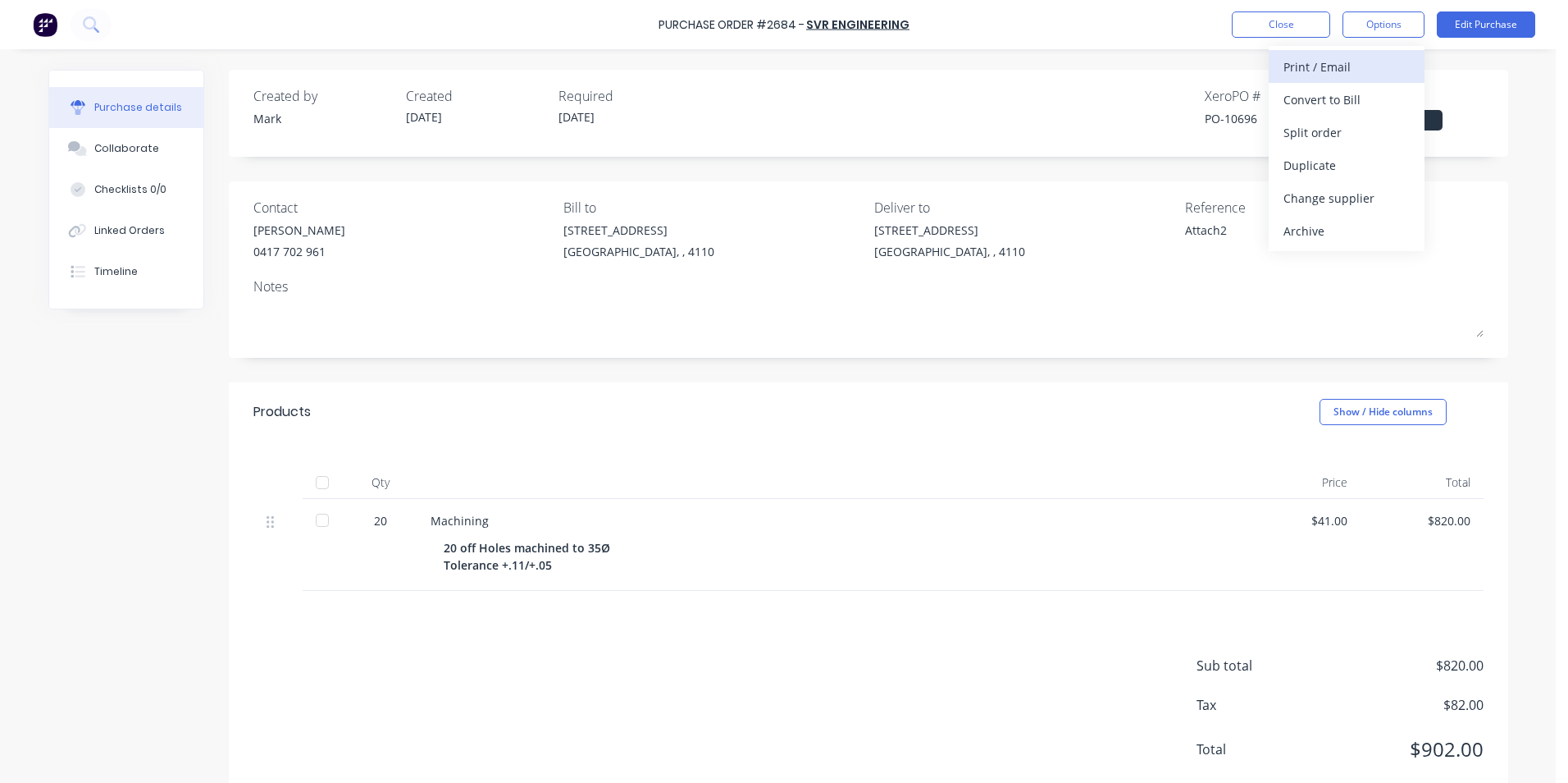
click at [1314, 68] on div "Print / Email" at bounding box center [1346, 67] width 126 height 24
click at [1310, 97] on div "With pricing" at bounding box center [1346, 99] width 126 height 24
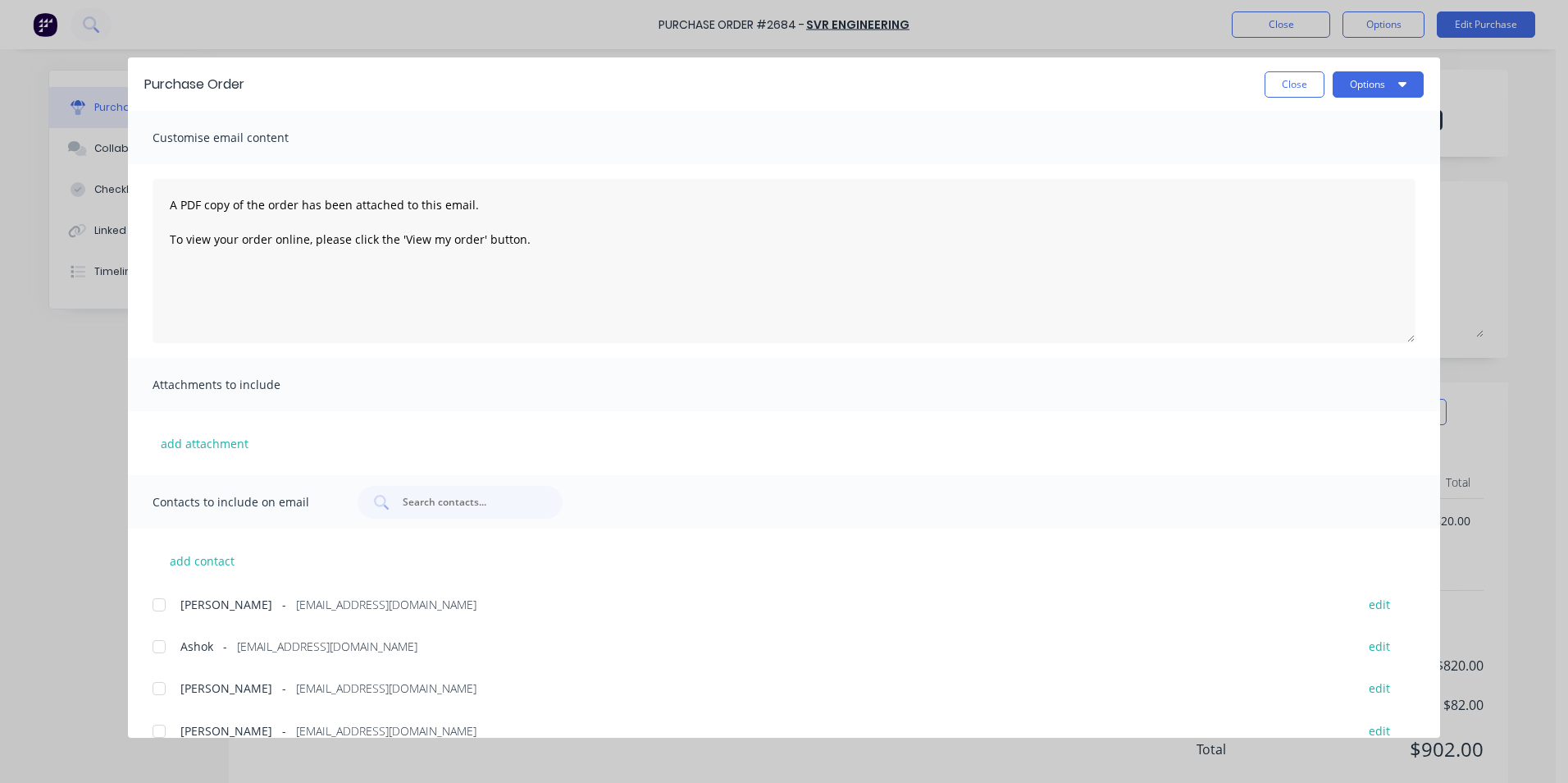
click at [161, 653] on div at bounding box center [159, 646] width 33 height 33
click at [1367, 75] on button "Options" at bounding box center [1377, 84] width 91 height 27
click at [1286, 155] on div "Print" at bounding box center [1346, 159] width 126 height 24
click at [1368, 83] on button "Options" at bounding box center [1377, 84] width 91 height 27
click at [904, 22] on div "Purchase Order Close Options Preview Print Email Customise email content A PDF …" at bounding box center [784, 391] width 1568 height 783
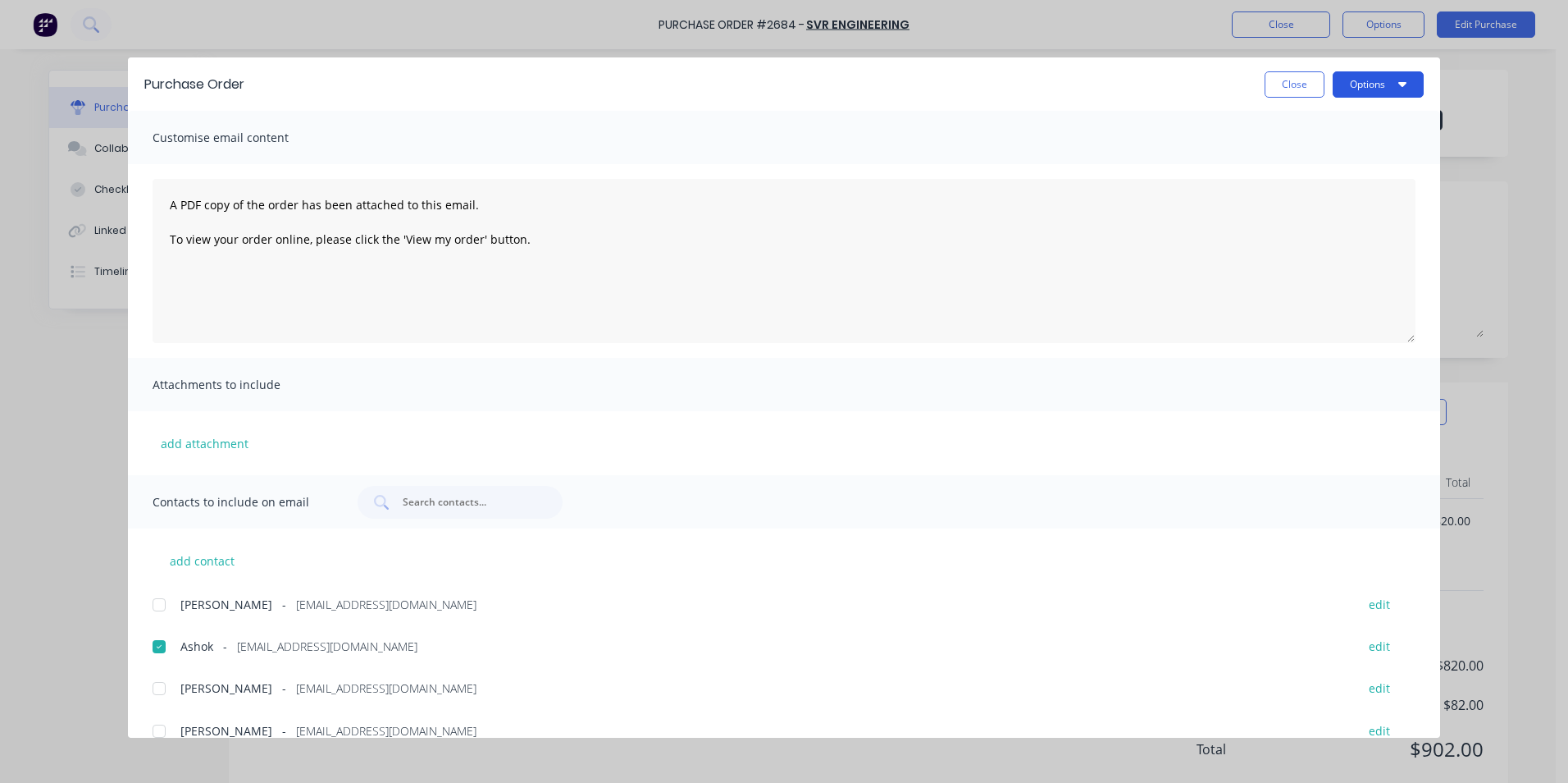
click at [1363, 82] on button "Options" at bounding box center [1377, 84] width 91 height 27
click at [1360, 86] on button "Options" at bounding box center [1377, 84] width 91 height 27
click at [1291, 159] on div "Print" at bounding box center [1346, 159] width 126 height 24
click at [1384, 79] on button "Options" at bounding box center [1377, 84] width 91 height 27
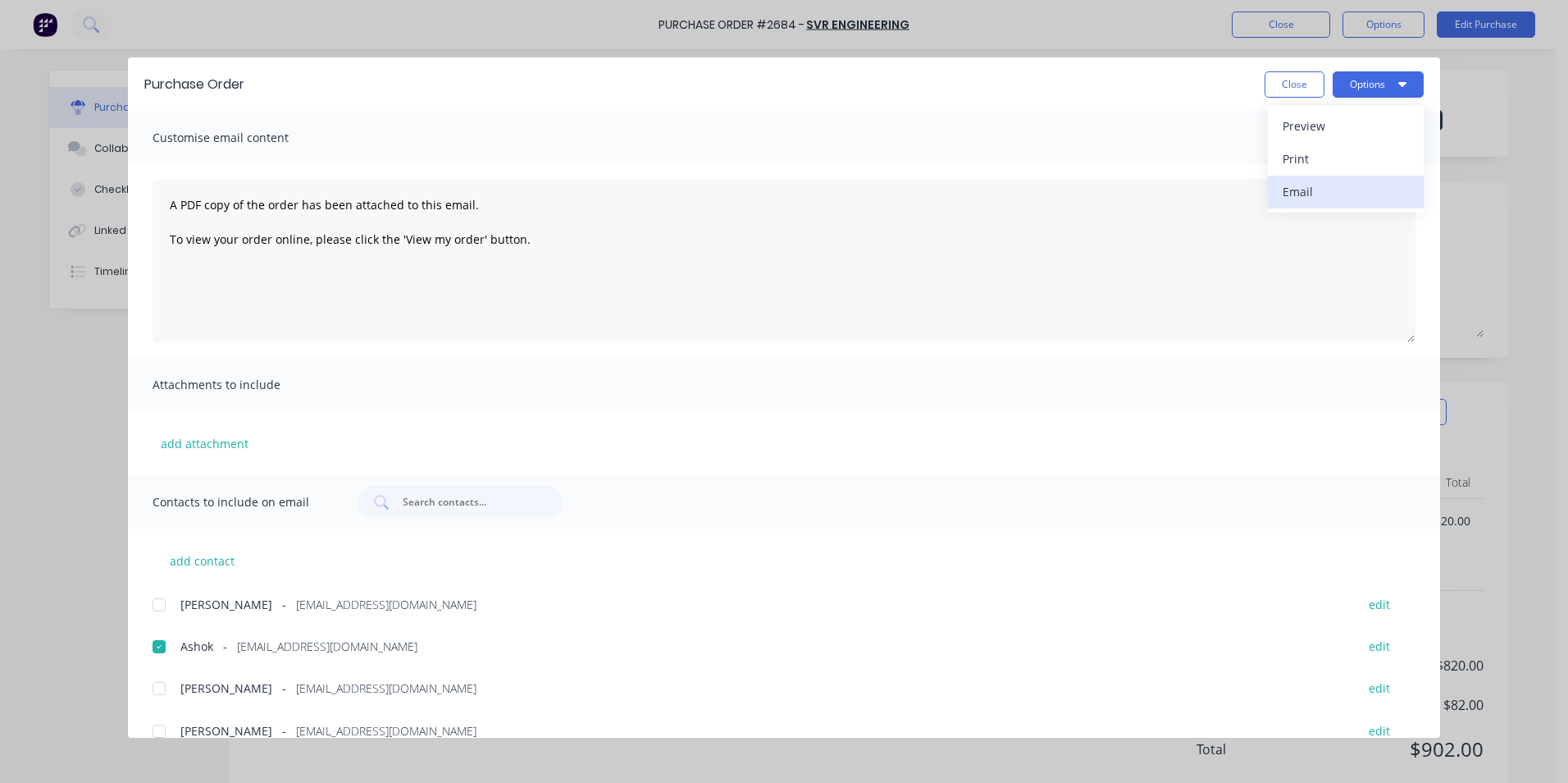
click at [1337, 184] on div "Email" at bounding box center [1346, 192] width 126 height 24
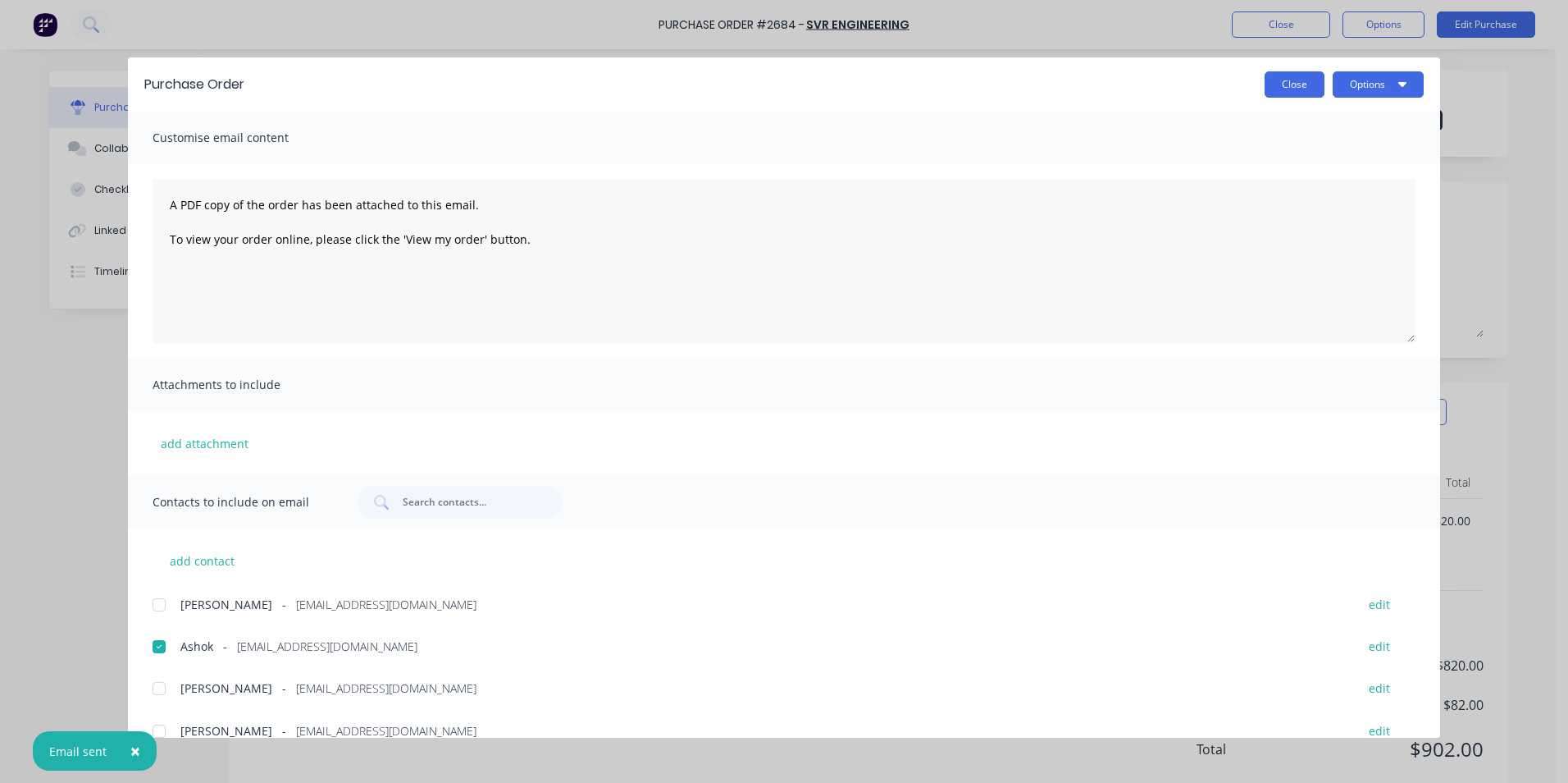
click at [1285, 84] on button "Close" at bounding box center [1295, 84] width 60 height 27
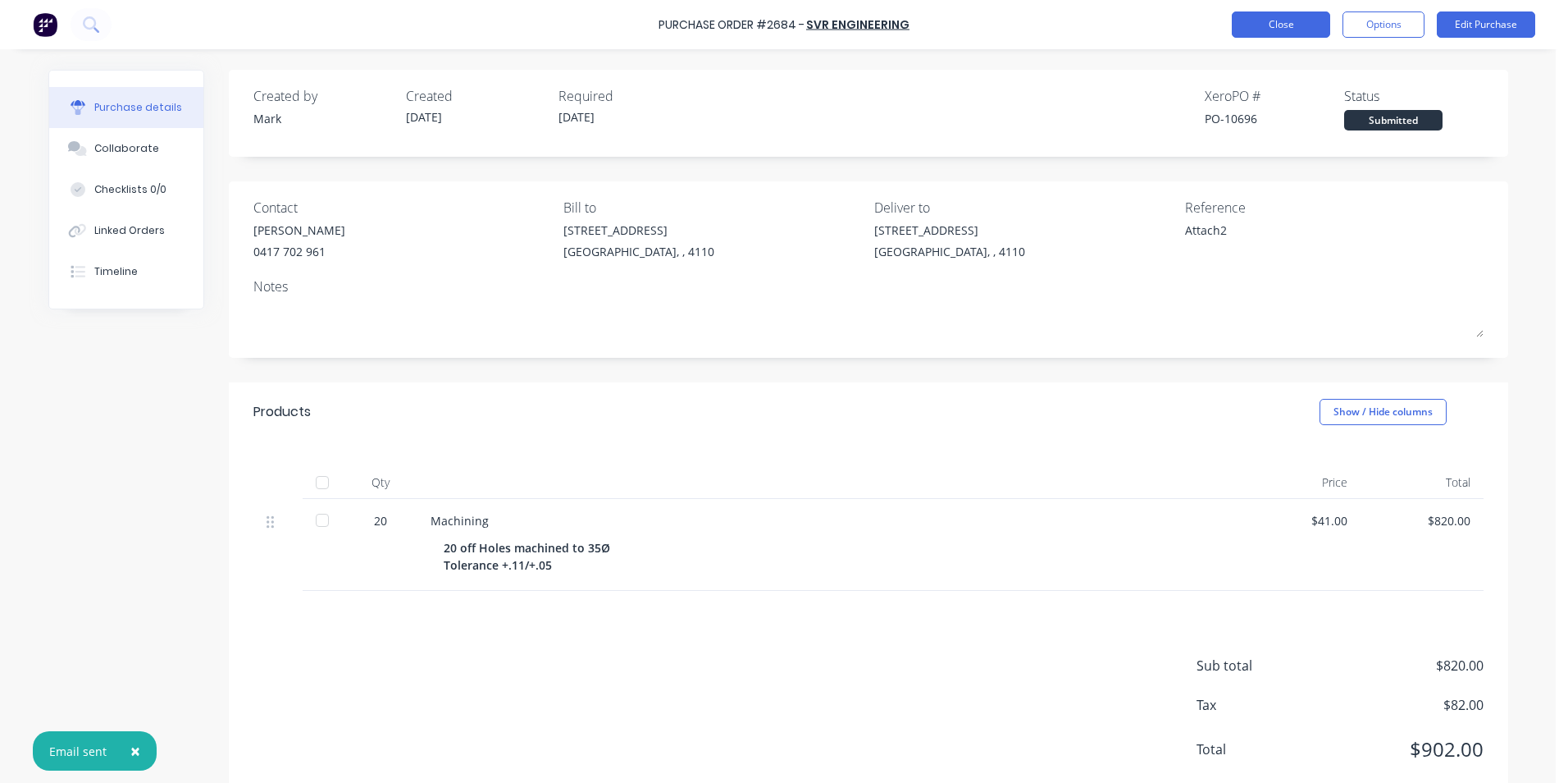
click at [1277, 21] on button "Close" at bounding box center [1281, 25] width 98 height 27
